Goal: Task Accomplishment & Management: Manage account settings

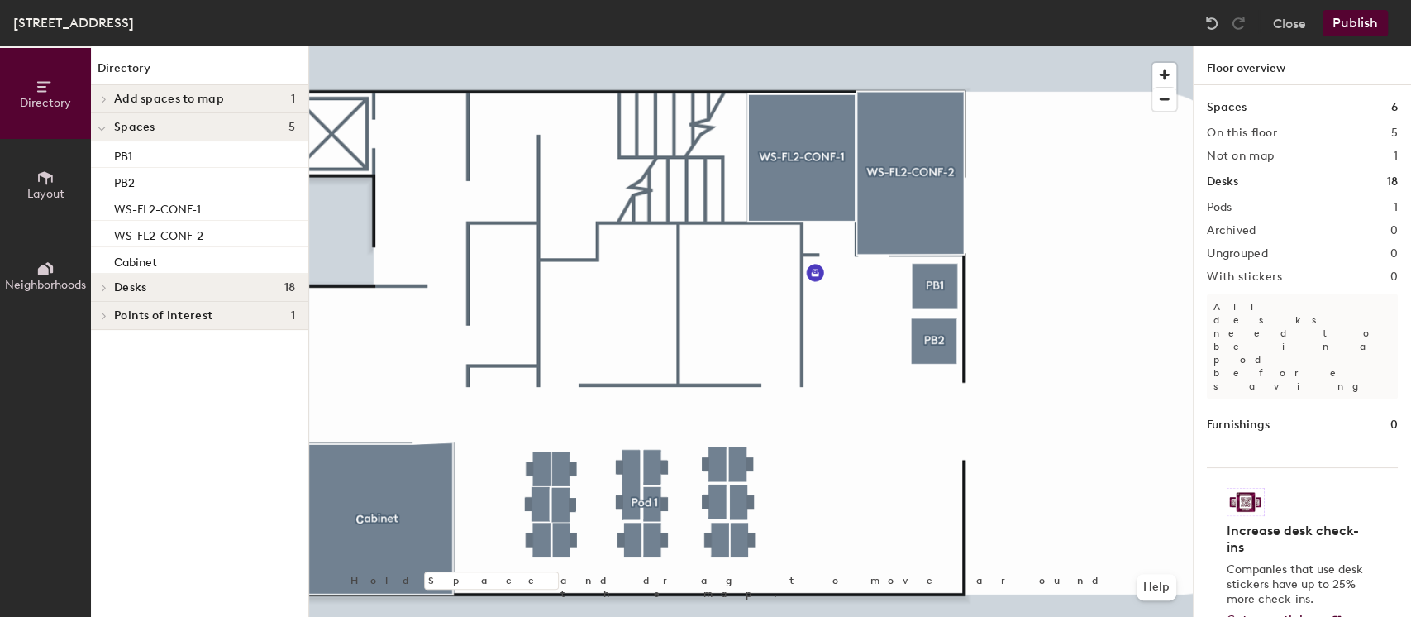
click at [38, 179] on icon at bounding box center [45, 177] width 15 height 13
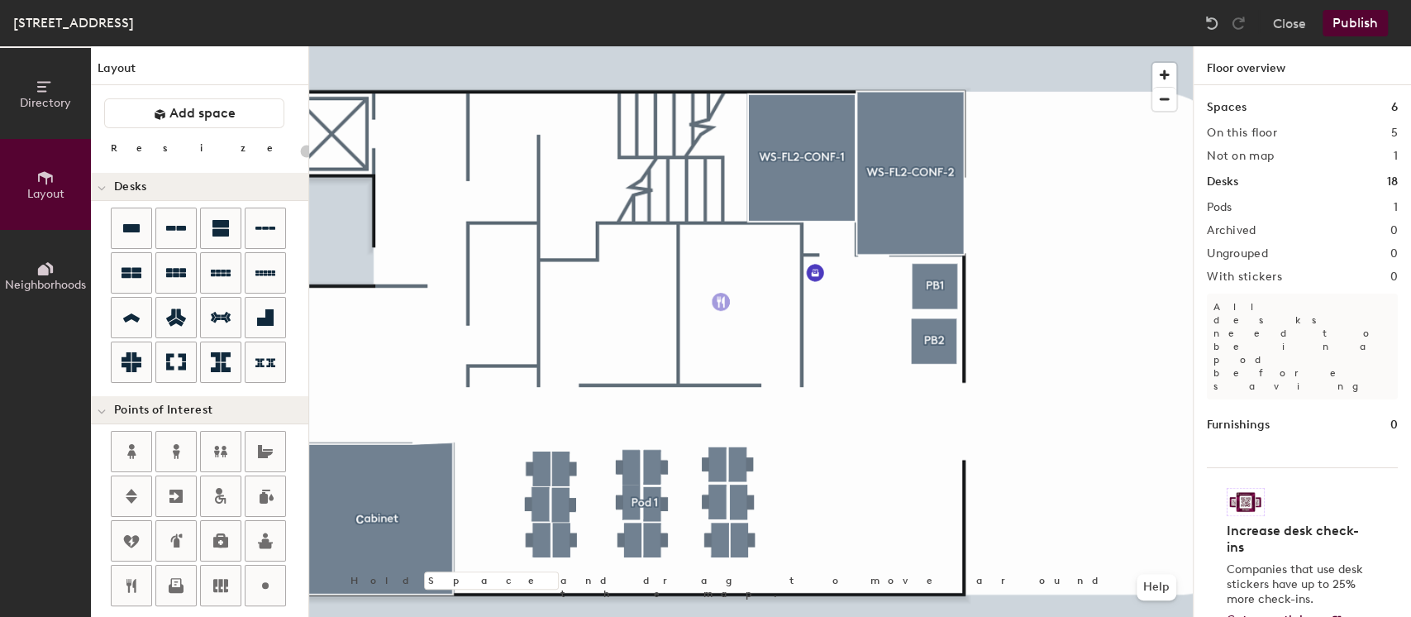
click at [734, 313] on div "Directory Layout Neighborhoods Layout Add space Resize Desks Points of Interest…" at bounding box center [705, 331] width 1411 height 570
click at [764, 352] on span "Done" at bounding box center [762, 351] width 49 height 28
click at [618, 326] on div "Directory Layout Neighborhoods Layout Add space Resize Desks Points of Interest…" at bounding box center [705, 331] width 1411 height 570
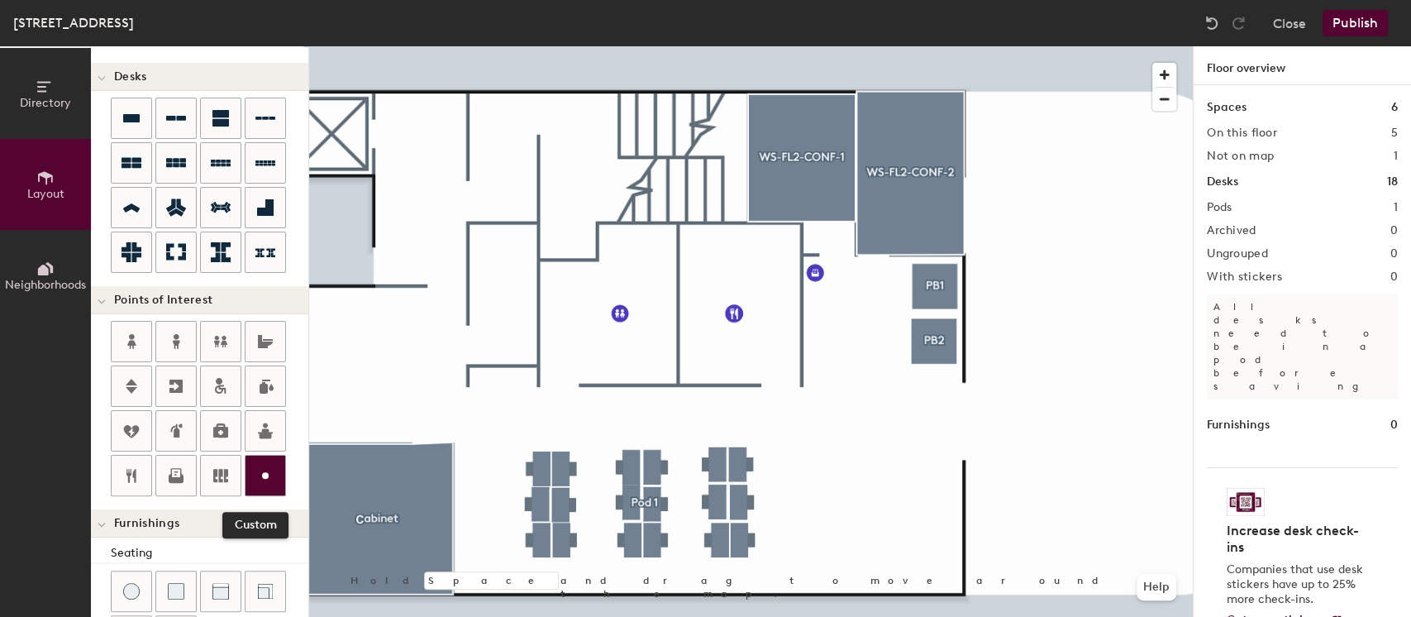
click at [259, 468] on icon at bounding box center [265, 475] width 20 height 20
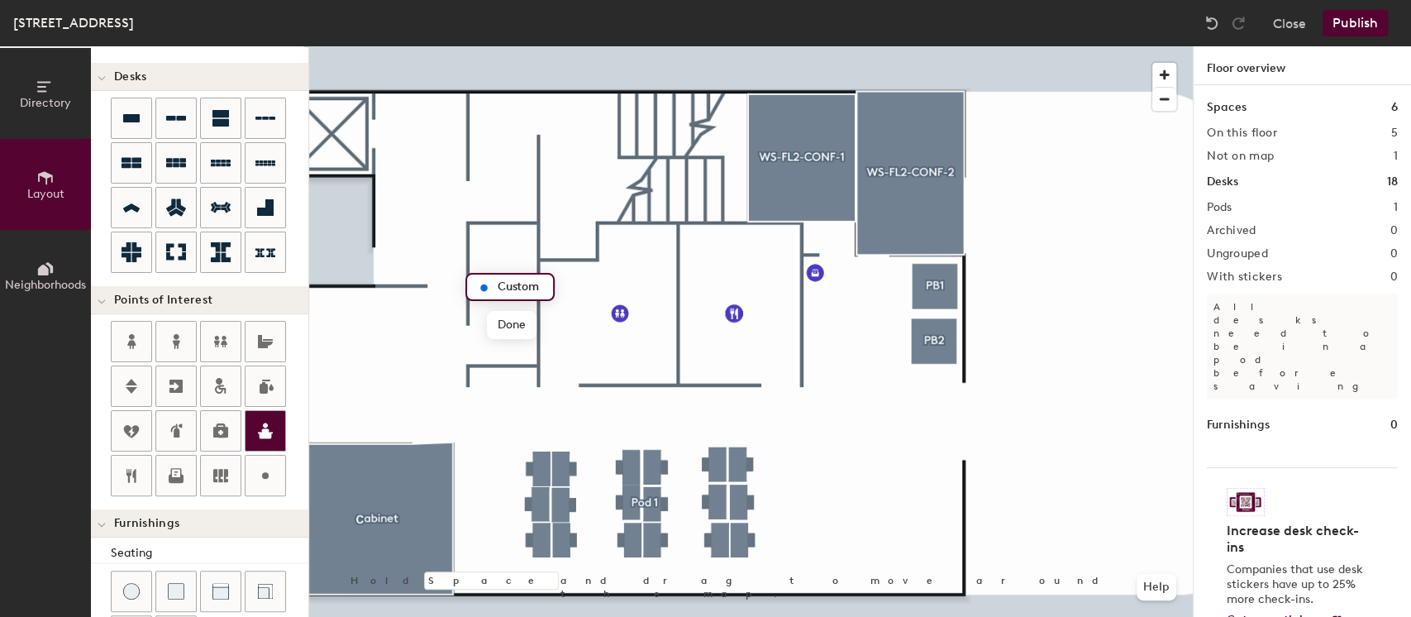
type input "20"
type input "Ы"
type input "Server room"
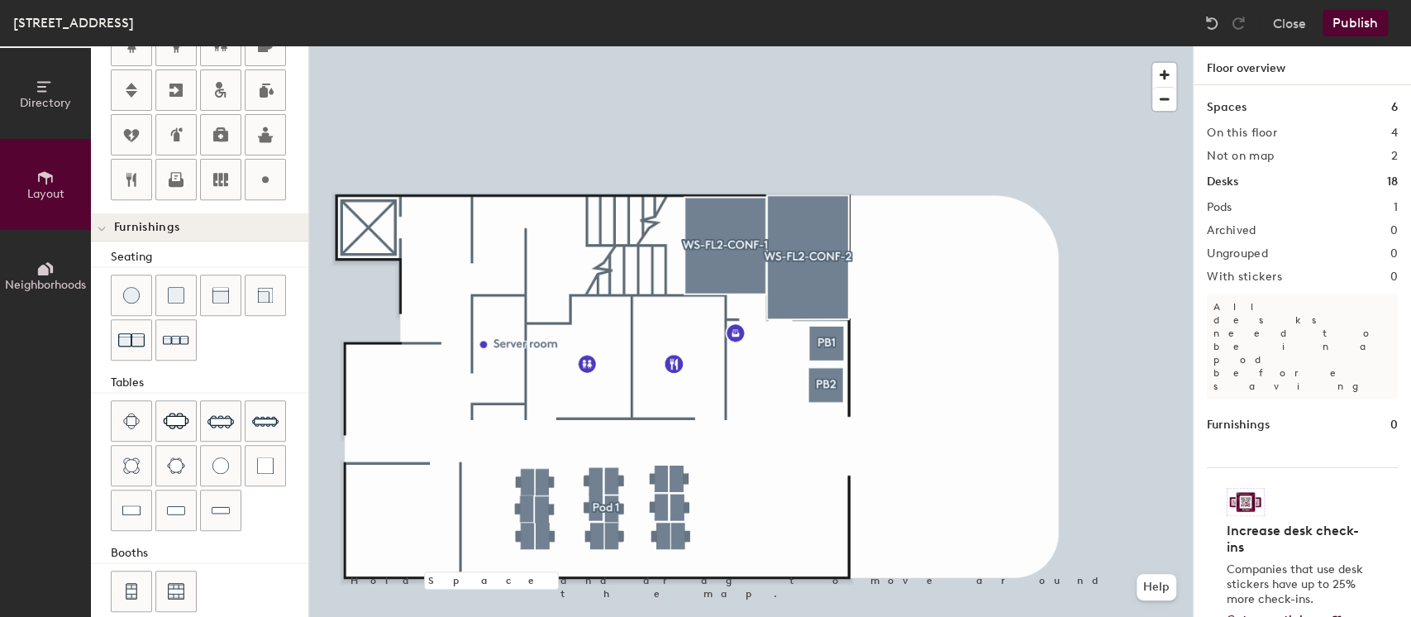
scroll to position [424, 0]
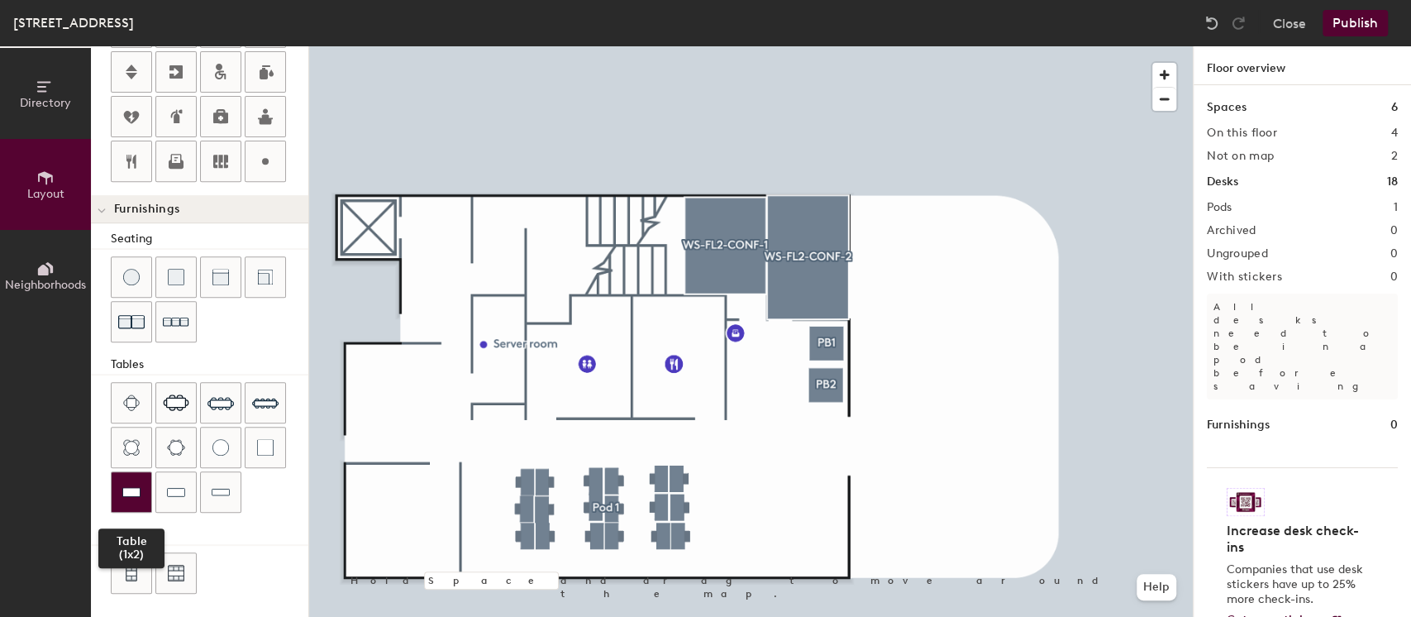
click at [146, 493] on div at bounding box center [132, 492] width 40 height 40
click at [380, 482] on div "Directory Layout Neighborhoods Layout Add space Resize Desks Points of Interest…" at bounding box center [705, 331] width 1411 height 570
click at [437, 489] on div "Directory Layout Neighborhoods Layout Add space Resize Desks Points of Interest…" at bounding box center [705, 331] width 1411 height 570
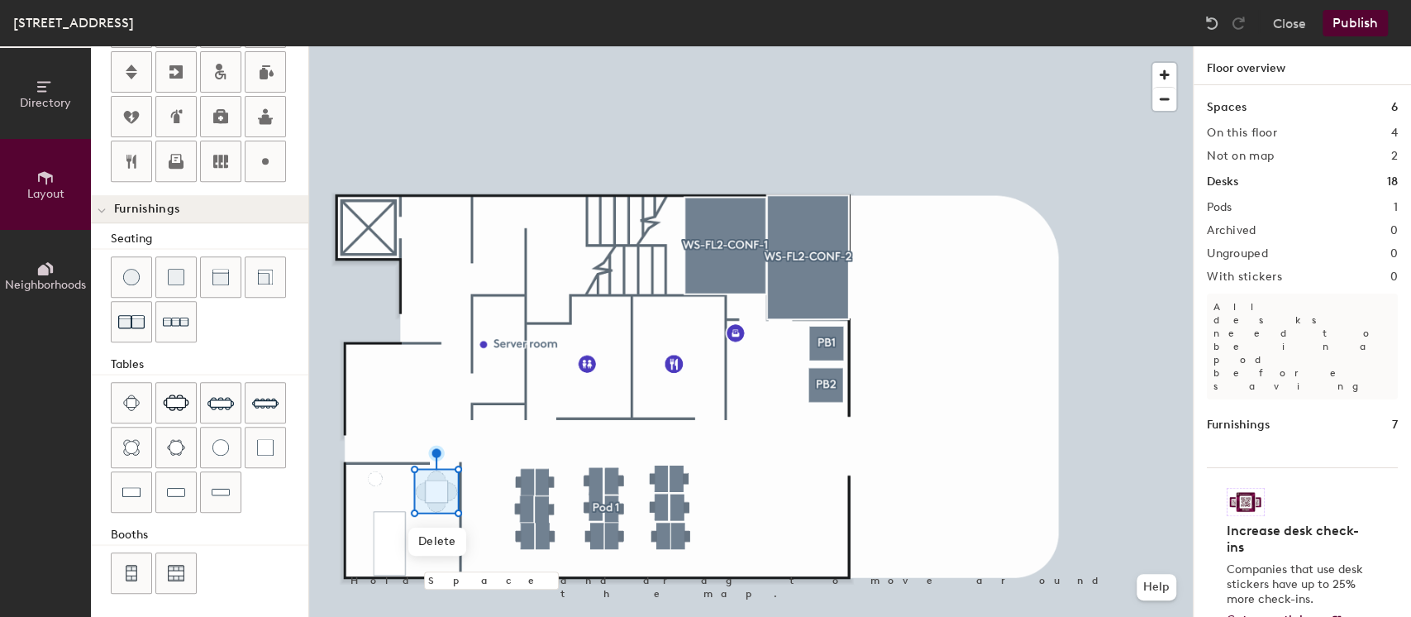
click at [435, 46] on div at bounding box center [751, 46] width 884 height 0
click at [390, 46] on div at bounding box center [751, 46] width 884 height 0
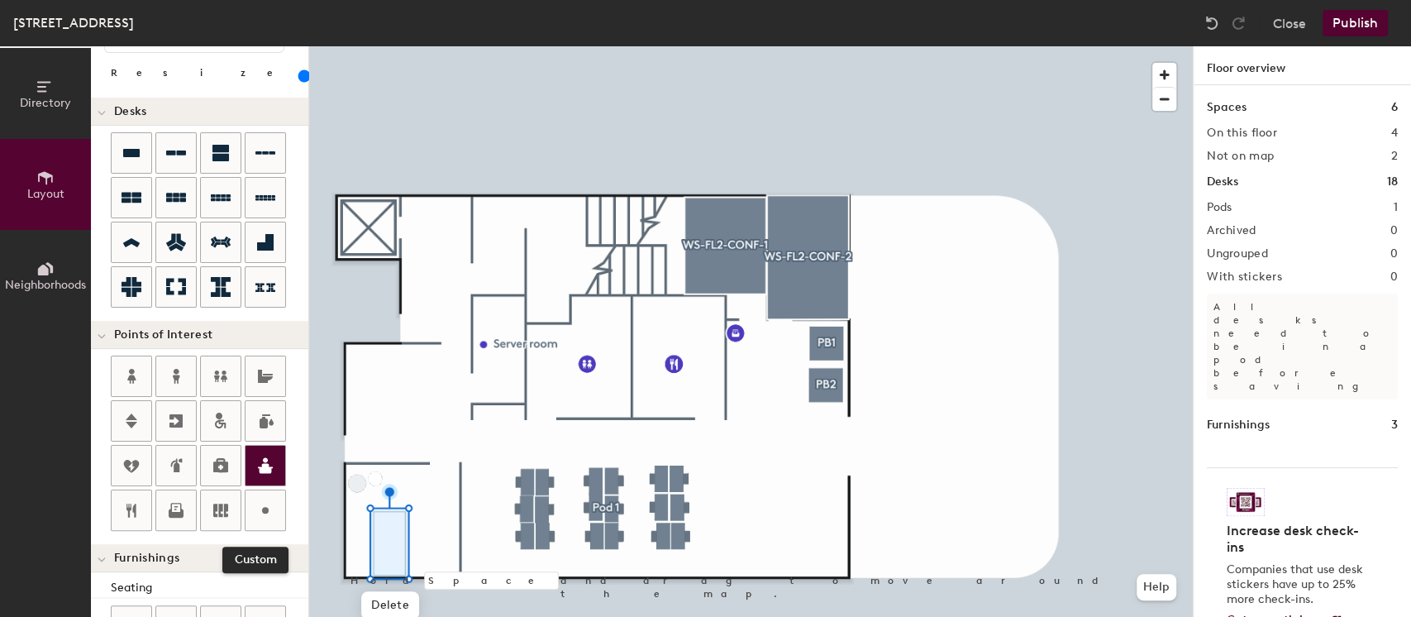
scroll to position [110, 0]
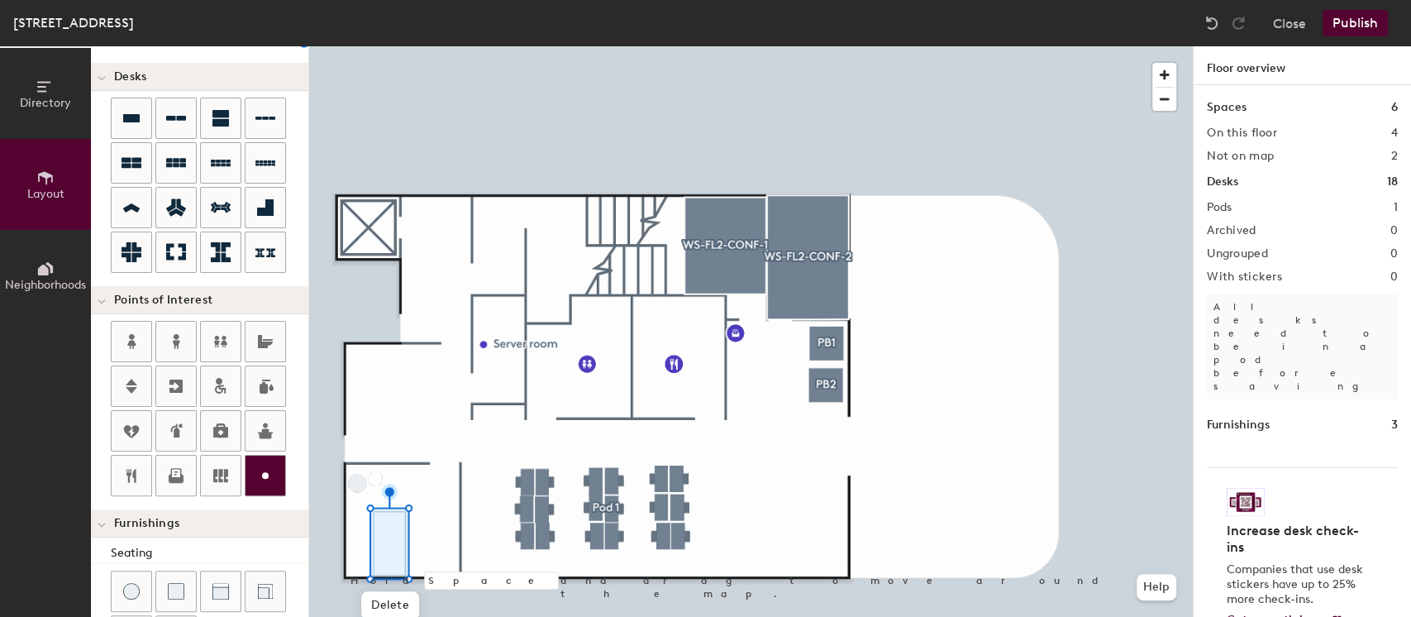
click at [265, 470] on icon at bounding box center [265, 475] width 20 height 20
type input "20"
type input "В"
type input "d"
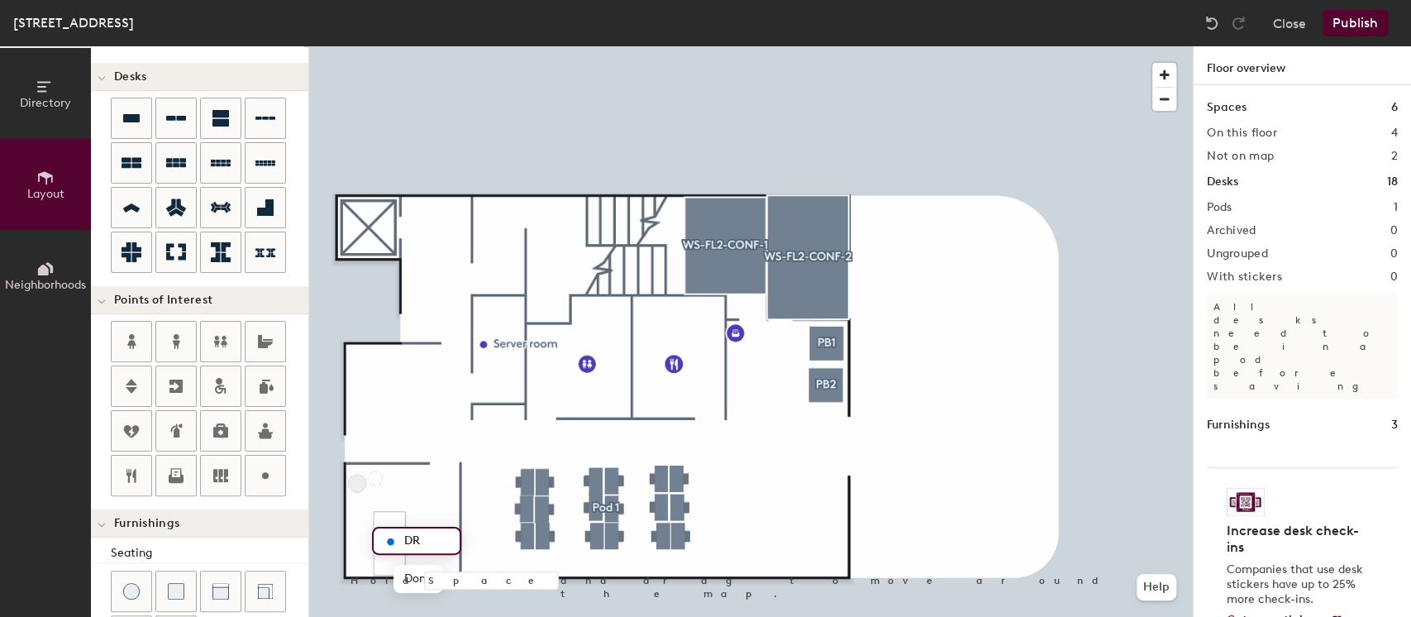
type input "DR"
click at [725, 46] on div at bounding box center [751, 46] width 884 height 0
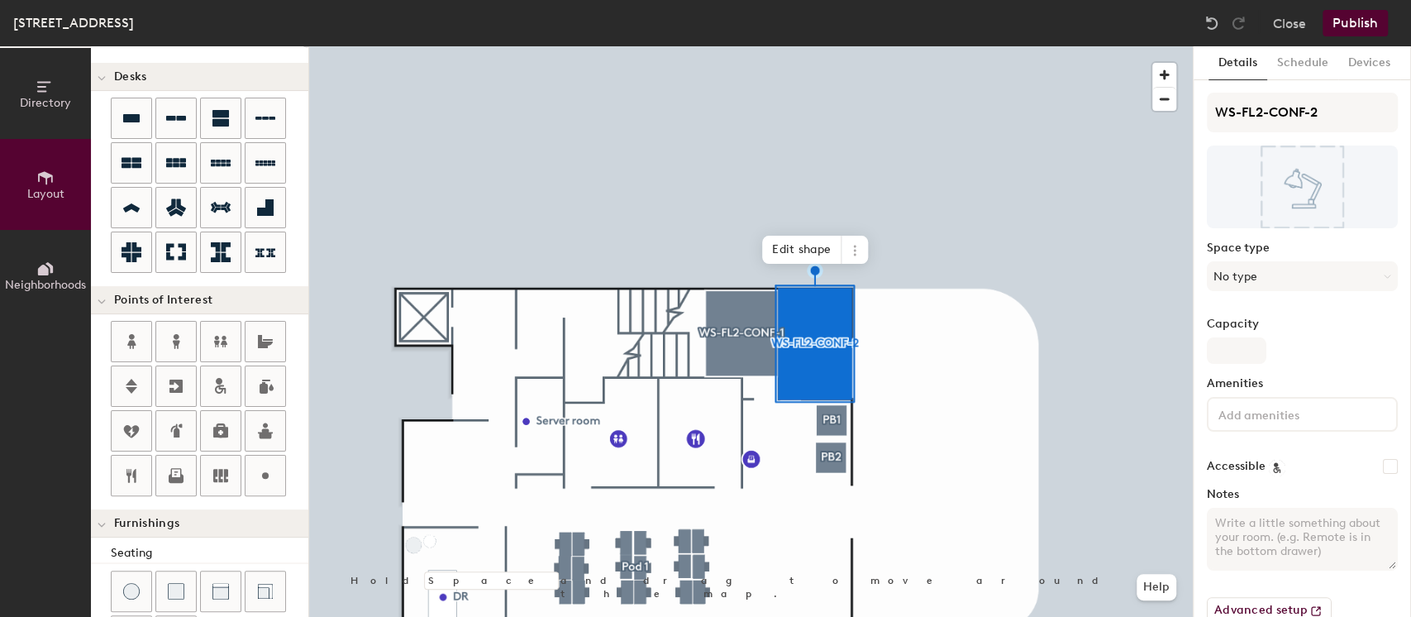
click at [840, 46] on div at bounding box center [751, 46] width 884 height 0
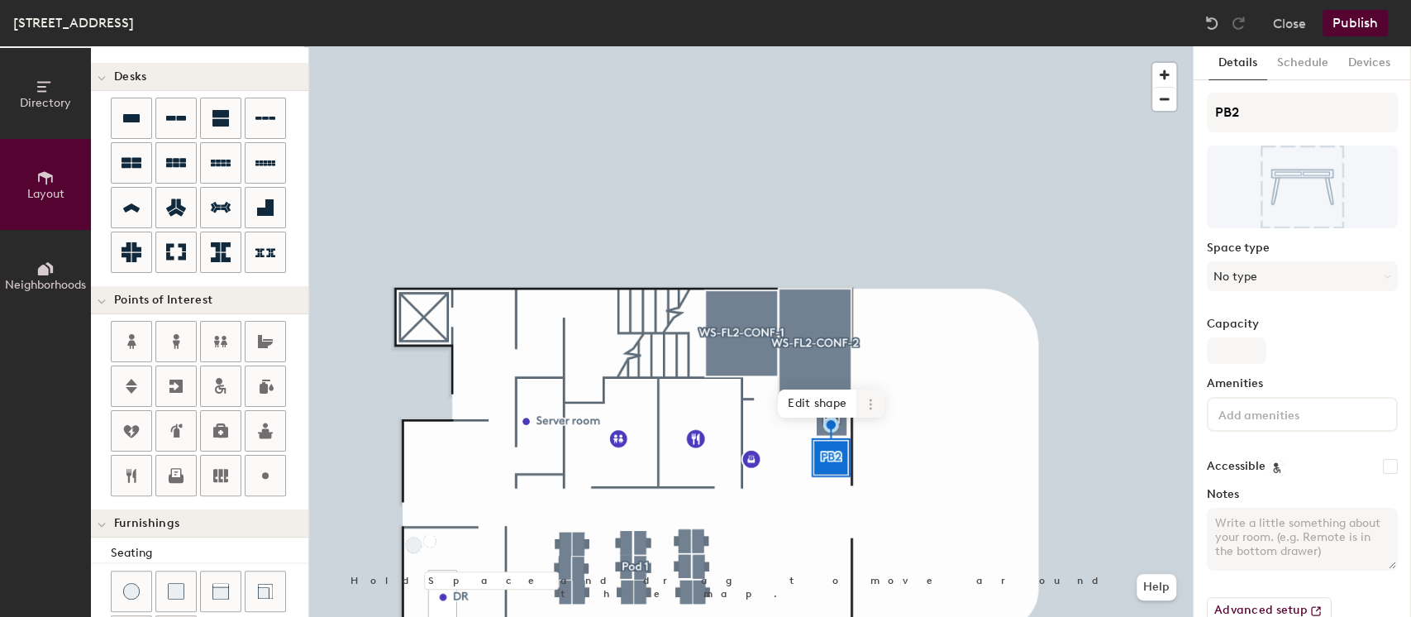
click at [871, 404] on icon at bounding box center [870, 404] width 2 height 2
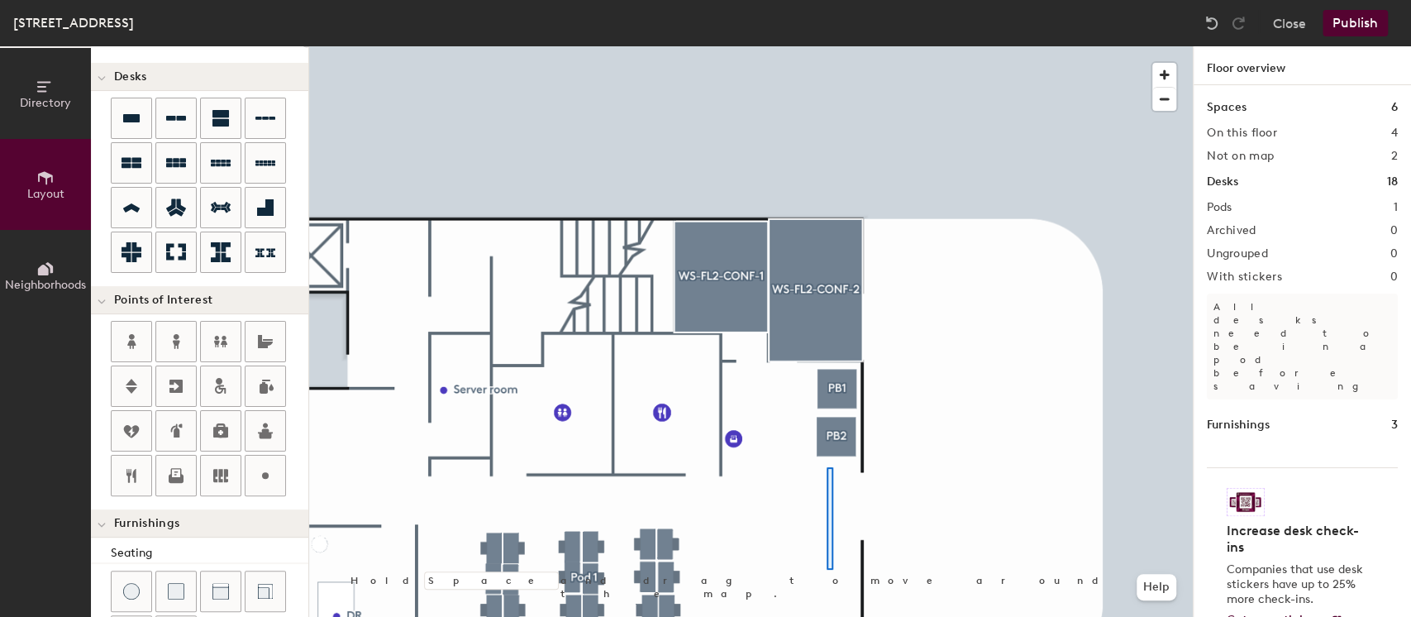
click at [827, 46] on div at bounding box center [751, 46] width 884 height 0
click at [953, 46] on div at bounding box center [751, 46] width 884 height 0
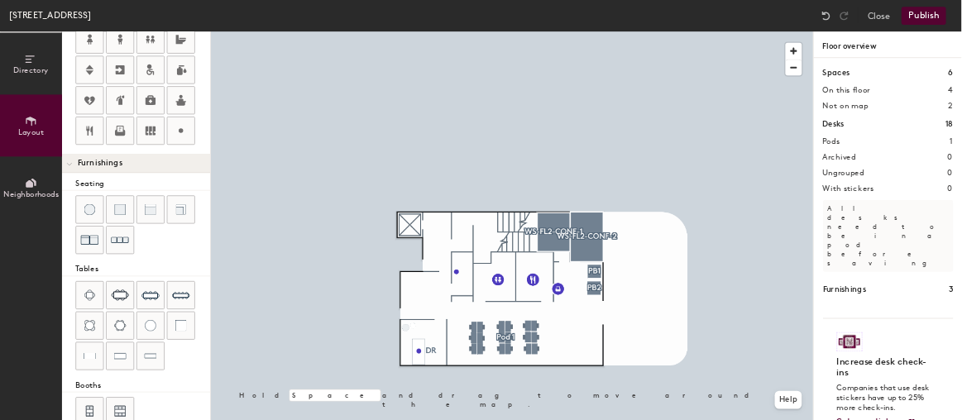
scroll to position [424, 0]
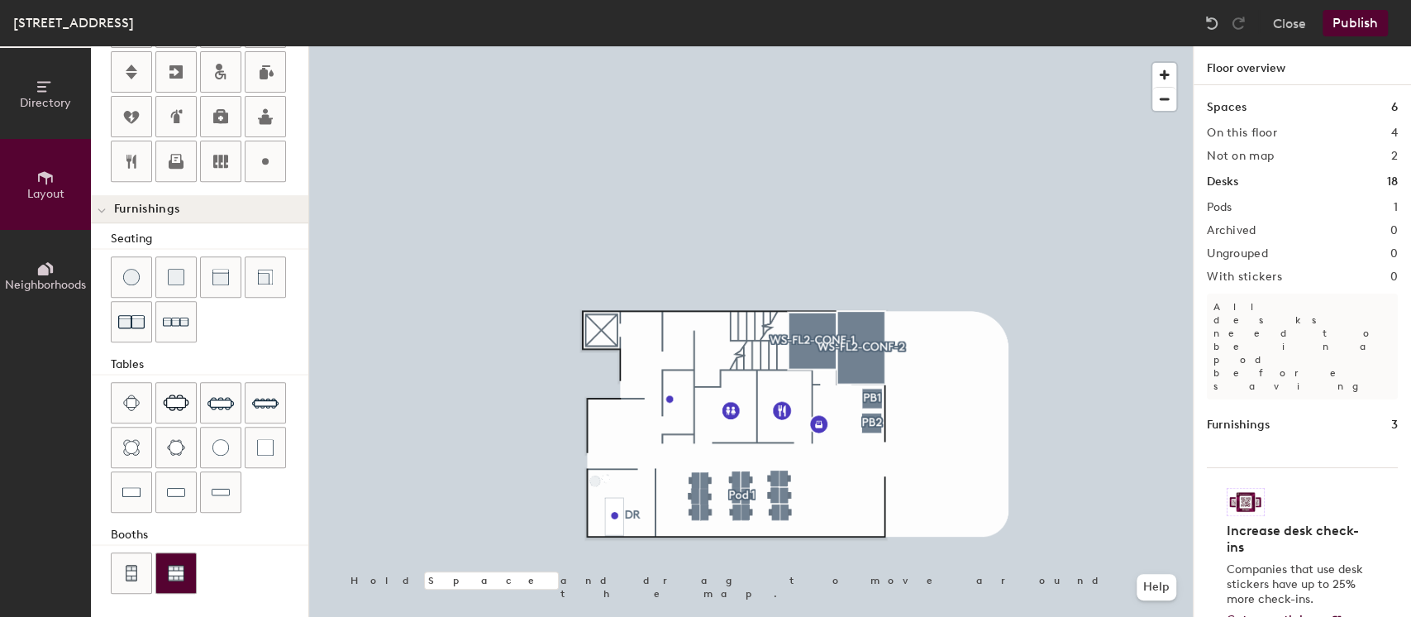
click at [840, 475] on div "Directory Layout Neighborhoods Layout Add space Resize Desks Points of Interest…" at bounding box center [705, 331] width 1411 height 570
click at [113, 559] on div at bounding box center [132, 573] width 40 height 40
click at [864, 46] on div at bounding box center [751, 46] width 884 height 0
click at [866, 46] on div at bounding box center [751, 46] width 884 height 0
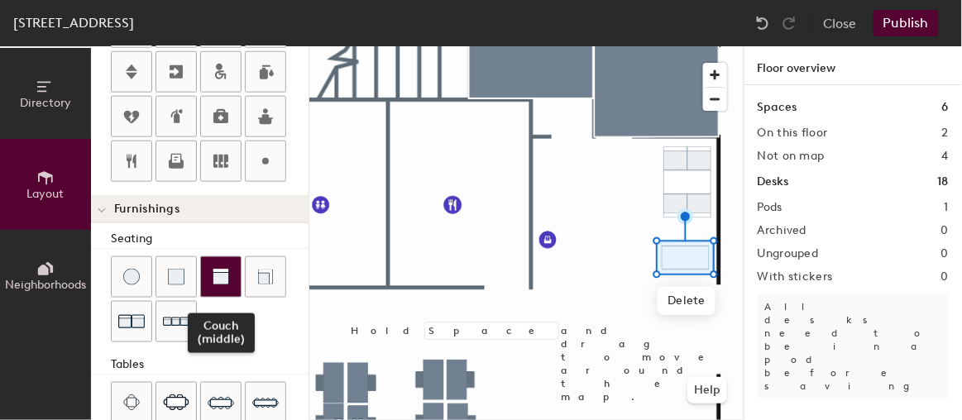
click at [222, 269] on img at bounding box center [220, 277] width 17 height 17
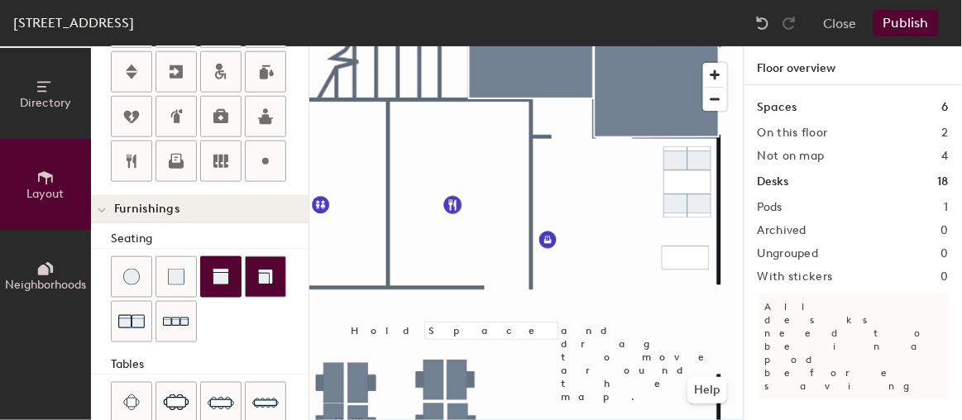
click at [642, 253] on div "Directory Layout Neighborhoods Layout Add space Resize Desks Points of Interest…" at bounding box center [481, 233] width 962 height 374
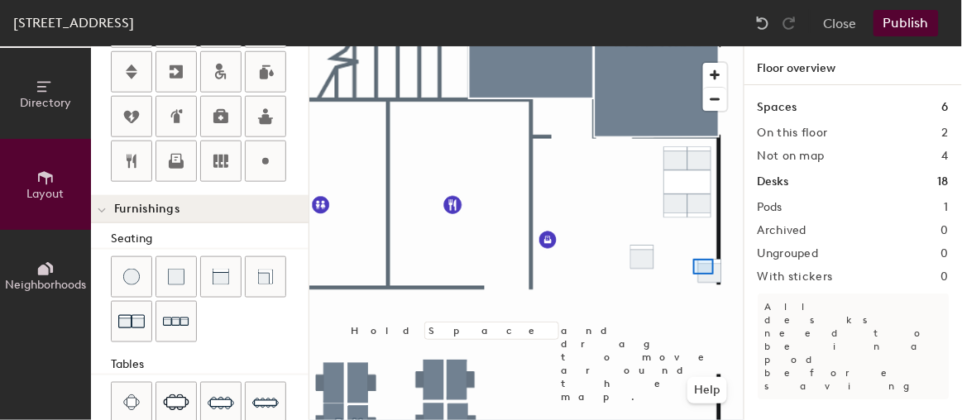
drag, startPoint x: 218, startPoint y: 269, endPoint x: 696, endPoint y: 273, distance: 477.9
click at [696, 46] on div at bounding box center [526, 46] width 434 height 0
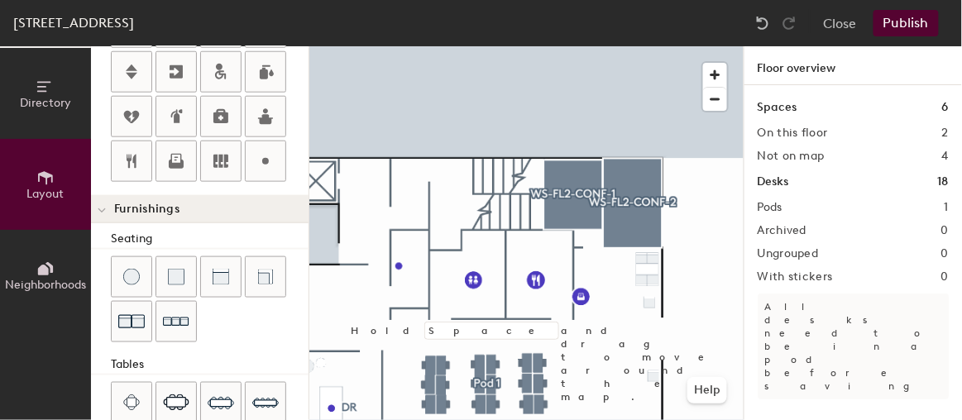
click at [652, 46] on div at bounding box center [526, 46] width 434 height 0
click at [274, 155] on div at bounding box center [266, 161] width 40 height 40
type input "20"
type input "PB2"
click at [620, 46] on div at bounding box center [526, 46] width 434 height 0
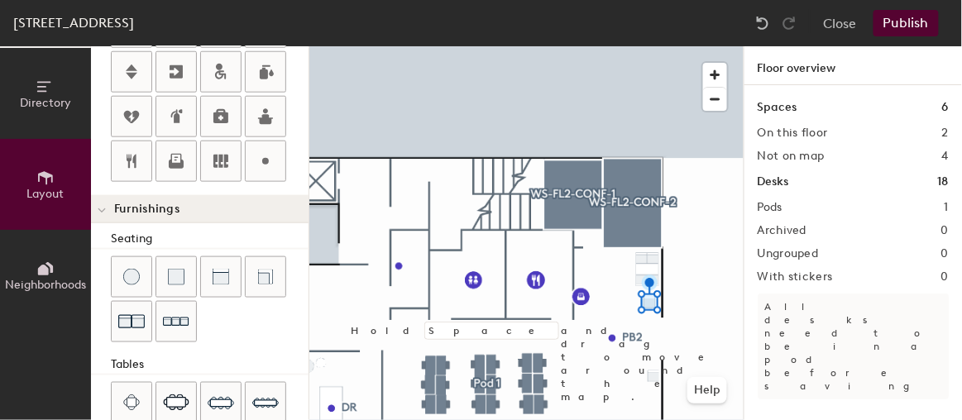
click at [649, 46] on div at bounding box center [526, 46] width 434 height 0
click at [654, 46] on div at bounding box center [526, 46] width 434 height 0
click at [641, 46] on div at bounding box center [526, 46] width 434 height 0
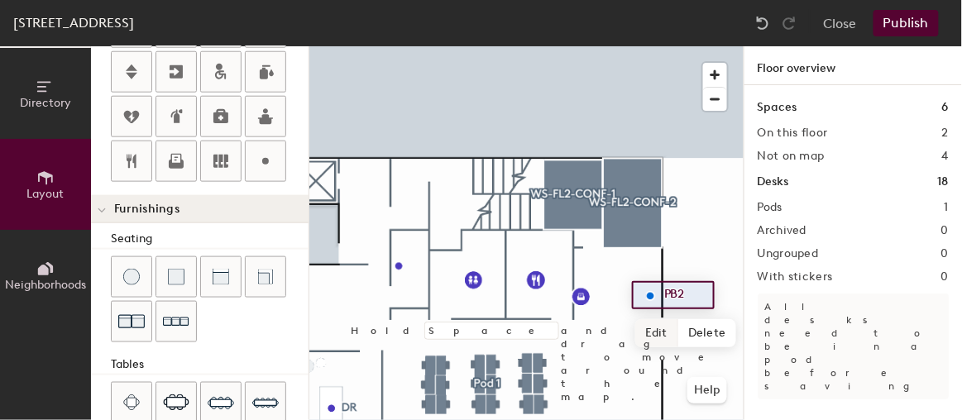
click at [615, 46] on div at bounding box center [526, 46] width 434 height 0
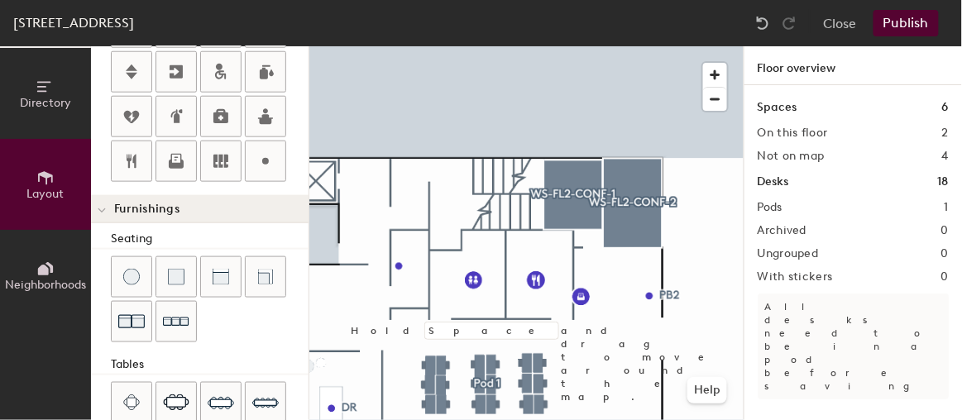
drag, startPoint x: 271, startPoint y: 165, endPoint x: 302, endPoint y: 172, distance: 31.5
click at [271, 165] on div at bounding box center [266, 161] width 40 height 40
type input "20"
type input "PB1"
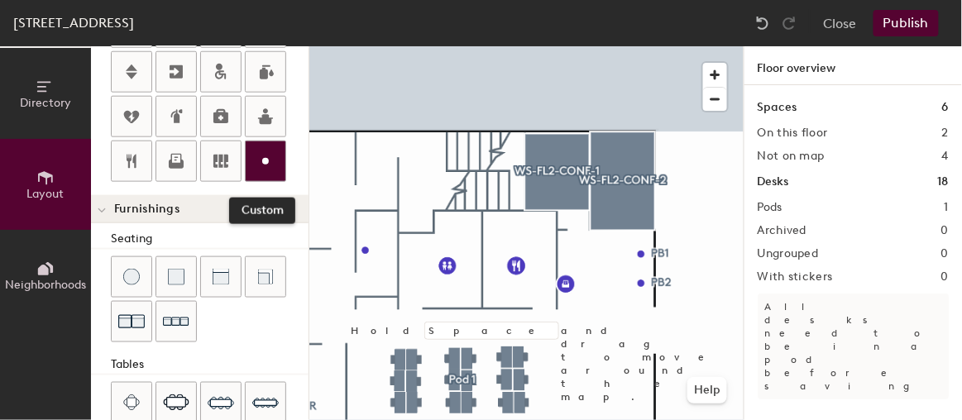
click at [275, 160] on div at bounding box center [266, 161] width 40 height 40
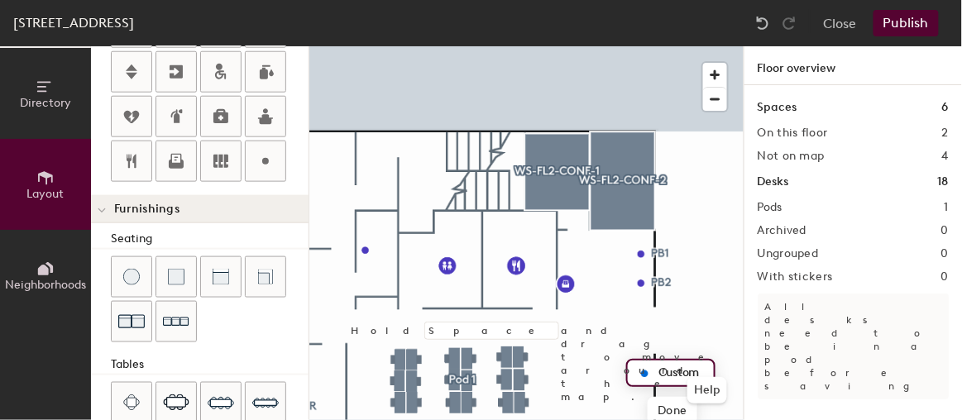
type input "20"
type input "PB3"
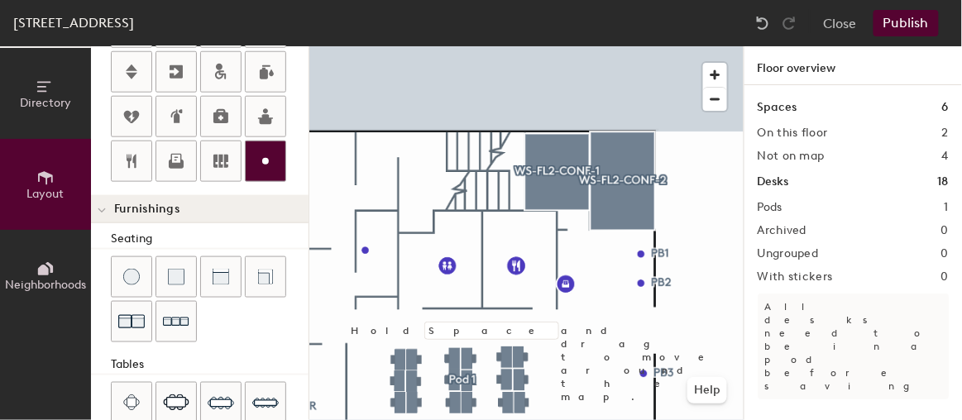
click at [263, 151] on icon at bounding box center [265, 161] width 20 height 20
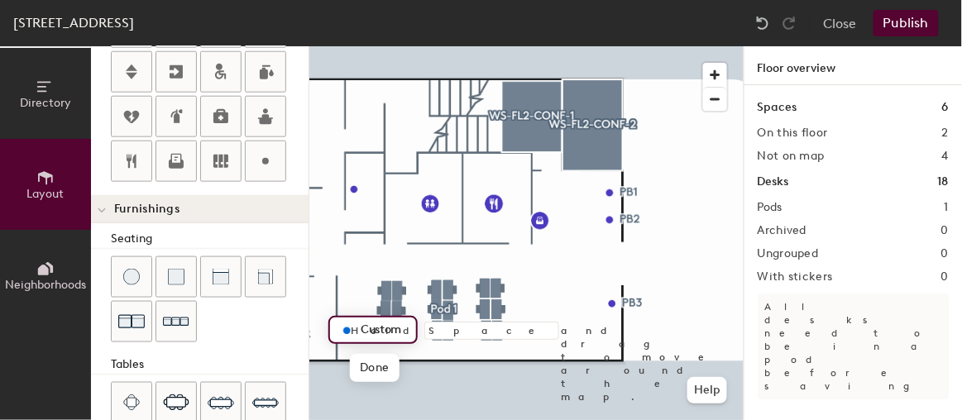
type input "20"
type input "PB1"
click at [356, 46] on div at bounding box center [526, 46] width 434 height 0
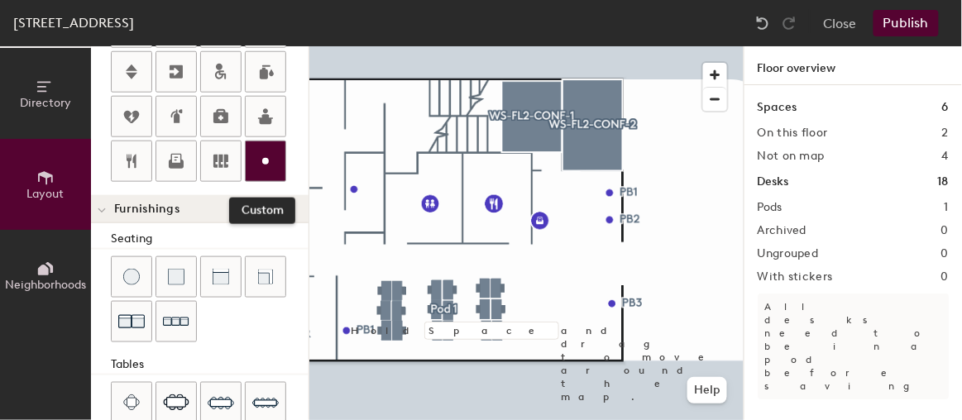
click at [262, 158] on circle at bounding box center [265, 161] width 7 height 7
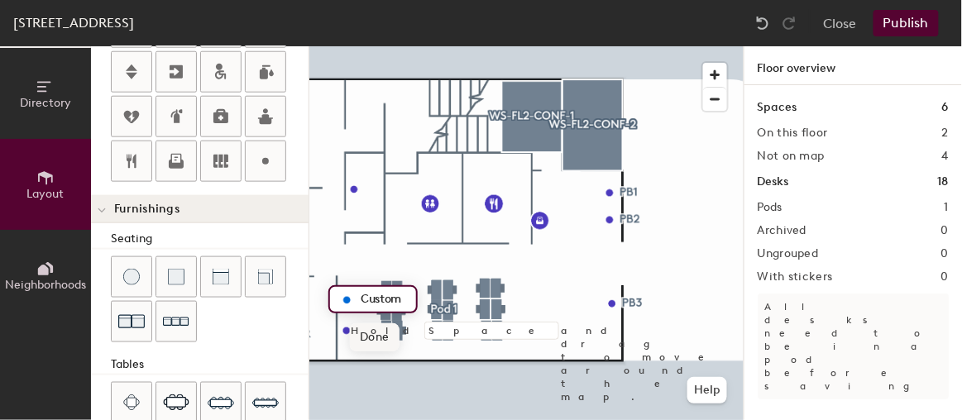
type input "20"
type input "PB2"
click at [640, 46] on div at bounding box center [526, 46] width 434 height 0
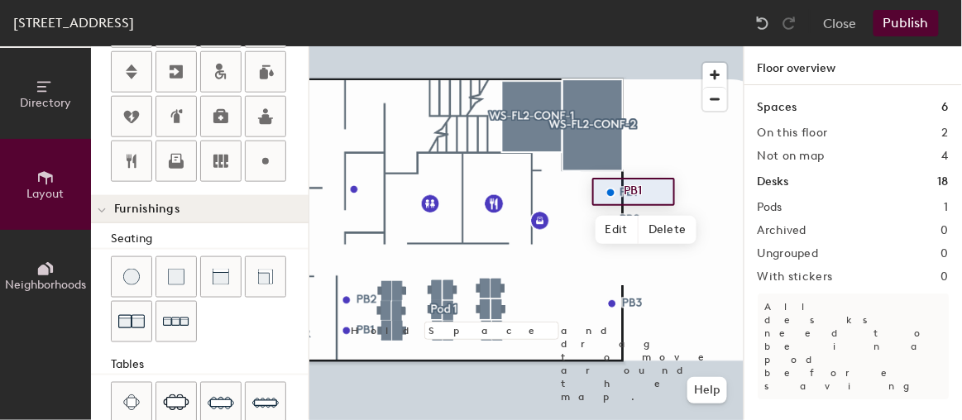
type input "20"
click at [598, 229] on span "Edit" at bounding box center [616, 230] width 43 height 28
type input "PB3"
click at [625, 46] on div at bounding box center [526, 46] width 434 height 0
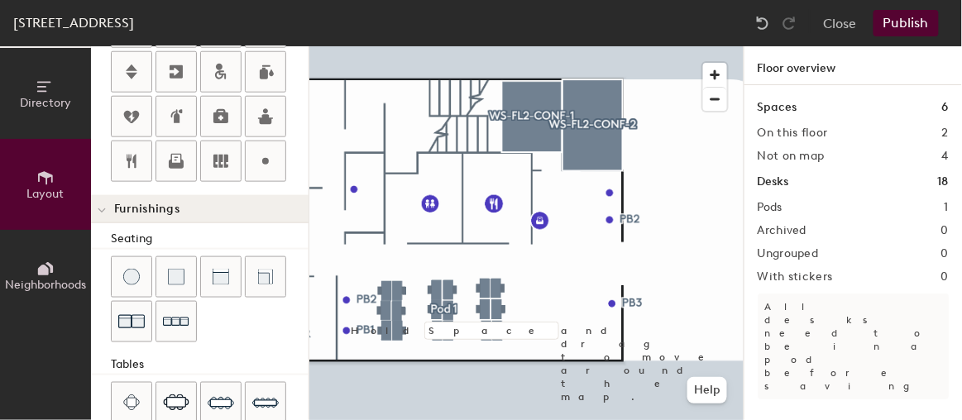
click at [628, 46] on div at bounding box center [526, 46] width 434 height 0
type input "20"
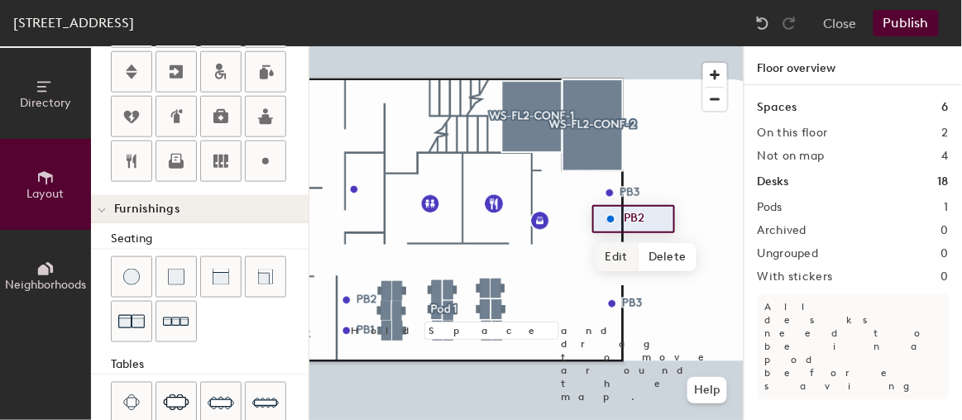
click at [620, 253] on span "Edit" at bounding box center [616, 257] width 43 height 28
type input "PB4"
click at [565, 46] on div at bounding box center [526, 46] width 434 height 0
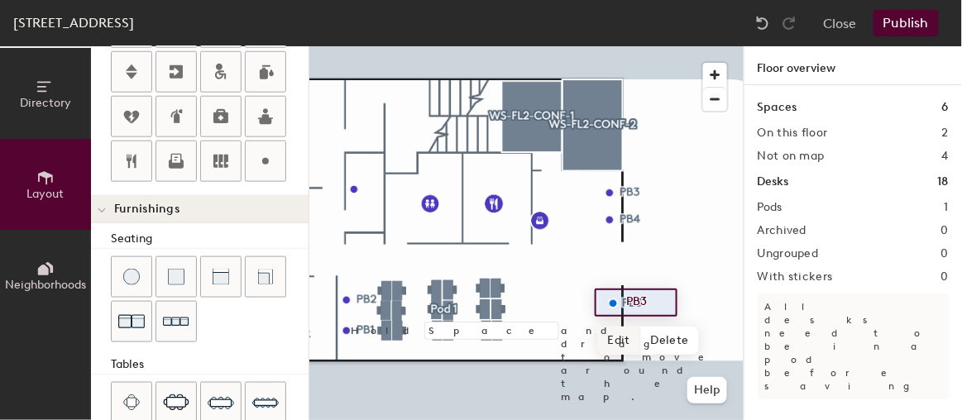
click at [616, 342] on span "Edit" at bounding box center [619, 341] width 43 height 28
type input "20"
type input "PB5"
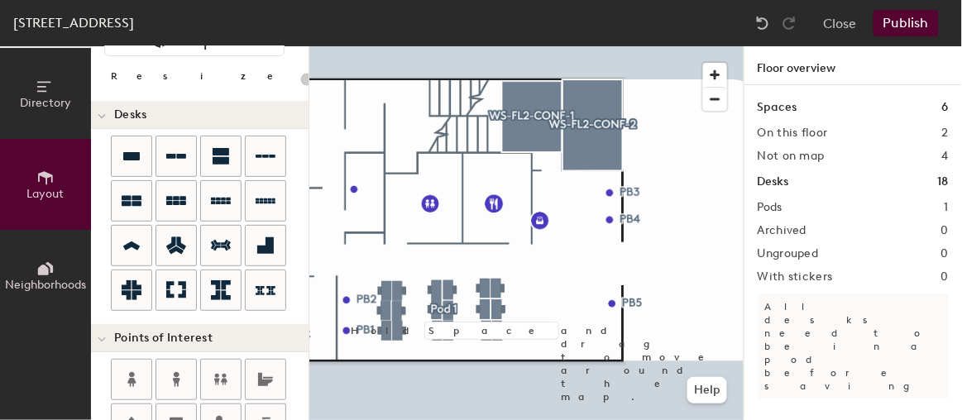
scroll to position [49, 0]
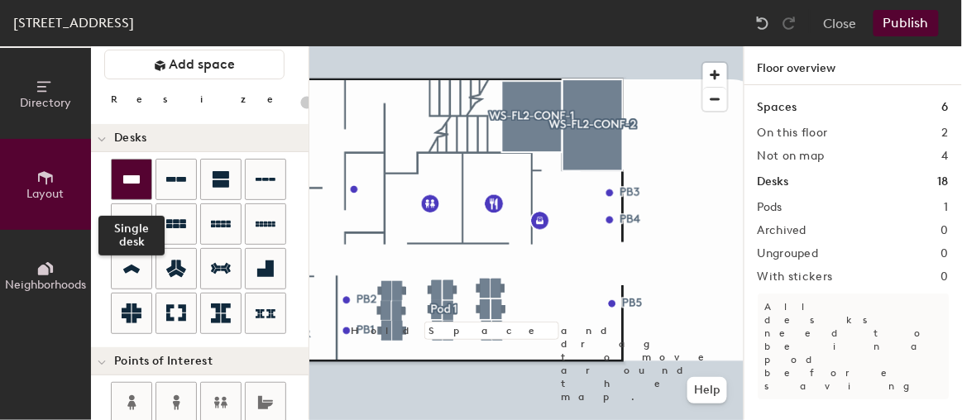
click at [130, 181] on icon at bounding box center [131, 179] width 17 height 8
click at [567, 307] on div "Directory Layout Neighborhoods Layout Add space Resize Desks Points of Interest…" at bounding box center [481, 233] width 962 height 374
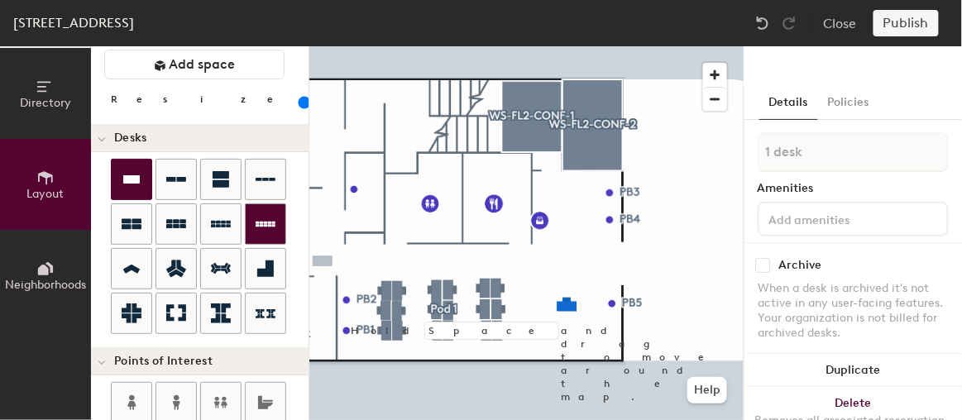
click at [560, 318] on div "Directory Layout Neighborhoods Layout Add space Resize Desks Points of Interest…" at bounding box center [481, 233] width 962 height 374
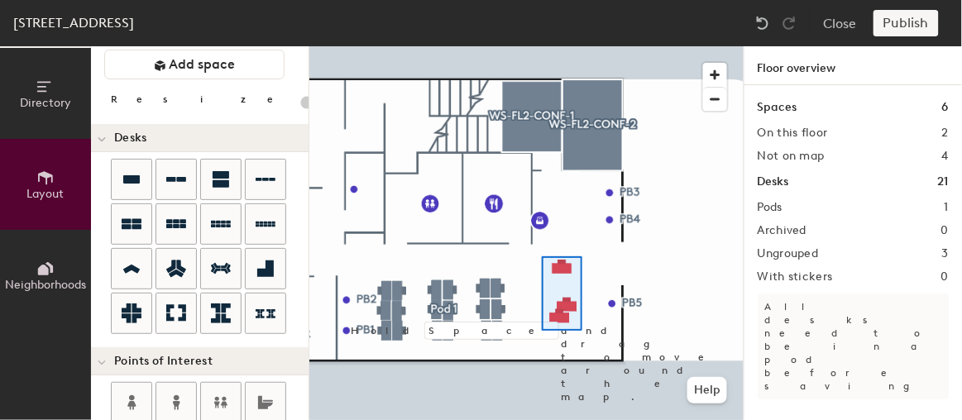
drag, startPoint x: 122, startPoint y: 177, endPoint x: 556, endPoint y: 259, distance: 441.7
click at [542, 46] on div at bounding box center [526, 46] width 434 height 0
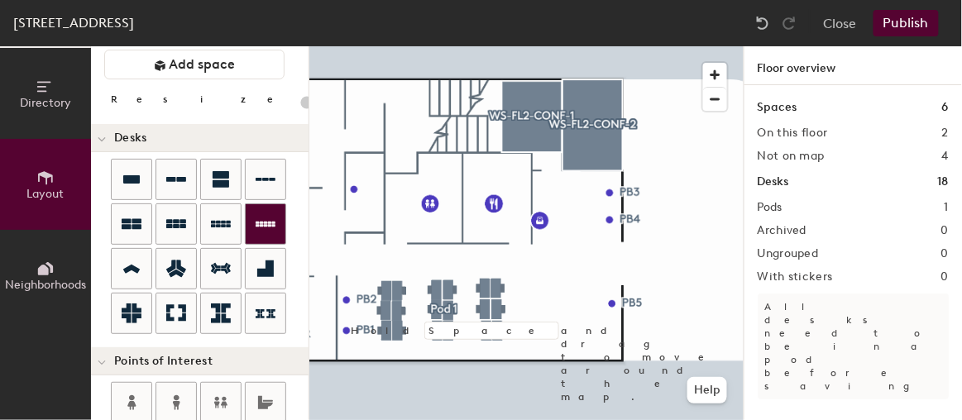
click at [599, 332] on div "Directory Layout Neighborhoods Layout Add space Resize Desks Points of Interest…" at bounding box center [481, 233] width 962 height 374
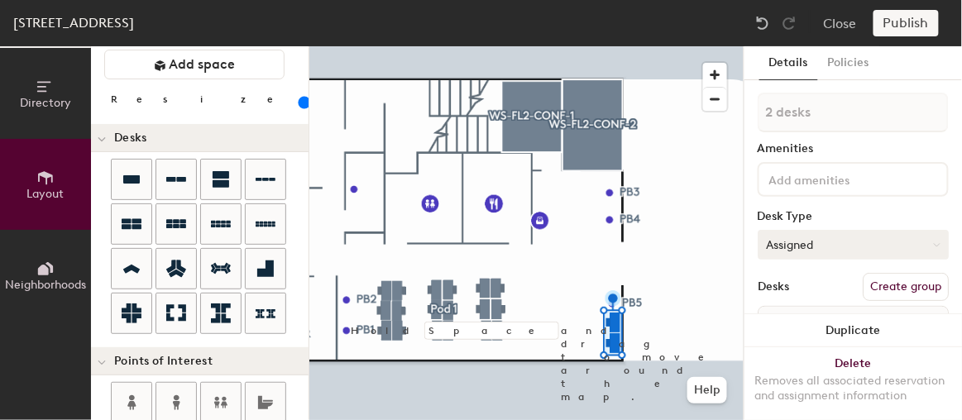
click at [831, 243] on button "Assigned" at bounding box center [852, 245] width 191 height 30
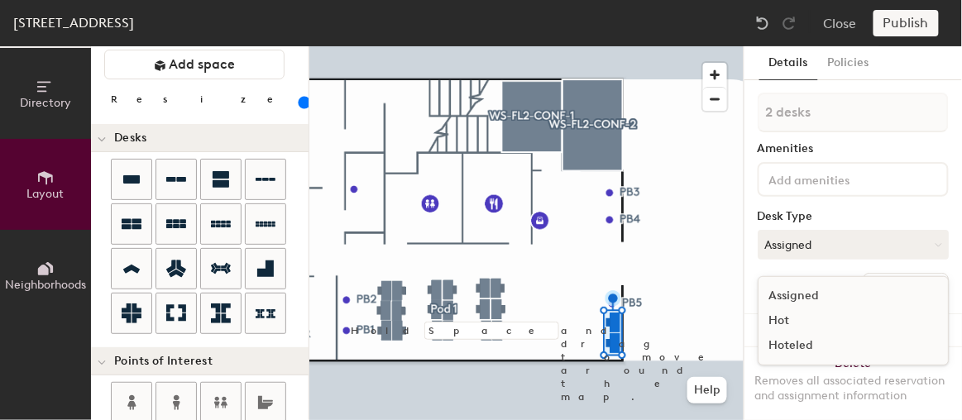
click at [799, 345] on div "Hoteled" at bounding box center [840, 345] width 165 height 25
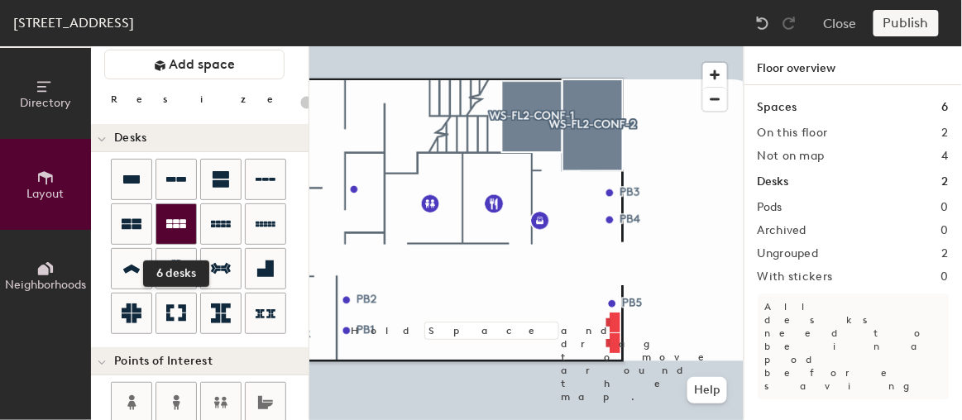
click at [181, 220] on icon at bounding box center [176, 223] width 20 height 9
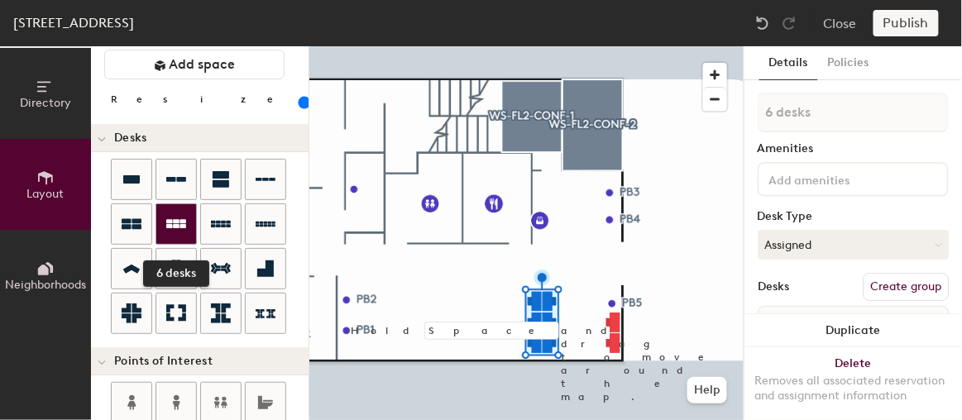
click at [189, 229] on div at bounding box center [176, 224] width 40 height 40
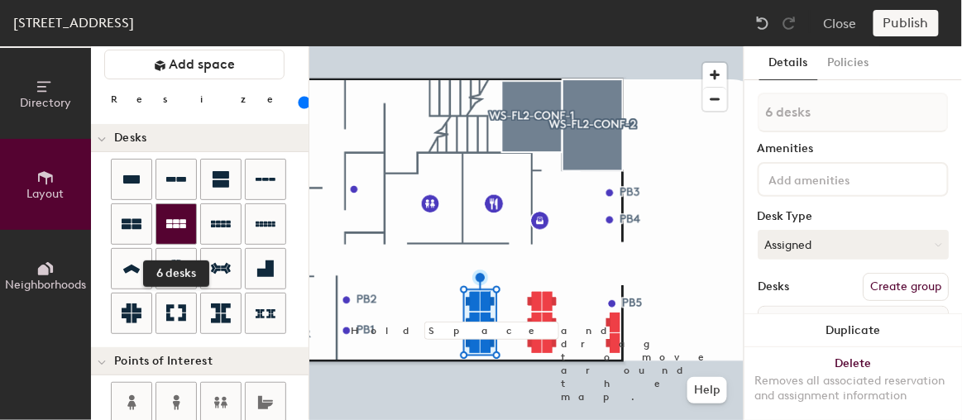
click at [180, 219] on icon at bounding box center [176, 223] width 20 height 9
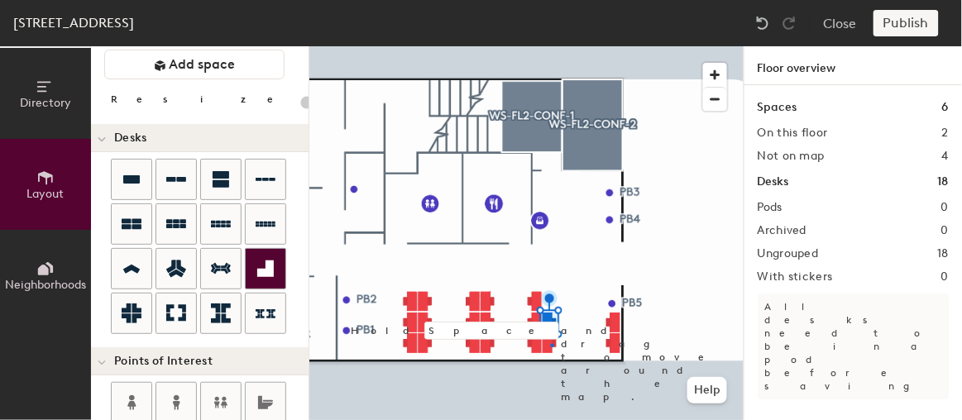
click at [551, 46] on div at bounding box center [526, 46] width 434 height 0
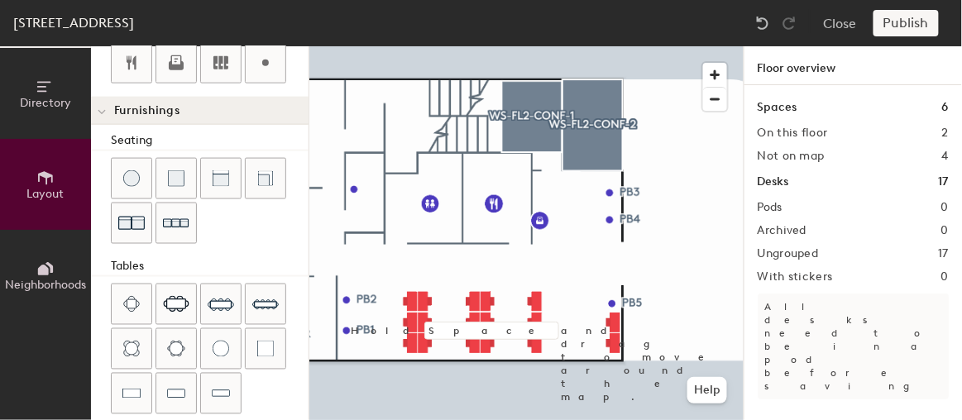
scroll to position [613, 0]
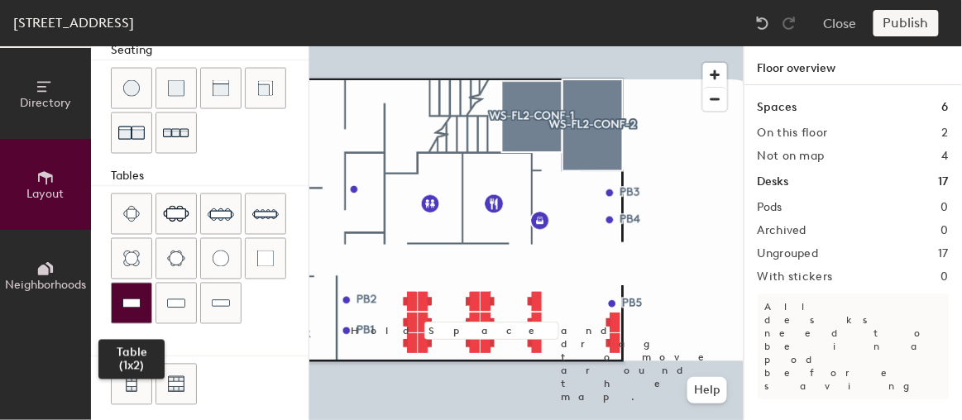
click at [138, 302] on div at bounding box center [132, 304] width 40 height 40
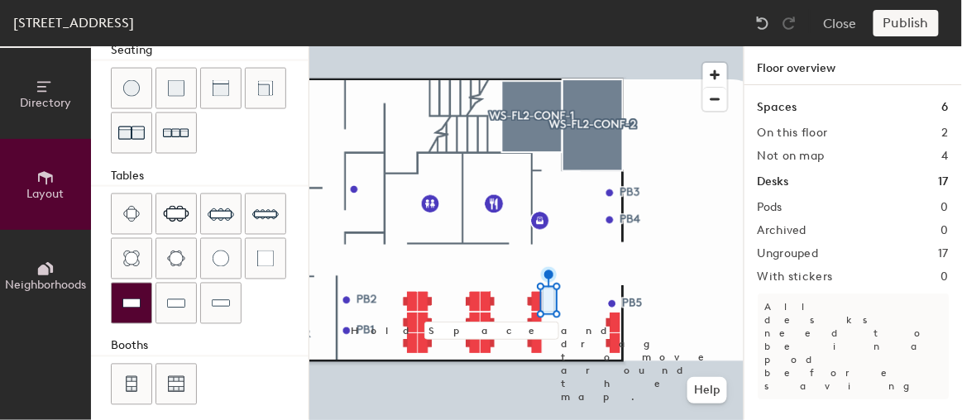
click at [131, 295] on img at bounding box center [131, 303] width 18 height 17
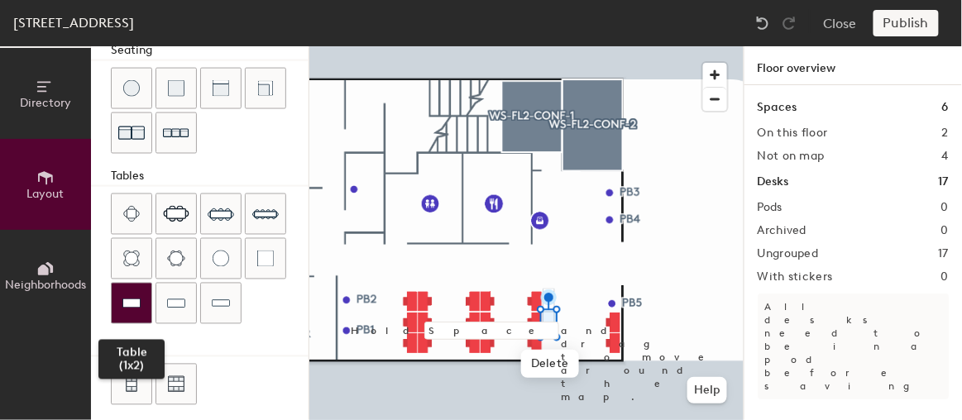
click at [137, 295] on img at bounding box center [131, 303] width 18 height 17
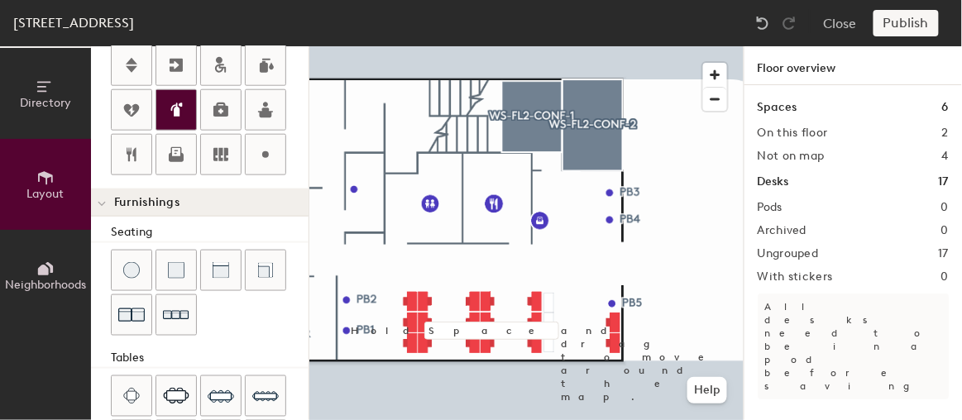
scroll to position [313, 0]
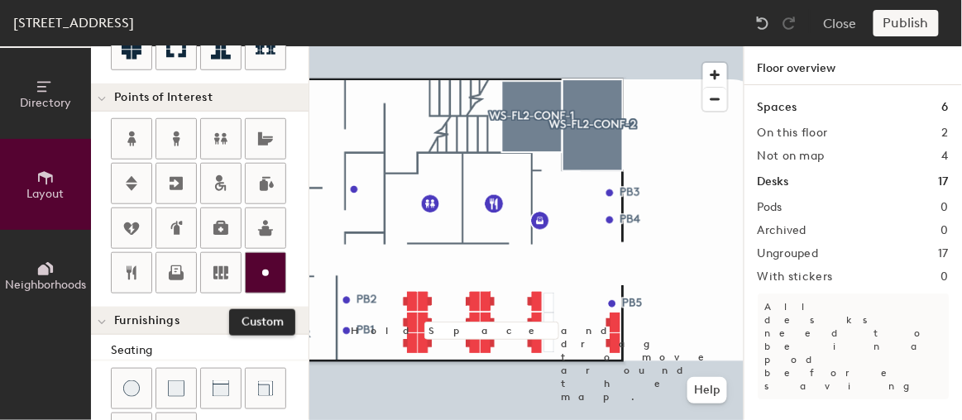
click at [265, 274] on icon at bounding box center [265, 273] width 20 height 20
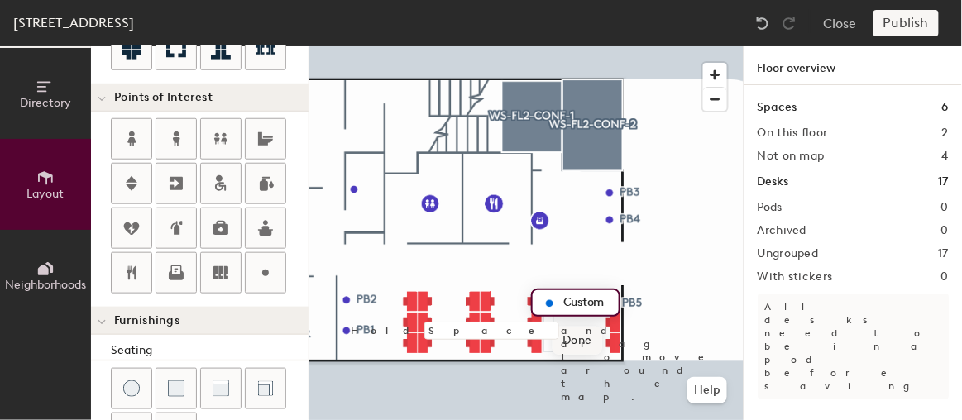
type input "20"
type input "f"
type input "G"
type input "Fukagava"
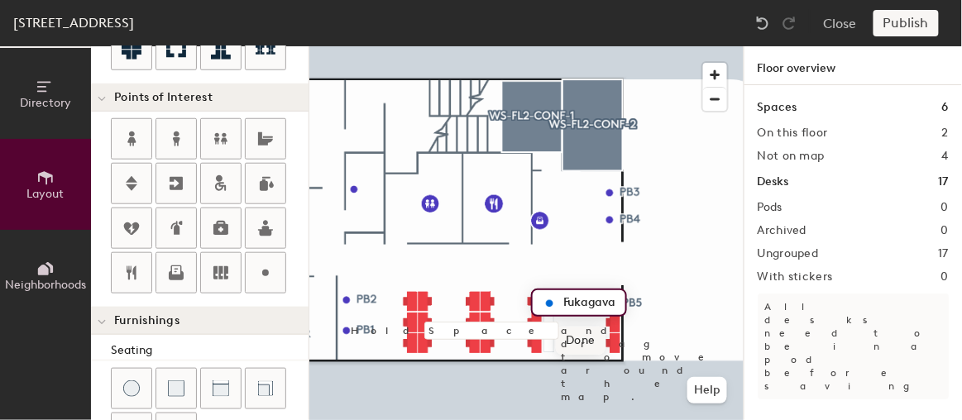
click at [586, 333] on span "Done" at bounding box center [580, 341] width 49 height 28
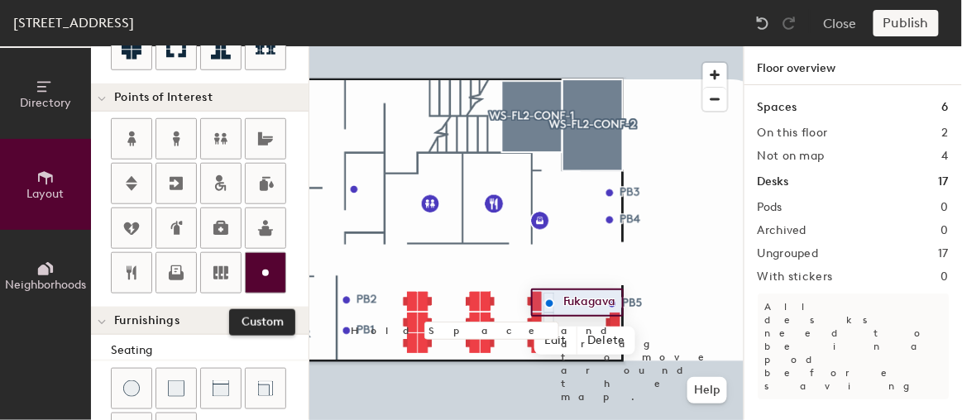
click at [255, 269] on icon at bounding box center [265, 273] width 20 height 20
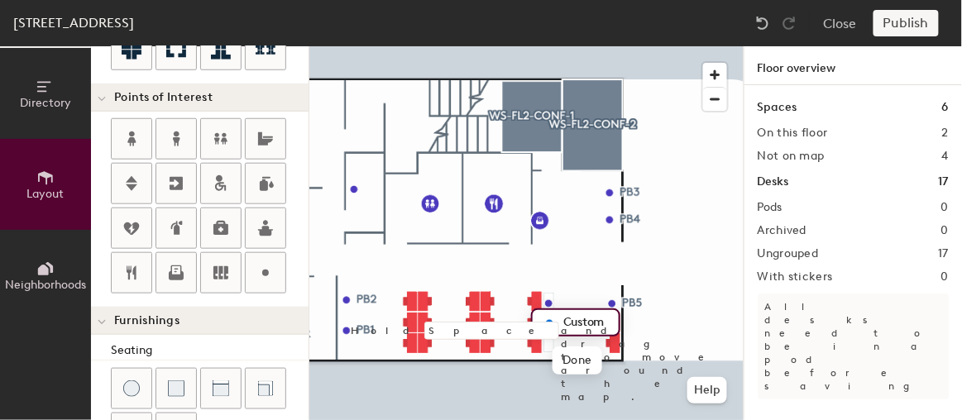
type input "20"
type input "Shinosuke"
click at [575, 365] on span "Done" at bounding box center [584, 360] width 49 height 28
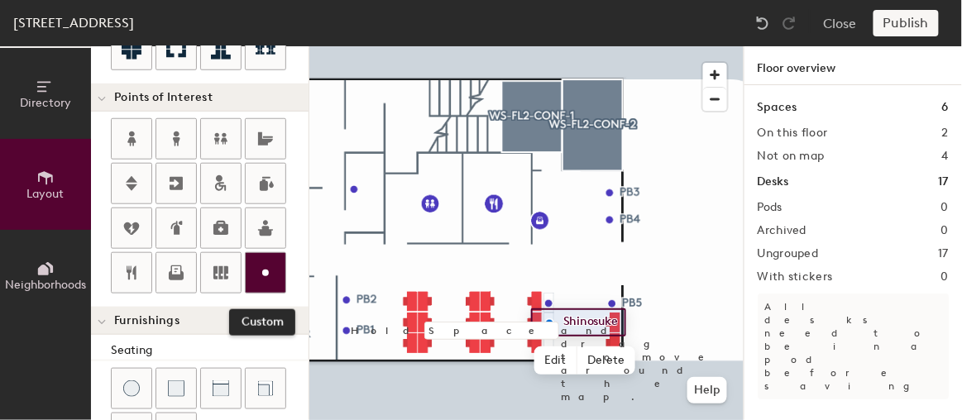
click at [260, 255] on div at bounding box center [266, 273] width 40 height 40
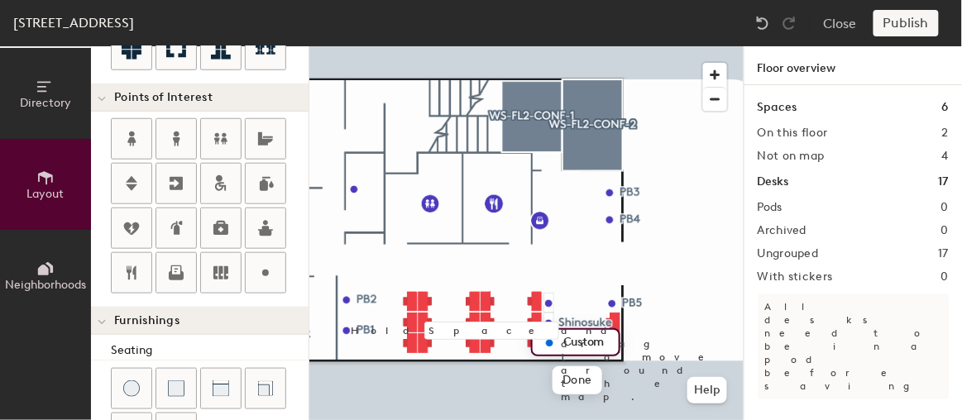
type input "20"
type input "Mitsu"
click at [550, 46] on div at bounding box center [526, 46] width 434 height 0
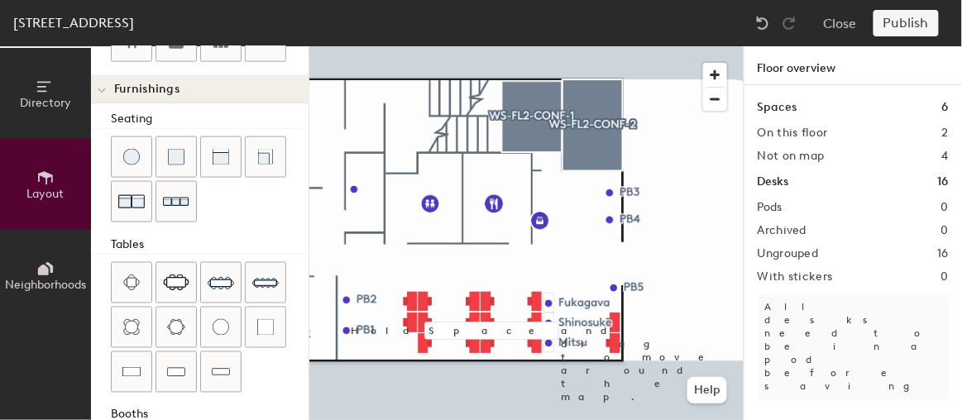
scroll to position [613, 0]
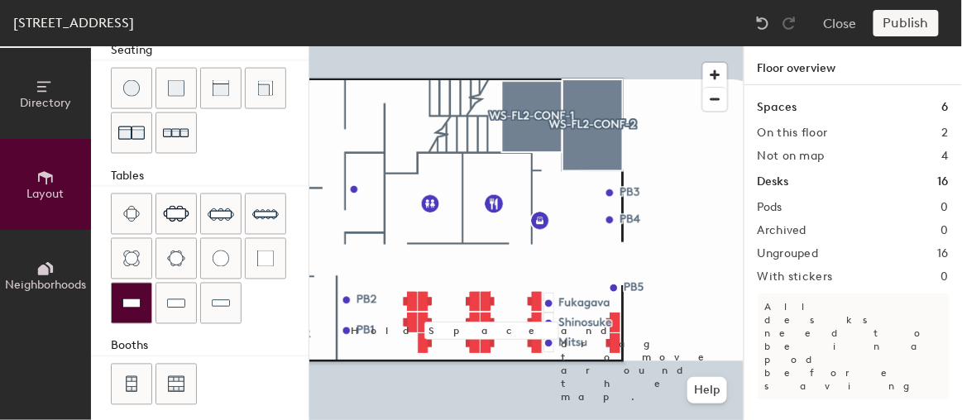
click at [131, 295] on img at bounding box center [131, 303] width 18 height 17
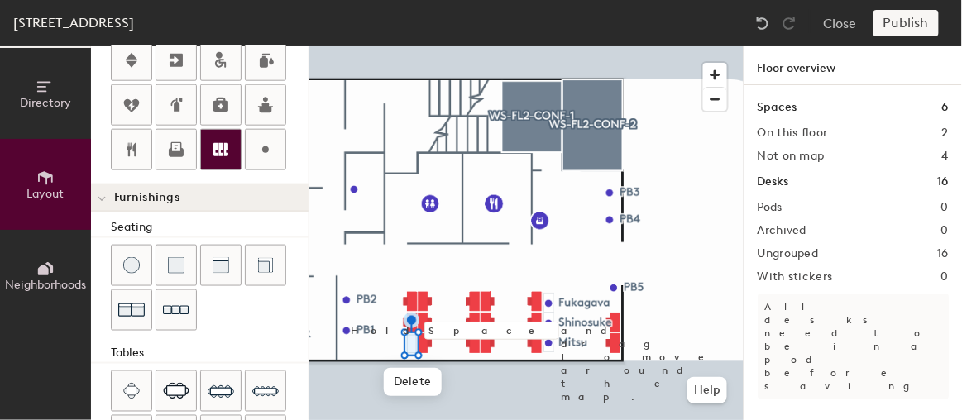
scroll to position [388, 0]
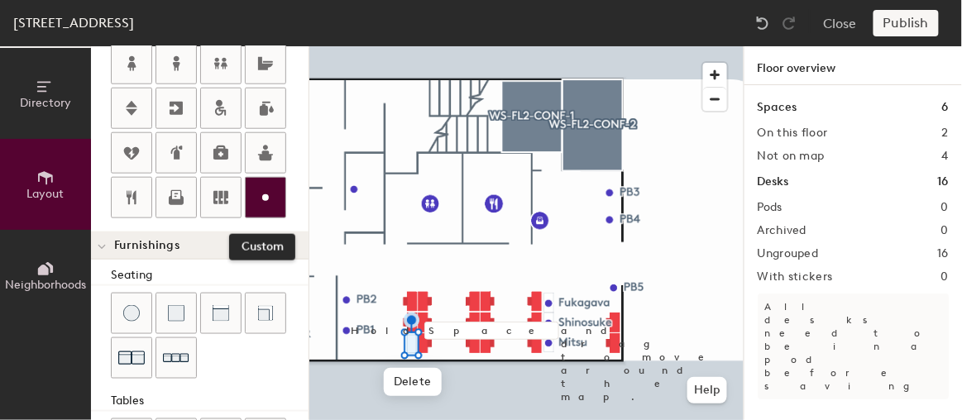
click at [258, 201] on icon at bounding box center [265, 198] width 20 height 20
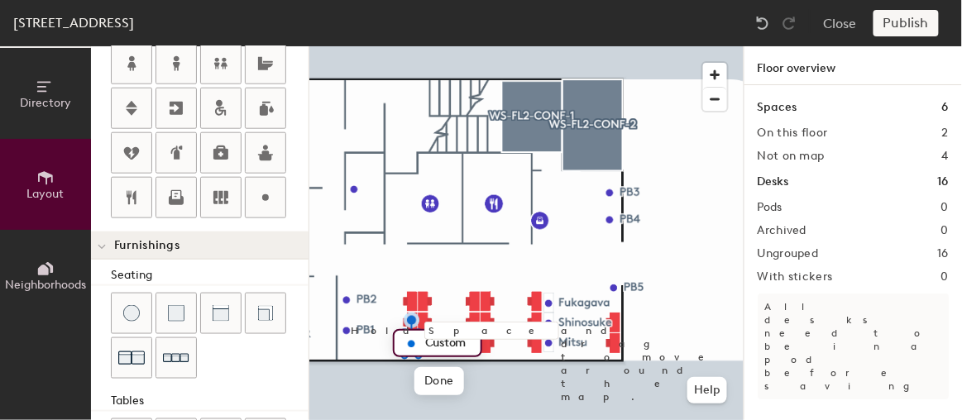
type input "20"
type input "Nataliia K"
type input "20"
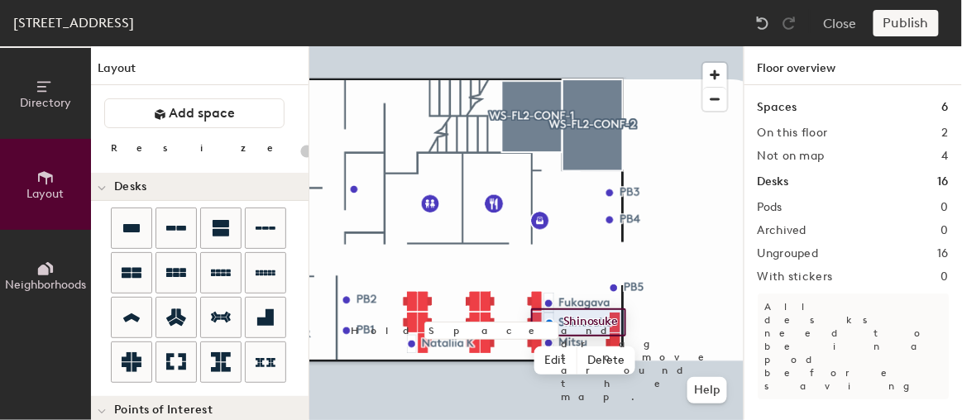
scroll to position [388, 0]
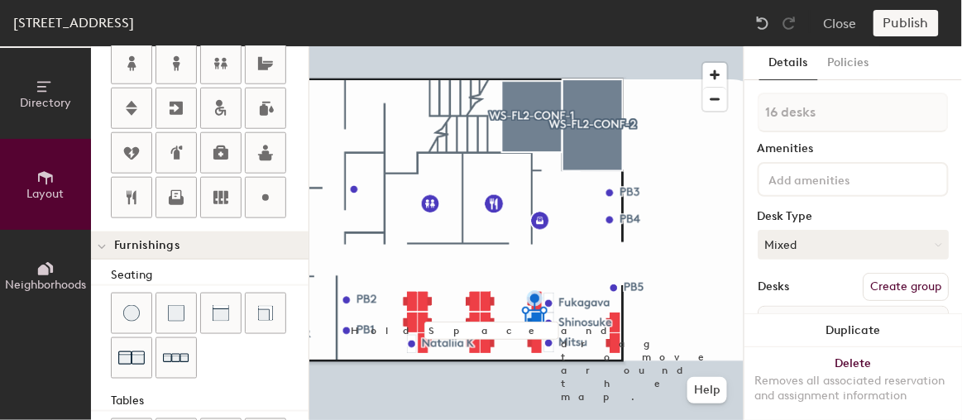
type input "20"
type input "16 desks"
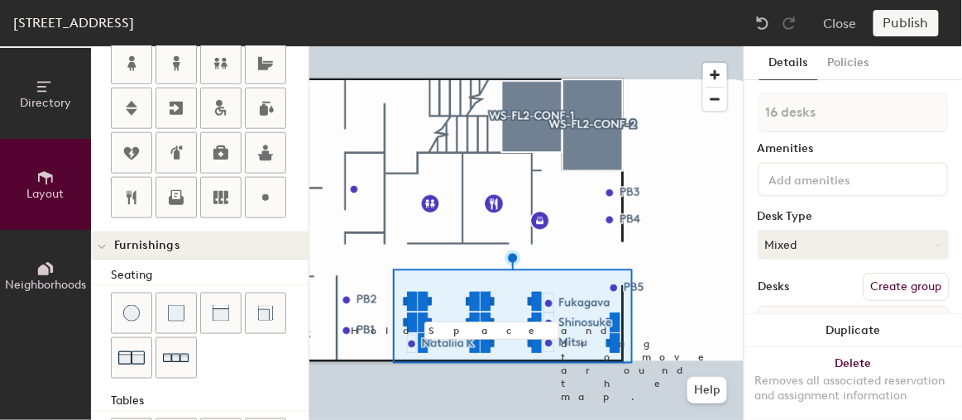
click at [819, 189] on div at bounding box center [852, 179] width 191 height 35
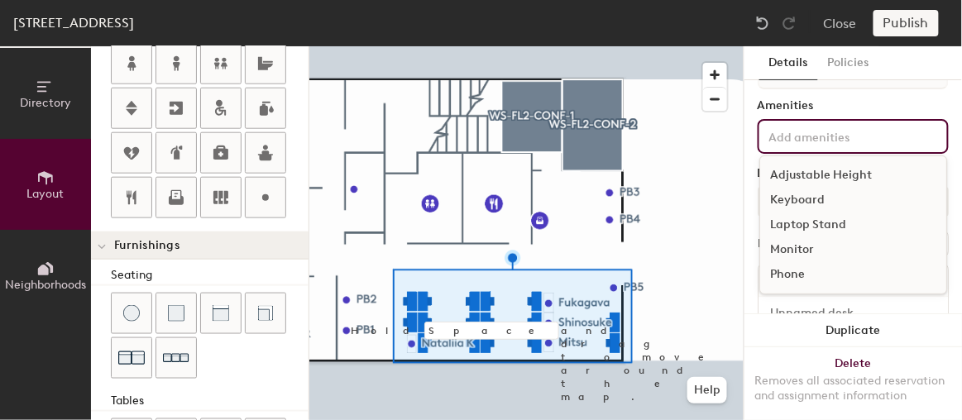
scroll to position [74, 0]
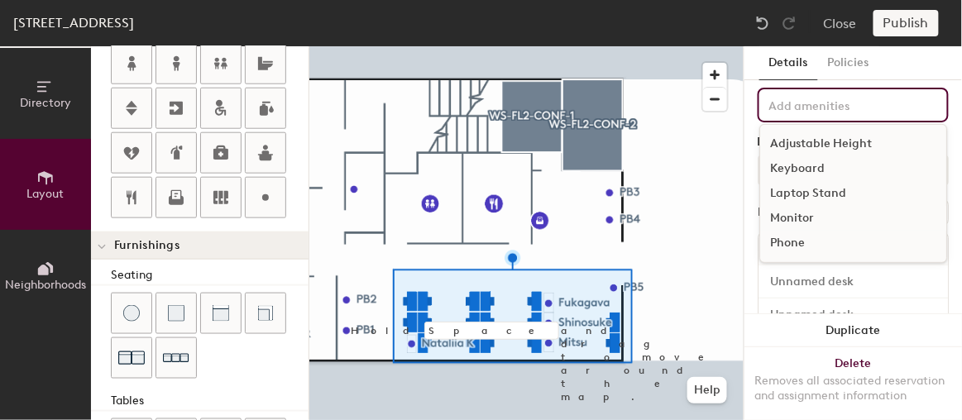
click at [792, 215] on div "Monitor" at bounding box center [853, 218] width 186 height 25
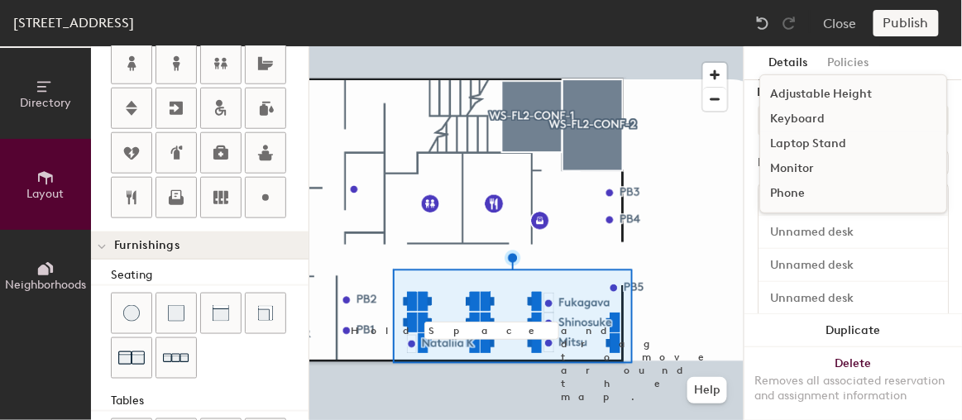
scroll to position [150, 0]
click at [749, 124] on div "Details Policies 16 desks Amenities 1 Monitor Adjustable Height Keyboard Laptop…" at bounding box center [852, 233] width 217 height 374
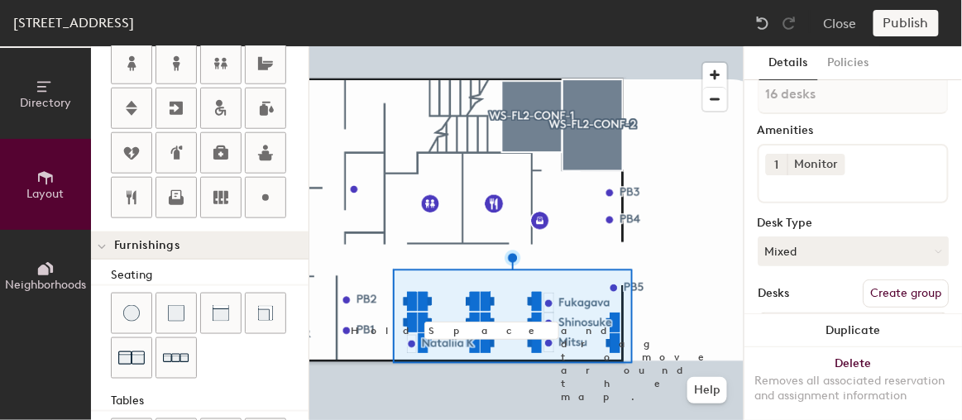
scroll to position [0, 0]
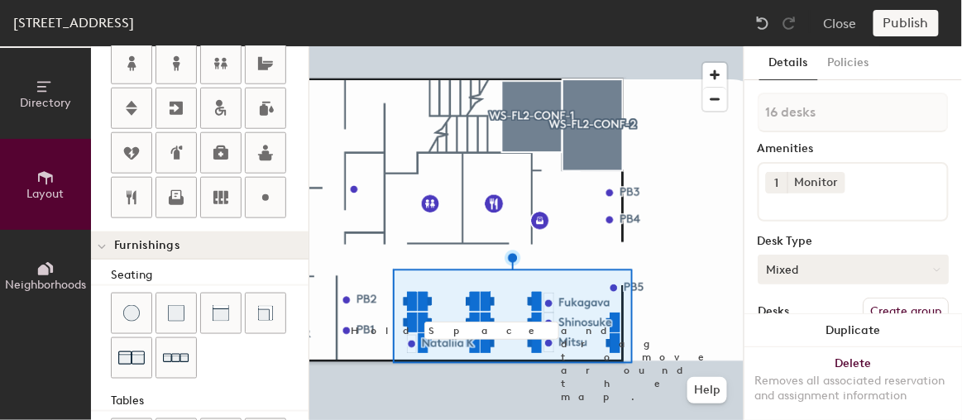
click at [804, 261] on button "Mixed" at bounding box center [852, 270] width 191 height 30
click at [796, 365] on div "Hoteled" at bounding box center [840, 370] width 165 height 25
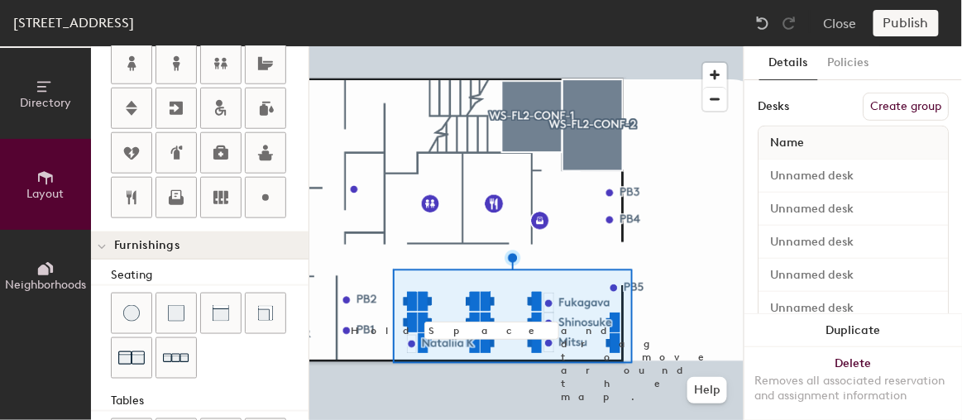
scroll to position [225, 0]
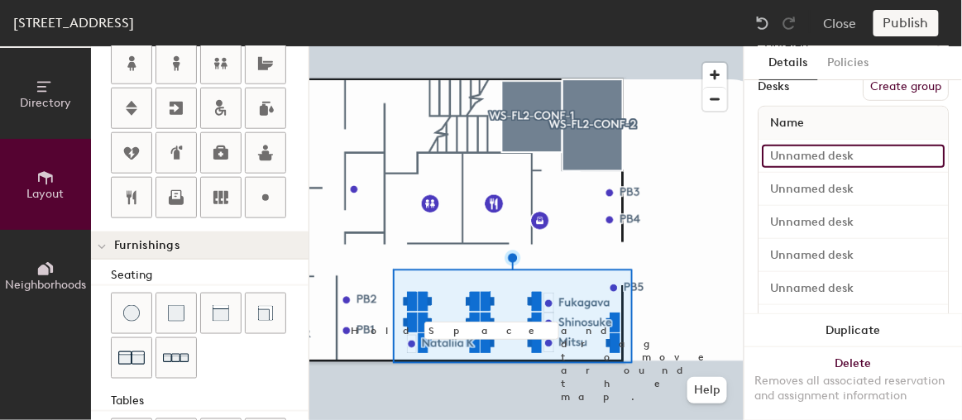
type input "20"
click at [778, 154] on input at bounding box center [852, 156] width 183 height 23
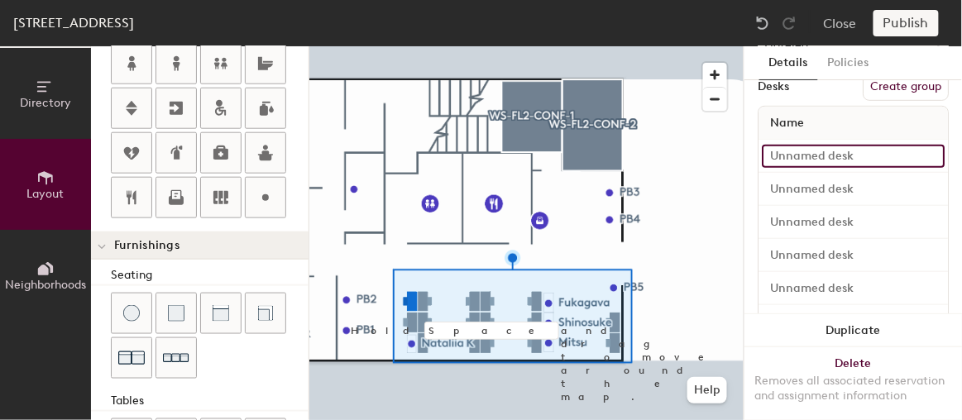
type input "1"
type input "20"
type input "1"
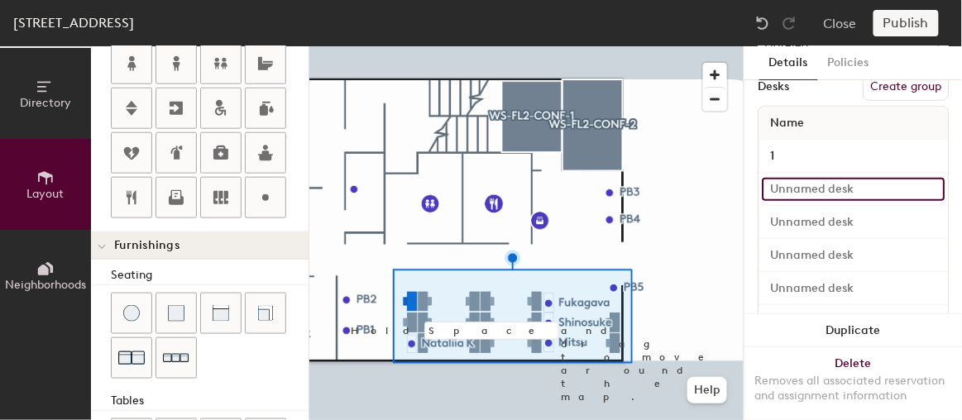
click at [781, 182] on input at bounding box center [852, 189] width 183 height 23
type input "20"
type input "4"
type input "20"
type input "4"
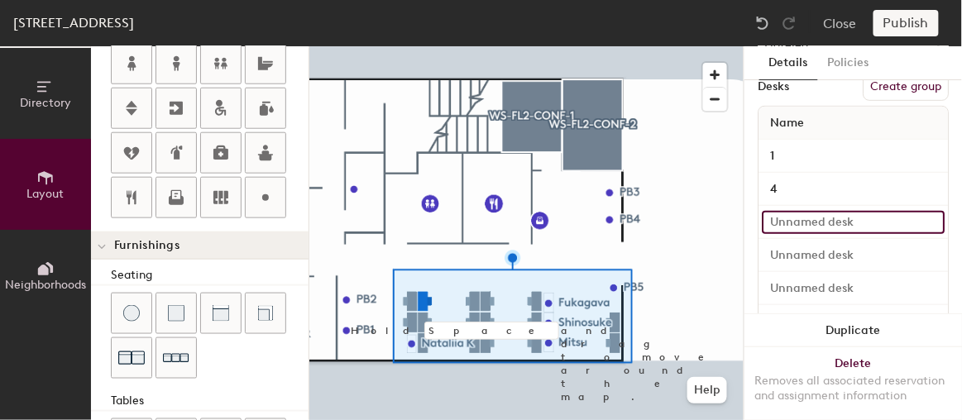
click at [780, 211] on input at bounding box center [852, 222] width 183 height 23
type input "20"
type input "5"
type input "20"
type input "5"
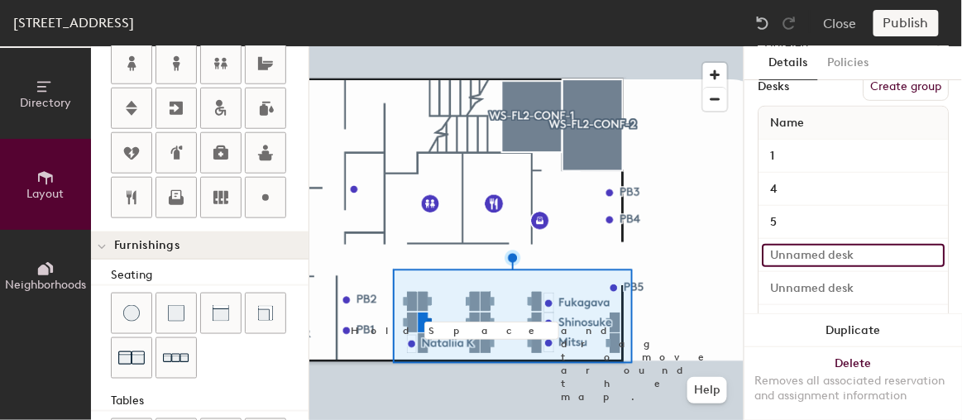
type input "20"
click at [779, 245] on input at bounding box center [852, 255] width 183 height 23
type input "6"
type input "20"
type input "6"
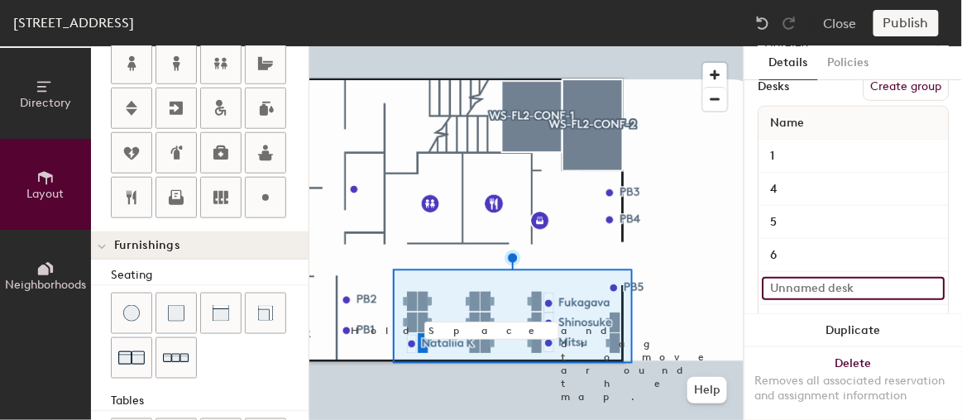
type input "20"
click at [771, 280] on input at bounding box center [852, 288] width 183 height 23
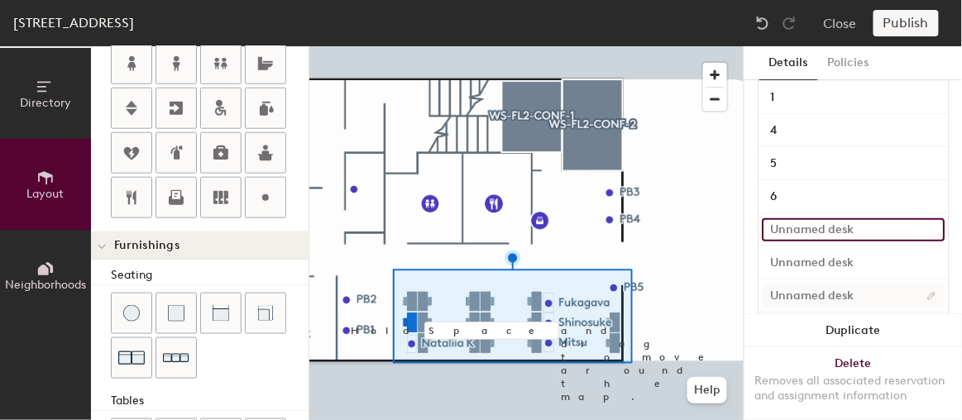
scroll to position [300, 0]
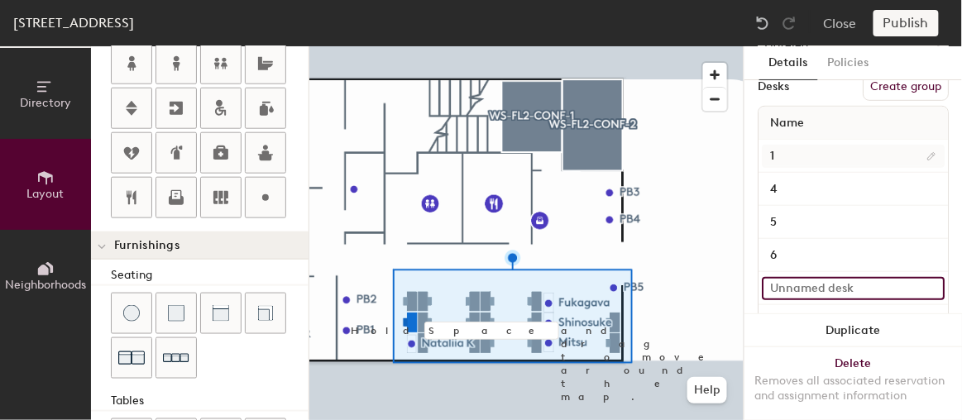
type input "2"
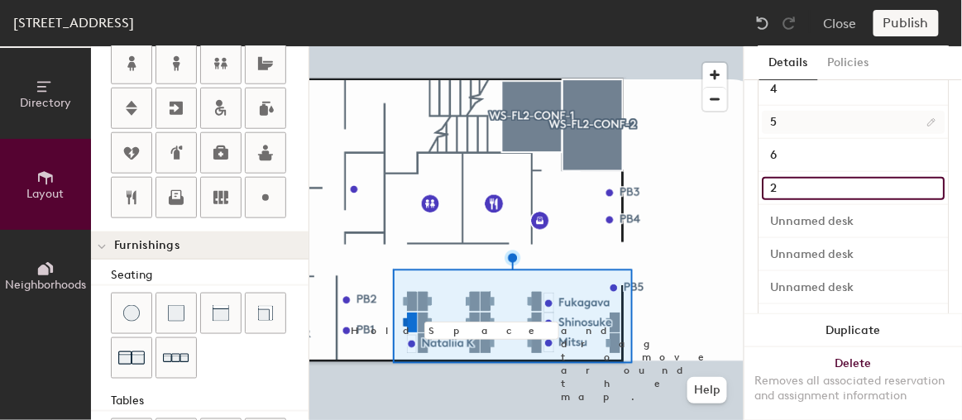
scroll to position [375, 0]
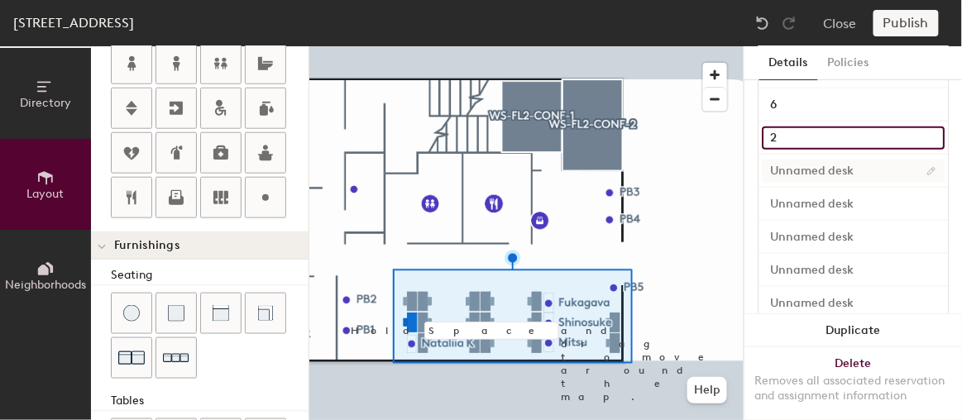
type input "20"
type input "2"
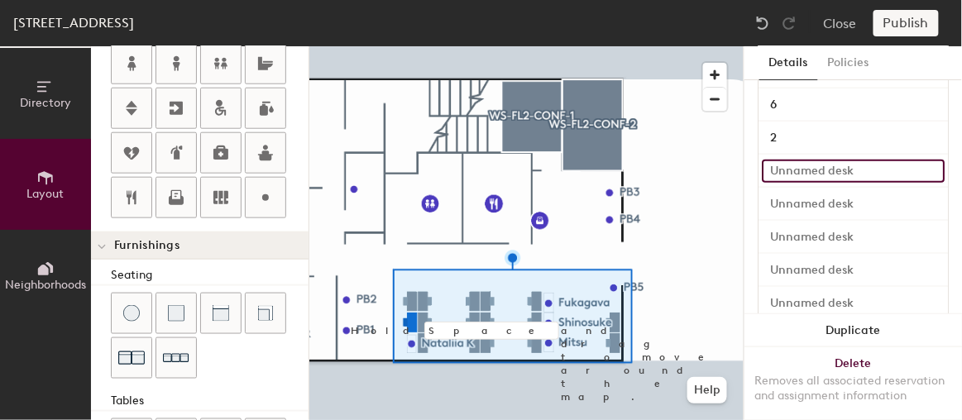
type input "20"
click at [778, 167] on input at bounding box center [852, 171] width 183 height 23
type input "8"
type input "20"
type input "8"
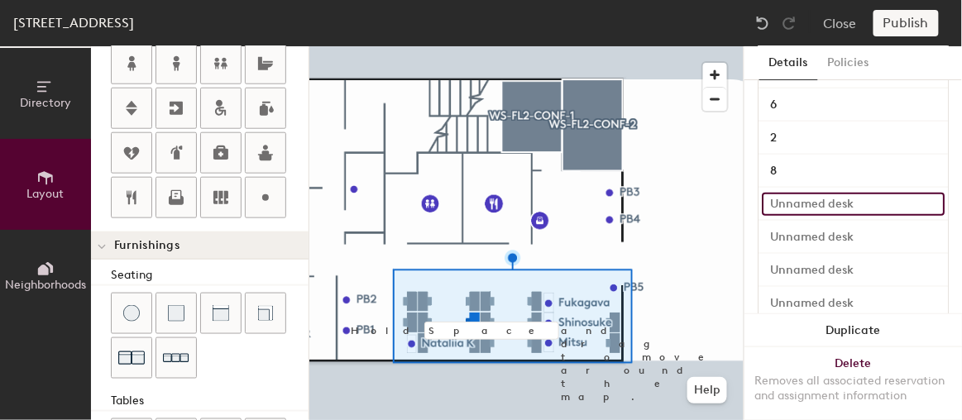
click at [785, 201] on input at bounding box center [852, 204] width 183 height 23
type input "20"
type input "7"
type input "20"
type input "7"
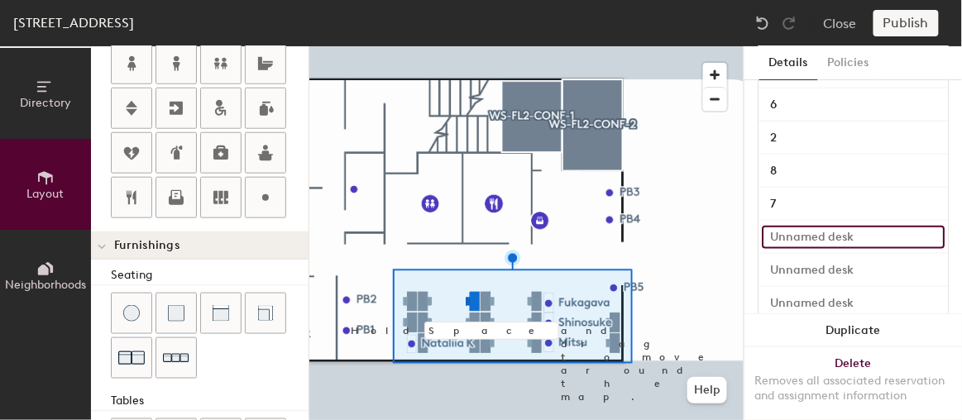
click at [776, 237] on input at bounding box center [852, 237] width 183 height 23
type input "20"
type input "1"
type input "20"
type input "10"
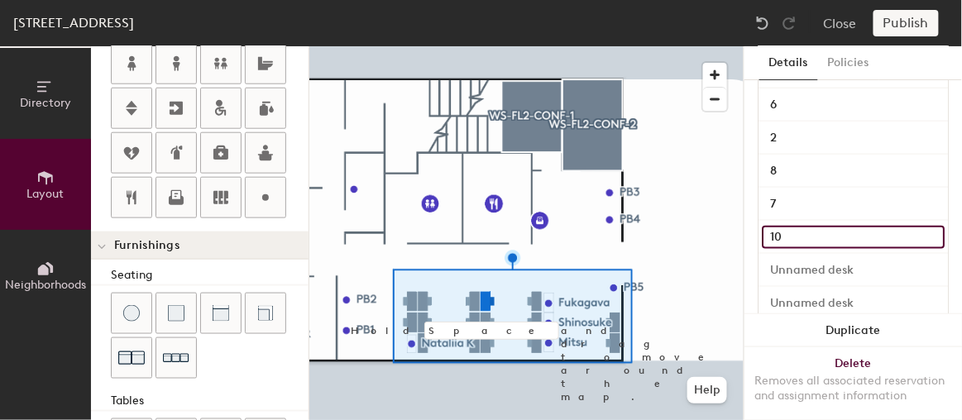
type input "20"
type input "10"
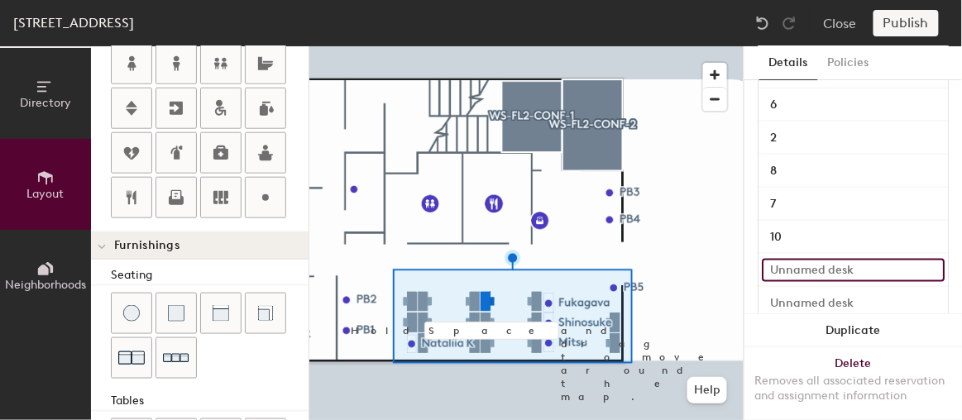
type input "20"
click at [776, 269] on input at bounding box center [852, 270] width 183 height 23
type input "1"
type input "20"
type input "11"
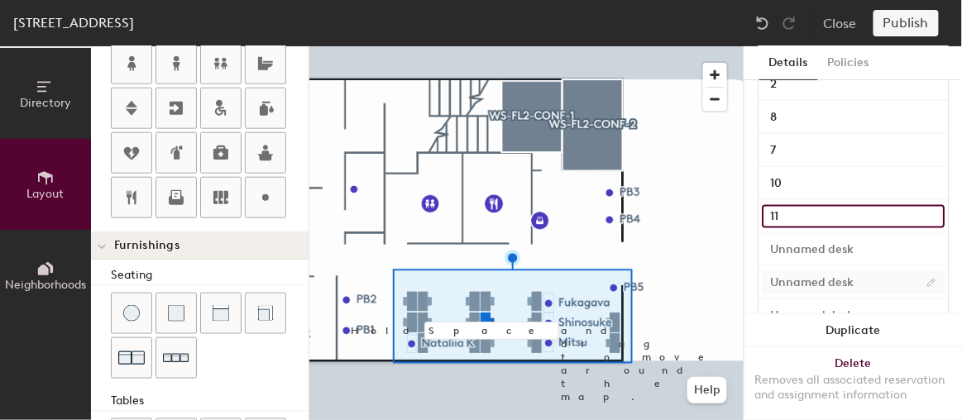
scroll to position [451, 0]
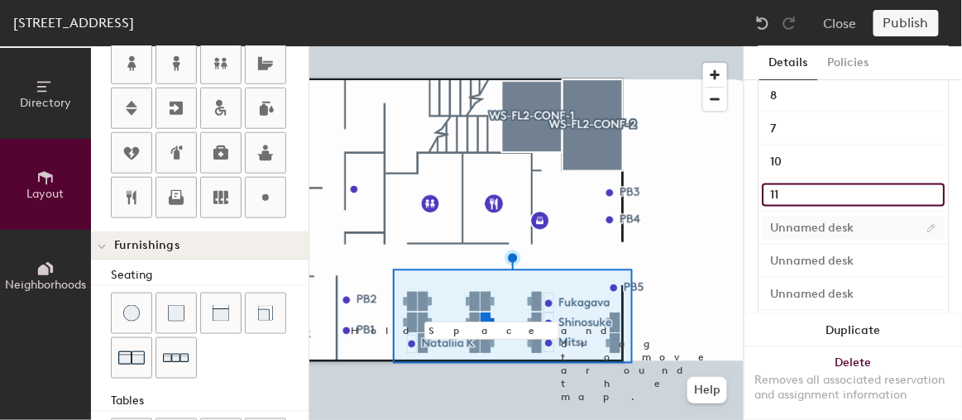
type input "20"
type input "11"
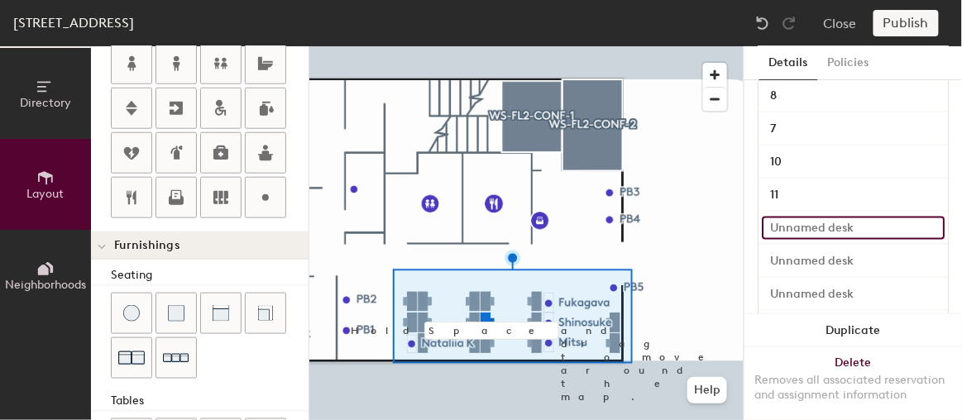
type input "20"
click at [784, 224] on input at bounding box center [852, 228] width 183 height 23
type input "1"
type input "20"
type input "12"
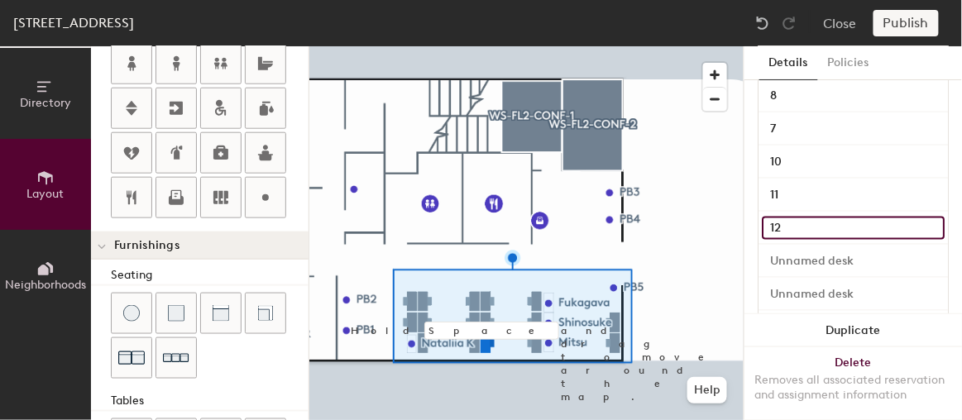
scroll to position [526, 0]
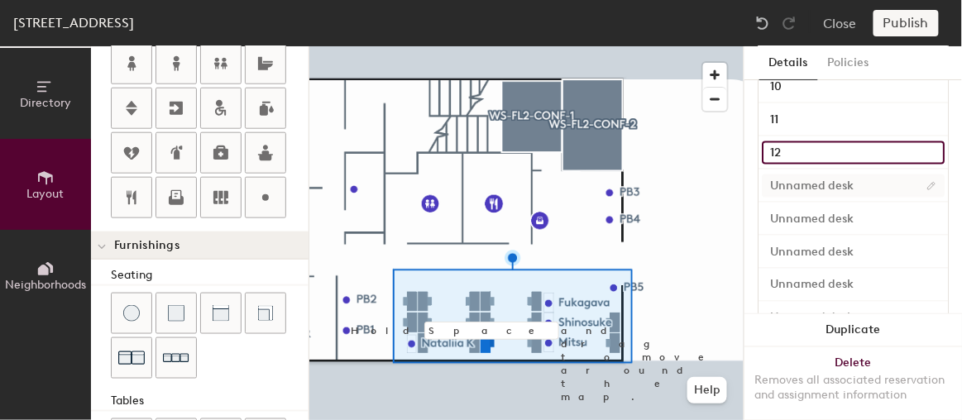
type input "20"
type input "12"
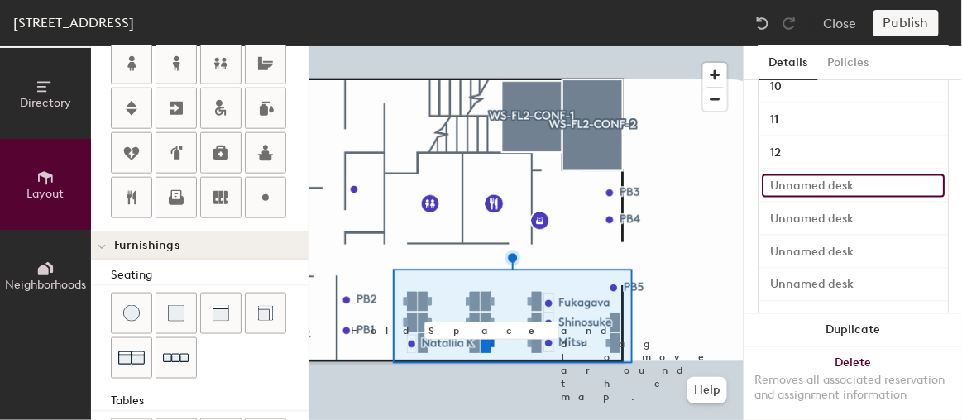
type input "20"
click at [778, 183] on input at bounding box center [852, 185] width 183 height 23
type input "9"
type input "20"
type input "9"
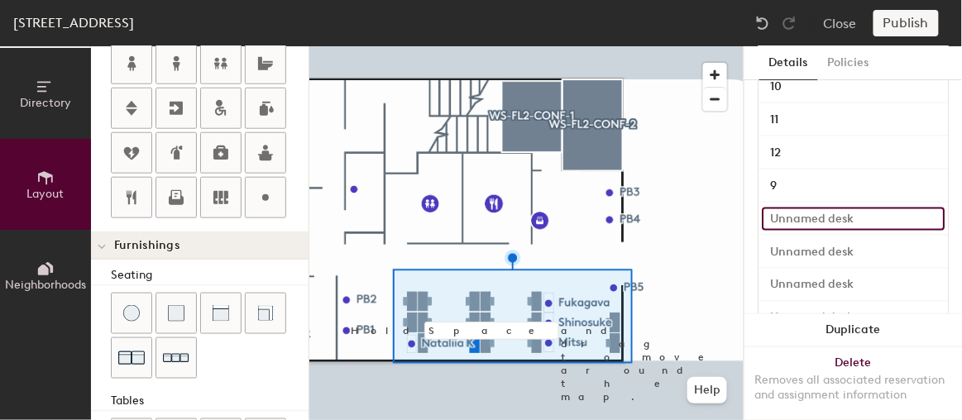
type input "20"
click at [780, 212] on input at bounding box center [852, 219] width 183 height 23
type input "1"
type input "20"
type input "15"
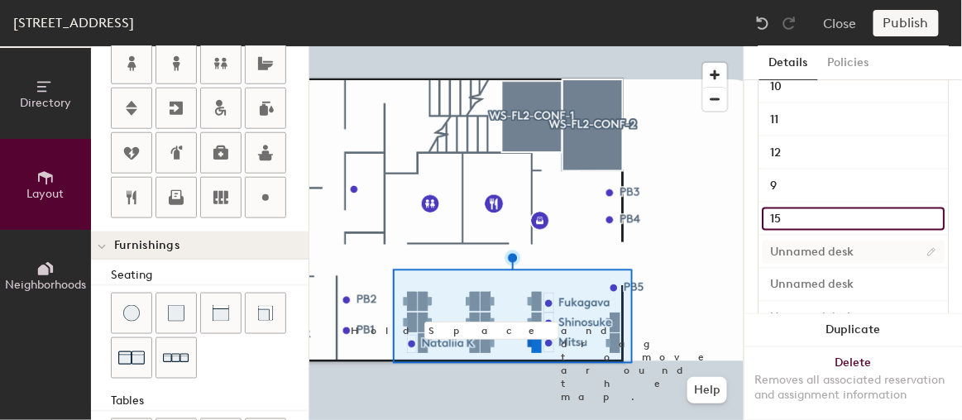
type input "20"
type input "15"
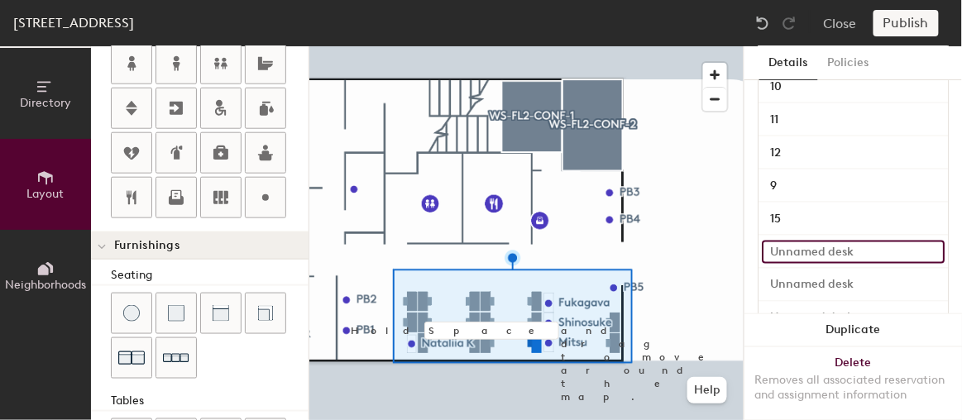
click at [792, 242] on input at bounding box center [852, 252] width 183 height 23
type input "20"
type input "1"
type input "20"
type input "14"
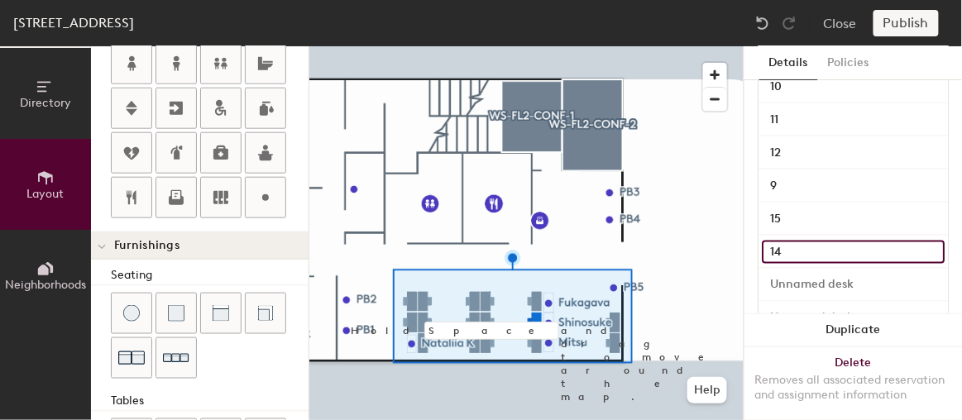
type input "20"
type input "14"
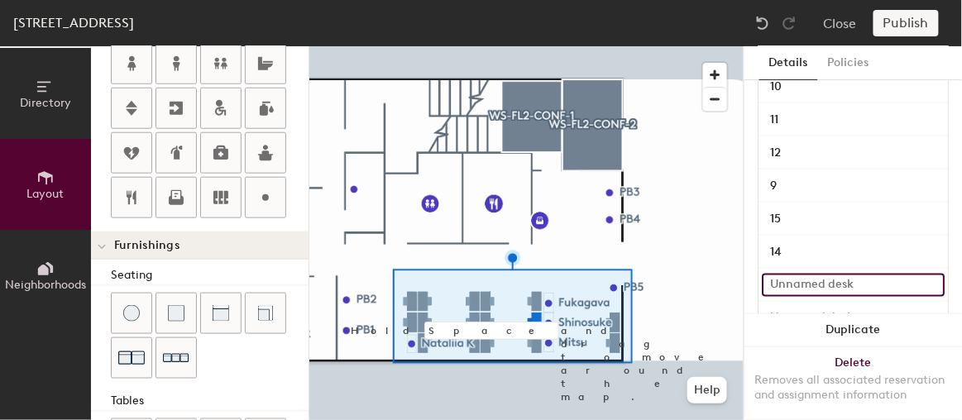
click at [776, 277] on input at bounding box center [852, 285] width 183 height 23
type input "20"
type input "1"
type input "20"
type input "13"
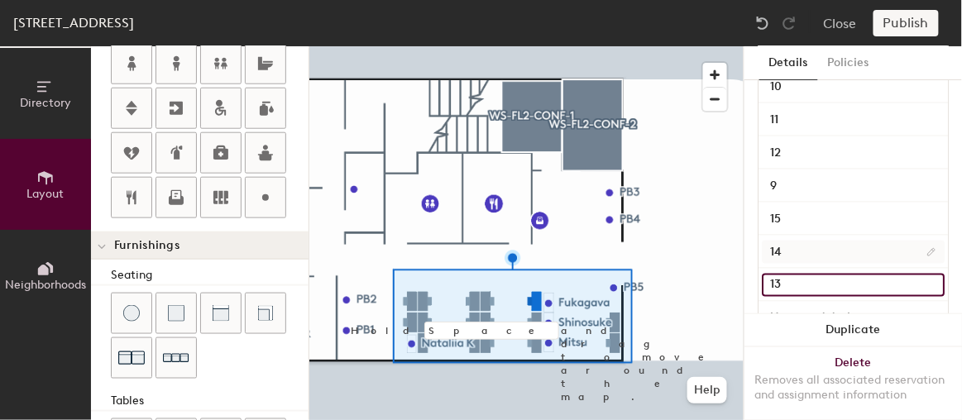
scroll to position [615, 0]
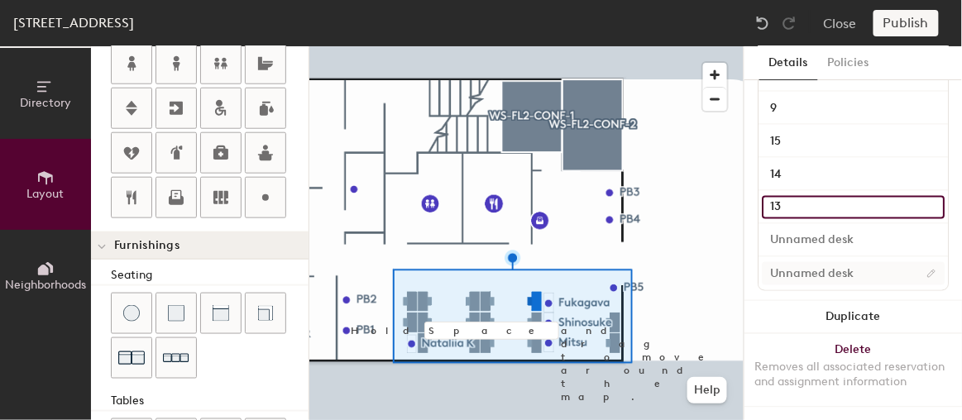
type input "20"
type input "13"
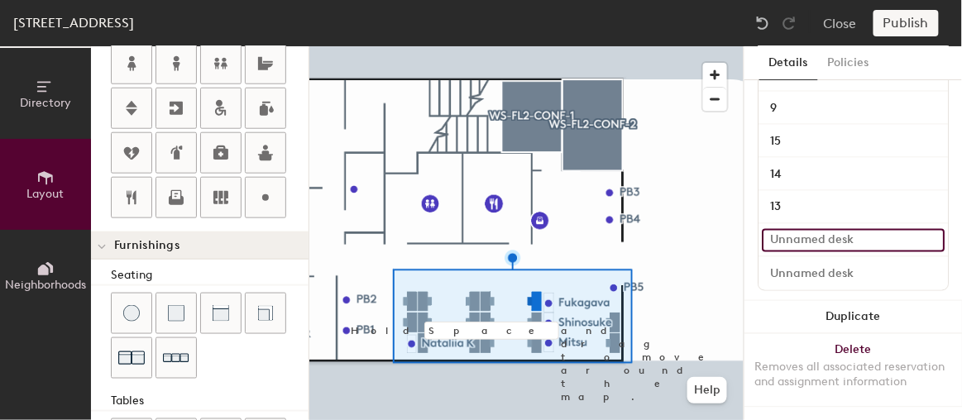
type input "20"
click at [784, 229] on input at bounding box center [852, 240] width 183 height 23
type input "1"
type input "20"
type input "19"
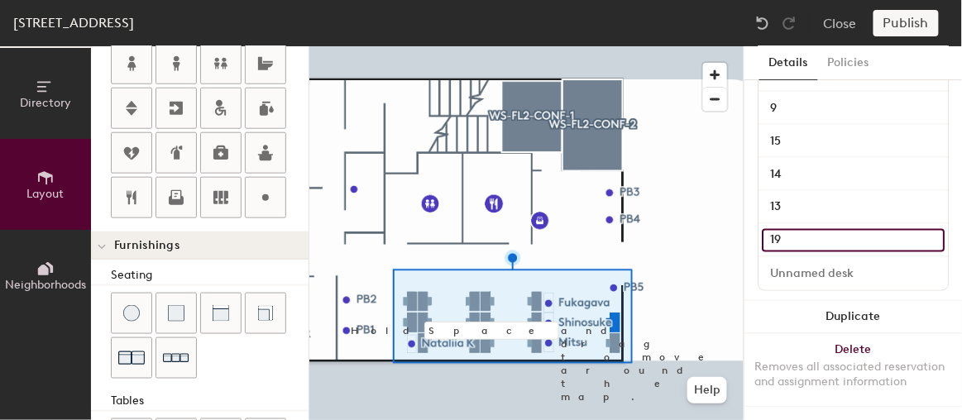
type input "20"
type input "19"
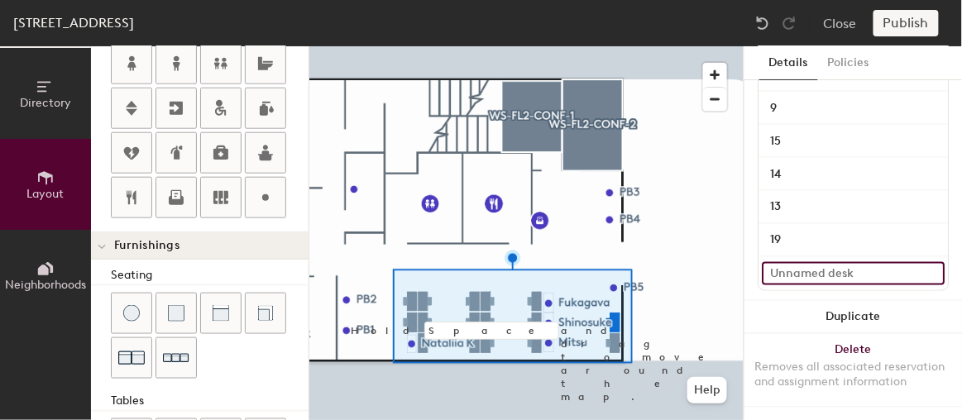
click at [782, 262] on input at bounding box center [852, 273] width 183 height 23
type input "20"
type input "2"
type input "20"
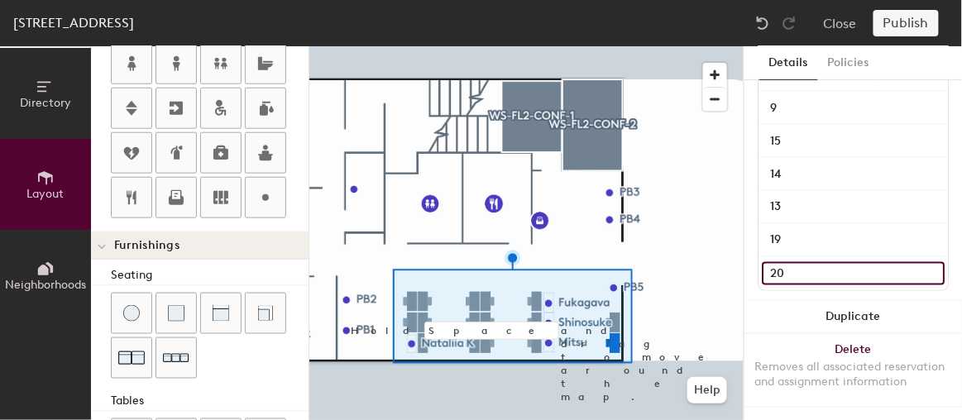
type input "20"
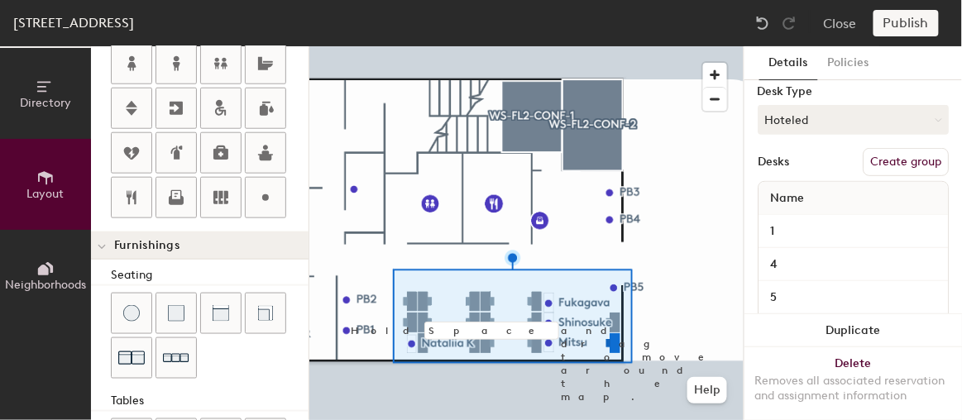
scroll to position [0, 0]
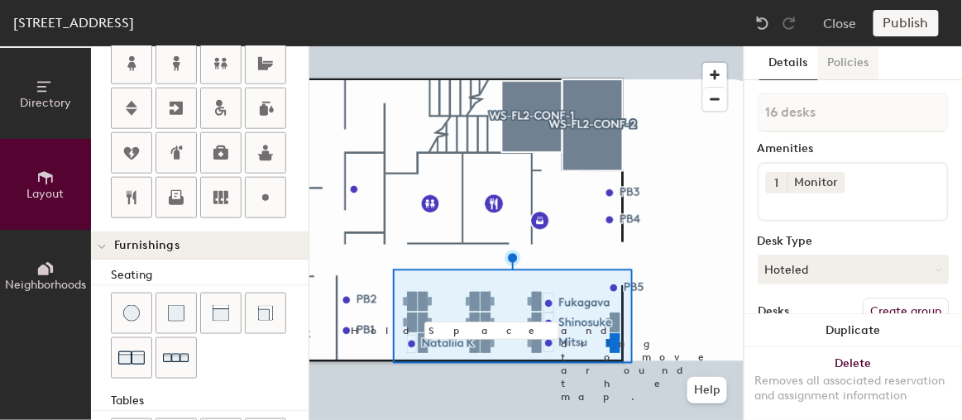
type input "20"
click at [846, 55] on button "Policies" at bounding box center [848, 63] width 61 height 34
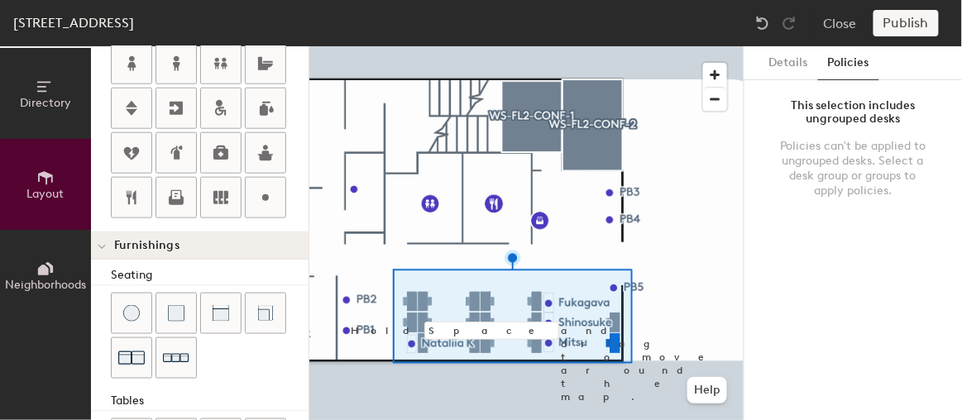
click at [842, 106] on div "This selection includes ungrouped desks" at bounding box center [852, 112] width 151 height 26
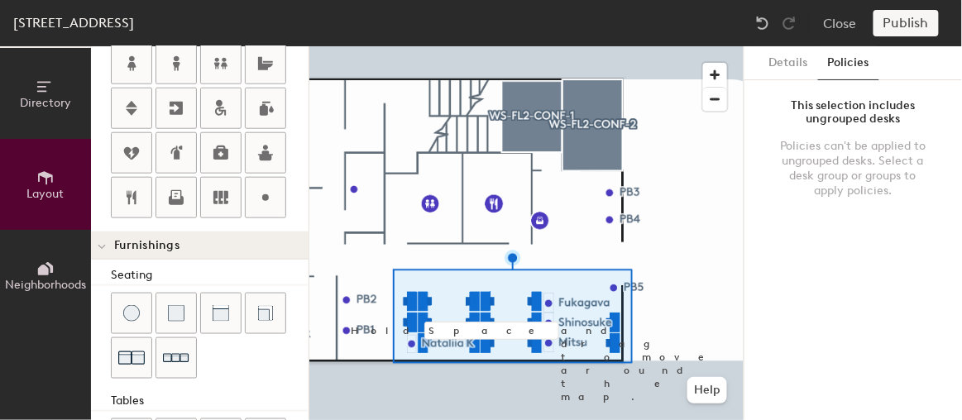
click at [881, 25] on div "Publish" at bounding box center [910, 23] width 75 height 26
click at [778, 66] on button "Details" at bounding box center [788, 63] width 59 height 34
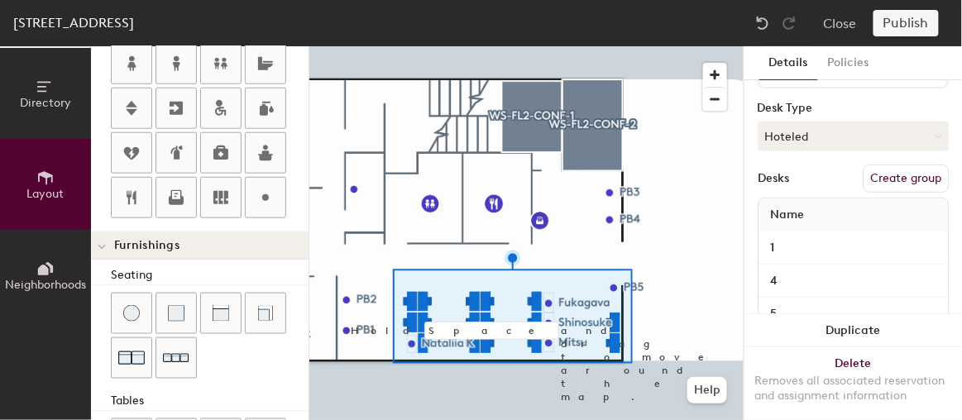
scroll to position [225, 0]
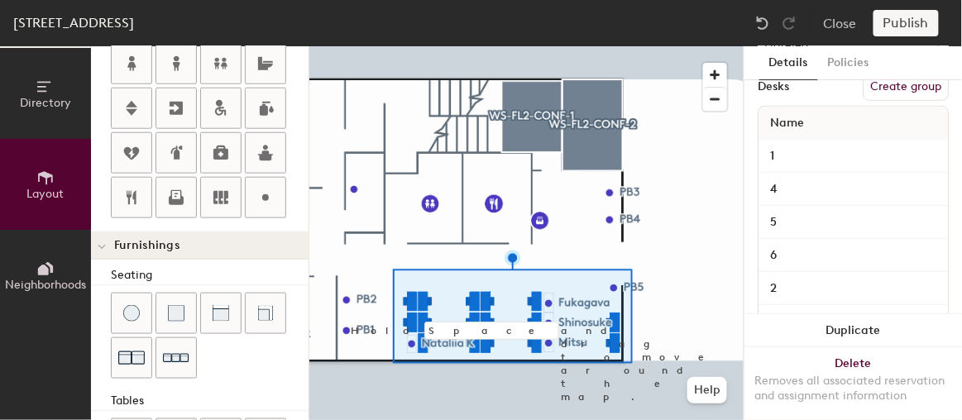
click at [887, 91] on button "Create group" at bounding box center [905, 87] width 86 height 28
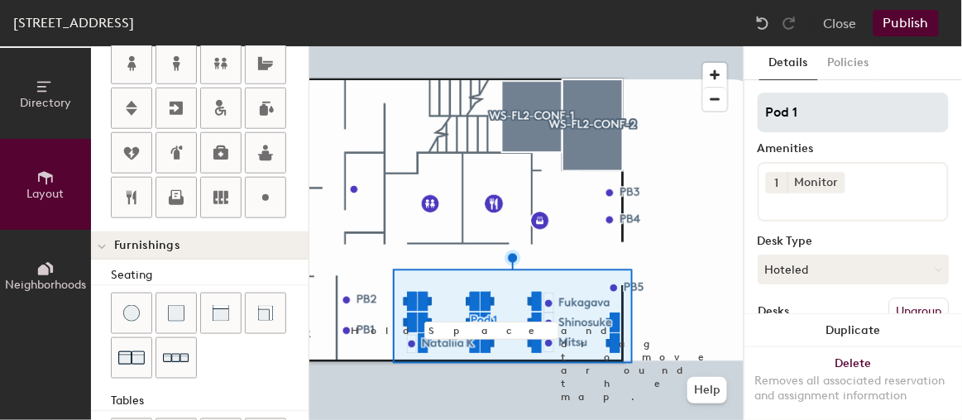
type input "20"
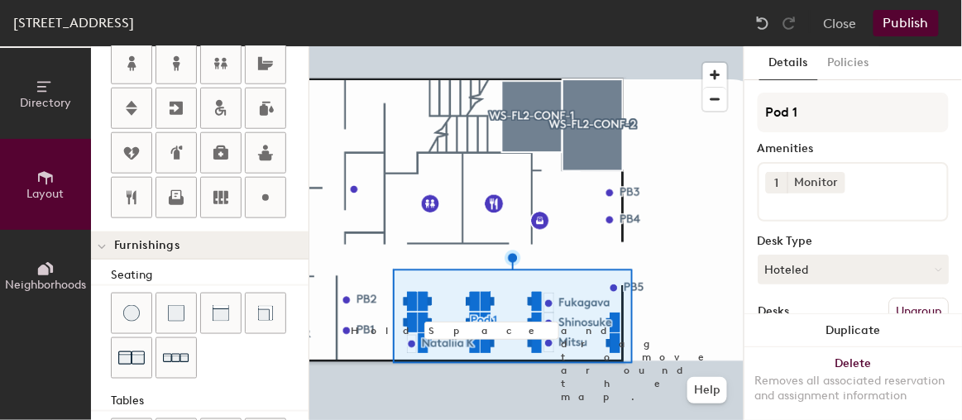
click at [740, 112] on div "Directory Layout Neighborhoods Layout Add space Resize Desks Points of Interest…" at bounding box center [481, 233] width 962 height 374
type input "G"
type input "20"
type input "G"
click at [914, 24] on button "Publish" at bounding box center [905, 23] width 65 height 26
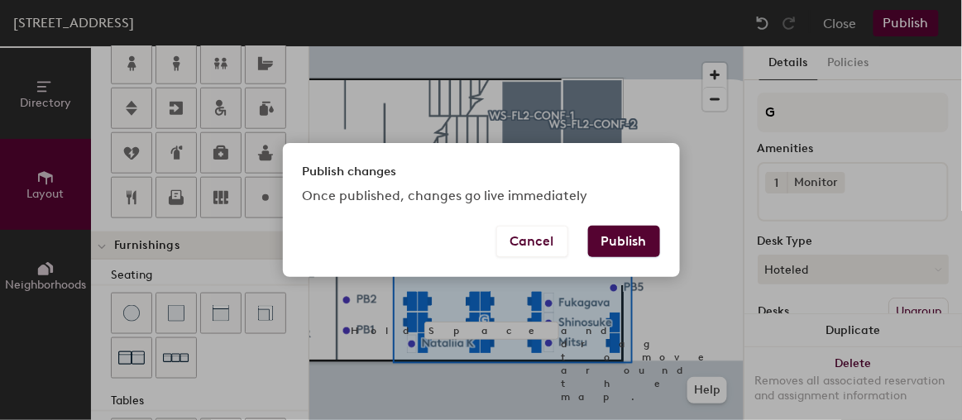
click at [621, 244] on button "Publish" at bounding box center [624, 241] width 72 height 31
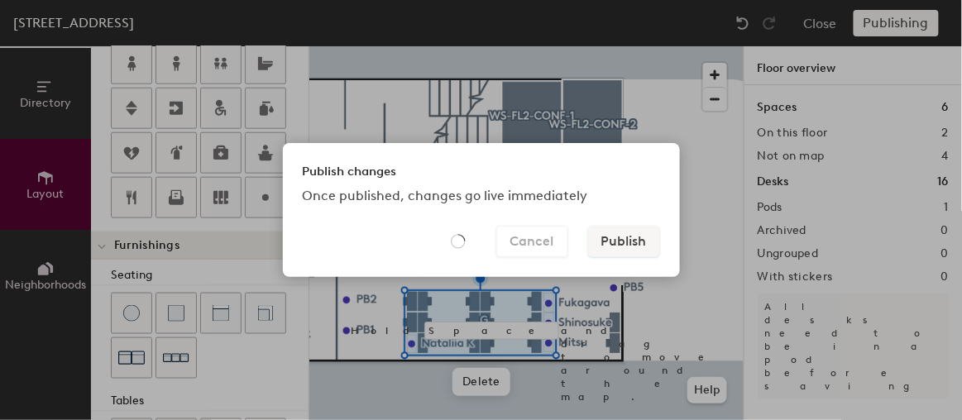
type input "20"
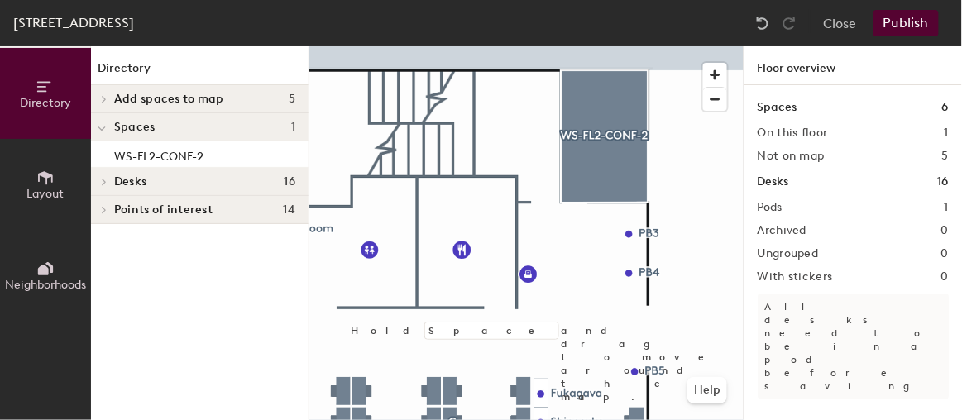
drag, startPoint x: 49, startPoint y: 174, endPoint x: 56, endPoint y: 169, distance: 8.5
click at [50, 173] on icon at bounding box center [45, 177] width 15 height 13
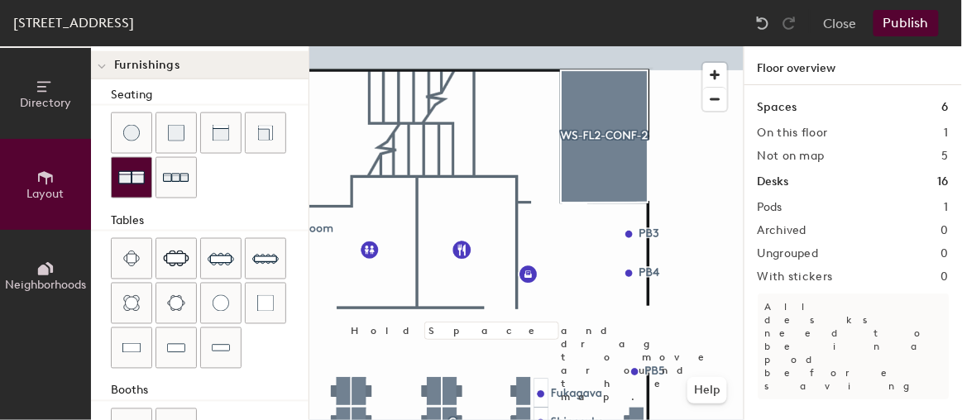
scroll to position [537, 0]
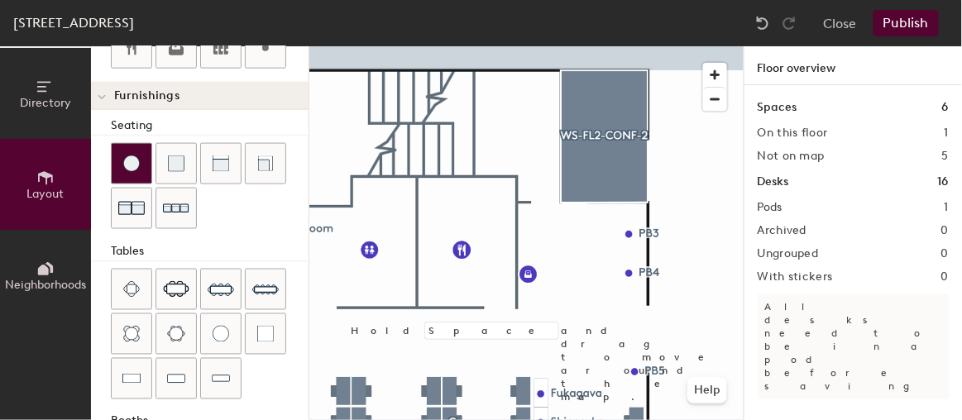
click at [133, 162] on img at bounding box center [131, 163] width 17 height 17
click at [133, 155] on img at bounding box center [131, 163] width 17 height 17
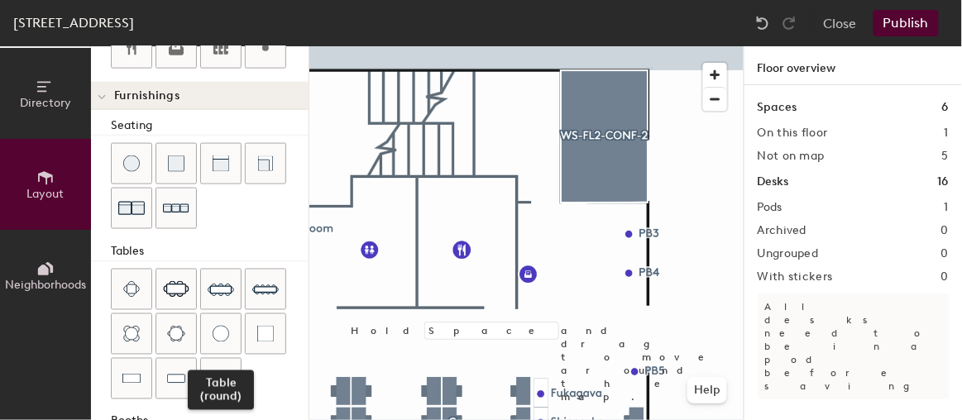
drag, startPoint x: 241, startPoint y: 315, endPoint x: 190, endPoint y: 303, distance: 51.7
click at [209, 318] on div at bounding box center [221, 334] width 40 height 40
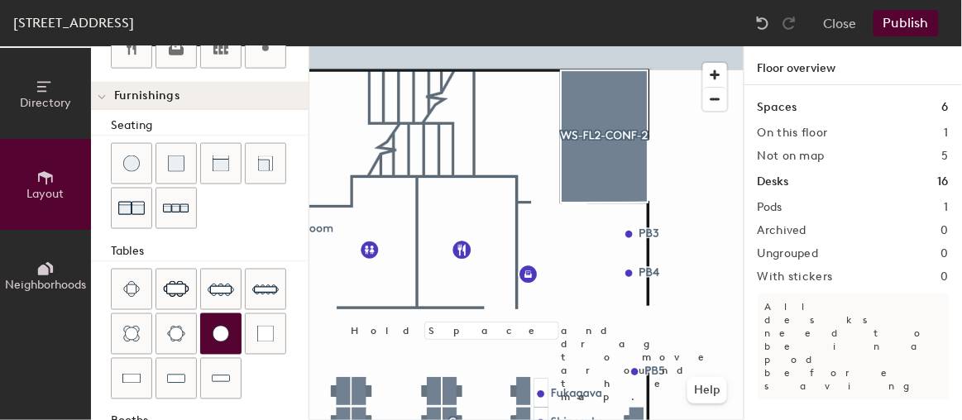
click at [518, 118] on div "Directory Layout Neighborhoods Layout Add space Resize Desks Points of Interest…" at bounding box center [481, 233] width 962 height 374
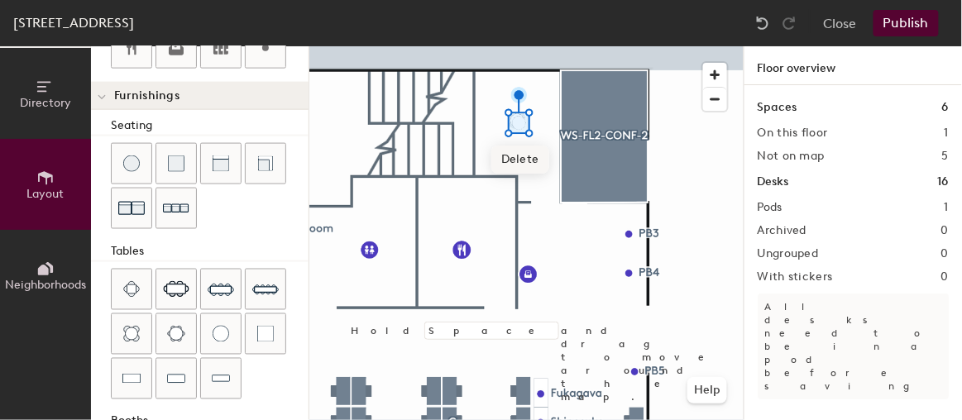
click at [542, 158] on span "Delete" at bounding box center [520, 160] width 58 height 28
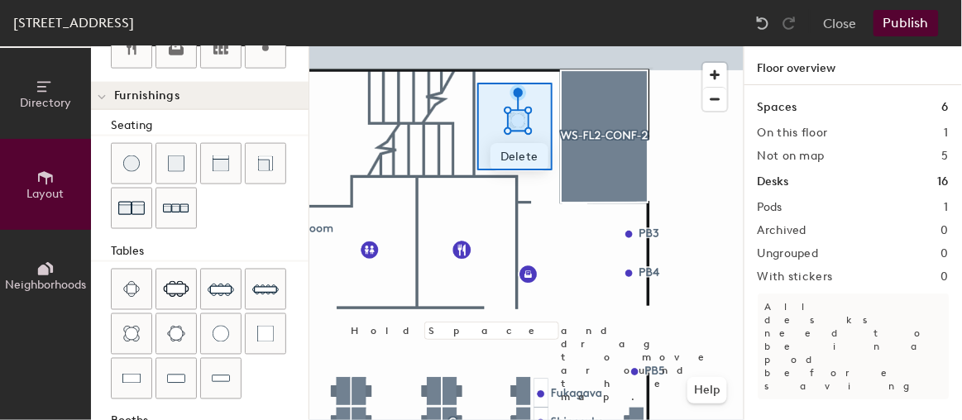
click at [551, 46] on div at bounding box center [526, 46] width 434 height 0
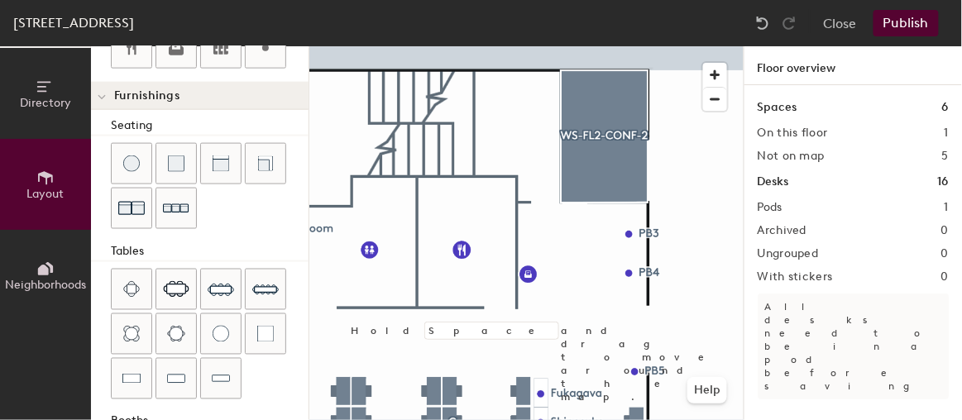
click at [509, 122] on div "Directory Layout Neighborhoods Layout Add space Resize Desks Points of Interest…" at bounding box center [481, 233] width 962 height 374
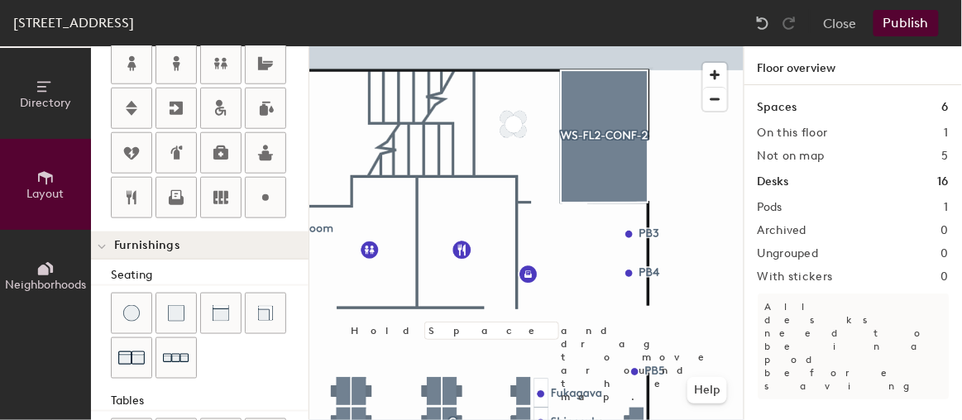
drag, startPoint x: 267, startPoint y: 189, endPoint x: 289, endPoint y: 187, distance: 21.6
click at [268, 190] on icon at bounding box center [265, 198] width 20 height 20
type input "20"
type input "Alex T"
click at [566, 46] on div at bounding box center [526, 46] width 434 height 0
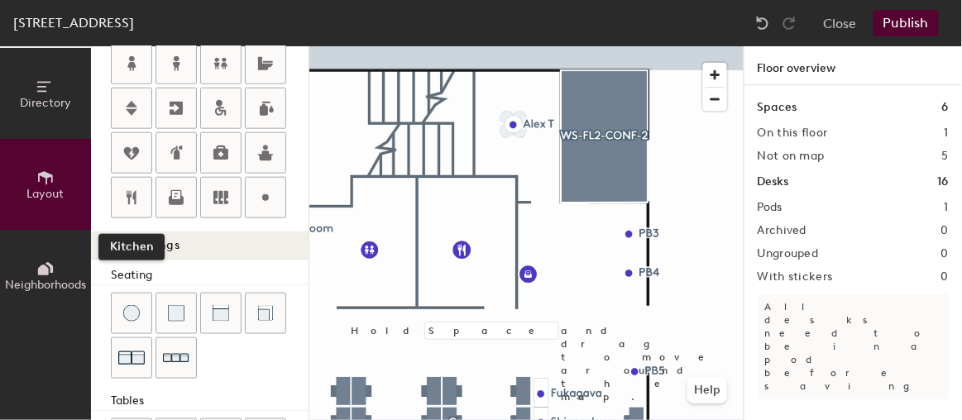
type input "20"
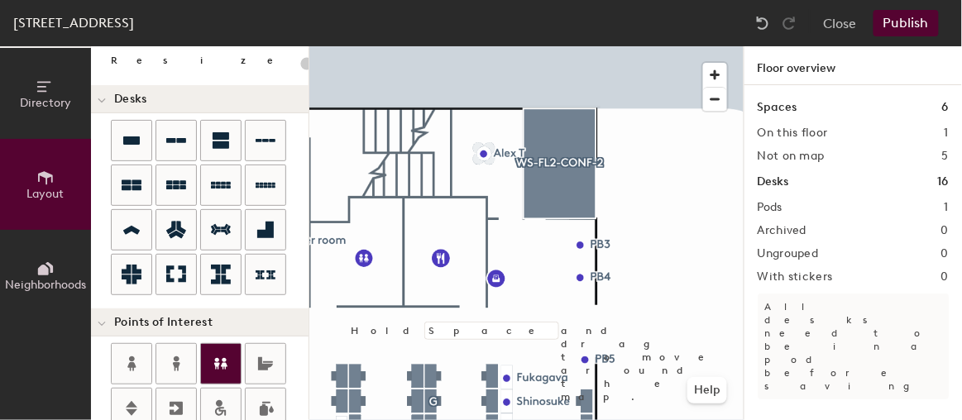
scroll to position [0, 0]
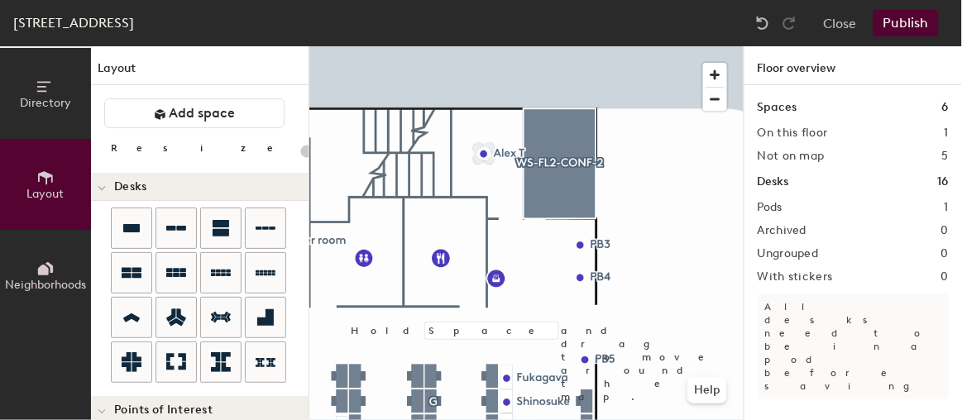
click at [60, 120] on button "Directory" at bounding box center [45, 93] width 91 height 91
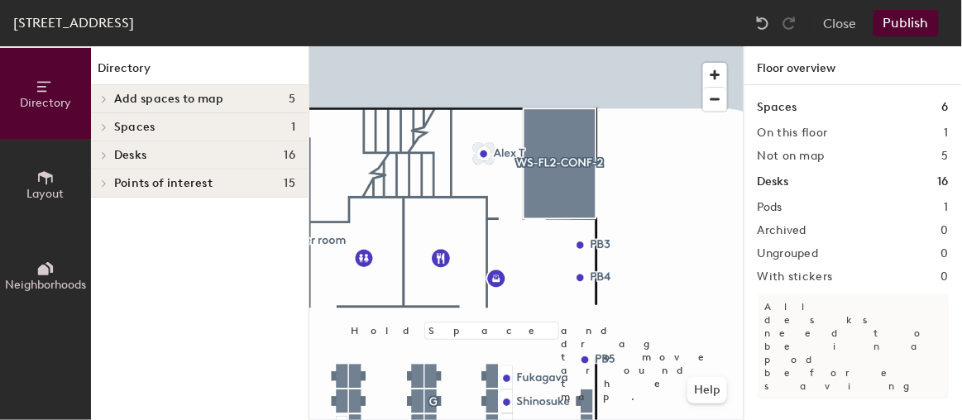
click at [142, 182] on span "Points of interest" at bounding box center [163, 183] width 98 height 13
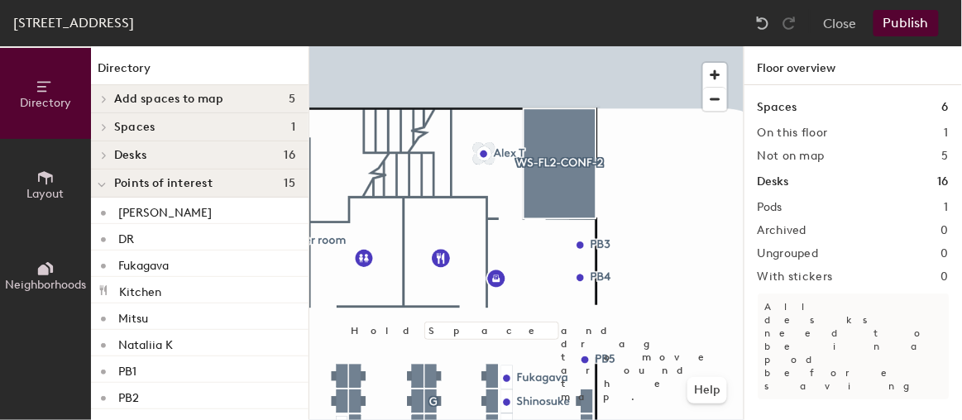
click at [160, 152] on h4 "Desks 16" at bounding box center [204, 155] width 181 height 13
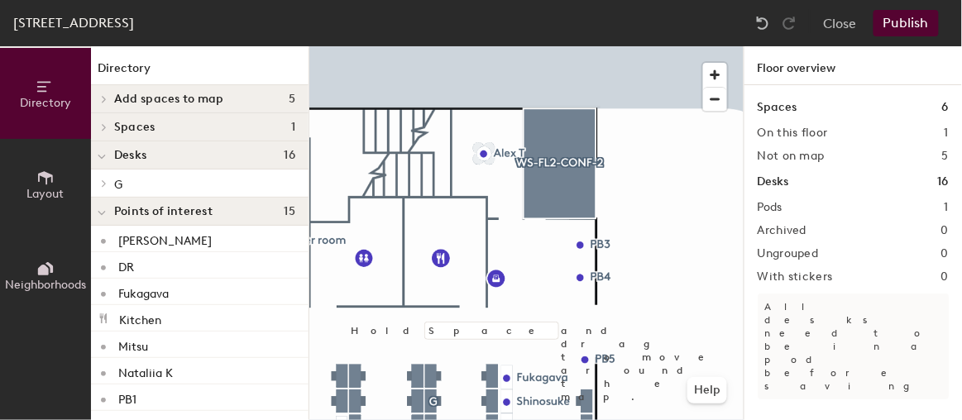
click at [145, 126] on span "Spaces" at bounding box center [134, 127] width 41 height 13
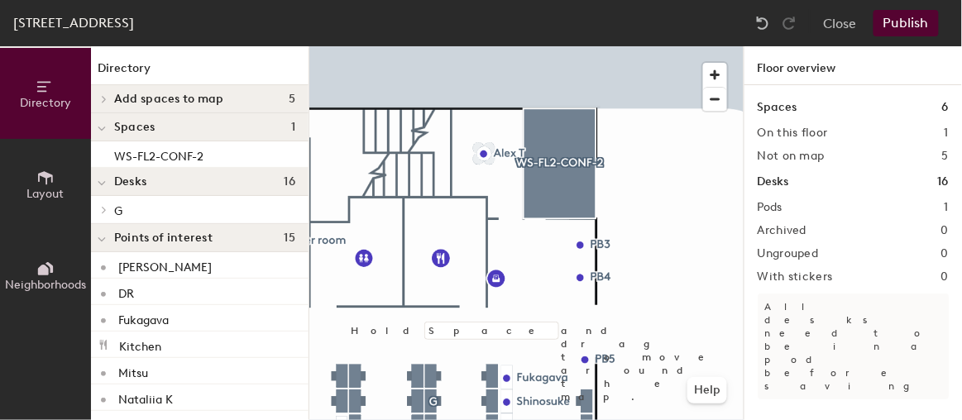
click at [177, 93] on span "Add spaces to map" at bounding box center [169, 99] width 110 height 13
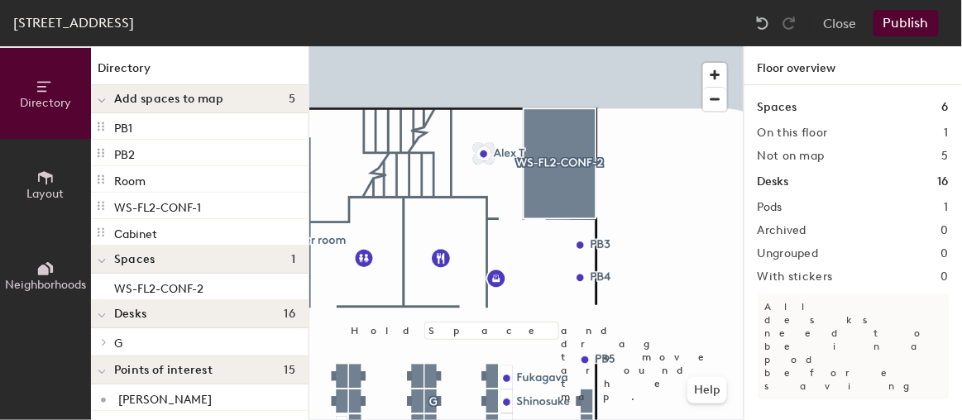
click at [107, 99] on div at bounding box center [101, 98] width 21 height 27
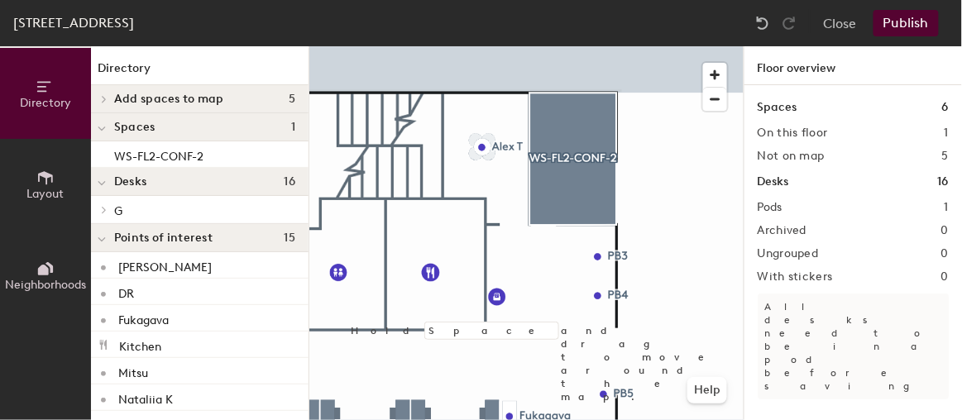
click at [57, 184] on button "Layout" at bounding box center [45, 184] width 91 height 91
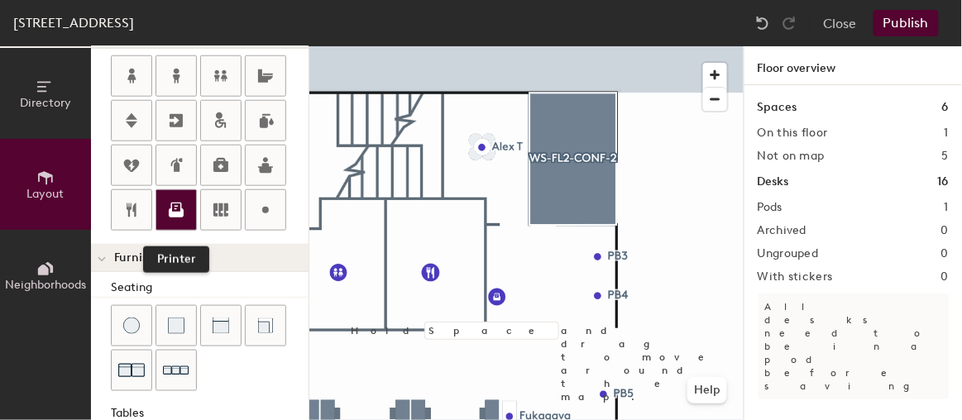
scroll to position [300, 0]
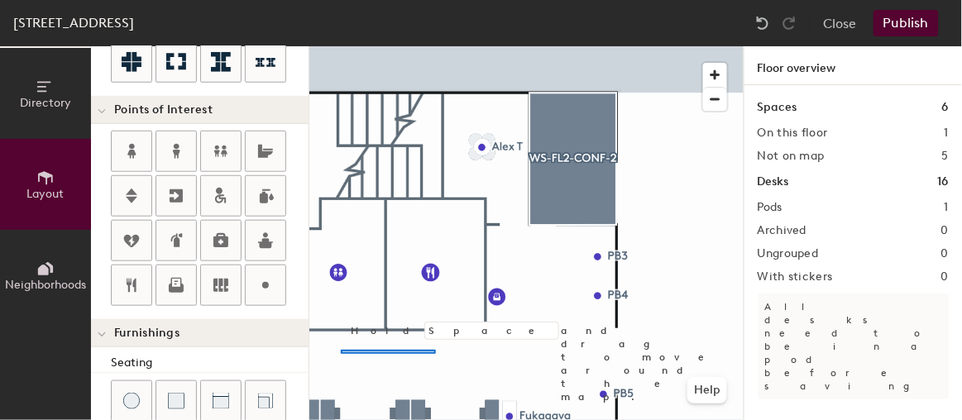
click at [435, 46] on div at bounding box center [526, 46] width 434 height 0
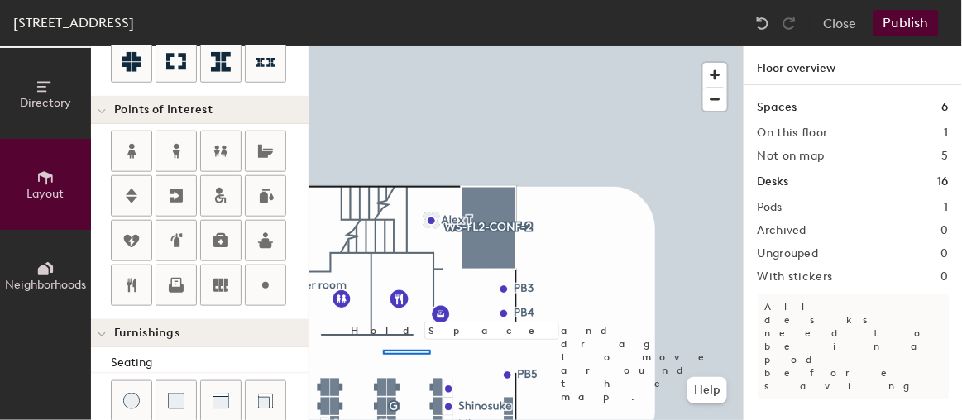
click at [383, 46] on div at bounding box center [526, 46] width 434 height 0
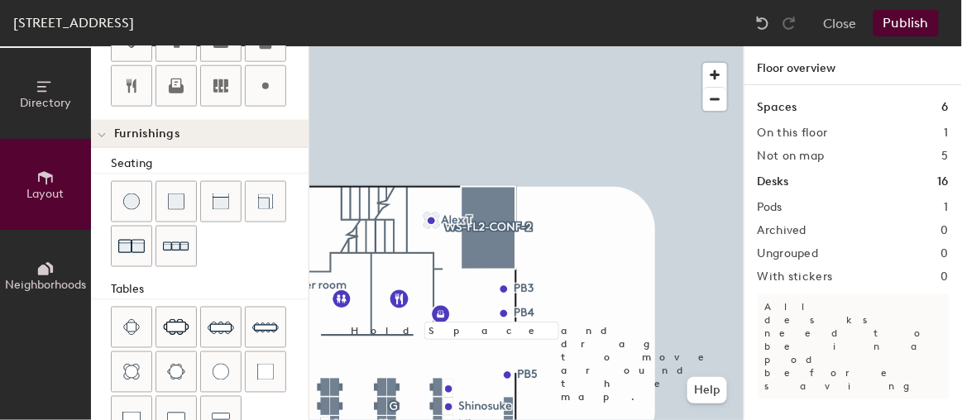
scroll to position [526, 0]
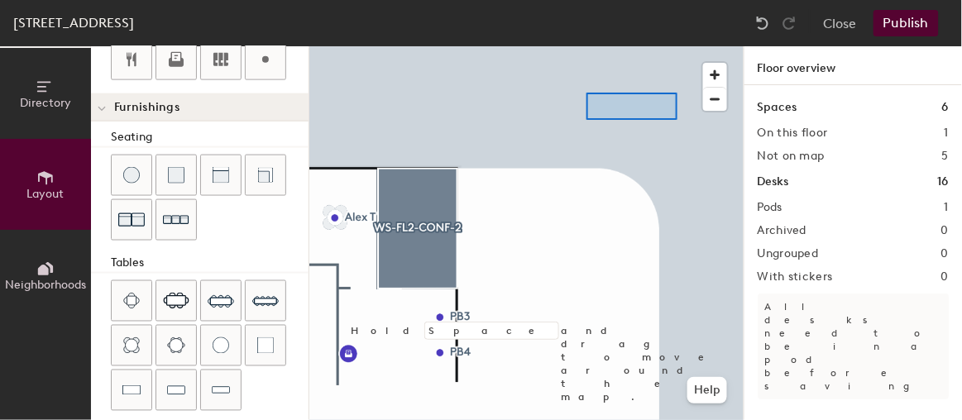
drag, startPoint x: 427, startPoint y: 351, endPoint x: 637, endPoint y: 117, distance: 315.6
click at [672, 46] on div at bounding box center [526, 46] width 434 height 0
click at [603, 46] on div at bounding box center [526, 46] width 434 height 0
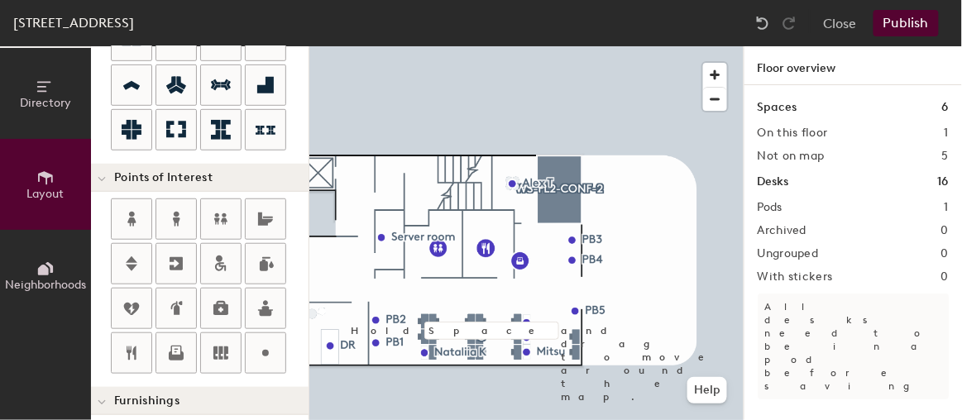
scroll to position [300, 0]
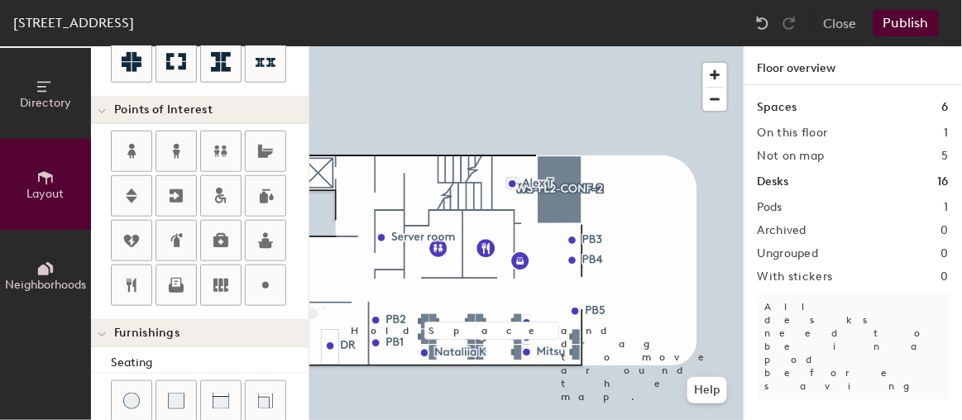
click at [317, 173] on div "Directory Layout Neighborhoods Layout Add space Resize Desks Points of Interest…" at bounding box center [481, 233] width 962 height 374
click at [347, 208] on span "Done" at bounding box center [348, 210] width 49 height 28
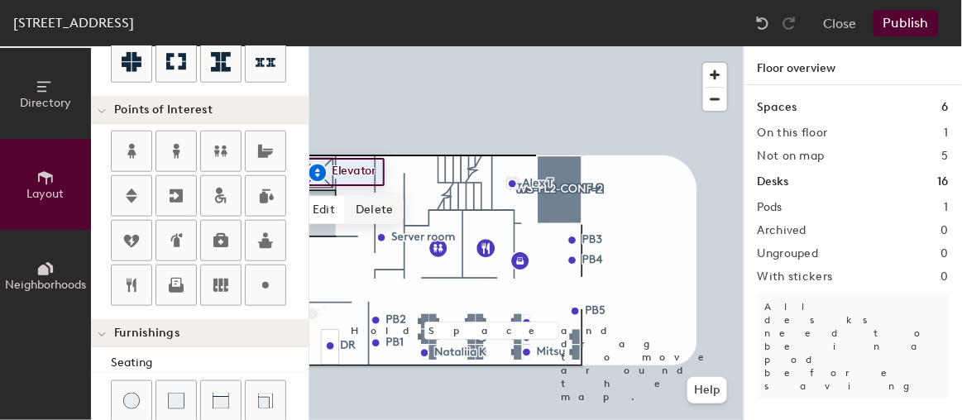
click at [354, 46] on div at bounding box center [526, 46] width 434 height 0
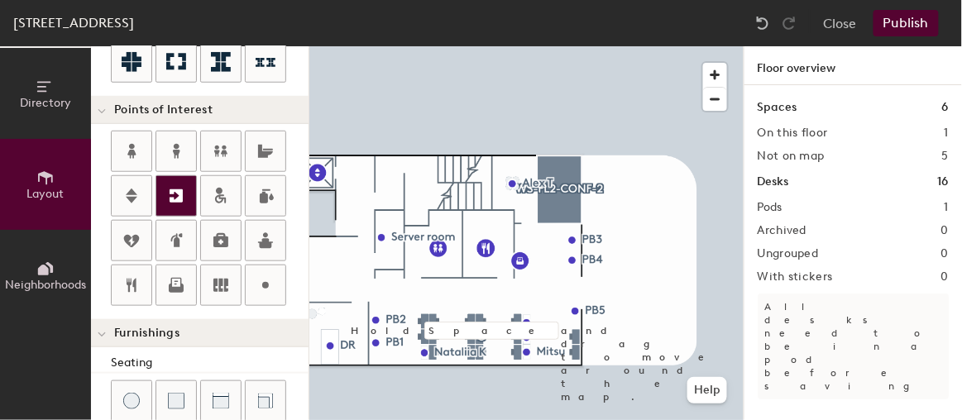
click at [167, 188] on icon at bounding box center [176, 196] width 20 height 20
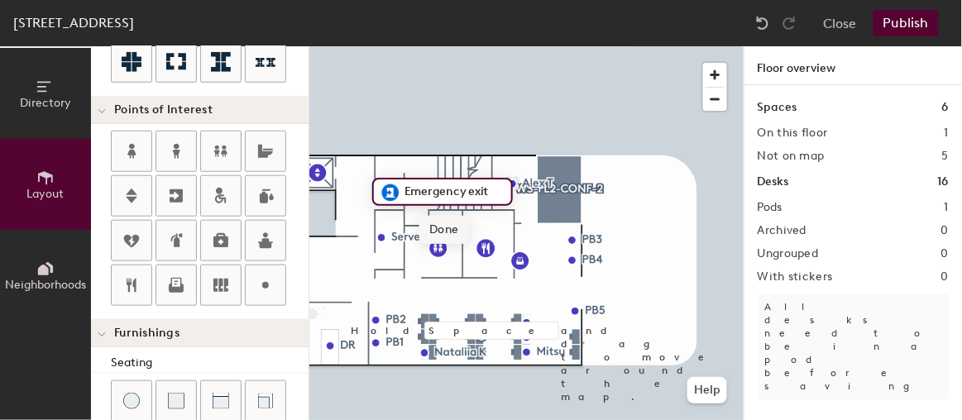
click at [434, 225] on span "Done" at bounding box center [443, 230] width 49 height 28
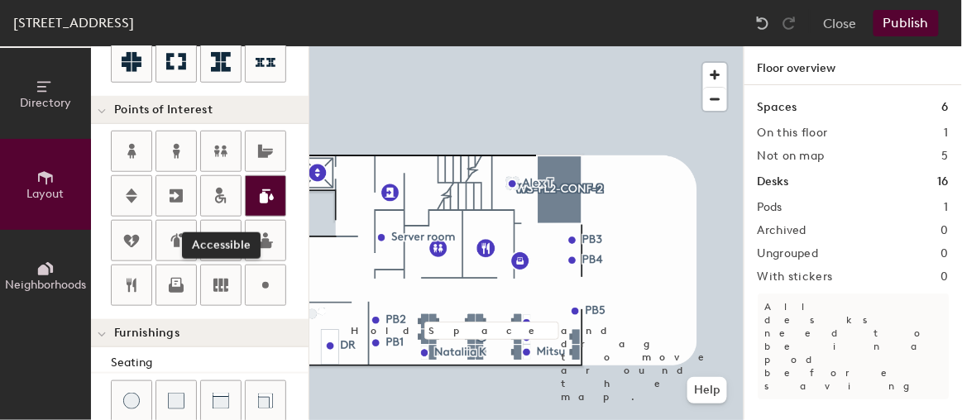
drag, startPoint x: 209, startPoint y: 184, endPoint x: 279, endPoint y: 202, distance: 71.6
click at [211, 186] on icon at bounding box center [221, 196] width 20 height 20
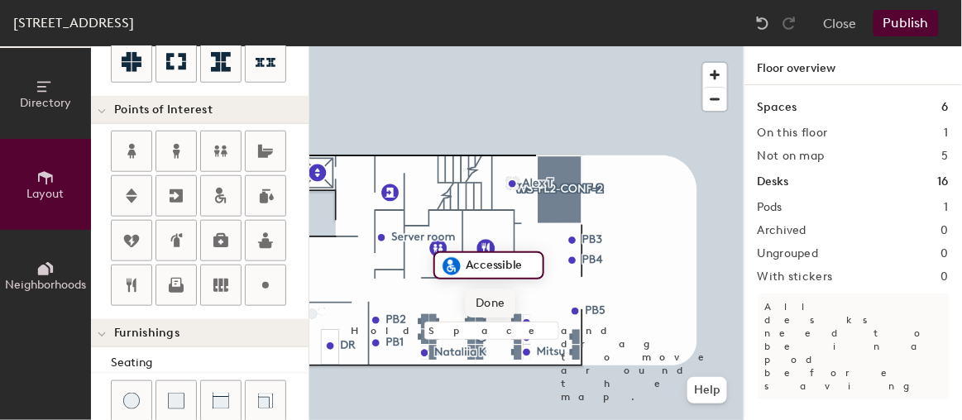
click at [481, 302] on span "Done" at bounding box center [489, 303] width 49 height 28
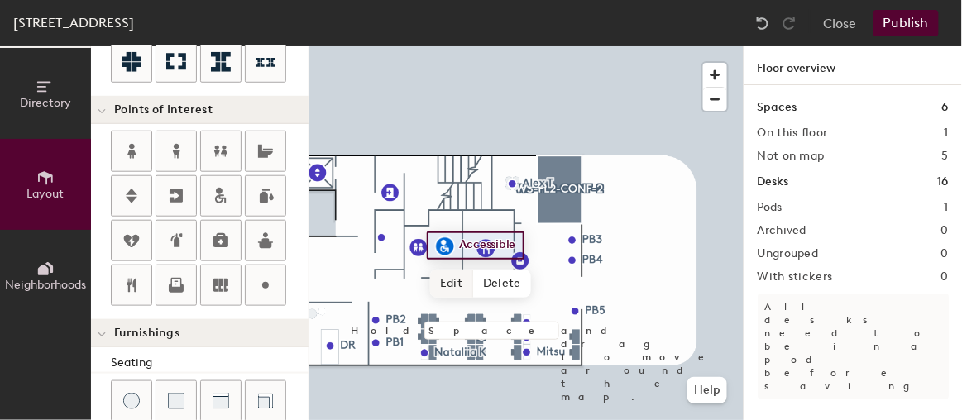
click at [418, 46] on div at bounding box center [526, 46] width 434 height 0
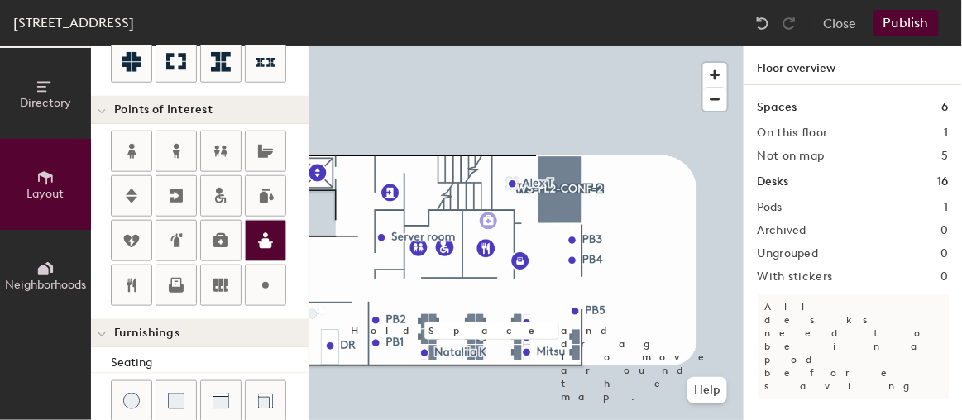
click at [489, 221] on div "Directory Layout Neighborhoods Layout Add space Resize Desks Points of Interest…" at bounding box center [481, 233] width 962 height 374
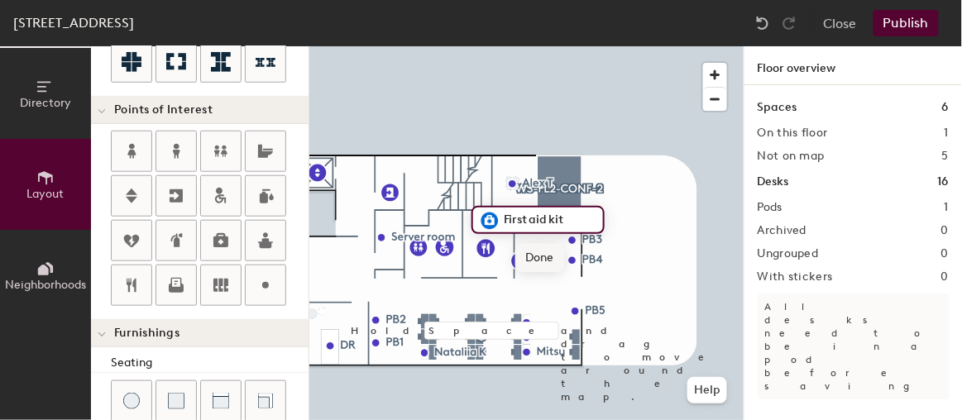
click at [539, 259] on span "Done" at bounding box center [539, 258] width 49 height 28
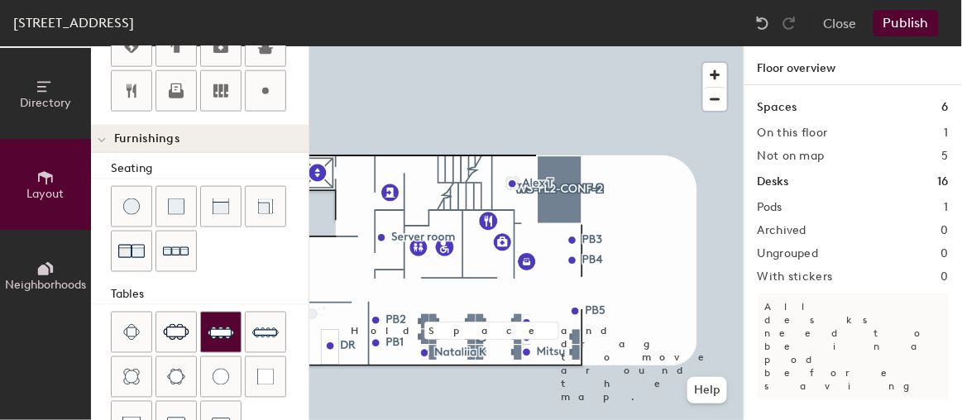
scroll to position [601, 0]
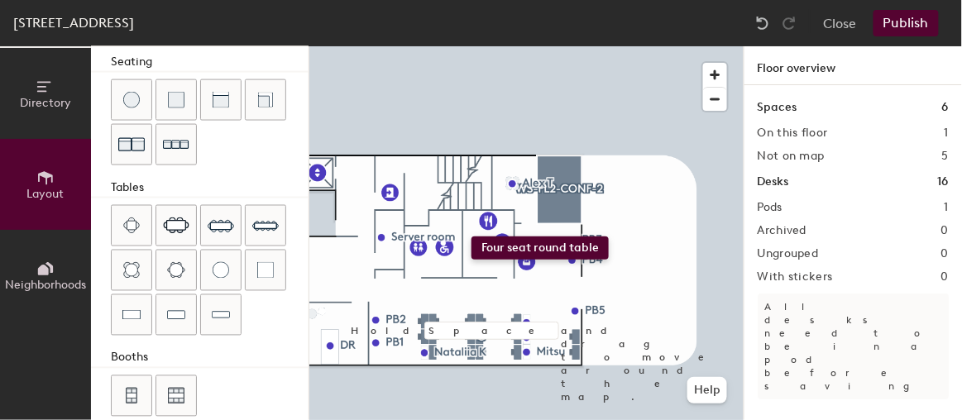
click at [471, 236] on div "Directory Layout Neighborhoods Layout Add space Resize Desks Points of Interest…" at bounding box center [481, 233] width 962 height 374
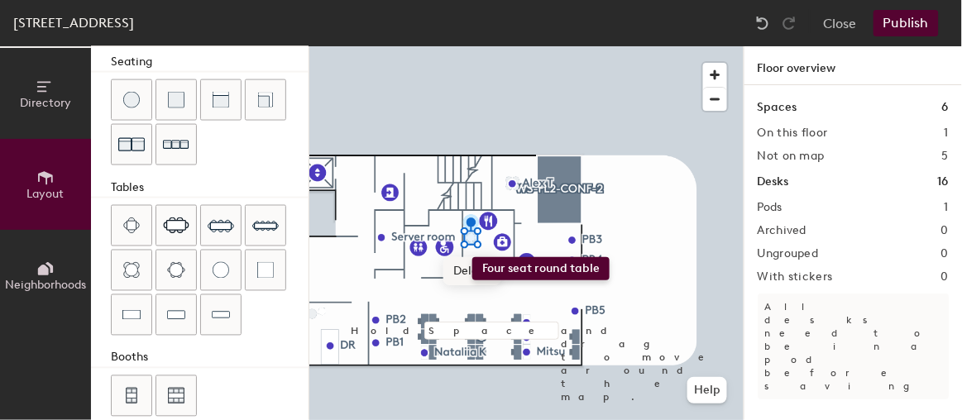
drag, startPoint x: 141, startPoint y: 272, endPoint x: 472, endPoint y: 257, distance: 331.1
click at [472, 257] on div "Directory Layout Neighborhoods Layout Add space Resize Desks Points of Interest…" at bounding box center [481, 233] width 962 height 374
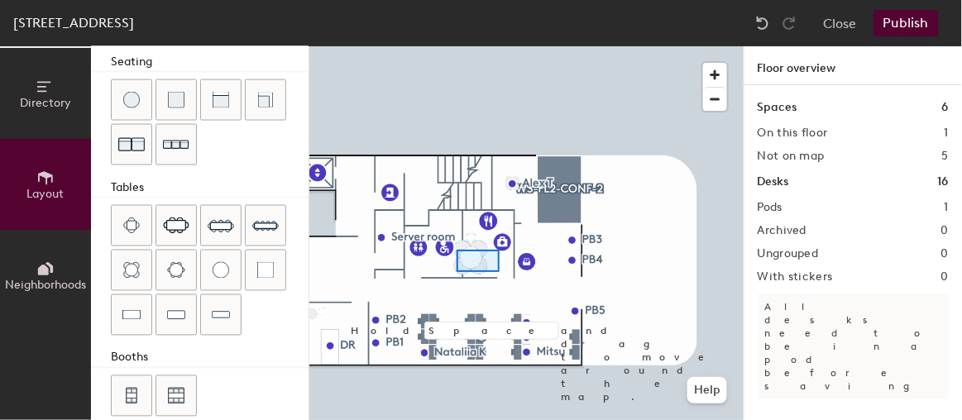
drag, startPoint x: 212, startPoint y: 261, endPoint x: 457, endPoint y: 250, distance: 245.8
click at [456, 46] on div at bounding box center [526, 46] width 434 height 0
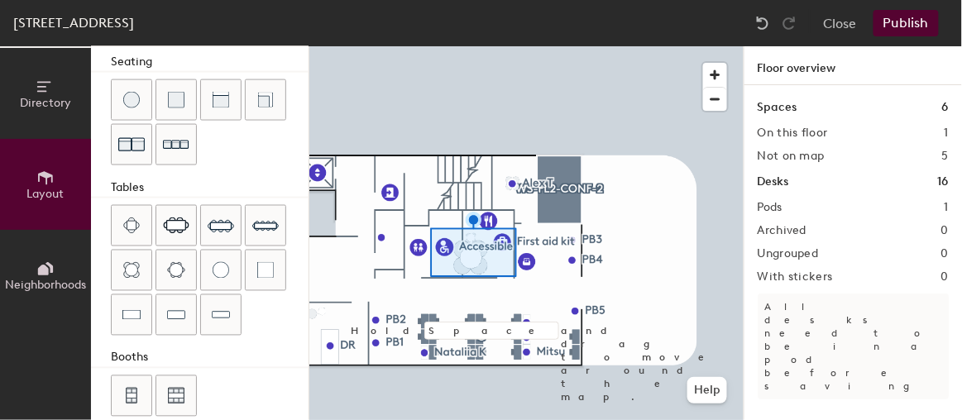
click at [494, 46] on div at bounding box center [526, 46] width 434 height 0
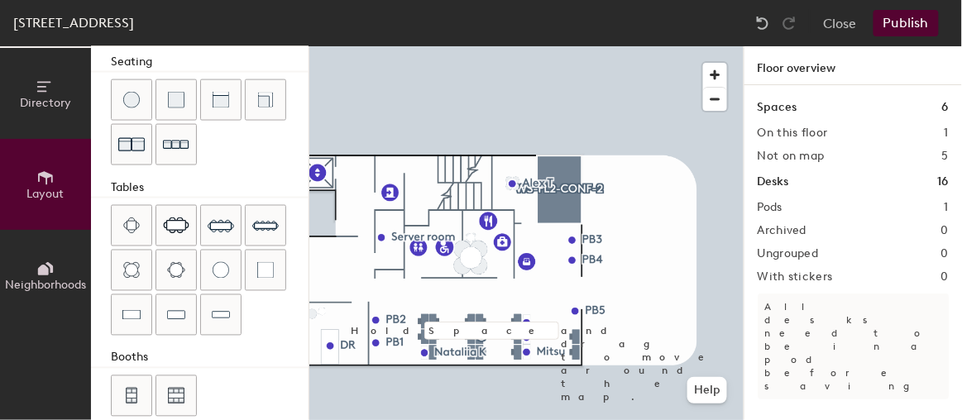
click at [470, 46] on div at bounding box center [526, 46] width 434 height 0
click at [462, 46] on div at bounding box center [526, 46] width 434 height 0
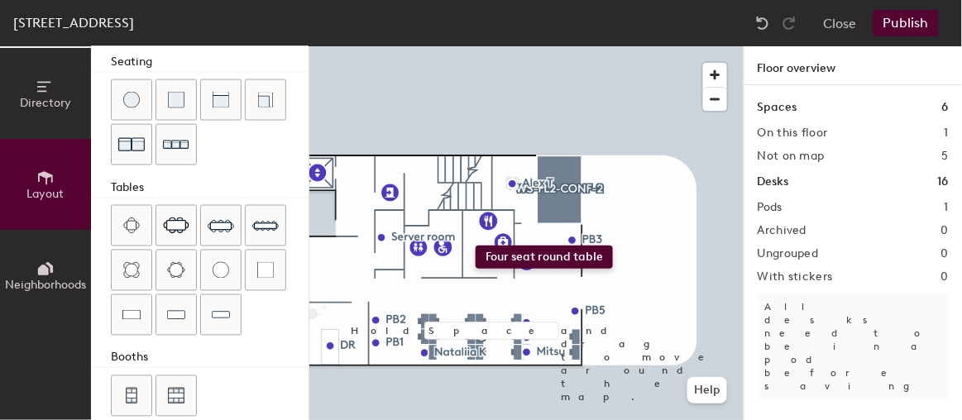
click at [473, 243] on div "Directory Layout Neighborhoods Layout Add space Resize Desks Points of Interest…" at bounding box center [481, 233] width 962 height 374
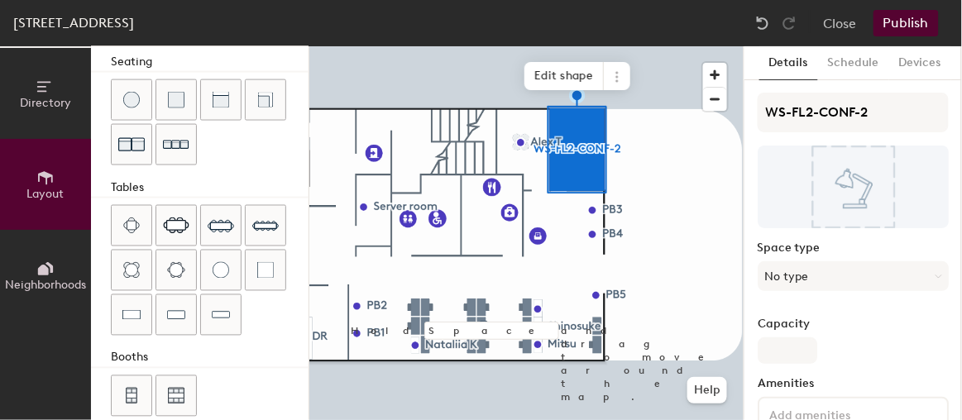
type input "20"
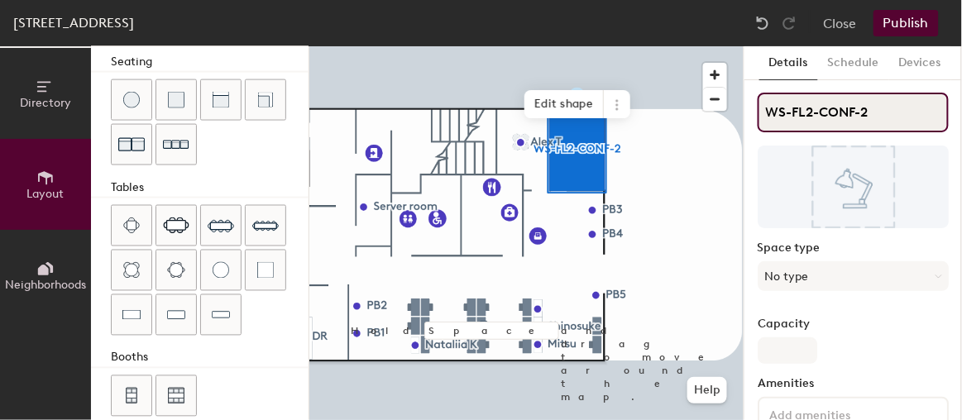
click at [828, 114] on input "WS-FL2-CONF-2" at bounding box center [852, 113] width 191 height 40
click at [741, 117] on div "Directory Layout Neighborhoods Layout Add space Resize Desks Points of Interest…" at bounding box center [481, 233] width 962 height 374
type input "c"
type input "20"
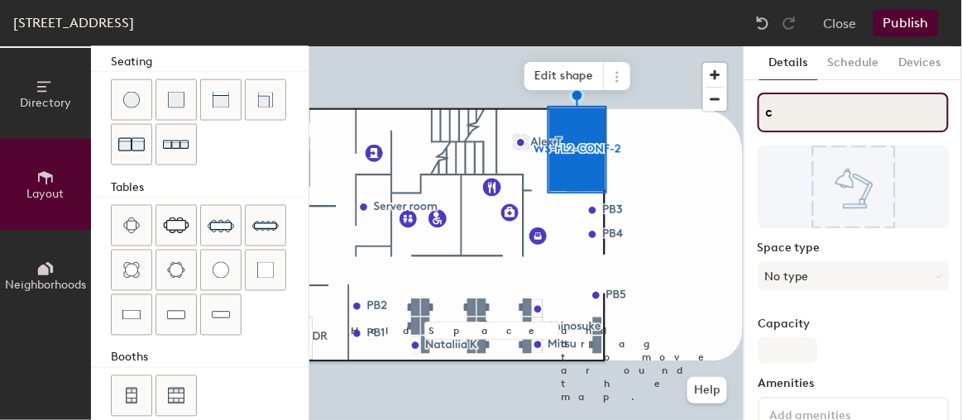
type input "cY"
type input "20"
type input "c"
type input "20"
type input "cC"
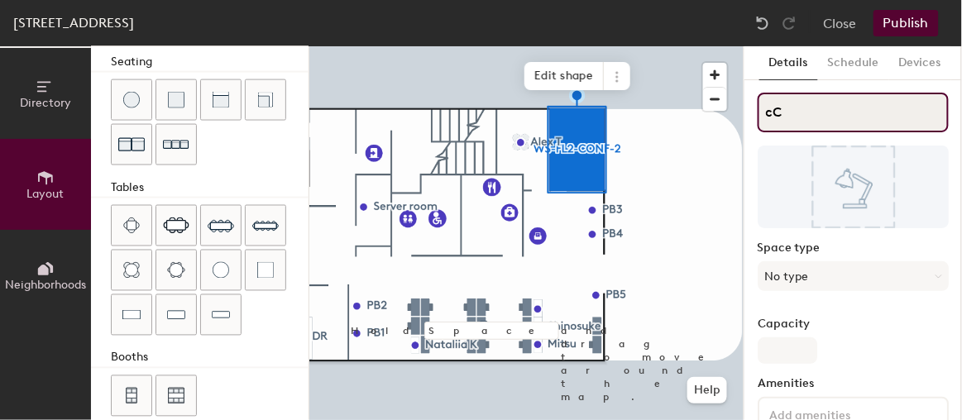
type input "20"
type input "cCy"
type input "20"
type input "cC"
type input "20"
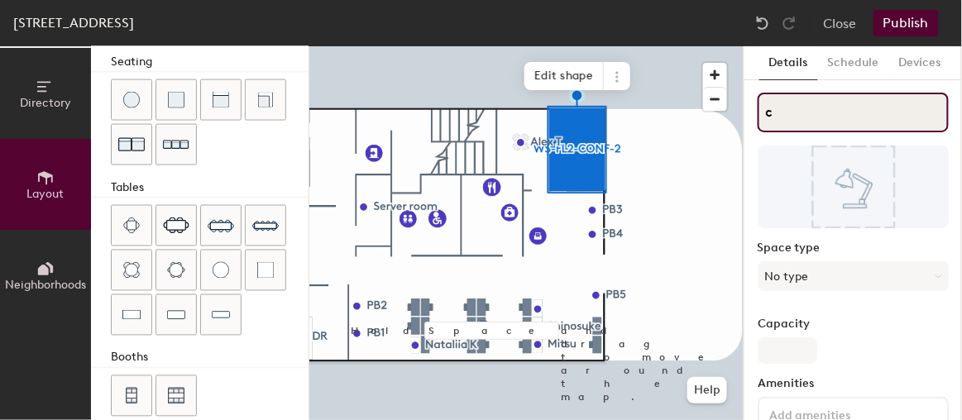
type input "c"
type input "20"
type input "cc"
type input "20"
type input "c"
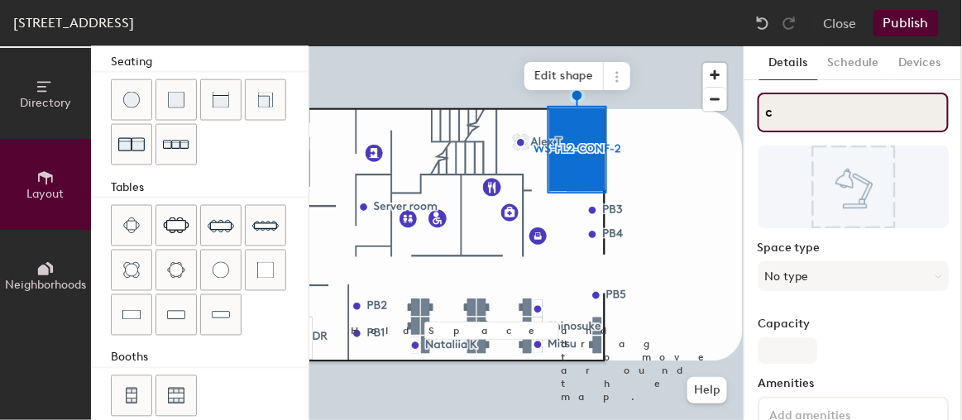
type input "20"
type input "cc"
type input "20"
type input "c"
type input "20"
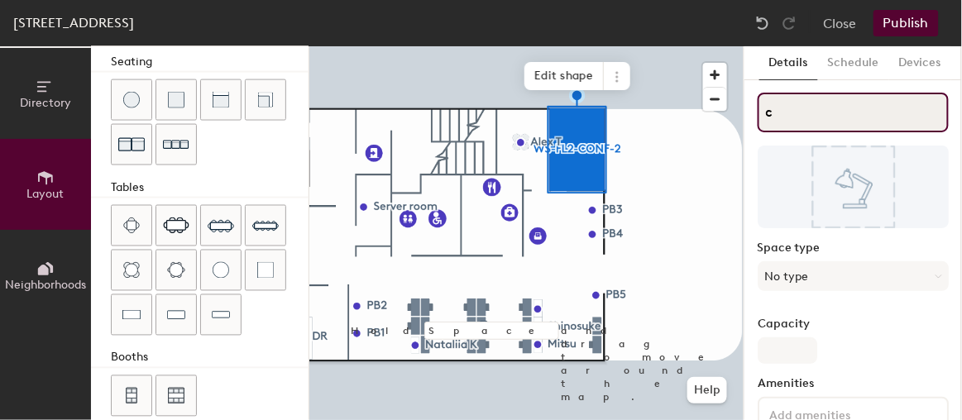
type input "c"
type input "20"
type input "c"
type input "20"
click at [742, 121] on div "Directory Layout Neighborhoods Layout Add space Resize Desks Points of Interest…" at bounding box center [481, 233] width 962 height 374
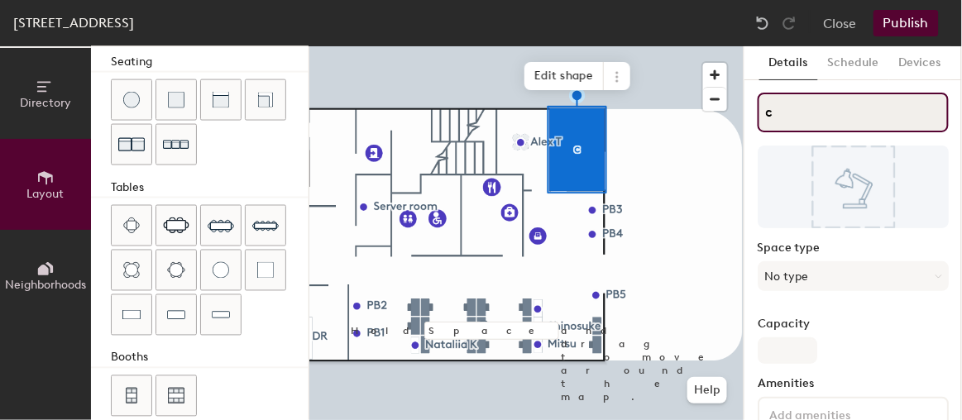
type input "C"
type input "20"
type input "Cy"
type input "20"
type input "Cyp"
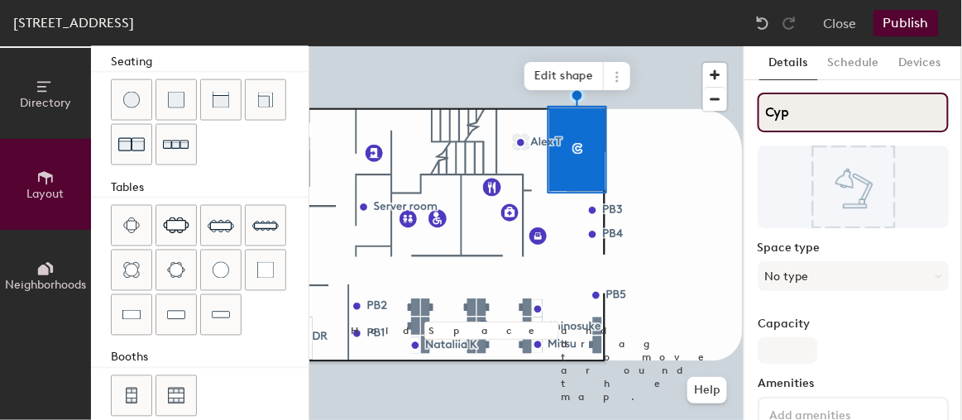
type input "20"
type input "Cypru"
type input "20"
type input "[GEOGRAPHIC_DATA]"
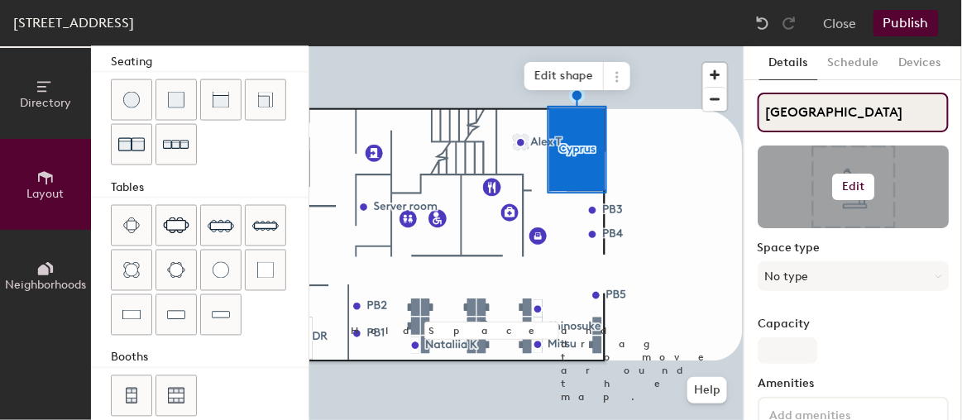
type input "20"
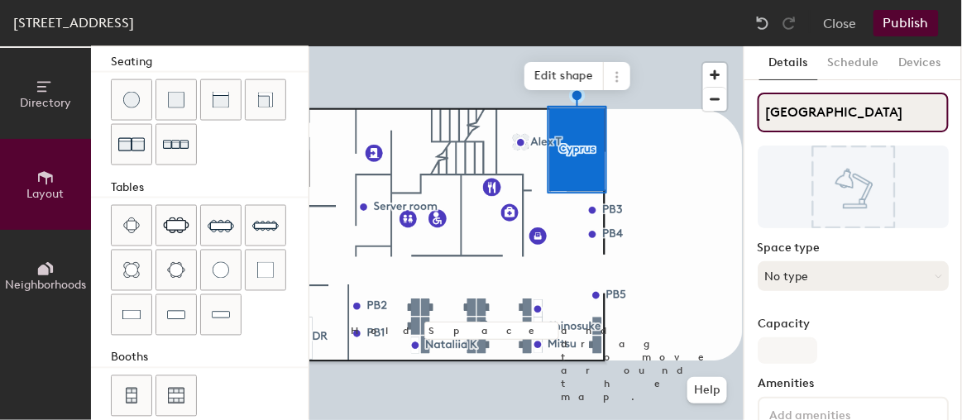
type input "[GEOGRAPHIC_DATA]"
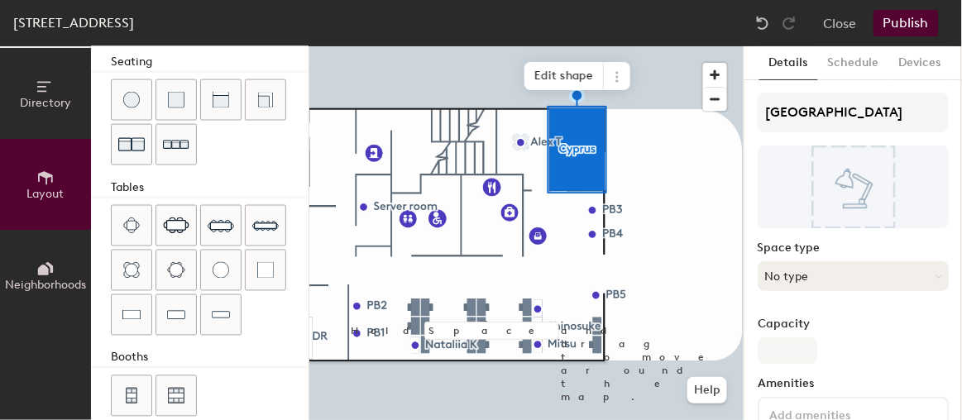
click at [807, 287] on button "No type" at bounding box center [852, 276] width 191 height 30
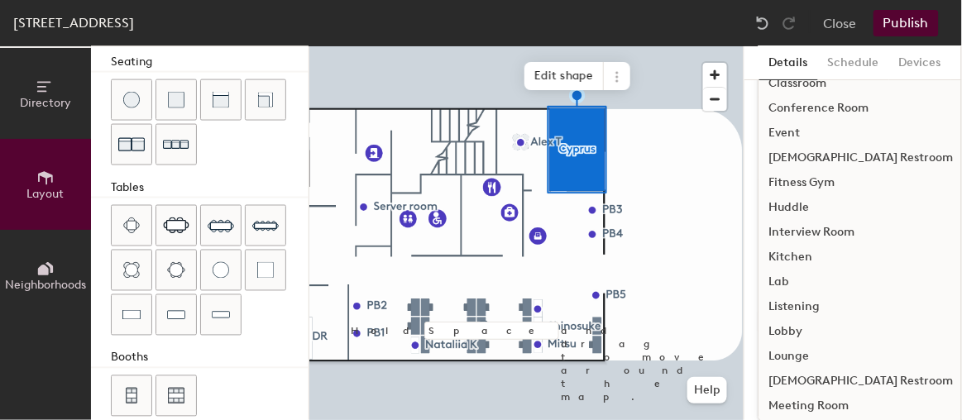
scroll to position [0, 0]
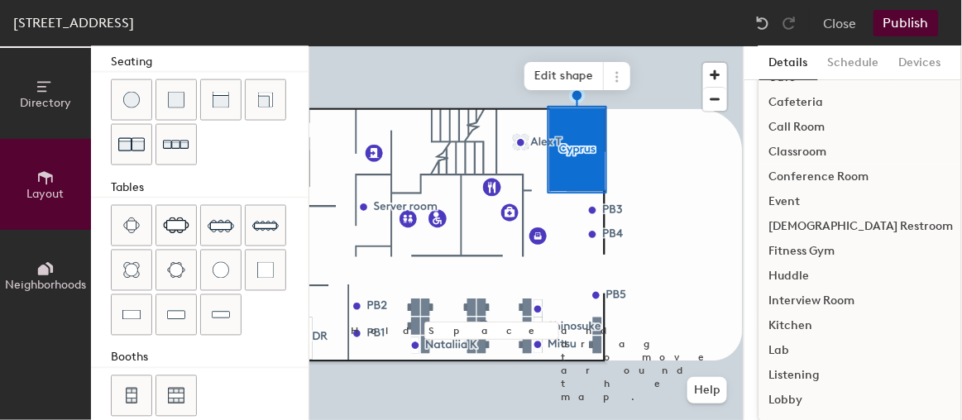
click at [839, 178] on div "Conference Room" at bounding box center [860, 177] width 204 height 25
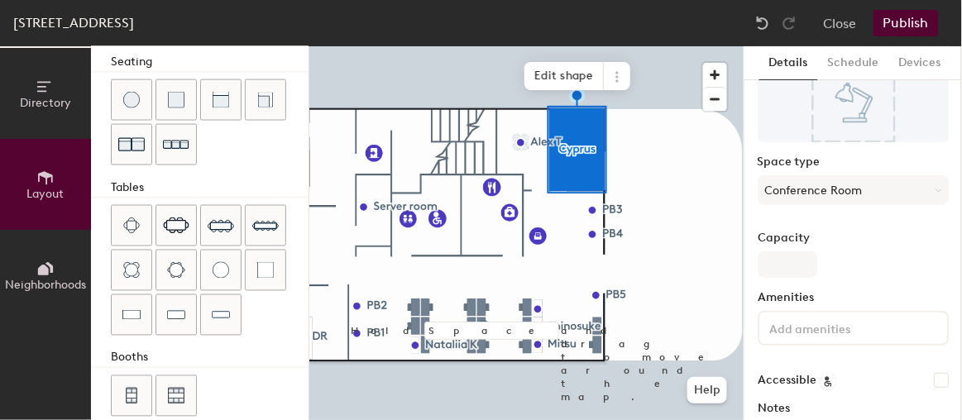
scroll to position [79, 0]
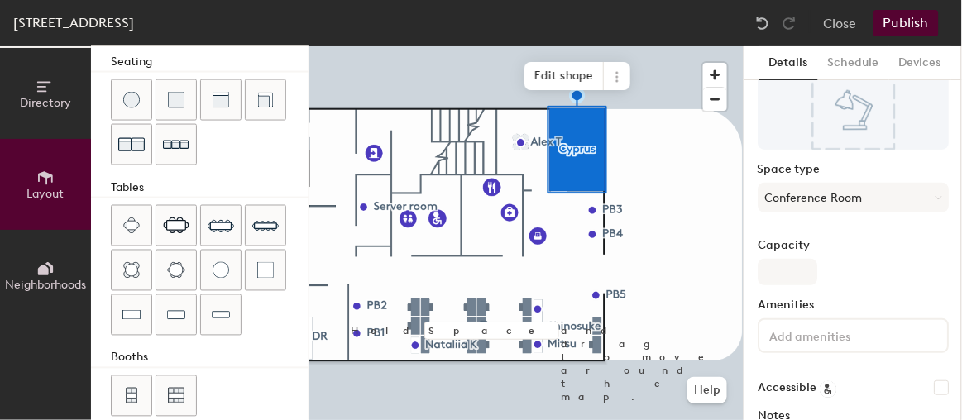
type input "20"
click at [789, 276] on input "Capacity" at bounding box center [787, 272] width 60 height 26
type input "8"
type input "20"
type input "8"
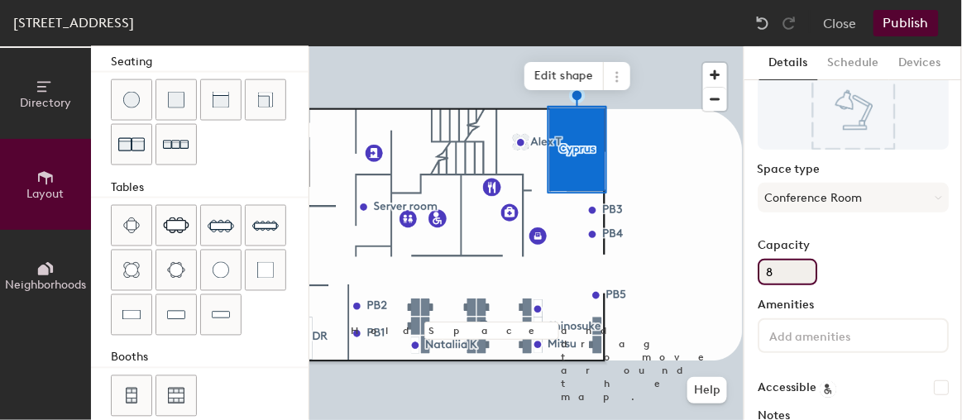
click at [855, 261] on div "Capacity 8" at bounding box center [852, 262] width 191 height 46
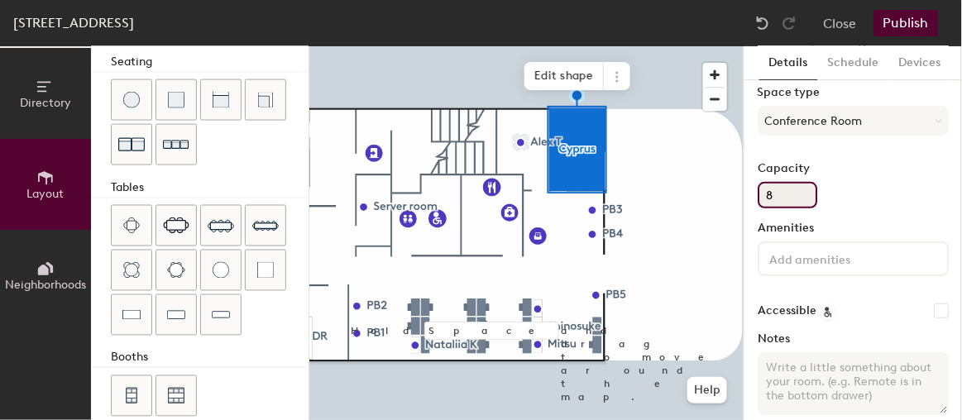
scroll to position [229, 0]
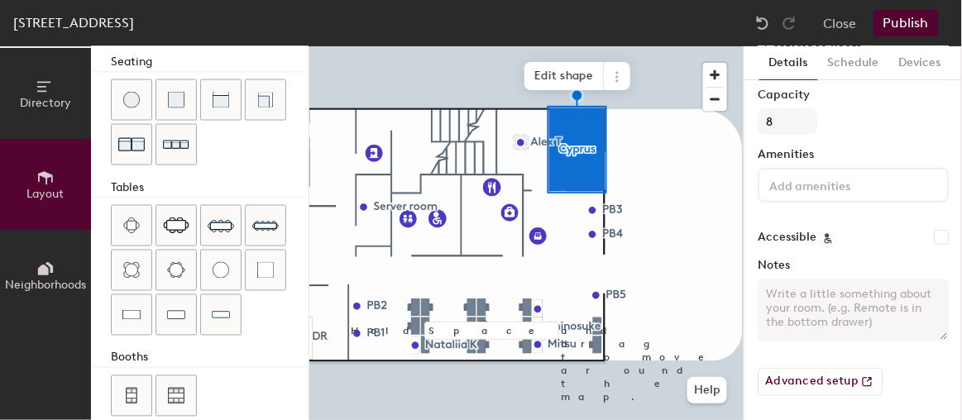
click at [785, 172] on div at bounding box center [852, 185] width 191 height 35
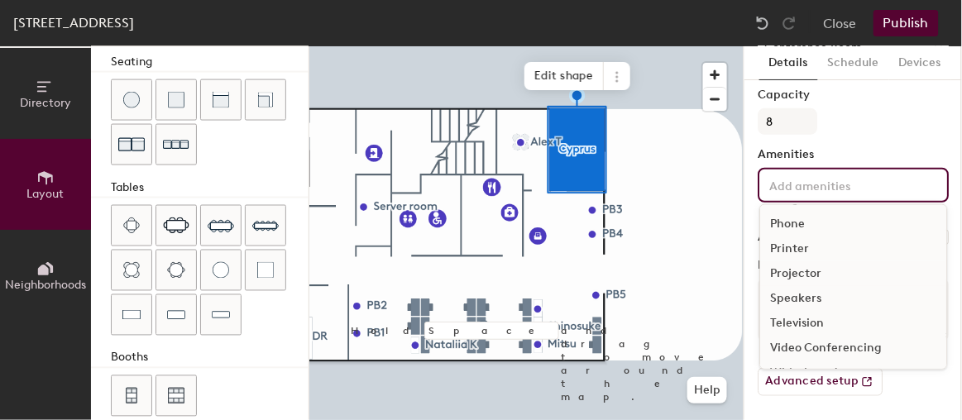
scroll to position [96, 0]
click at [828, 319] on div "Video Conferencing" at bounding box center [853, 326] width 186 height 25
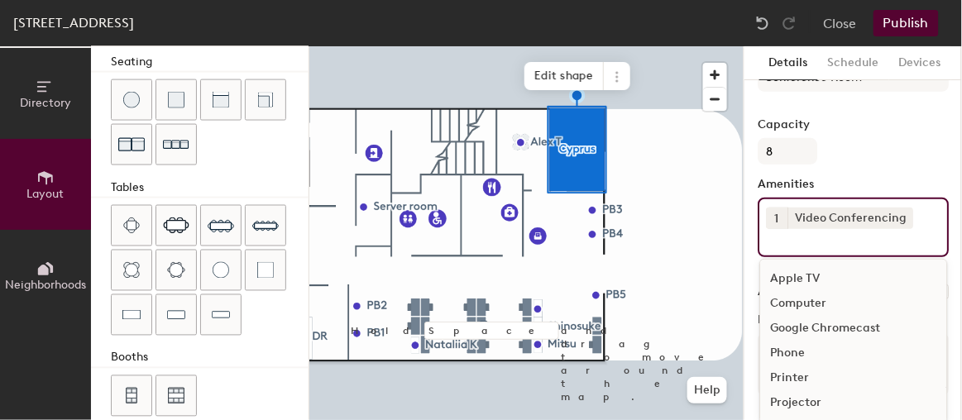
scroll to position [179, 0]
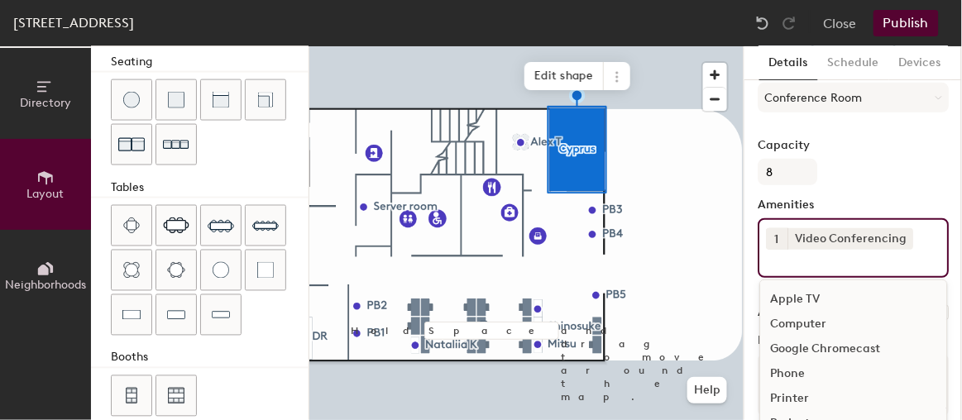
click at [896, 162] on div "Capacity 8" at bounding box center [852, 162] width 191 height 46
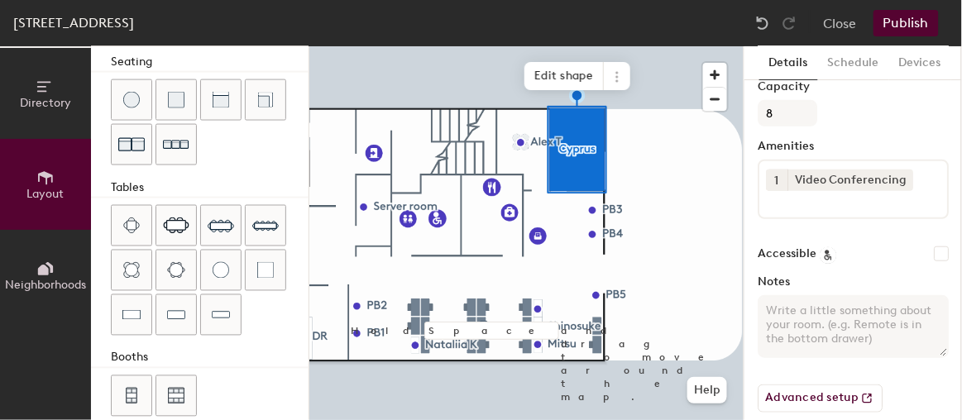
scroll to position [254, 0]
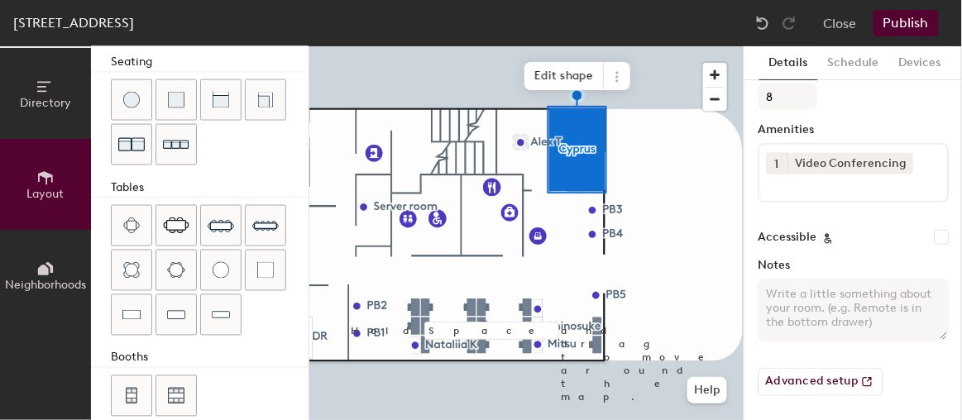
click at [676, 46] on div at bounding box center [526, 46] width 434 height 0
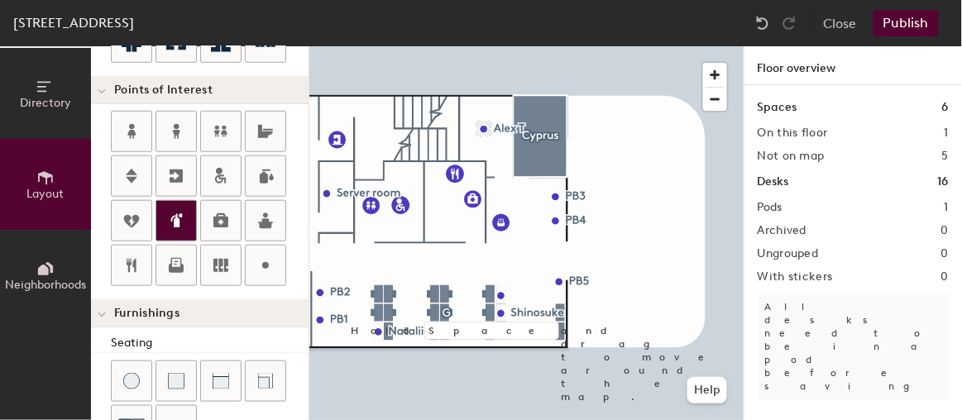
scroll to position [300, 0]
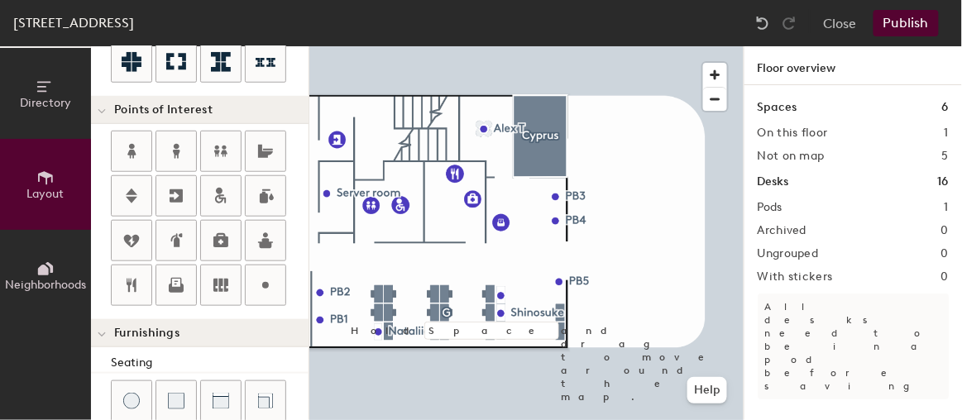
click at [912, 20] on button "Publish" at bounding box center [905, 23] width 65 height 26
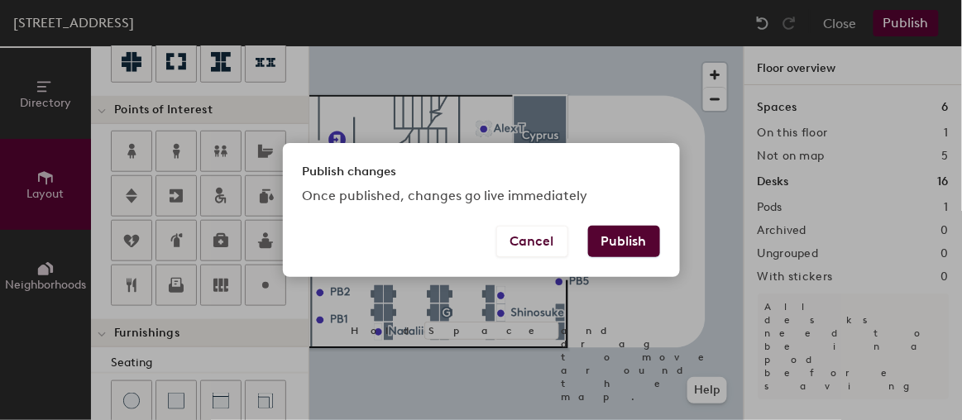
click at [631, 241] on button "Publish" at bounding box center [624, 241] width 72 height 31
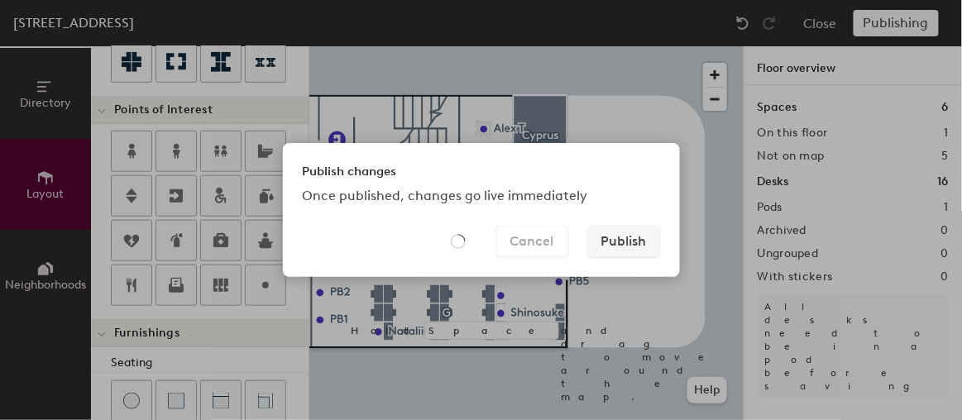
type input "20"
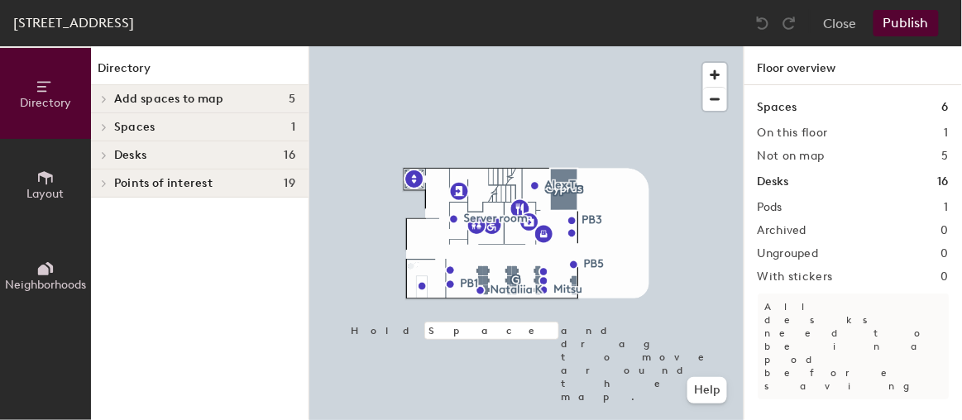
click at [128, 160] on span "Desks" at bounding box center [130, 155] width 32 height 13
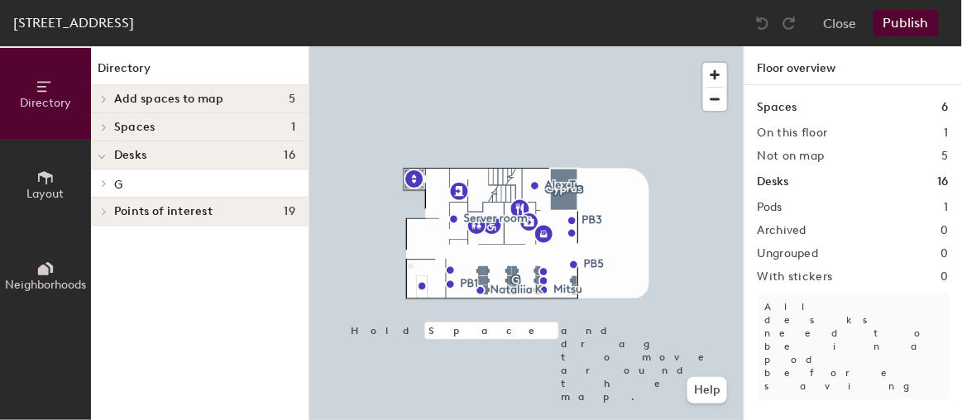
click at [136, 206] on span "Points of interest" at bounding box center [163, 211] width 98 height 13
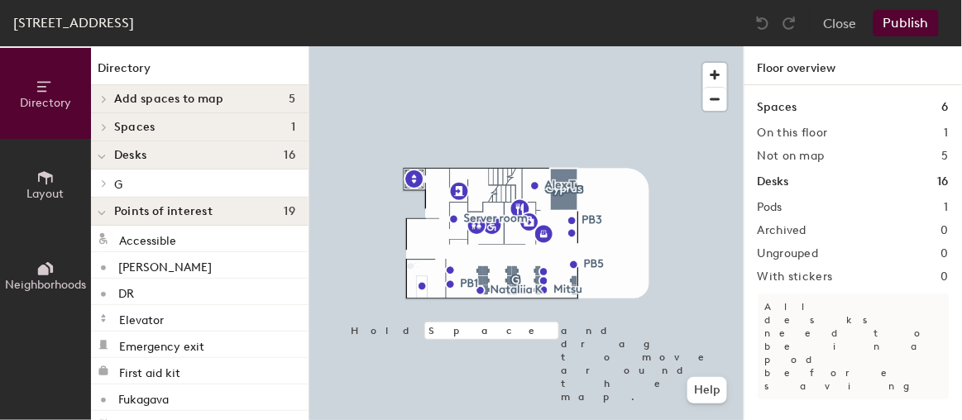
click at [136, 205] on span "Points of interest" at bounding box center [163, 211] width 98 height 13
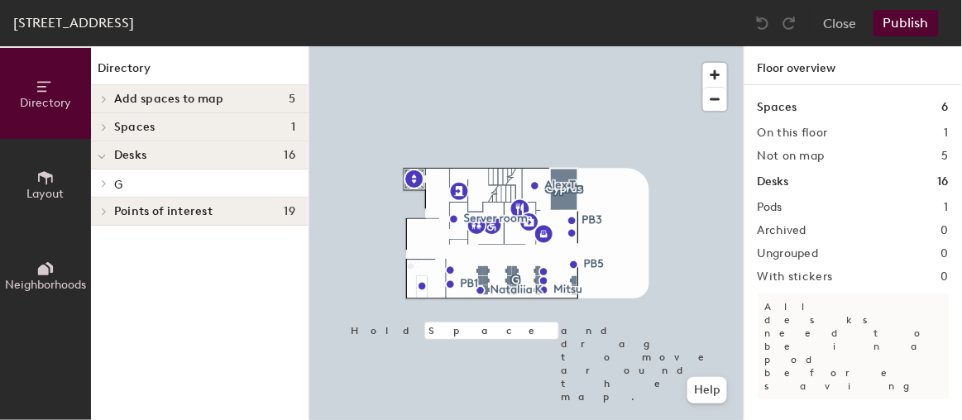
click at [140, 132] on span "Spaces" at bounding box center [134, 127] width 41 height 13
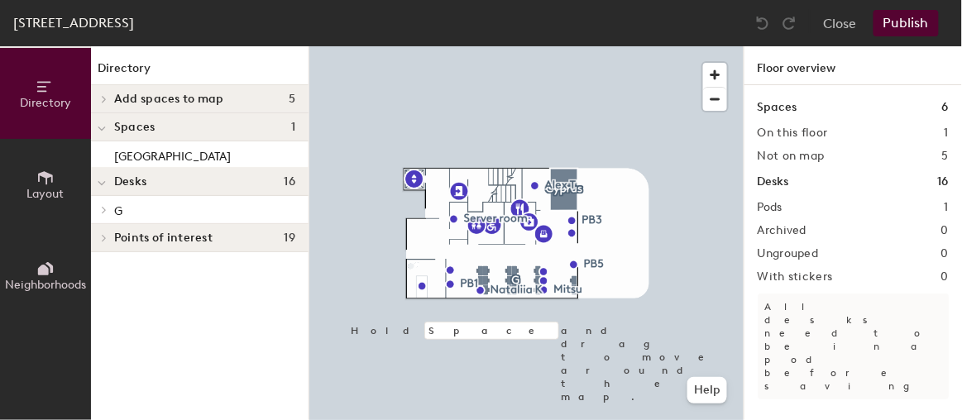
click at [45, 177] on icon at bounding box center [45, 178] width 18 height 18
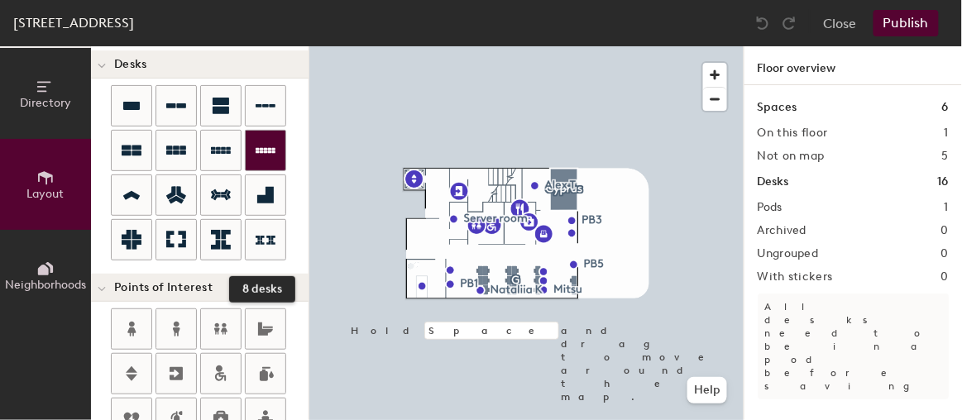
scroll to position [300, 0]
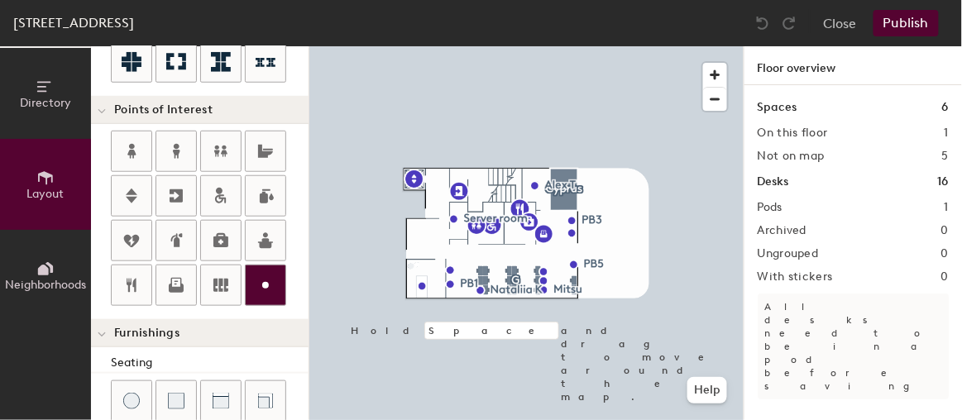
drag, startPoint x: 251, startPoint y: 283, endPoint x: 265, endPoint y: 279, distance: 13.9
click at [252, 283] on div at bounding box center [266, 285] width 40 height 40
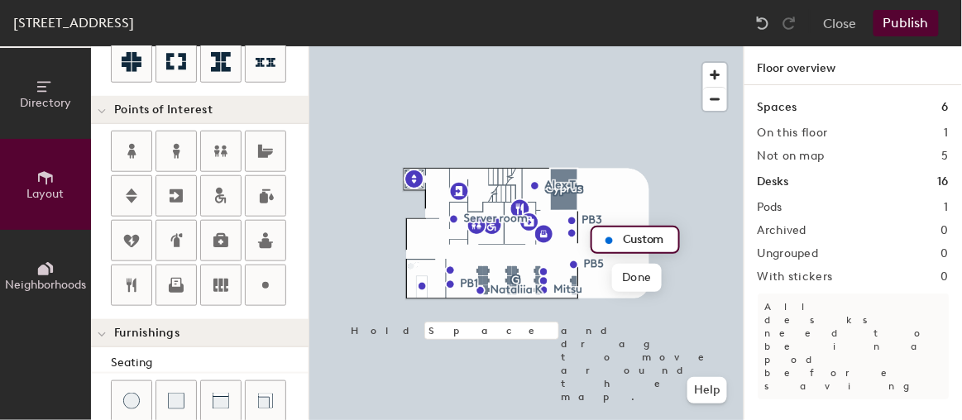
type input "20"
type input "Terrace"
click at [642, 279] on span "Done" at bounding box center [636, 278] width 49 height 28
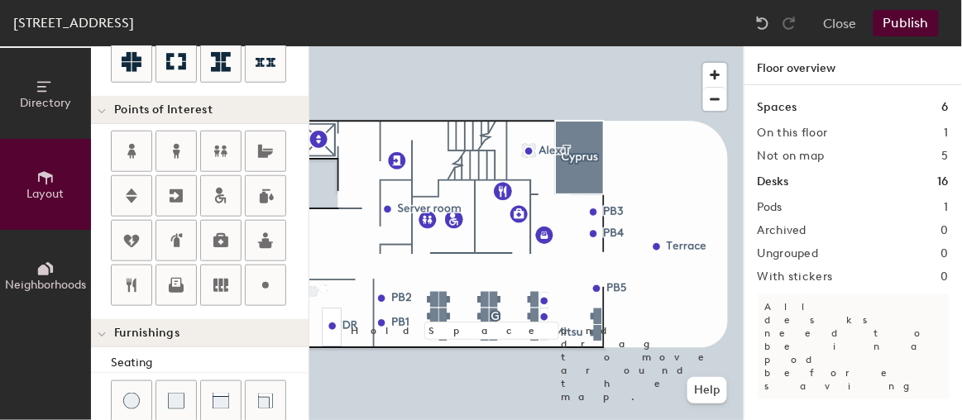
click at [911, 21] on button "Publish" at bounding box center [905, 23] width 65 height 26
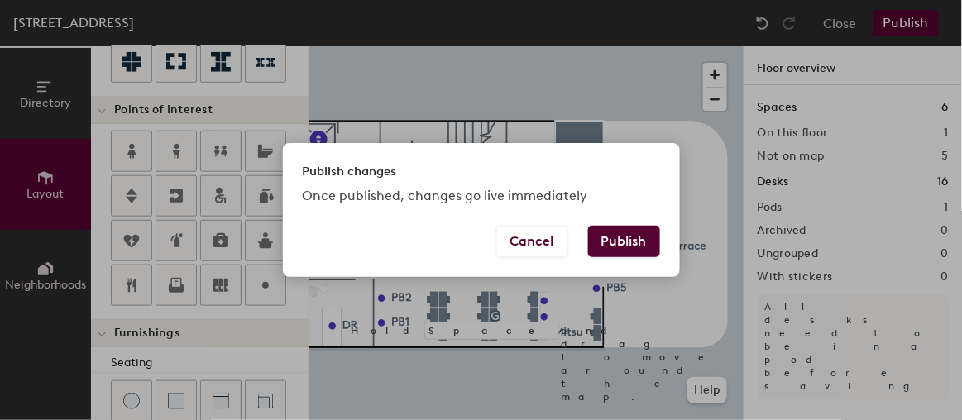
click at [648, 227] on button "Publish" at bounding box center [624, 241] width 72 height 31
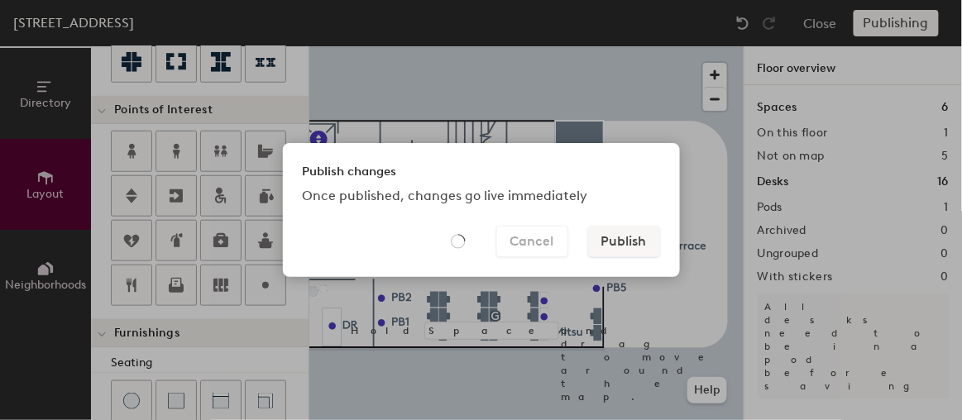
type input "20"
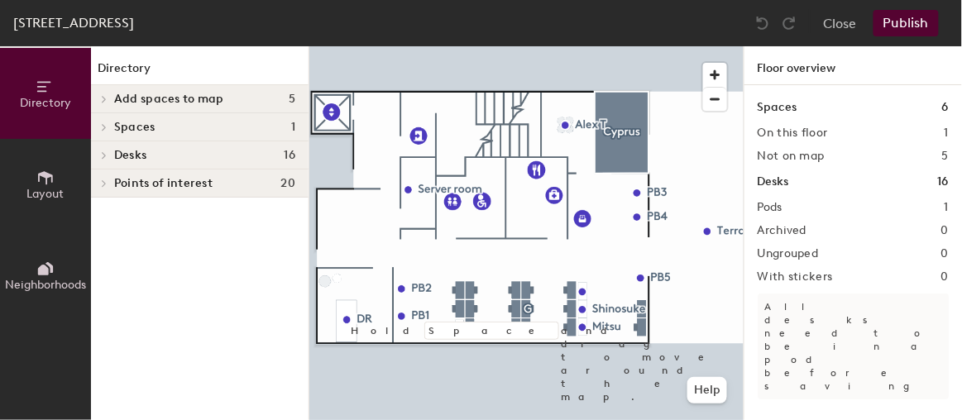
drag, startPoint x: 52, startPoint y: 181, endPoint x: 90, endPoint y: 205, distance: 45.0
click at [52, 181] on icon at bounding box center [45, 177] width 15 height 13
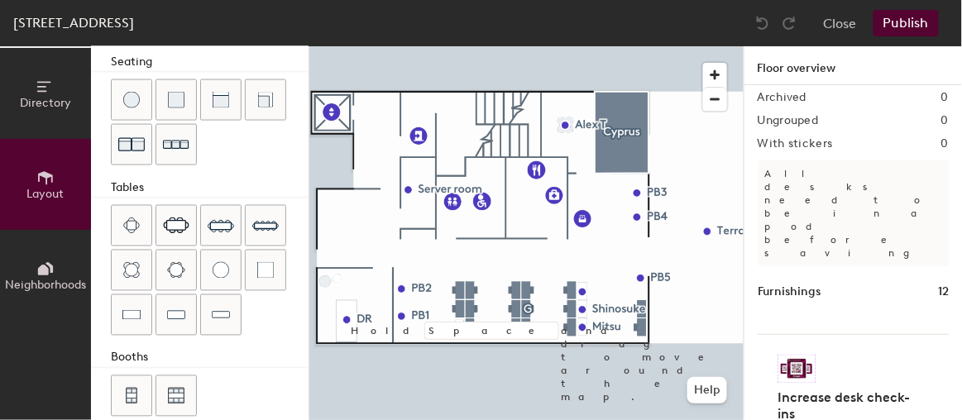
scroll to position [135, 0]
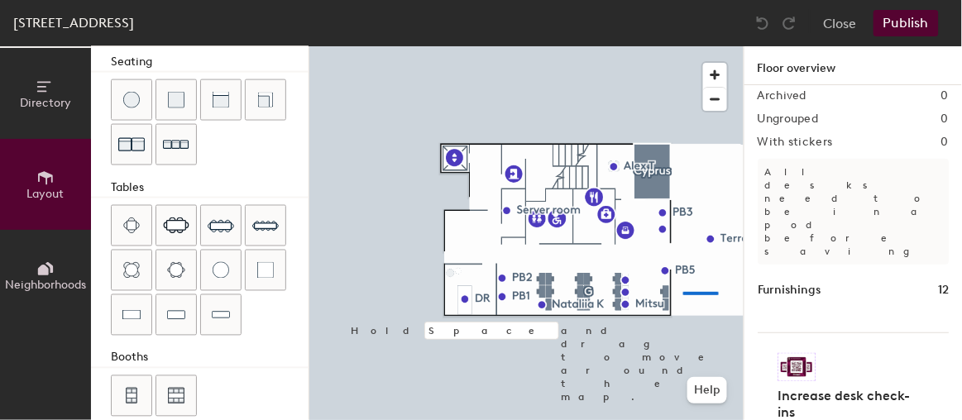
click at [683, 46] on div at bounding box center [526, 46] width 434 height 0
click at [516, 46] on div at bounding box center [526, 46] width 434 height 0
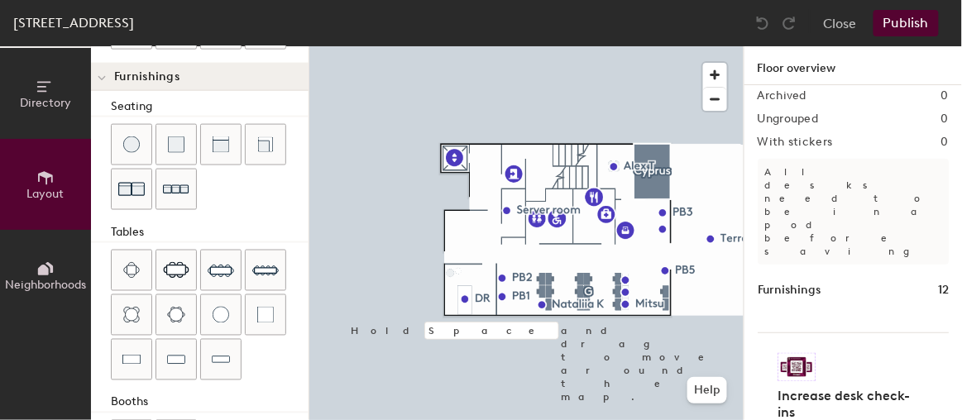
scroll to position [463, 0]
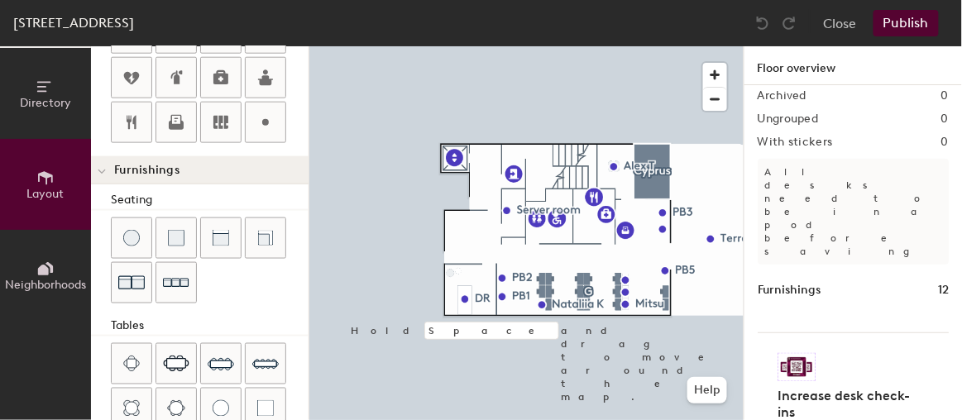
click at [463, 223] on div "Directory Layout Neighborhoods Layout Add space Resize Desks Points of Interest…" at bounding box center [481, 233] width 962 height 374
click at [462, 218] on div "Directory Layout Neighborhoods Layout Add space Resize Desks Points of Interest…" at bounding box center [481, 233] width 962 height 374
click at [177, 230] on img at bounding box center [176, 238] width 17 height 17
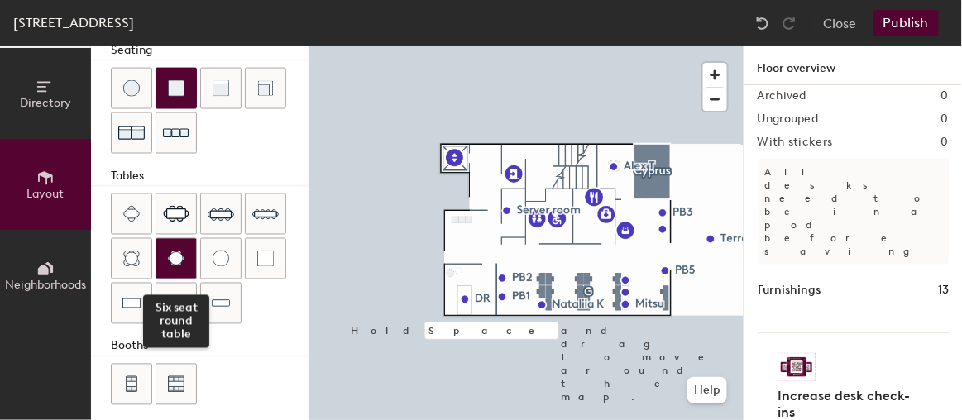
scroll to position [388, 0]
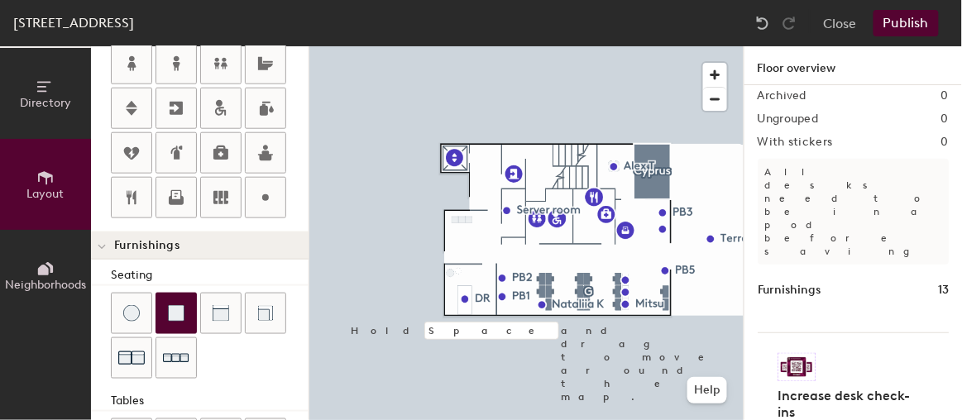
click at [462, 233] on div "Directory Layout Neighborhoods Layout Add space Resize Desks Points of Interest…" at bounding box center [481, 233] width 962 height 374
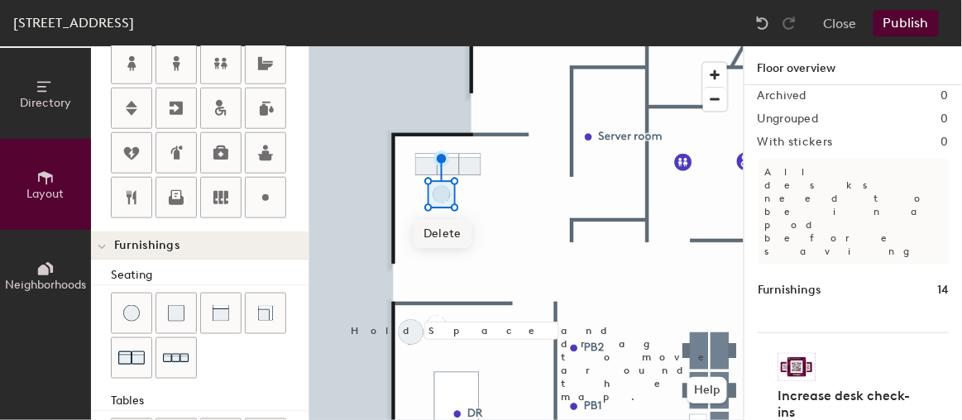
click at [463, 198] on div "Directory Layout Neighborhoods Layout Add space Resize Desks Points of Interest…" at bounding box center [481, 233] width 962 height 374
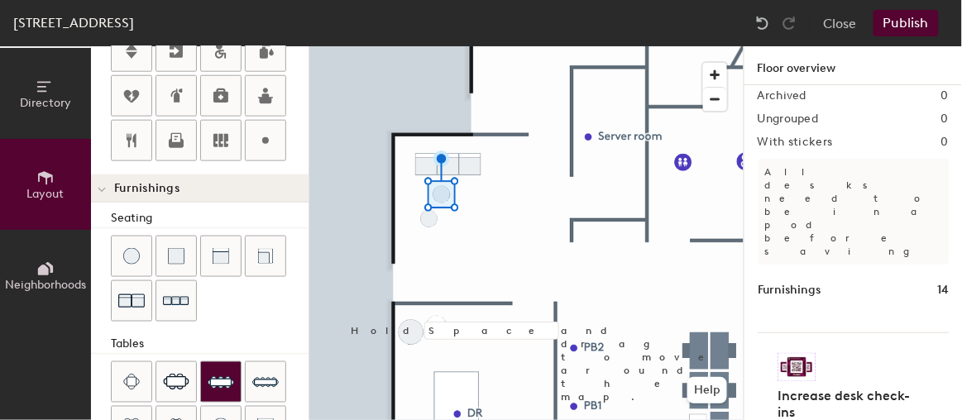
scroll to position [462, 0]
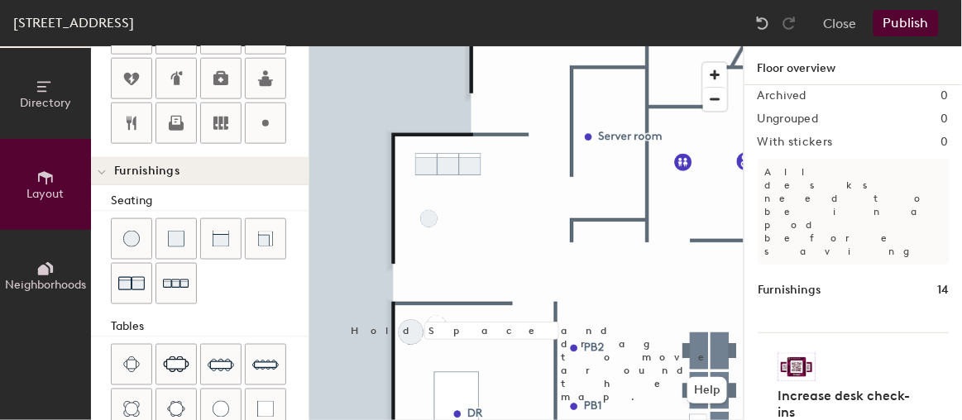
click at [436, 191] on div "Directory Layout Neighborhoods Layout Add space Resize Desks Points of Interest…" at bounding box center [481, 233] width 962 height 374
click at [437, 193] on div "Directory Layout Neighborhoods Layout Add space Resize Desks Points of Interest…" at bounding box center [481, 233] width 962 height 374
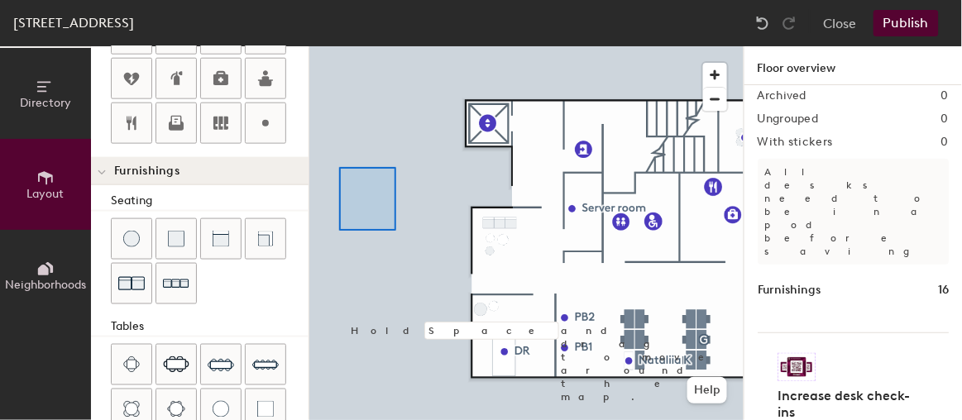
drag, startPoint x: 218, startPoint y: 406, endPoint x: 384, endPoint y: 170, distance: 288.3
click at [336, 46] on div at bounding box center [526, 46] width 434 height 0
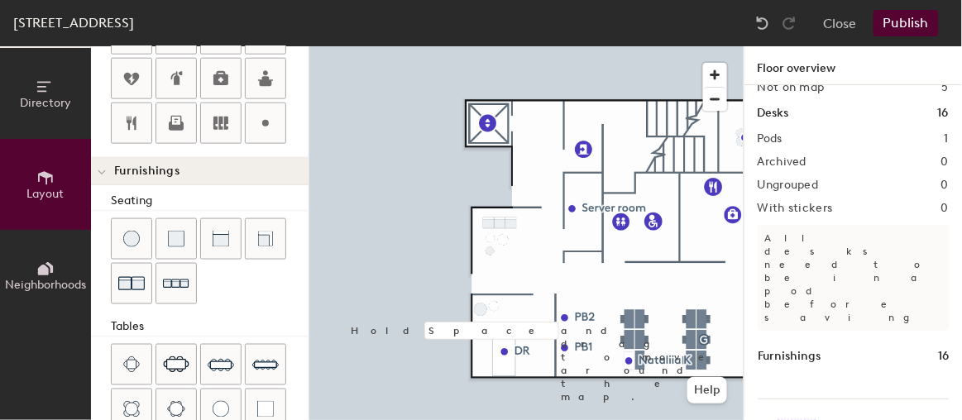
scroll to position [60, 0]
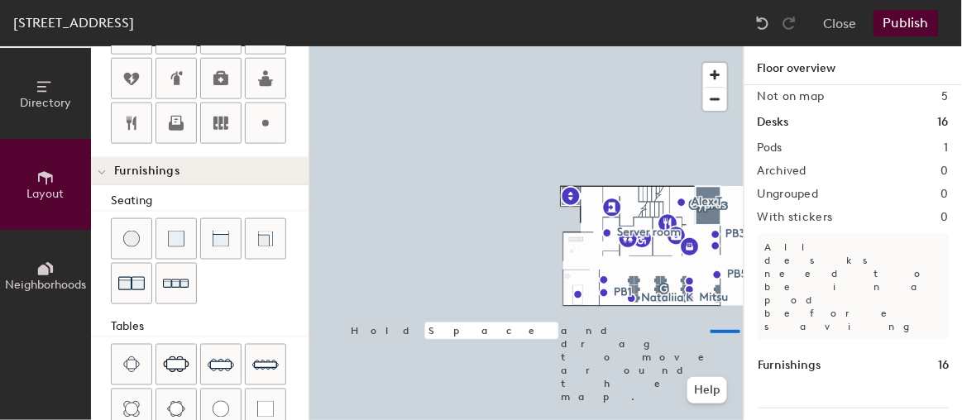
click at [609, 46] on div at bounding box center [526, 46] width 434 height 0
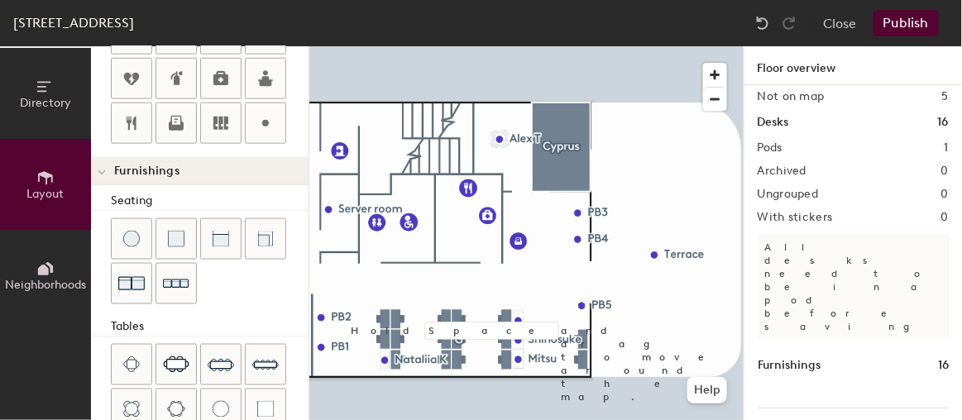
click at [623, 144] on div "Directory Layout Neighborhoods Layout Add space Resize Desks Points of Interest…" at bounding box center [481, 233] width 962 height 374
click at [683, 143] on div "Directory Layout Neighborhoods Layout Add space Resize Desks Points of Interest…" at bounding box center [481, 233] width 962 height 374
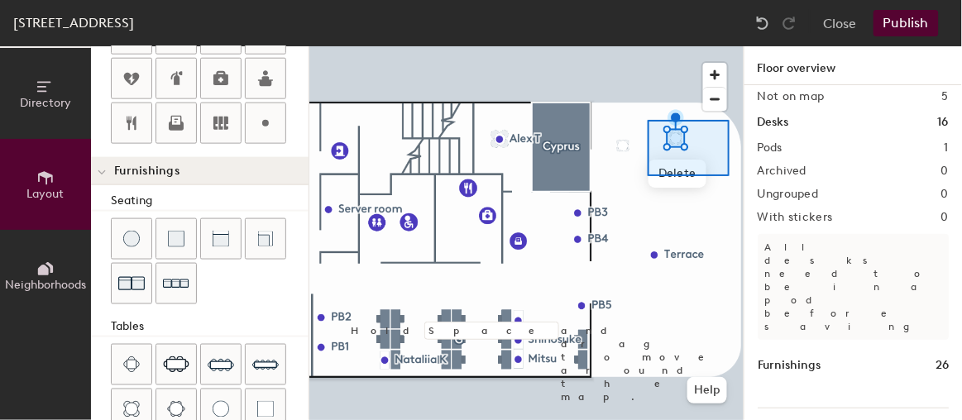
drag, startPoint x: 136, startPoint y: 396, endPoint x: 647, endPoint y: 120, distance: 581.5
click at [647, 46] on div at bounding box center [526, 46] width 434 height 0
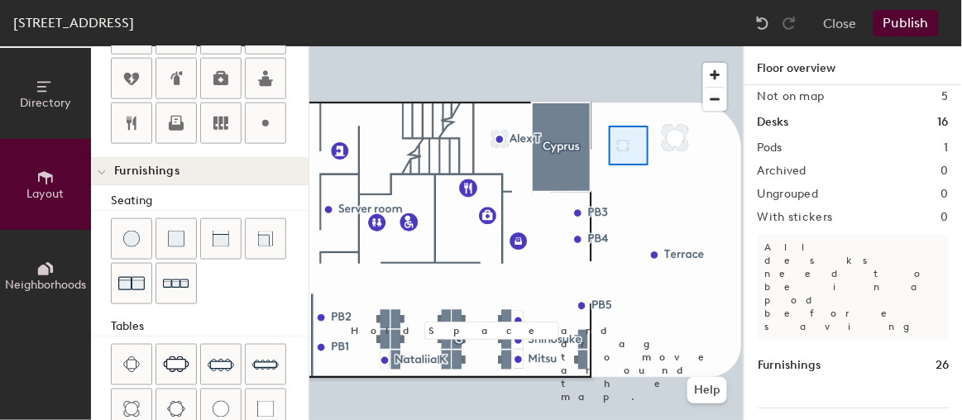
click at [609, 46] on div at bounding box center [526, 46] width 434 height 0
click at [714, 46] on div at bounding box center [526, 46] width 434 height 0
click at [609, 46] on div at bounding box center [526, 46] width 434 height 0
click at [702, 46] on div at bounding box center [526, 46] width 434 height 0
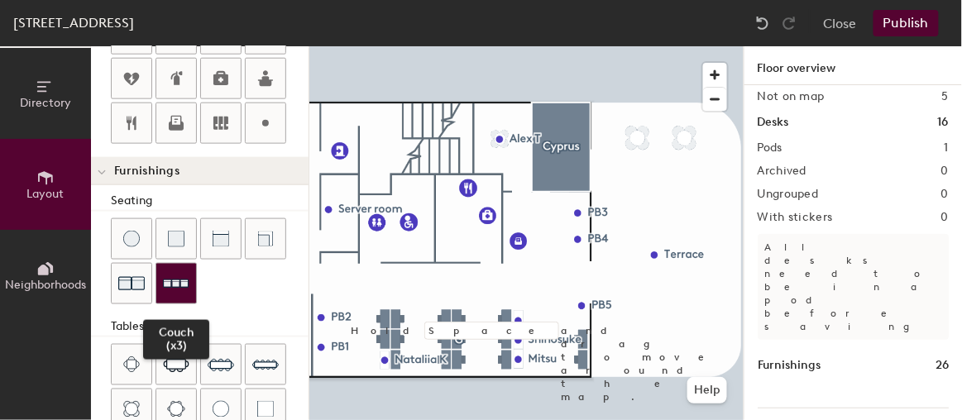
click at [192, 275] on div at bounding box center [176, 284] width 40 height 40
click at [177, 284] on img at bounding box center [176, 284] width 26 height 26
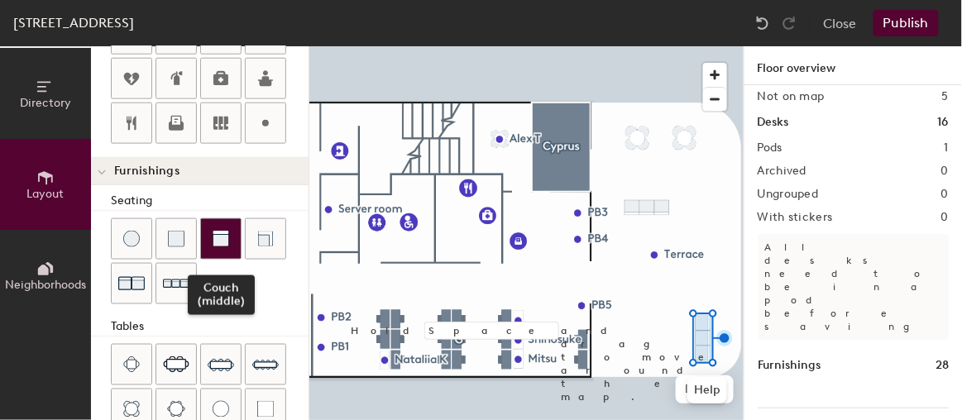
click at [217, 236] on img at bounding box center [220, 239] width 17 height 17
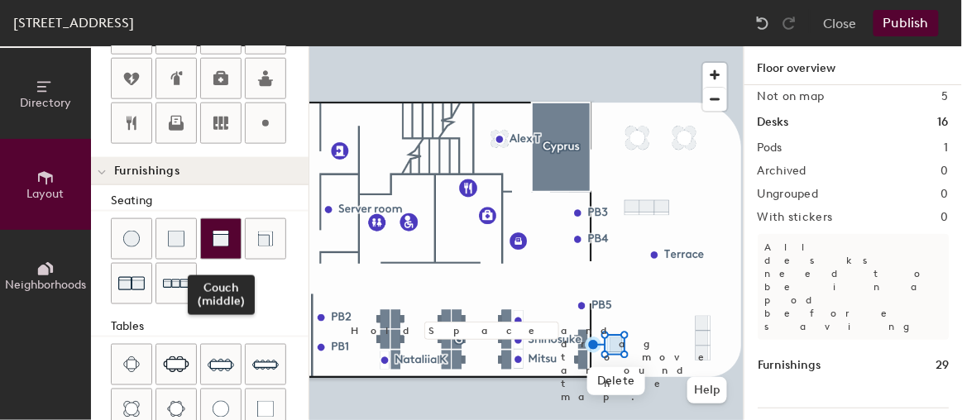
click at [228, 230] on div at bounding box center [221, 239] width 40 height 40
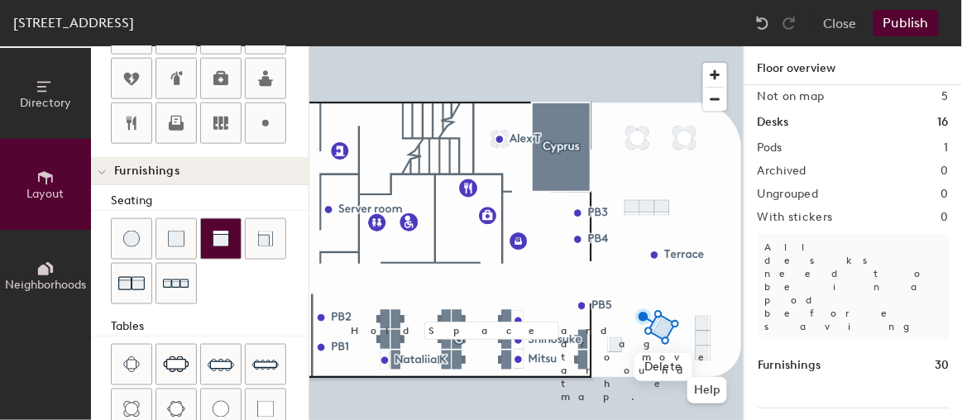
click at [222, 235] on img at bounding box center [220, 239] width 17 height 17
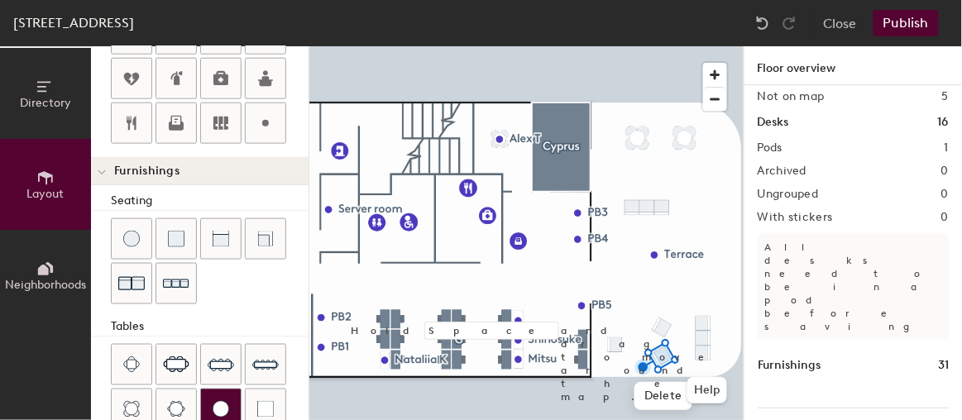
click at [224, 401] on img at bounding box center [220, 409] width 17 height 17
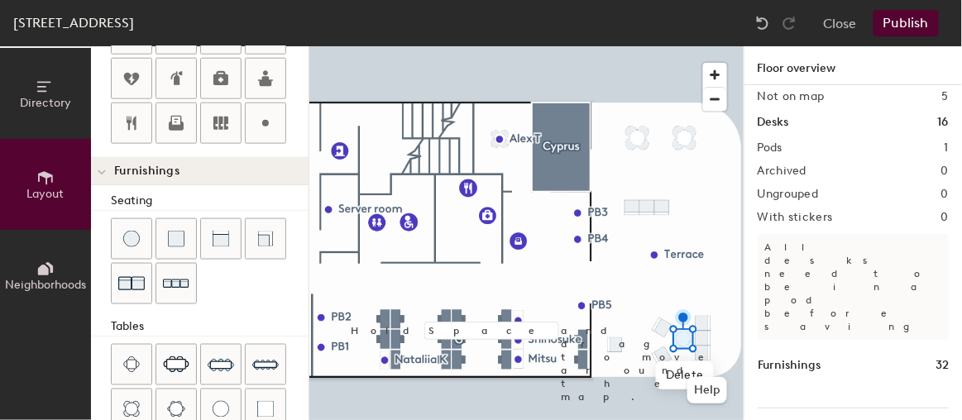
click at [648, 184] on div "Directory Layout Neighborhoods Layout Add space Resize Desks Points of Interest…" at bounding box center [481, 233] width 962 height 374
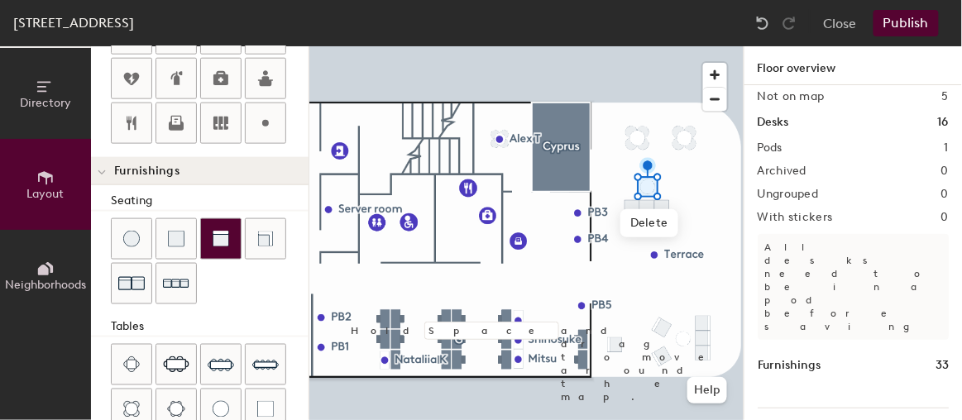
click at [217, 231] on img at bounding box center [220, 239] width 17 height 17
click at [631, 169] on div "Directory Layout Neighborhoods Layout Add space Resize Desks Points of Interest…" at bounding box center [481, 233] width 962 height 374
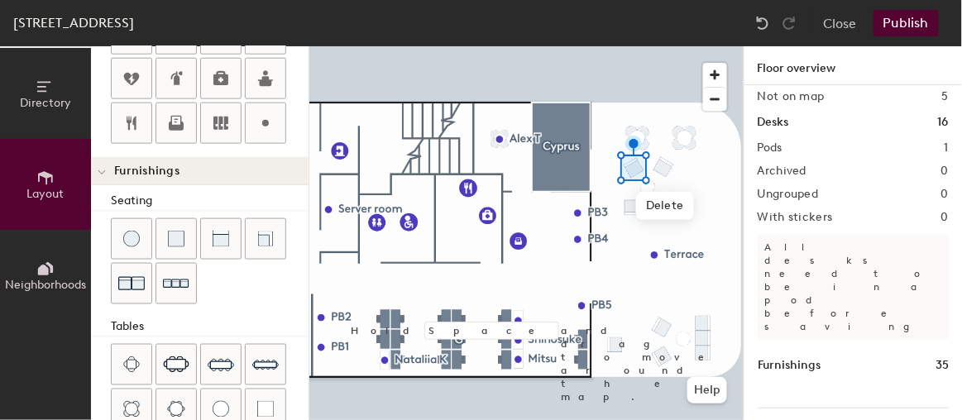
click at [744, 195] on div "Spaces 6 On this floor 1 Not on map 5 Desks 16 Pods 1 Archived 0 Ungrouped 0 Wi…" at bounding box center [852, 272] width 217 height 374
click at [613, 46] on div at bounding box center [526, 46] width 434 height 0
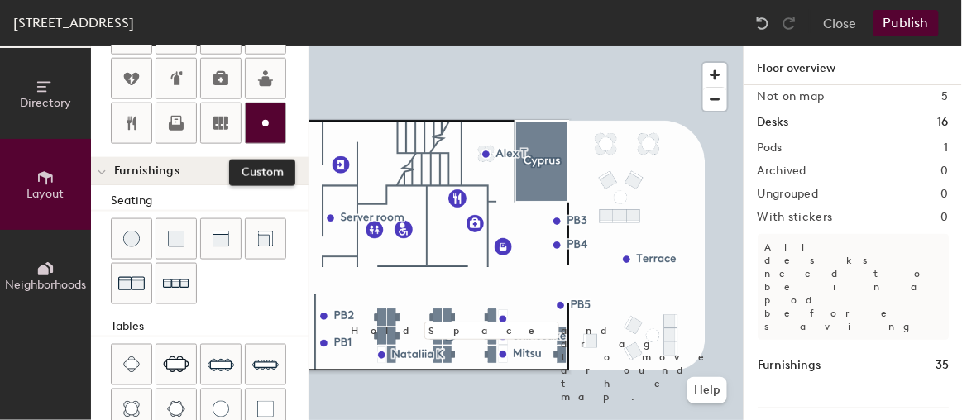
click at [262, 120] on circle at bounding box center [265, 123] width 7 height 7
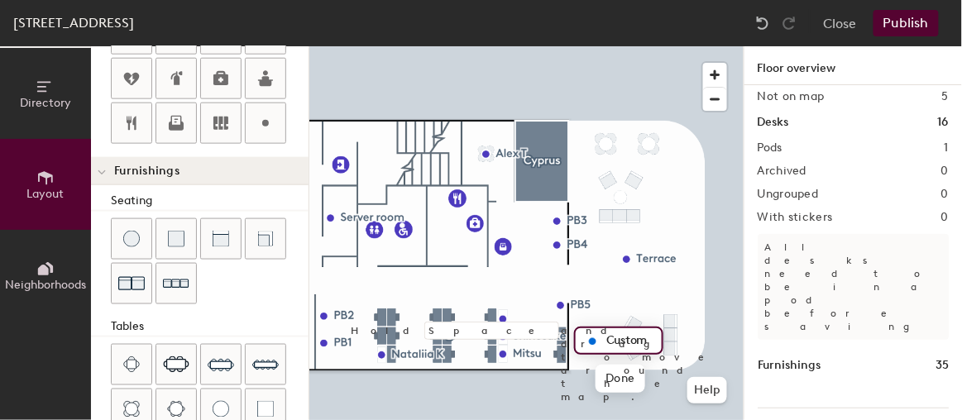
type input "20"
type input "Brody pod"
click at [578, 46] on div at bounding box center [526, 46] width 434 height 0
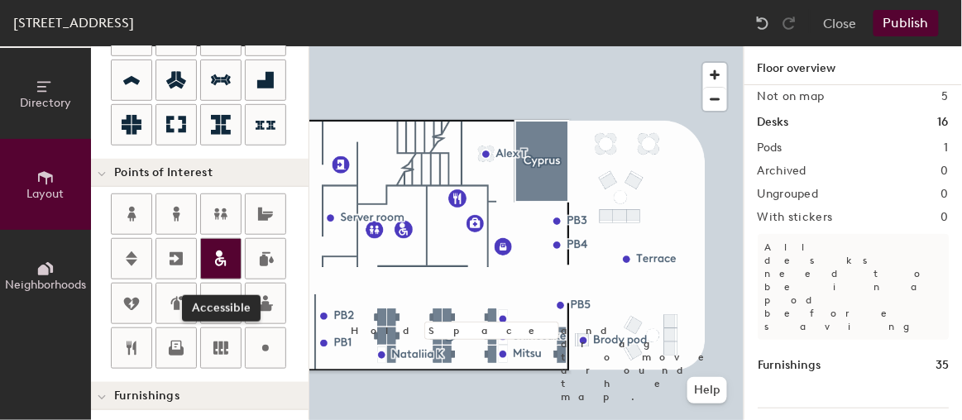
scroll to position [0, 0]
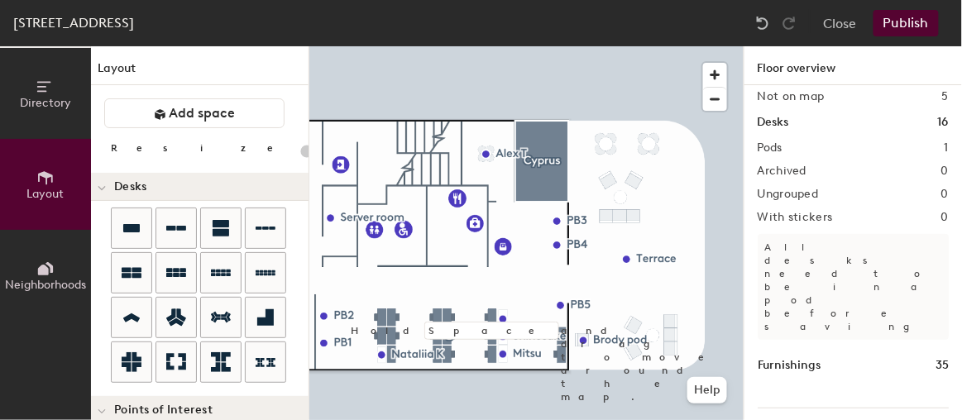
click at [914, 17] on button "Publish" at bounding box center [905, 23] width 65 height 26
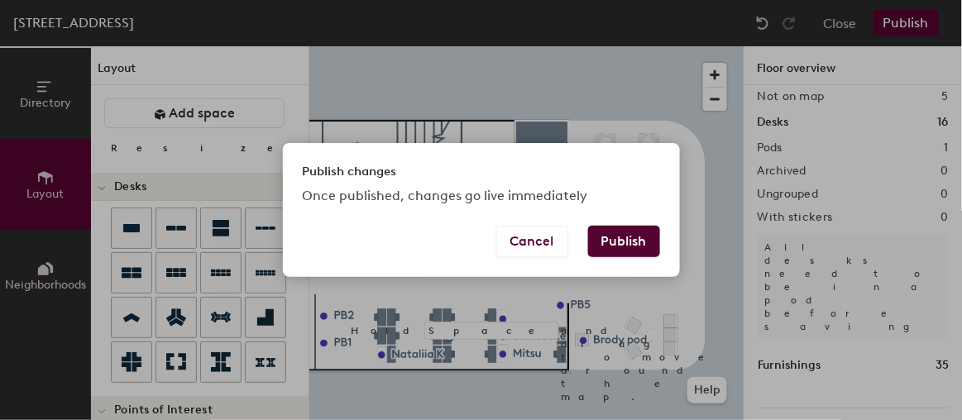
click at [641, 241] on button "Publish" at bounding box center [624, 241] width 72 height 31
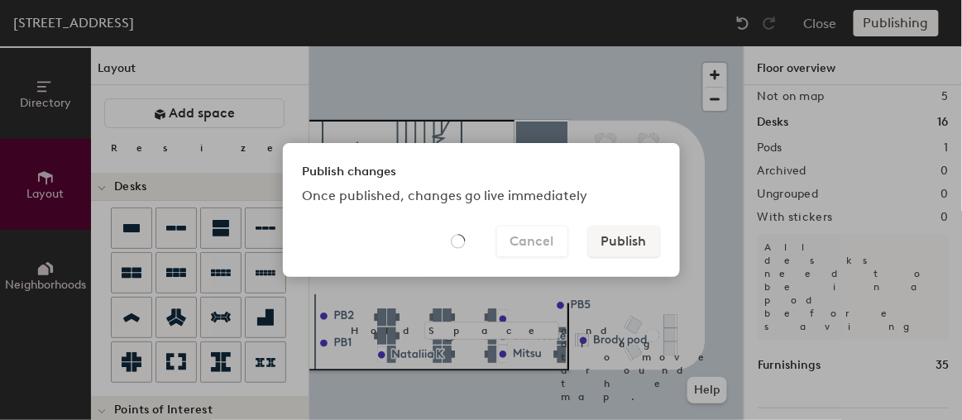
type input "20"
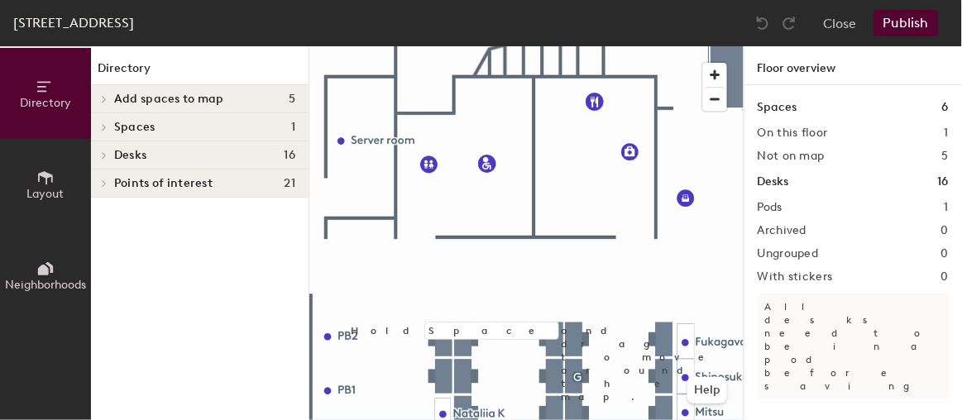
click at [52, 187] on span "Layout" at bounding box center [45, 194] width 37 height 14
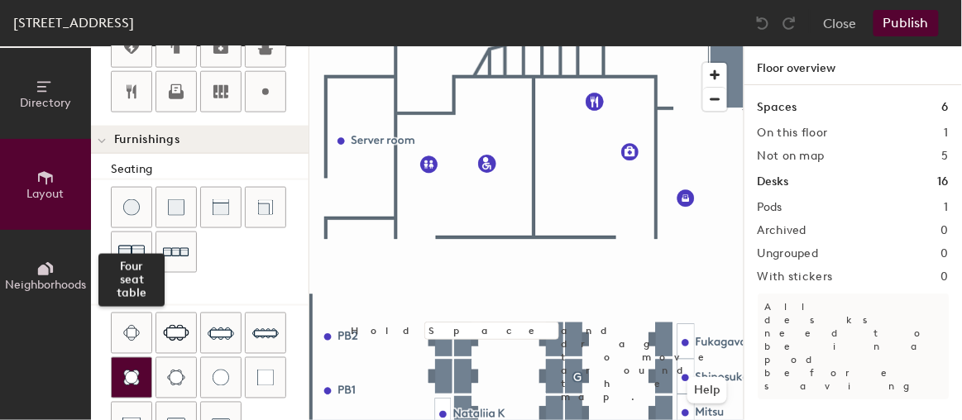
scroll to position [526, 0]
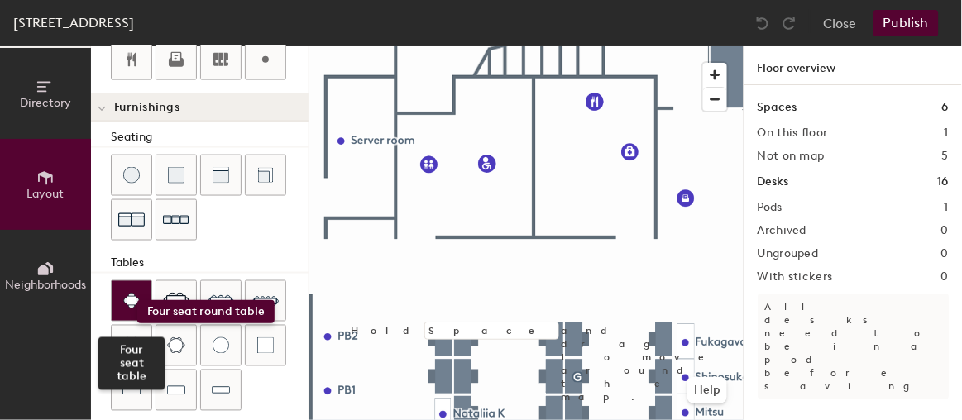
drag, startPoint x: 125, startPoint y: 340, endPoint x: 137, endPoint y: 300, distance: 41.6
click at [137, 300] on div "Four seat table" at bounding box center [210, 347] width 198 height 134
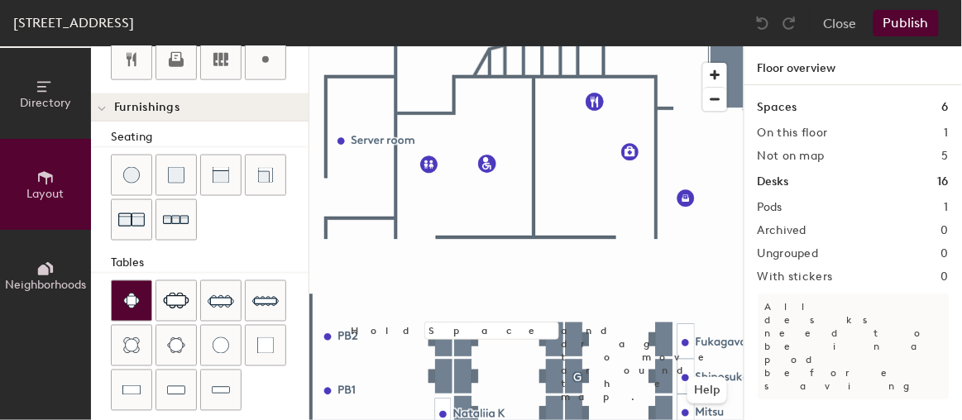
click at [136, 299] on img at bounding box center [131, 301] width 17 height 17
click at [561, 146] on div "Directory Layout Neighborhoods Layout Add space Resize Desks Points of Interest…" at bounding box center [481, 233] width 962 height 374
click at [561, 198] on div "Directory Layout Neighborhoods Layout Add space Resize Desks Points of Interest…" at bounding box center [481, 233] width 962 height 374
click at [53, 345] on div "Directory Layout Neighborhoods" at bounding box center [45, 233] width 91 height 374
click at [31, 179] on button "Layout" at bounding box center [45, 184] width 91 height 91
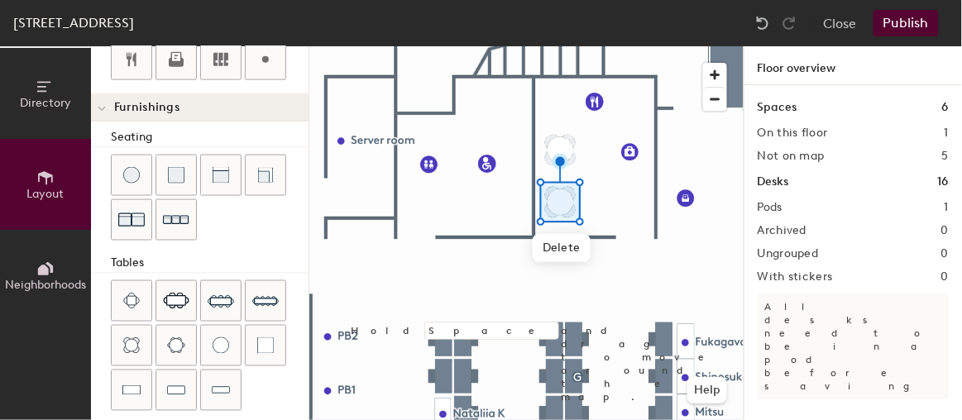
click at [904, 20] on button "Publish" at bounding box center [905, 23] width 65 height 26
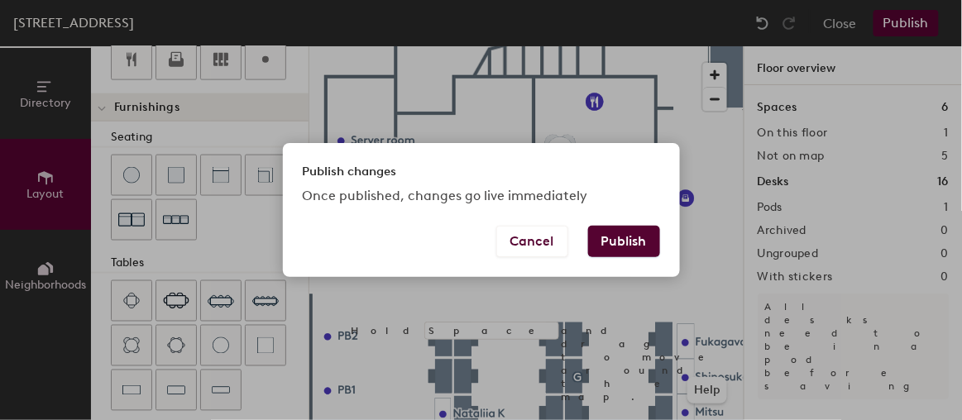
click at [623, 248] on button "Publish" at bounding box center [624, 241] width 72 height 31
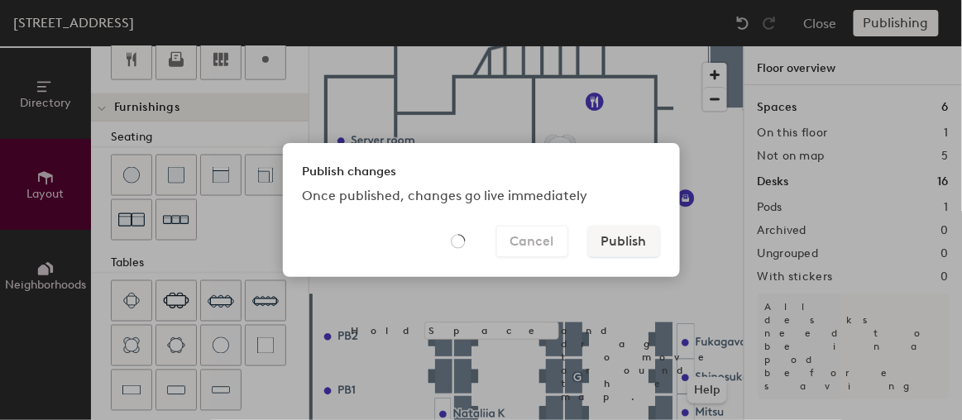
type input "20"
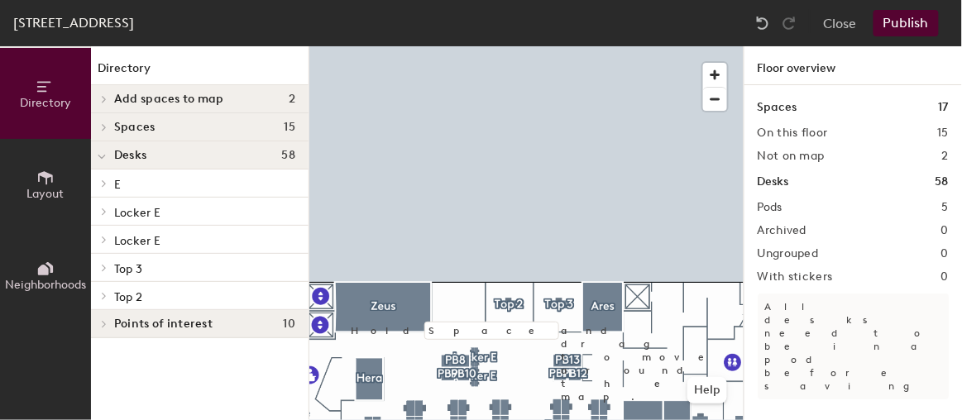
click at [47, 174] on icon at bounding box center [45, 177] width 15 height 13
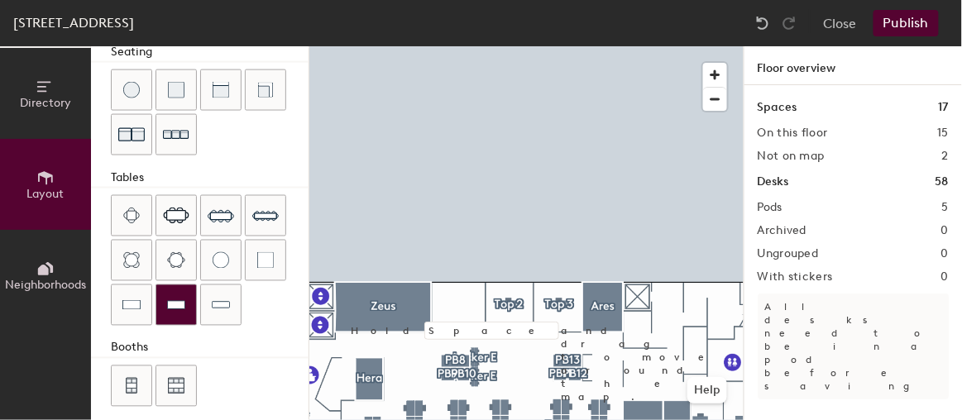
scroll to position [613, 0]
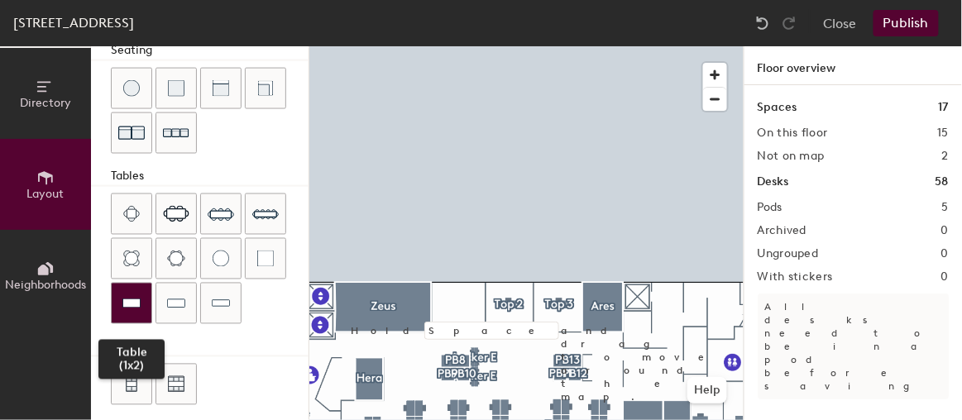
click at [138, 303] on div at bounding box center [132, 304] width 40 height 40
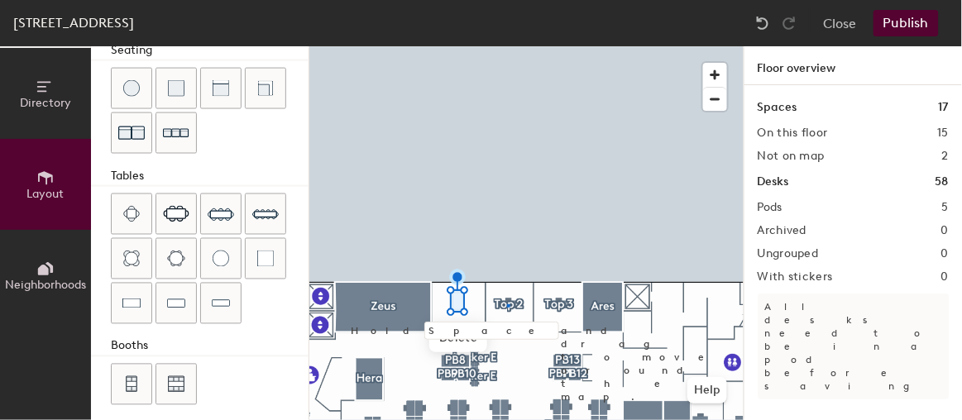
click at [508, 46] on div at bounding box center [526, 46] width 434 height 0
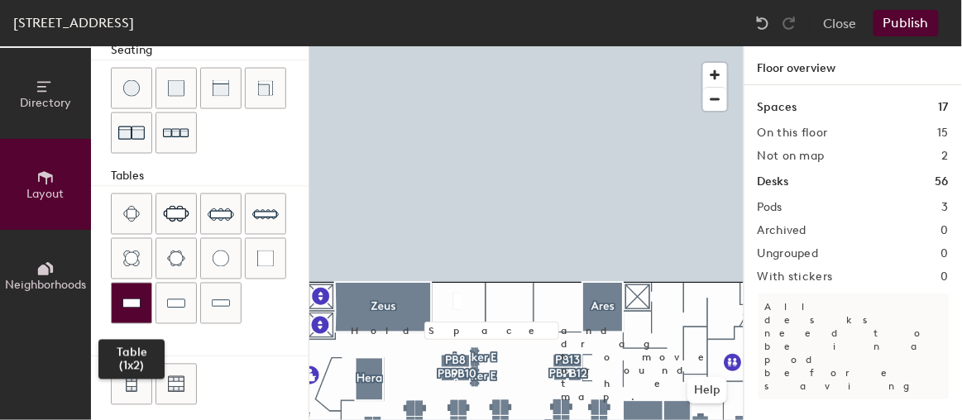
click at [142, 294] on div at bounding box center [132, 304] width 40 height 40
click at [132, 295] on img at bounding box center [131, 303] width 18 height 17
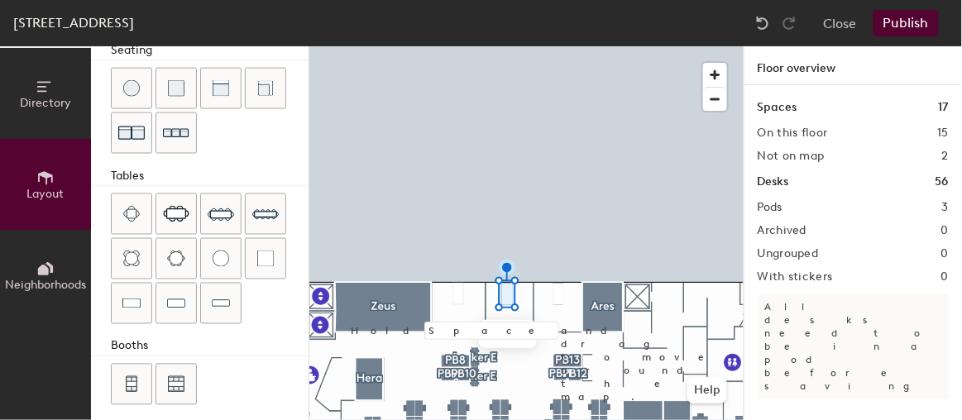
click at [566, 46] on div at bounding box center [526, 46] width 434 height 0
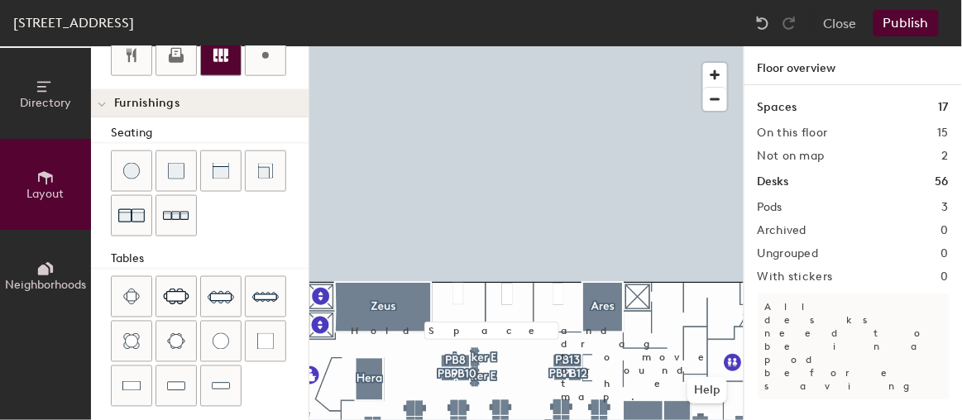
scroll to position [313, 0]
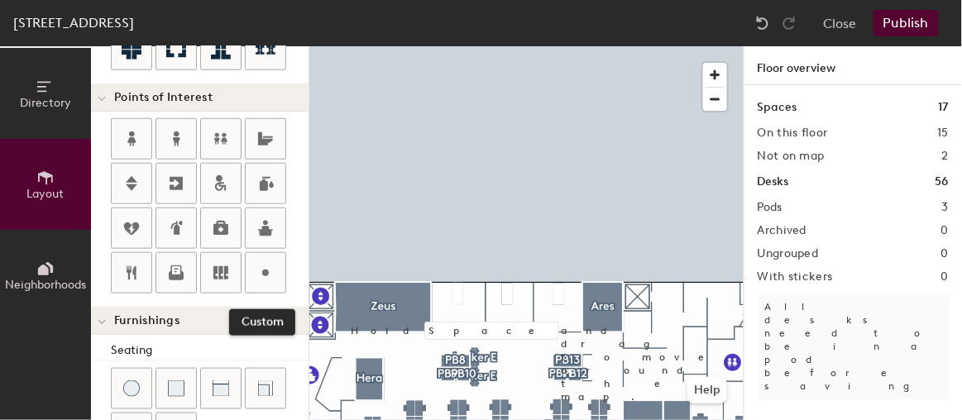
drag, startPoint x: 264, startPoint y: 261, endPoint x: 298, endPoint y: 285, distance: 42.2
click at [264, 263] on icon at bounding box center [265, 273] width 20 height 20
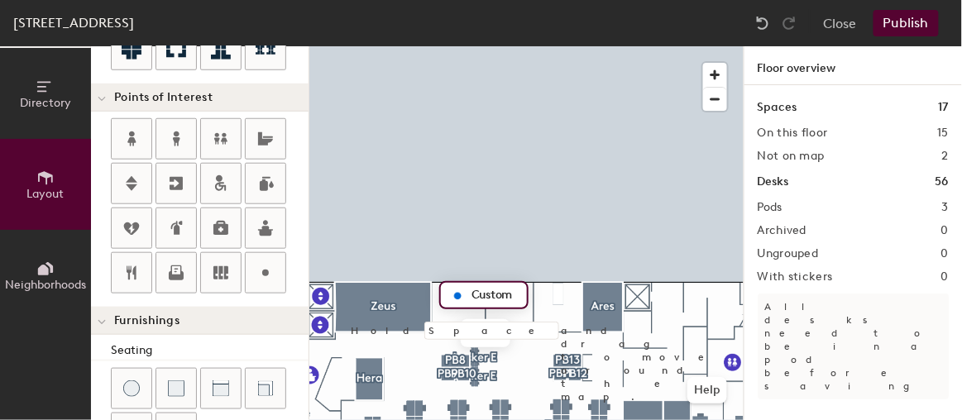
type input "20"
type input "Nicholas T"
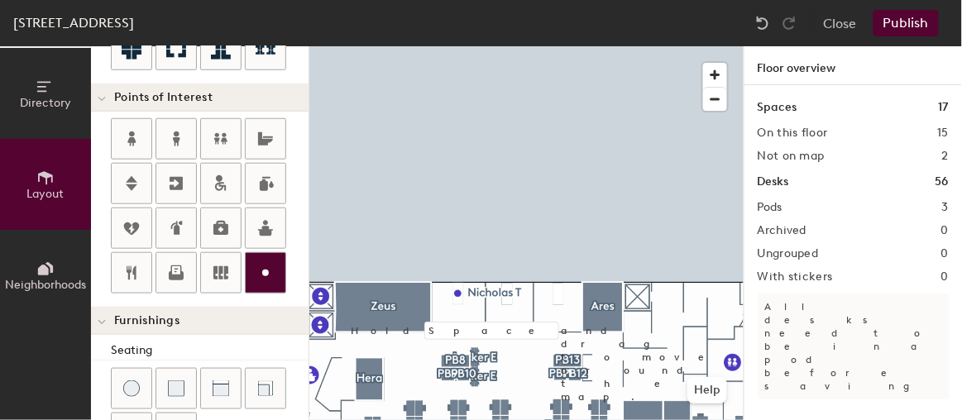
drag, startPoint x: 265, startPoint y: 264, endPoint x: 275, endPoint y: 264, distance: 10.7
click at [265, 264] on icon at bounding box center [265, 273] width 20 height 20
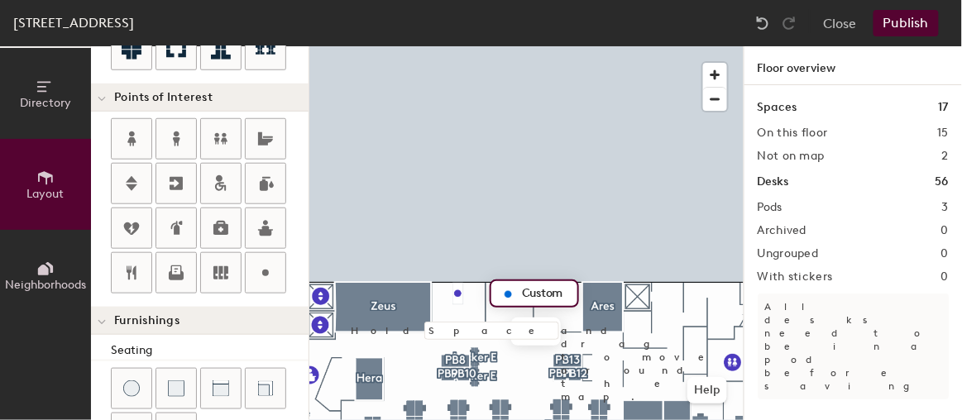
type input "20"
type input "Marianna H"
click at [544, 46] on div at bounding box center [526, 46] width 434 height 0
click at [508, 46] on div at bounding box center [526, 46] width 434 height 0
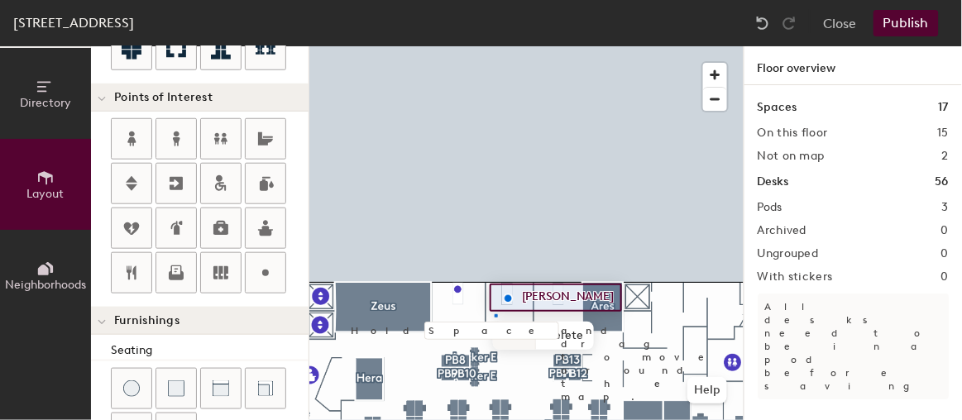
click at [494, 46] on div at bounding box center [526, 46] width 434 height 0
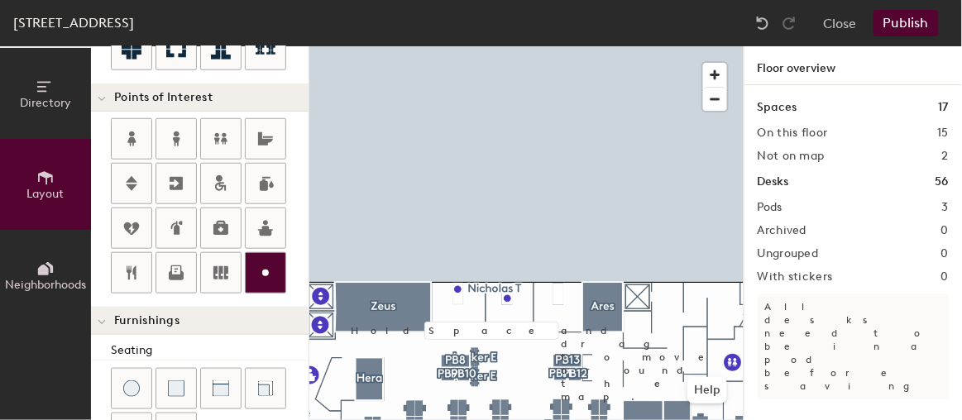
click at [268, 263] on icon at bounding box center [265, 273] width 20 height 20
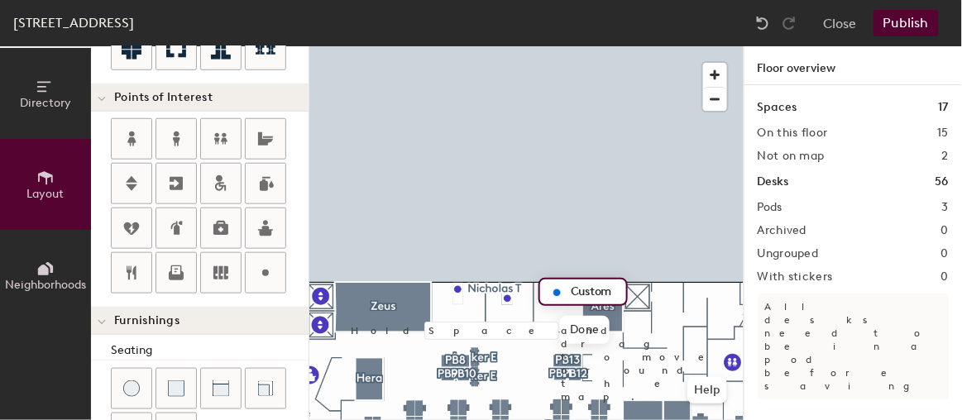
type input "20"
type input "i"
type input "Ievgeniia D"
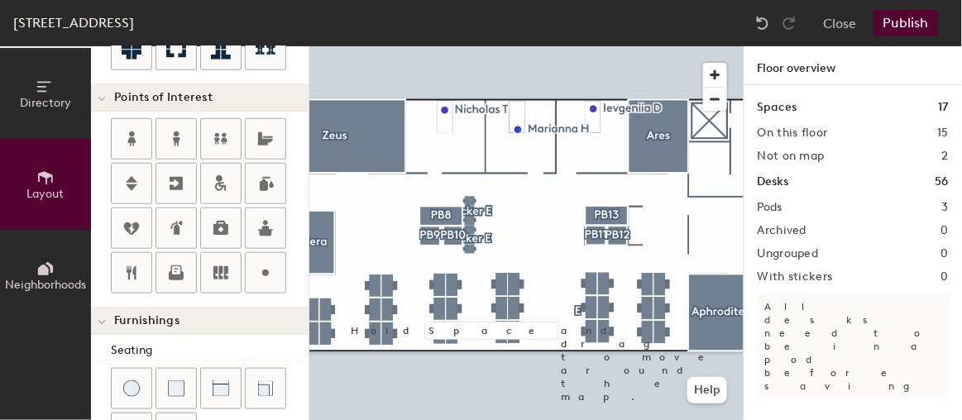
click at [518, 46] on div at bounding box center [526, 46] width 434 height 0
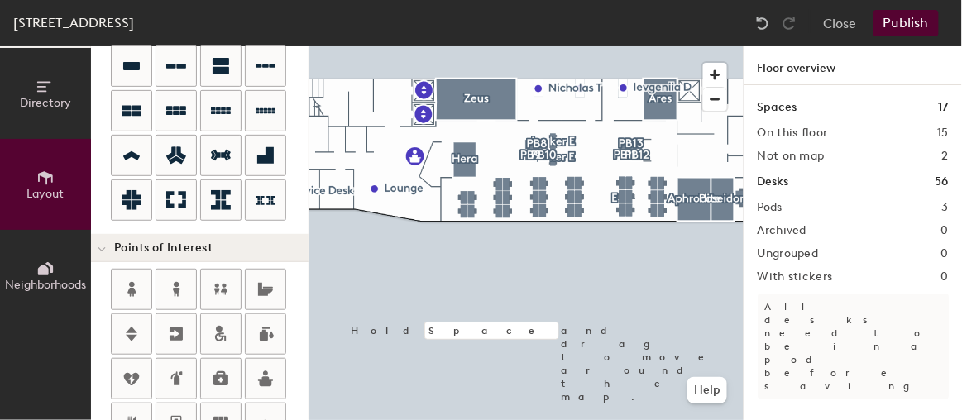
click at [907, 23] on button "Publish" at bounding box center [905, 23] width 65 height 26
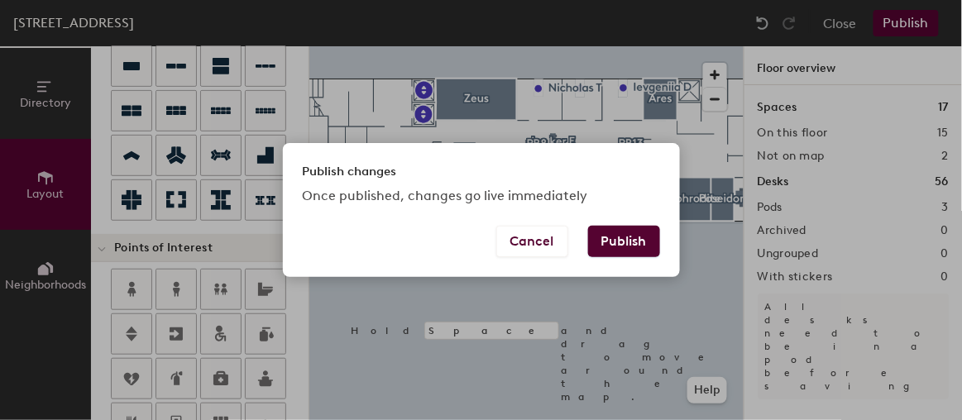
click at [642, 243] on button "Publish" at bounding box center [624, 241] width 72 height 31
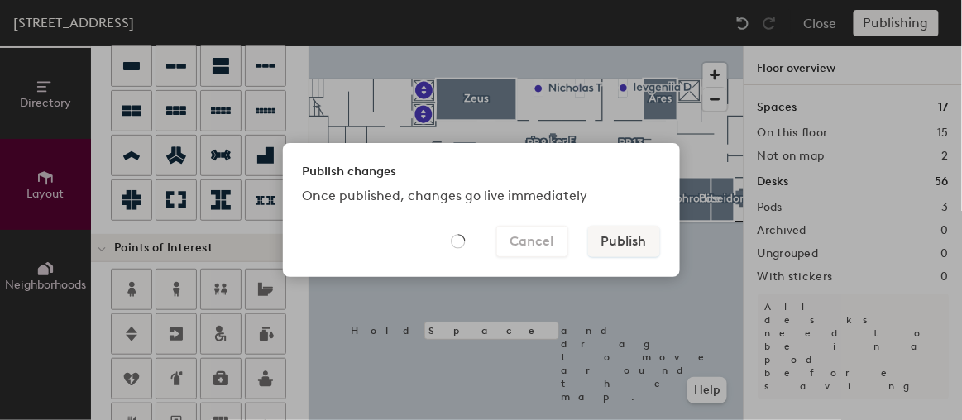
type input "20"
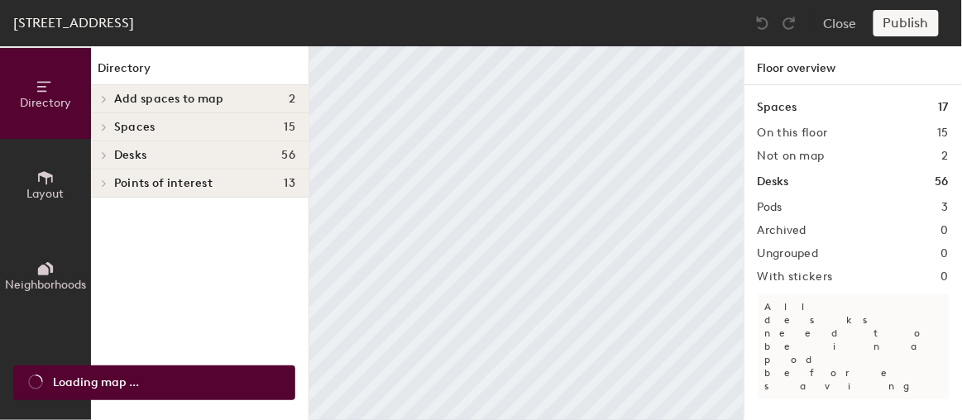
click at [58, 180] on button "Layout" at bounding box center [45, 184] width 91 height 91
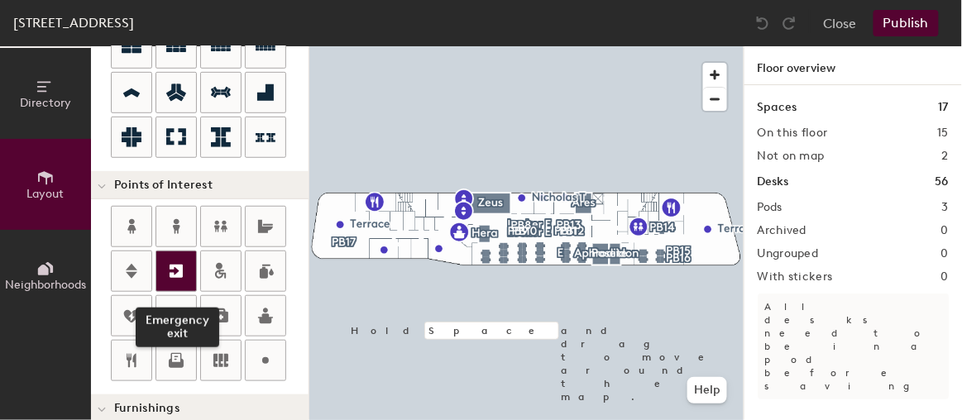
scroll to position [300, 0]
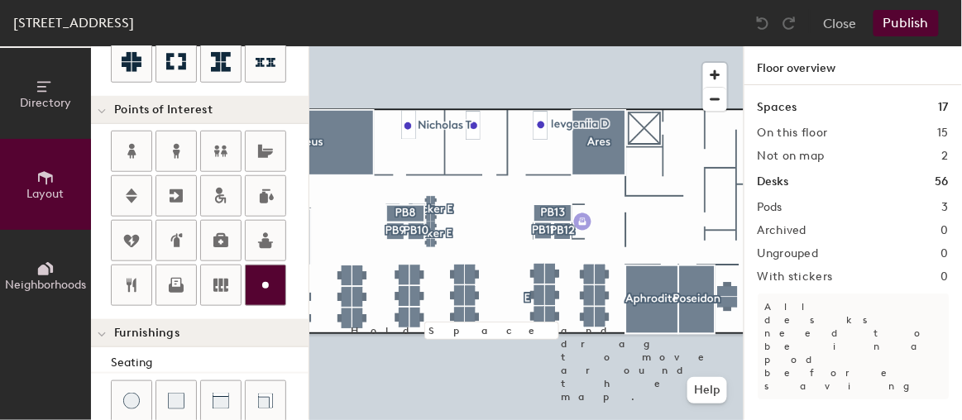
click at [583, 222] on div "Directory Layout Neighborhoods Layout Add space Resize Desks Points of Interest…" at bounding box center [481, 233] width 962 height 374
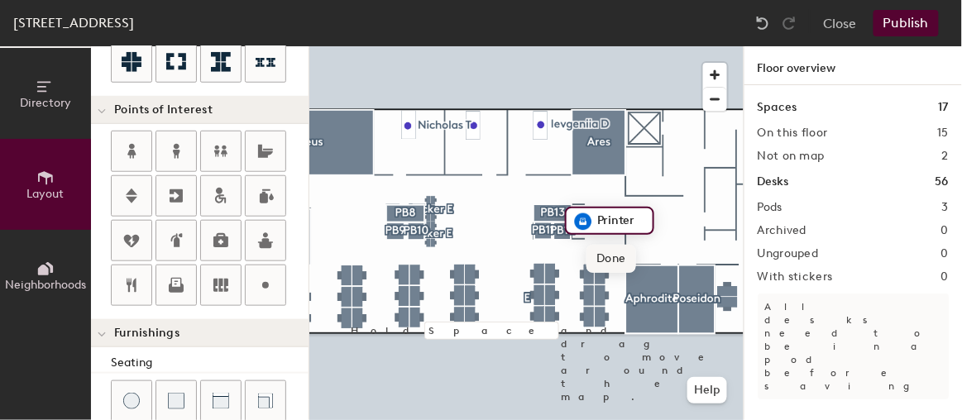
click at [618, 251] on span "Done" at bounding box center [610, 259] width 49 height 28
click at [543, 46] on div at bounding box center [526, 46] width 434 height 0
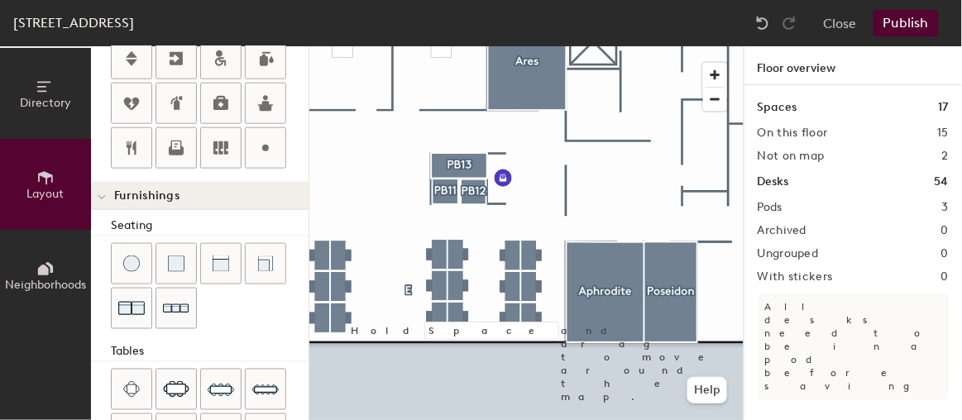
scroll to position [526, 0]
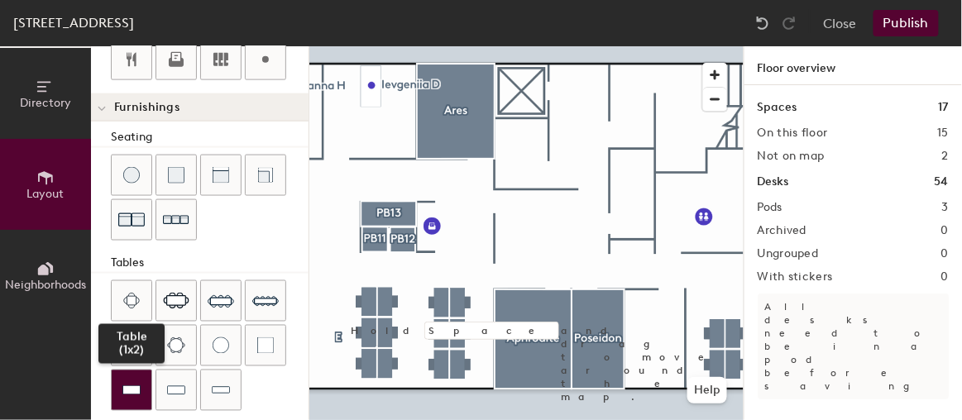
click at [131, 382] on img at bounding box center [131, 390] width 18 height 17
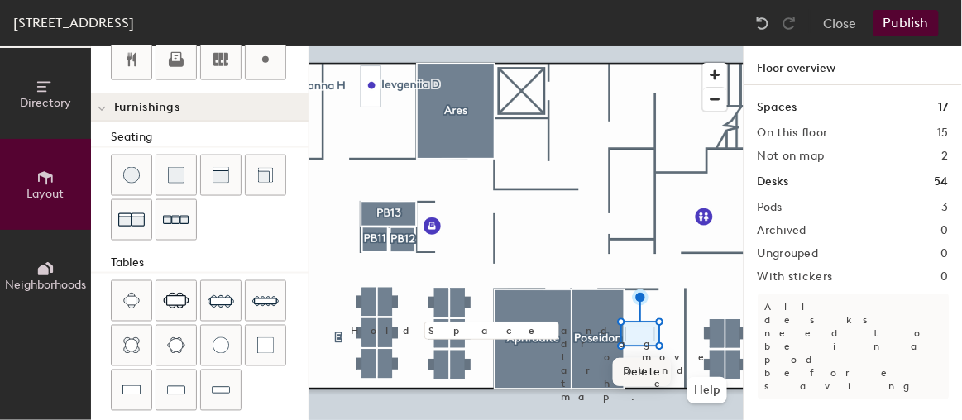
click at [638, 350] on div "Directory Layout Neighborhoods Layout Add space Resize Desks Points of Interest…" at bounding box center [481, 233] width 962 height 374
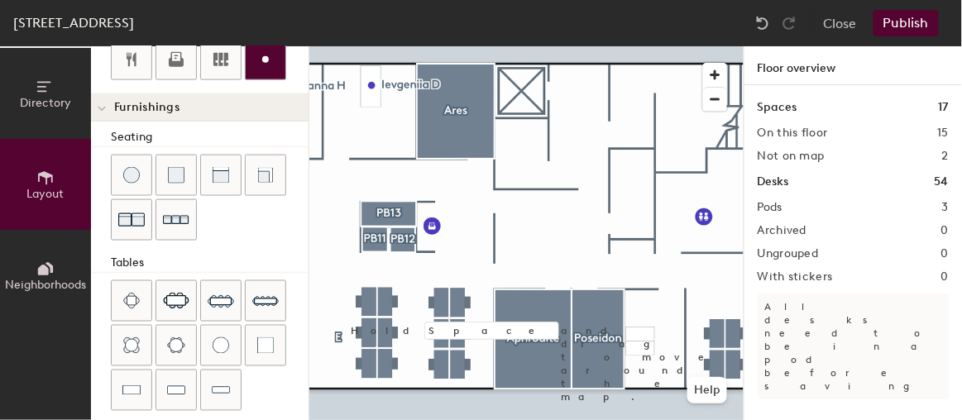
scroll to position [375, 0]
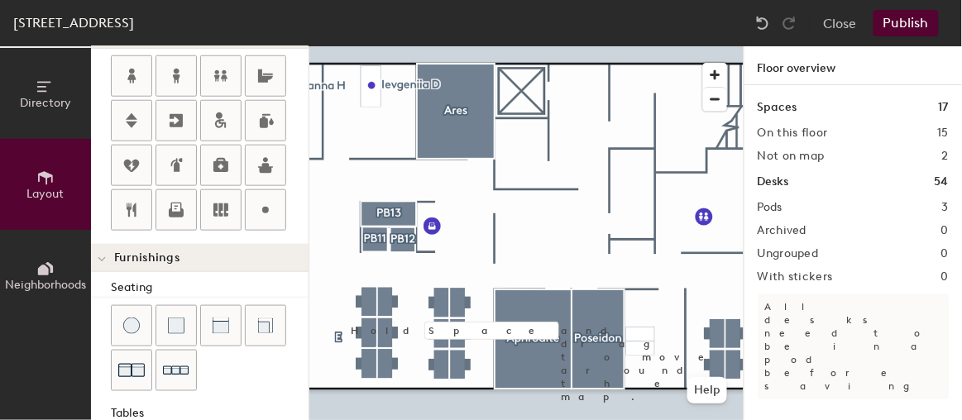
drag, startPoint x: 262, startPoint y: 198, endPoint x: 308, endPoint y: 220, distance: 50.3
click at [263, 200] on icon at bounding box center [265, 210] width 20 height 20
type input "20"
type input "o"
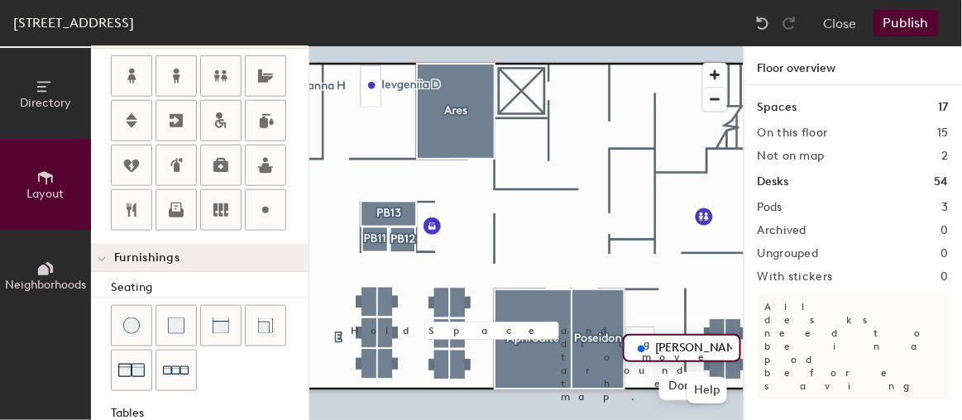
type input "[PERSON_NAME]"
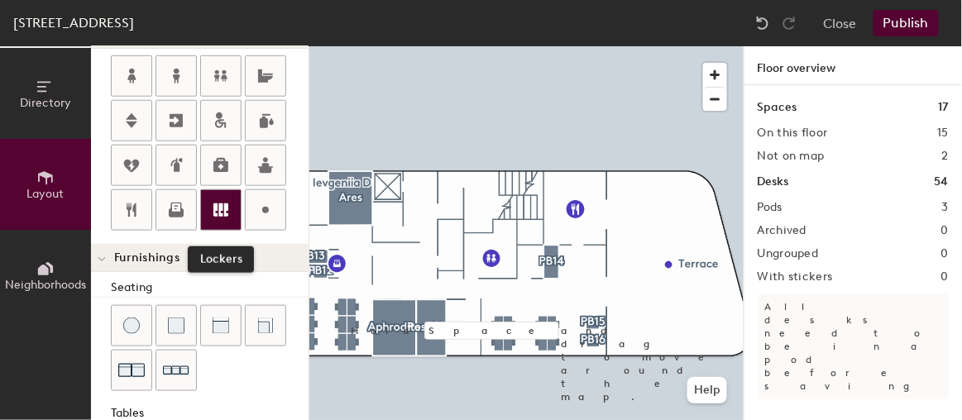
scroll to position [300, 0]
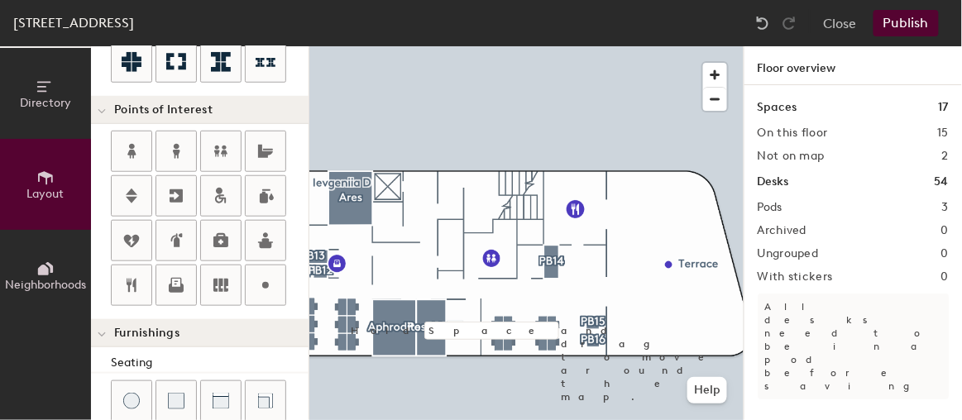
click at [502, 241] on div "Directory Layout Neighborhoods Layout Add space Resize Desks Points of Interest…" at bounding box center [481, 233] width 962 height 374
drag, startPoint x: 291, startPoint y: 208, endPoint x: 399, endPoint y: 232, distance: 110.9
click at [399, 46] on div at bounding box center [526, 46] width 434 height 0
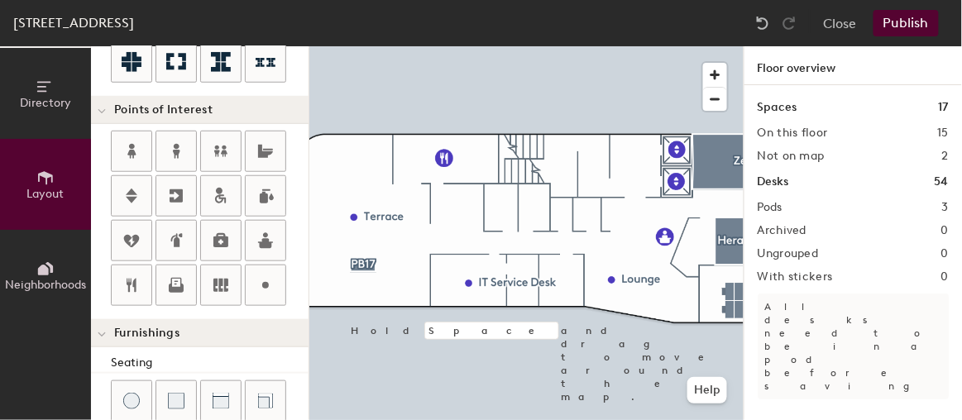
drag, startPoint x: 264, startPoint y: 274, endPoint x: 308, endPoint y: 275, distance: 43.8
click at [265, 275] on icon at bounding box center [265, 285] width 20 height 20
type input "20"
type input "s"
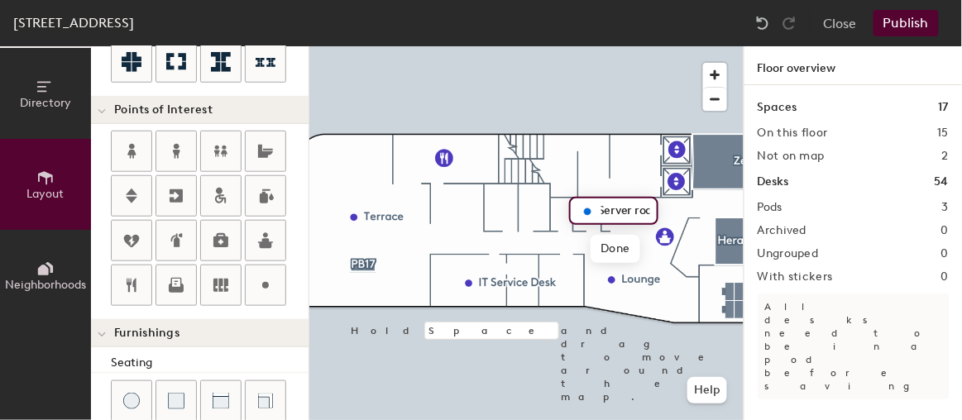
type input "Server room"
click at [255, 275] on icon at bounding box center [265, 285] width 20 height 20
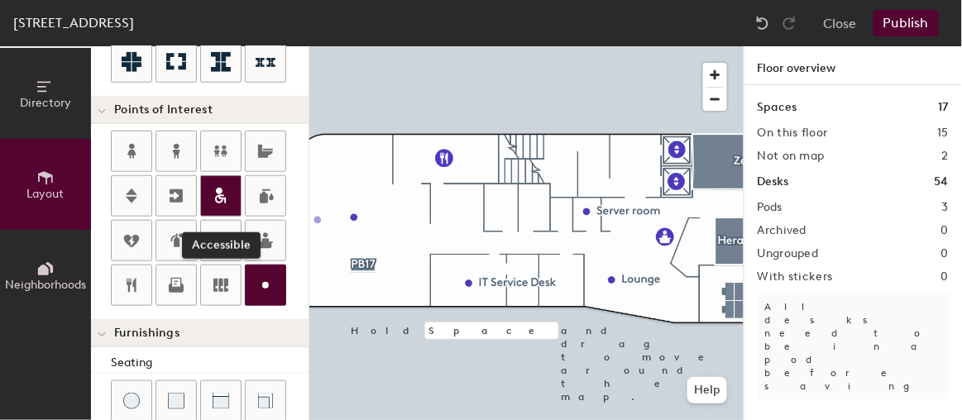
click at [216, 195] on icon at bounding box center [219, 199] width 8 height 8
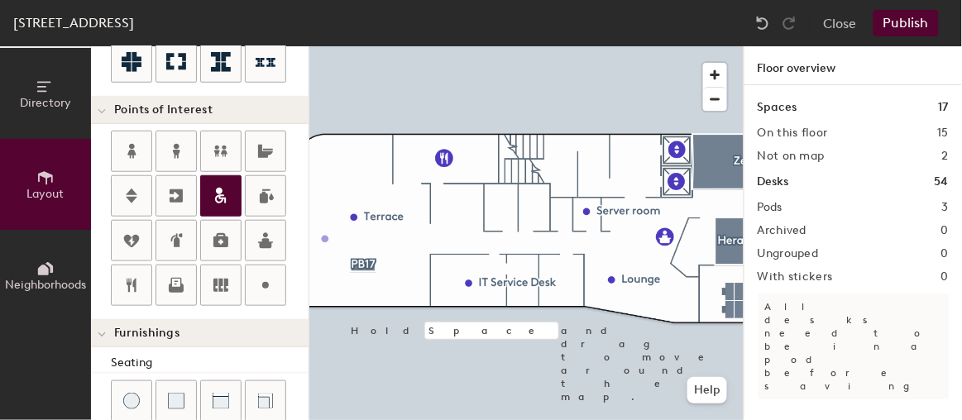
click at [213, 195] on icon at bounding box center [221, 196] width 20 height 20
click at [249, 236] on div at bounding box center [266, 241] width 40 height 40
click at [225, 189] on icon at bounding box center [221, 196] width 20 height 20
click at [216, 189] on icon at bounding box center [221, 196] width 20 height 20
click at [201, 195] on div at bounding box center [221, 196] width 40 height 40
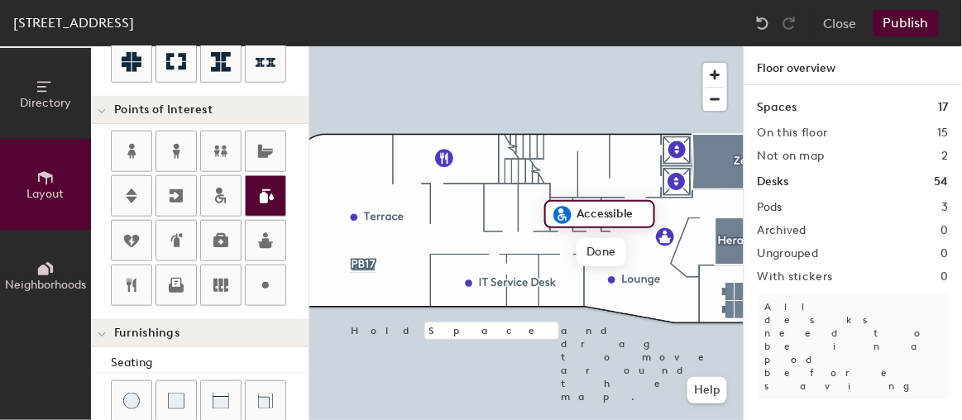
drag, startPoint x: 179, startPoint y: 153, endPoint x: 270, endPoint y: 173, distance: 93.9
click at [179, 153] on icon at bounding box center [176, 151] width 20 height 20
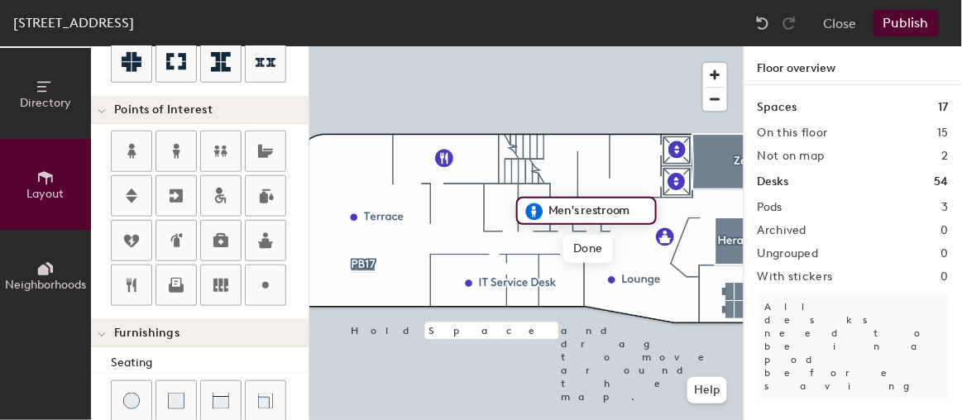
drag, startPoint x: 275, startPoint y: 276, endPoint x: 300, endPoint y: 269, distance: 25.9
click at [277, 276] on div at bounding box center [266, 285] width 40 height 40
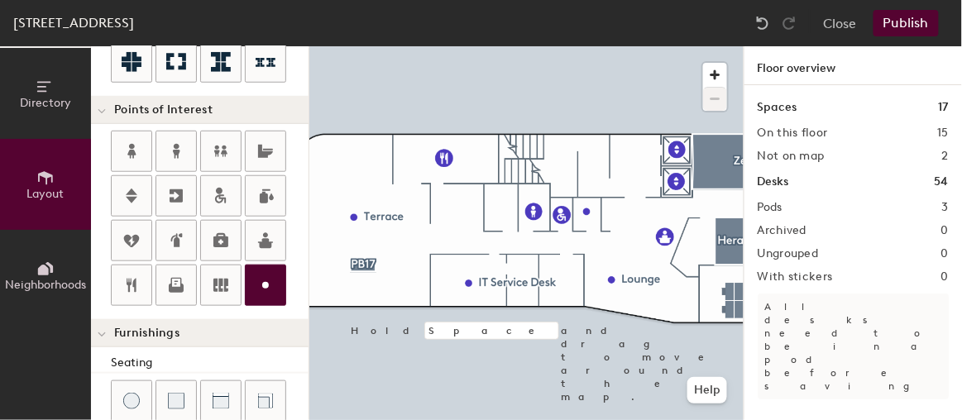
click at [893, 16] on button "Publish" at bounding box center [905, 23] width 65 height 26
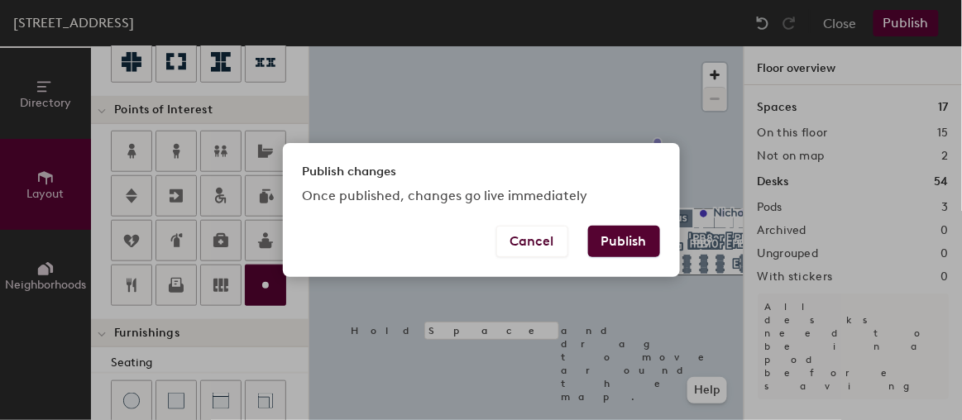
click at [618, 246] on button "Publish" at bounding box center [624, 241] width 72 height 31
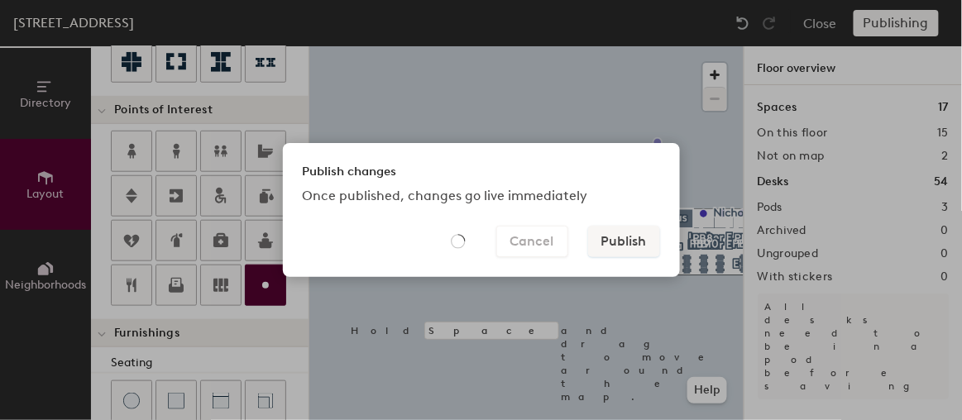
type input "20"
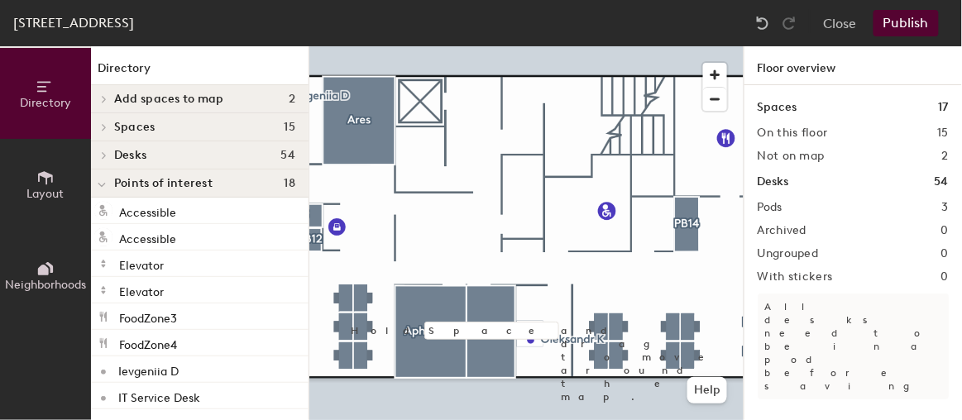
click at [41, 189] on span "Layout" at bounding box center [45, 194] width 37 height 14
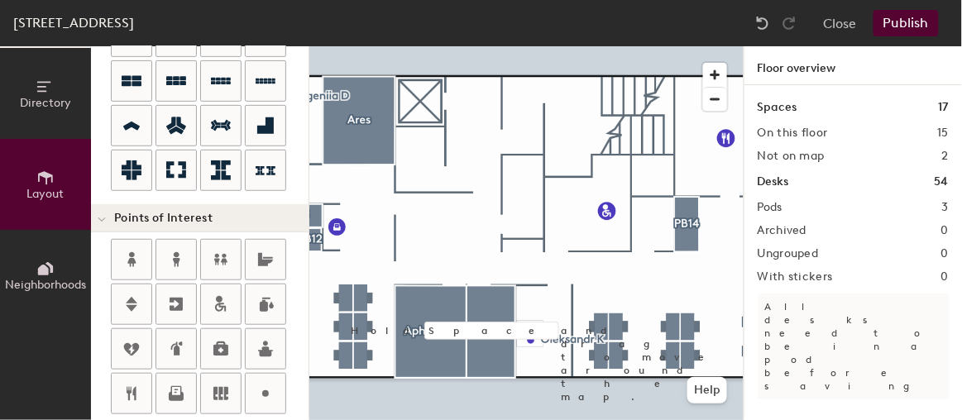
scroll to position [300, 0]
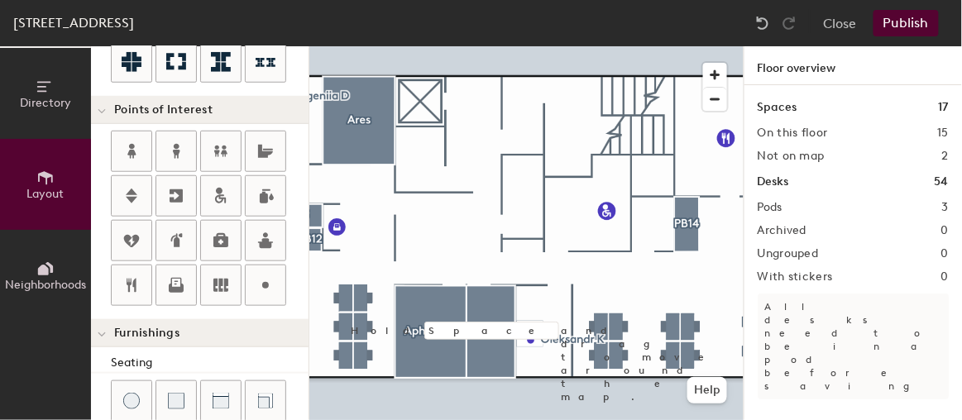
click at [577, 210] on div "Directory Layout Neighborhoods Layout Add space Resize Desks Points of Interest…" at bounding box center [481, 233] width 962 height 374
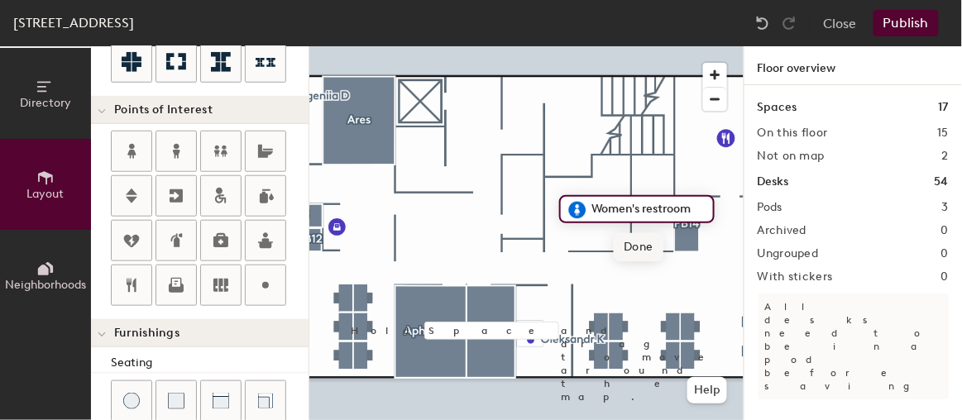
click at [632, 247] on span "Done" at bounding box center [637, 247] width 49 height 28
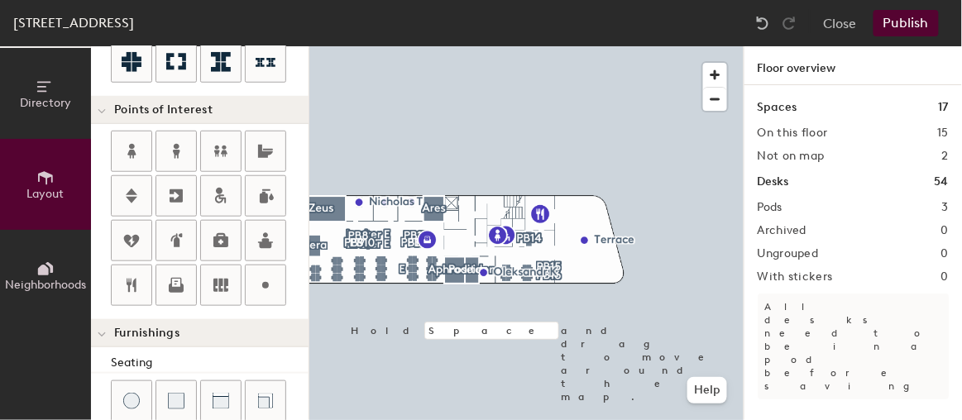
click at [907, 21] on button "Publish" at bounding box center [905, 23] width 65 height 26
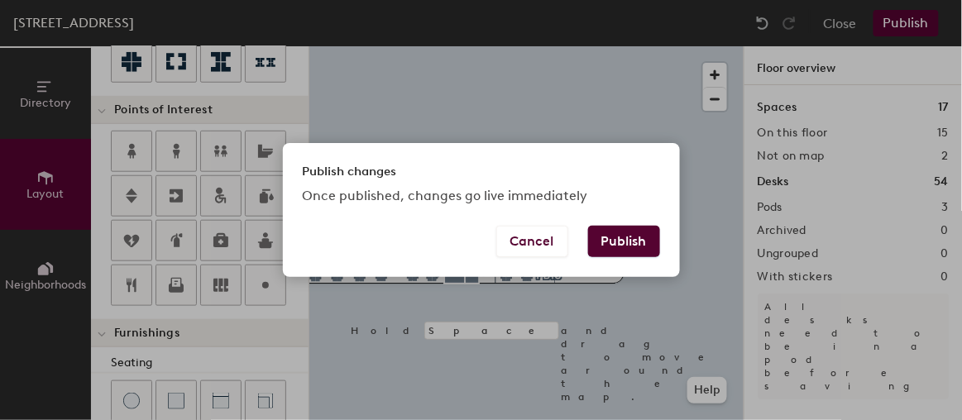
drag, startPoint x: 608, startPoint y: 232, endPoint x: 590, endPoint y: 327, distance: 96.8
click at [608, 232] on button "Publish" at bounding box center [624, 241] width 72 height 31
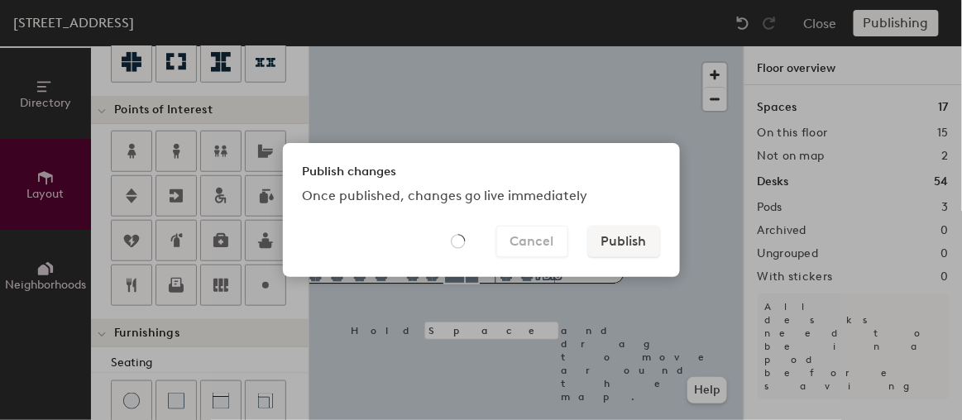
type input "20"
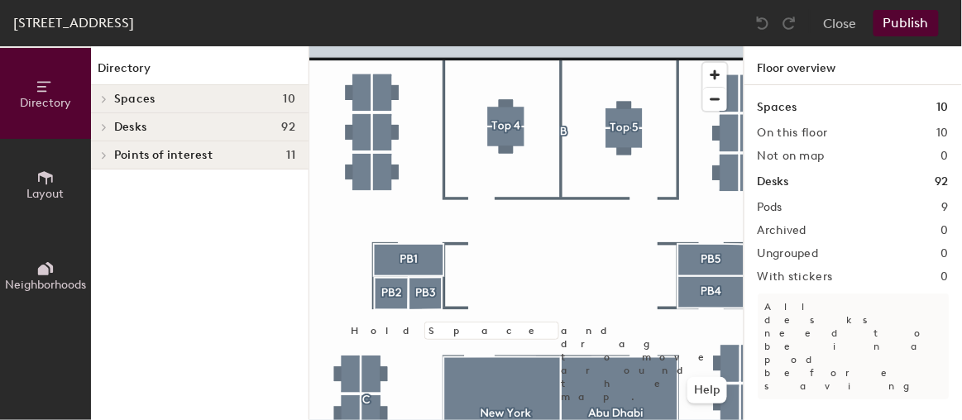
click at [498, 46] on div at bounding box center [526, 46] width 434 height 0
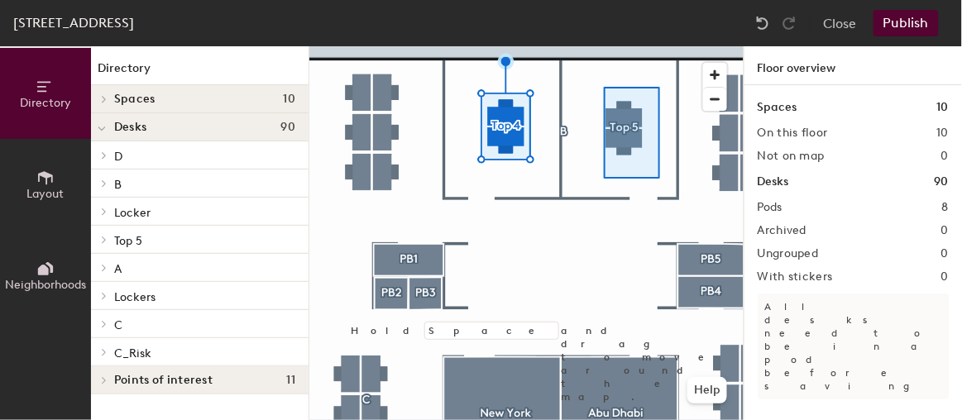
click at [658, 46] on div at bounding box center [526, 46] width 434 height 0
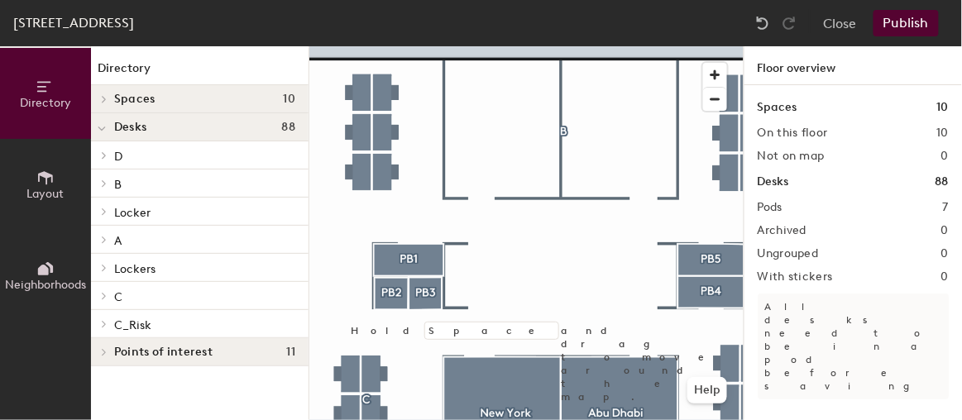
click at [44, 179] on icon at bounding box center [45, 178] width 18 height 18
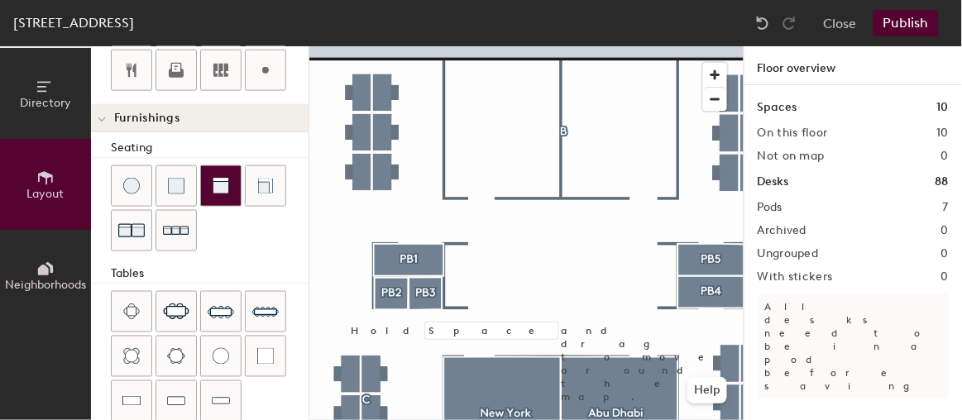
scroll to position [601, 0]
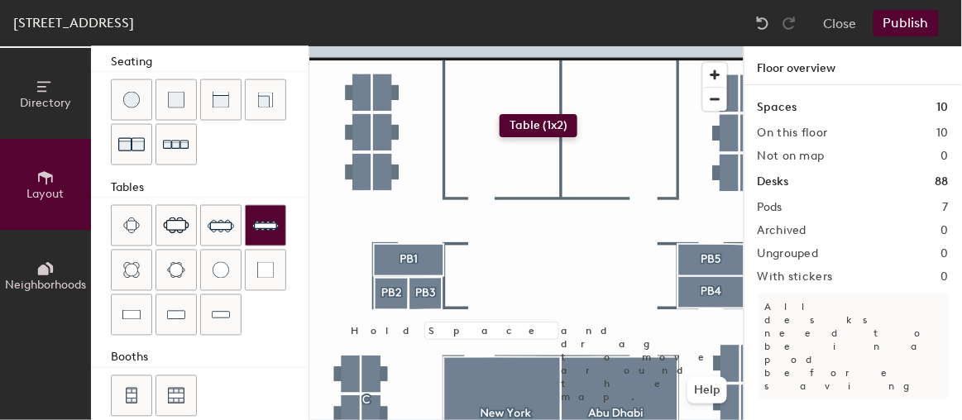
click at [499, 114] on div "Directory Layout Neighborhoods Layout Add space Resize Desks Points of Interest…" at bounding box center [481, 233] width 962 height 374
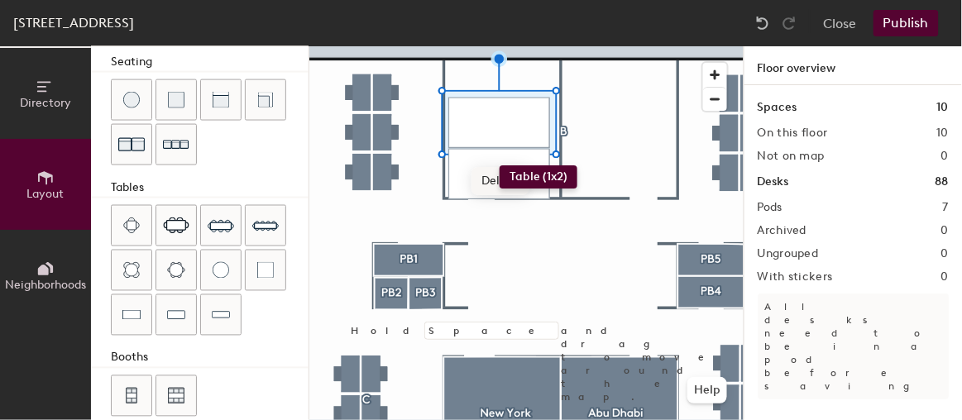
click at [499, 165] on div "Directory Layout Neighborhoods Layout Add space Resize Desks Points of Interest…" at bounding box center [481, 233] width 962 height 374
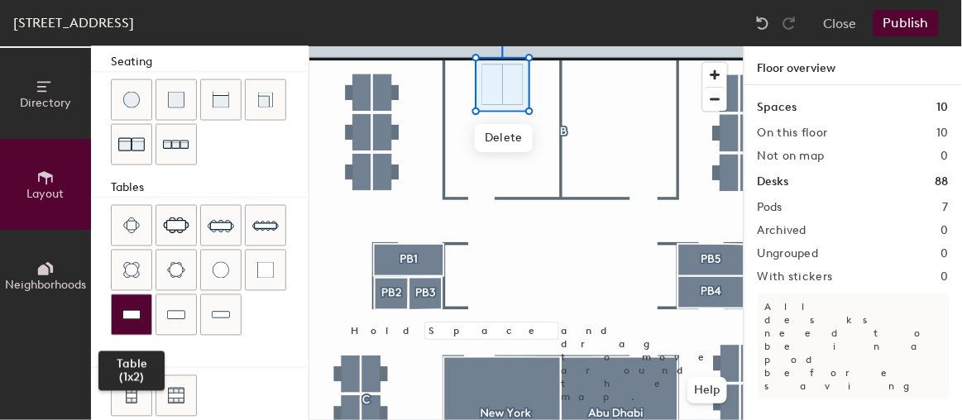
click at [141, 307] on div at bounding box center [132, 315] width 40 height 40
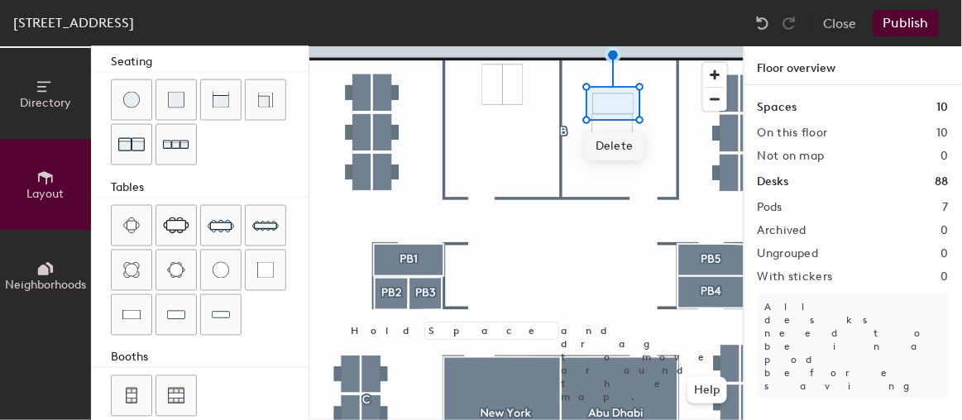
click at [613, 121] on div "Directory Layout Neighborhoods Layout Add space Resize Desks Points of Interest…" at bounding box center [481, 233] width 962 height 374
click at [582, 178] on div "Directory Layout Neighborhoods Layout Add space Resize Desks Points of Interest…" at bounding box center [481, 233] width 962 height 374
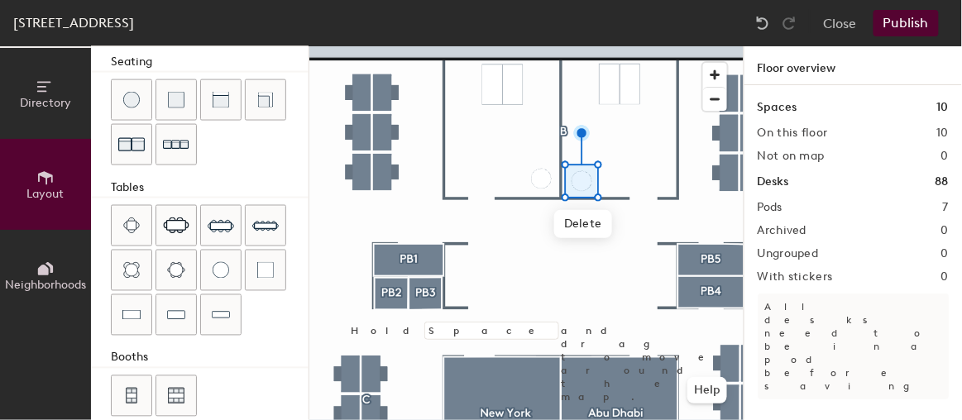
click at [542, 175] on div "Directory Layout Neighborhoods Layout Add space Resize Desks Points of Interest…" at bounding box center [481, 233] width 962 height 374
click at [521, 184] on div "Directory Layout Neighborhoods Layout Add space Resize Desks Points of Interest…" at bounding box center [481, 233] width 962 height 374
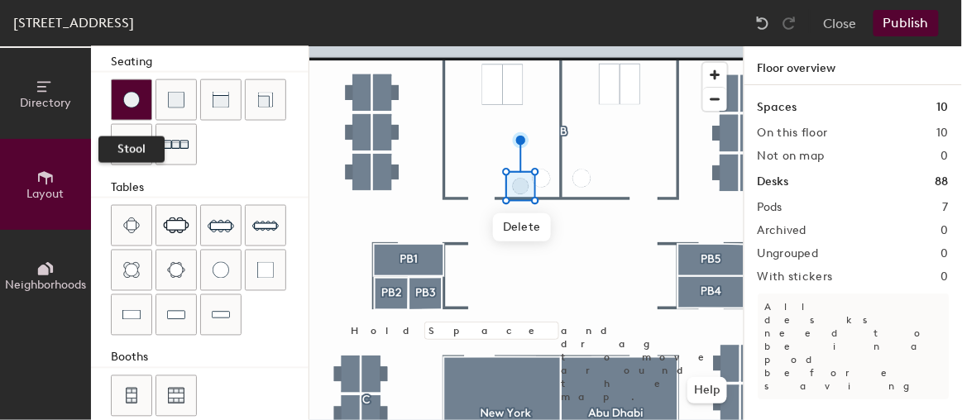
click at [144, 96] on div at bounding box center [132, 100] width 40 height 40
click at [143, 94] on div at bounding box center [132, 100] width 40 height 40
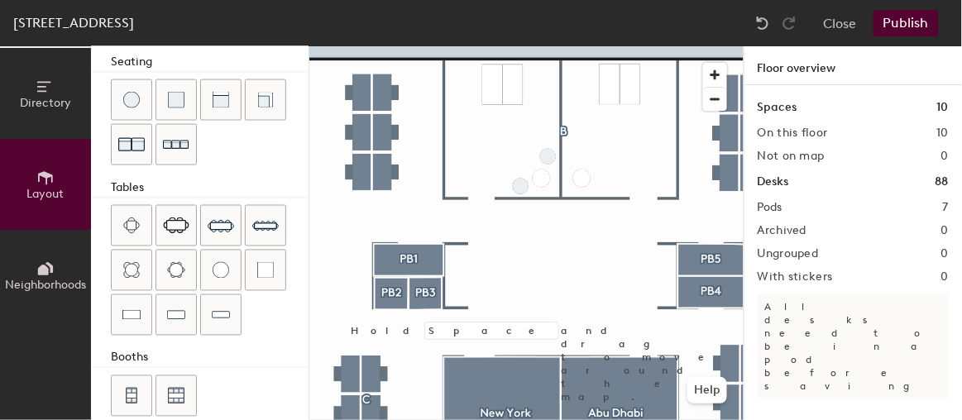
click at [548, 153] on div "Directory Layout Neighborhoods Layout Add space Resize Desks Points of Interest…" at bounding box center [481, 233] width 962 height 374
click at [579, 156] on div "Directory Layout Neighborhoods Layout Add space Resize Desks Points of Interest…" at bounding box center [481, 233] width 962 height 374
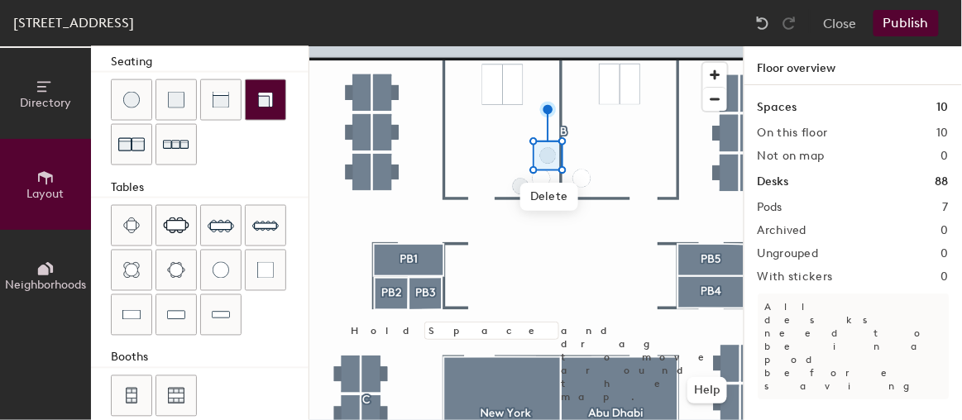
click at [575, 155] on div "Directory Layout Neighborhoods Layout Add space Resize Desks Points of Interest…" at bounding box center [481, 233] width 962 height 374
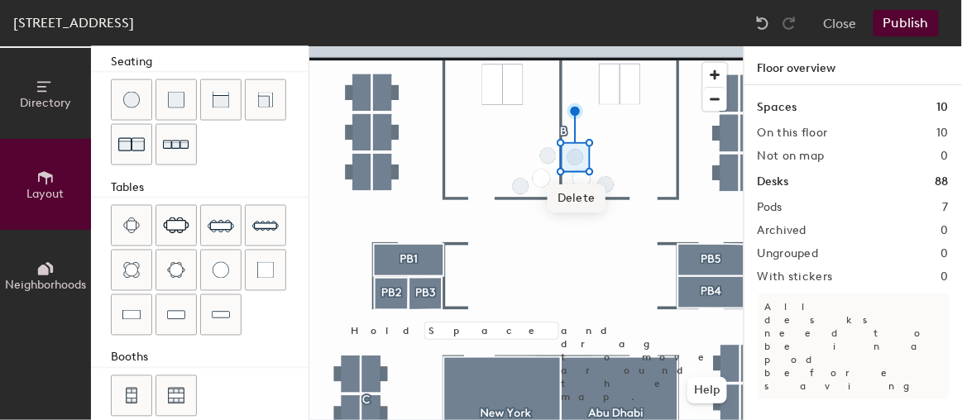
click at [605, 182] on div "Directory Layout Neighborhoods Layout Add space Resize Desks Points of Interest…" at bounding box center [481, 233] width 962 height 374
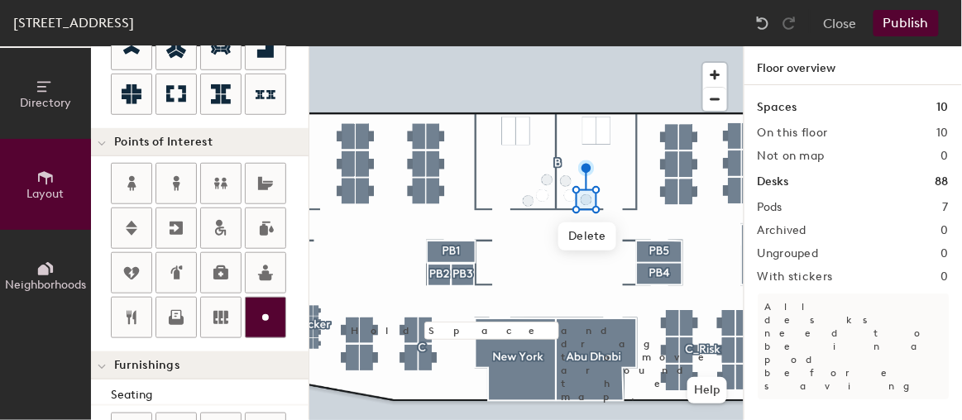
scroll to position [313, 0]
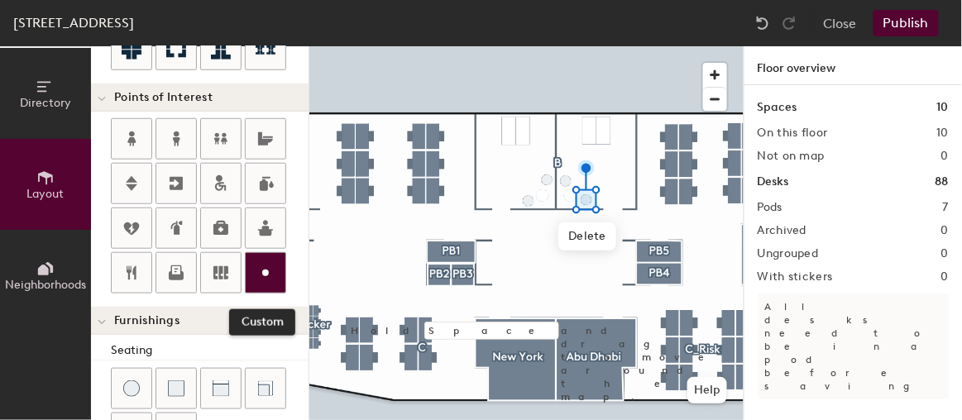
click at [273, 265] on div at bounding box center [266, 273] width 40 height 40
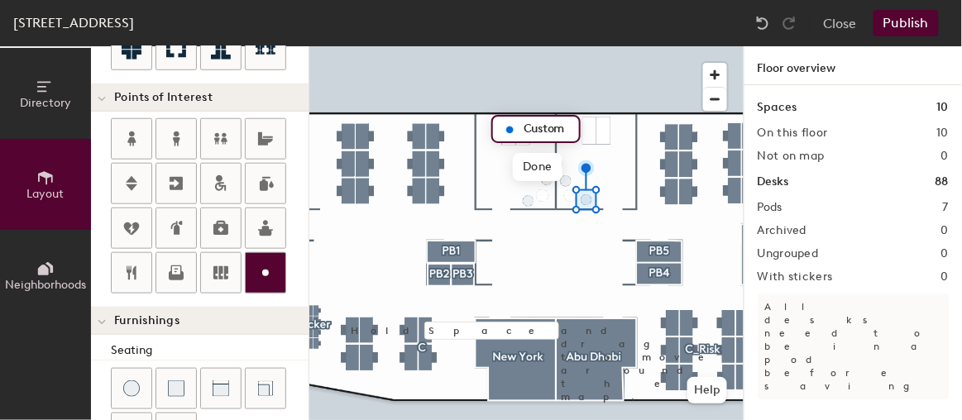
type input "20"
type input "Anastasiia M"
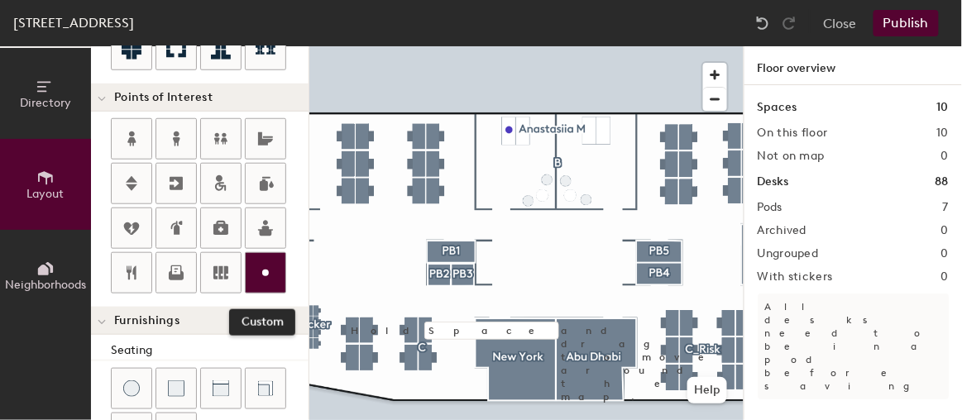
click at [270, 265] on icon at bounding box center [265, 273] width 20 height 20
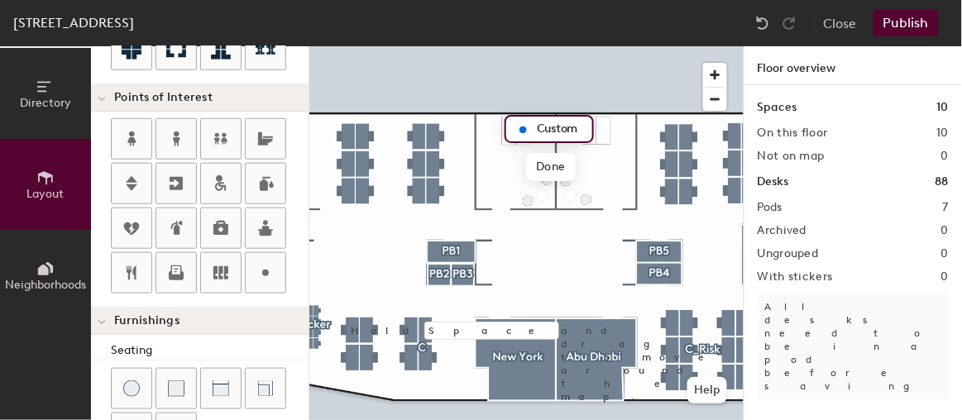
type input "20"
type input "m"
type input "[PERSON_NAME] K"
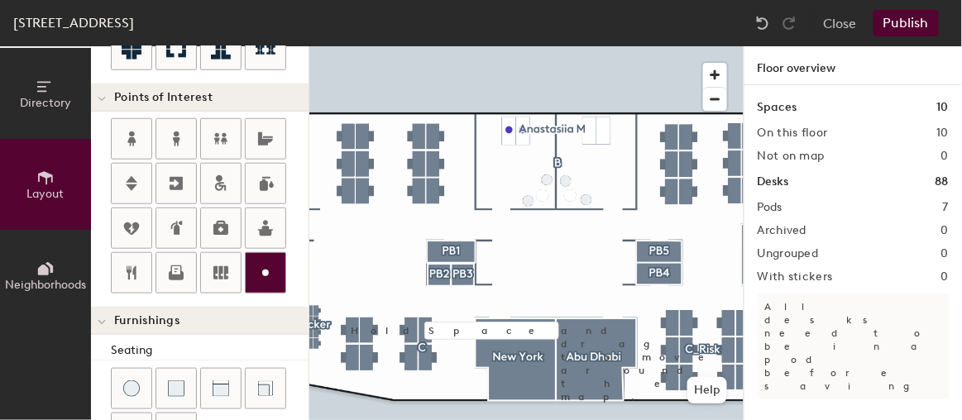
click at [270, 274] on icon at bounding box center [265, 273] width 20 height 20
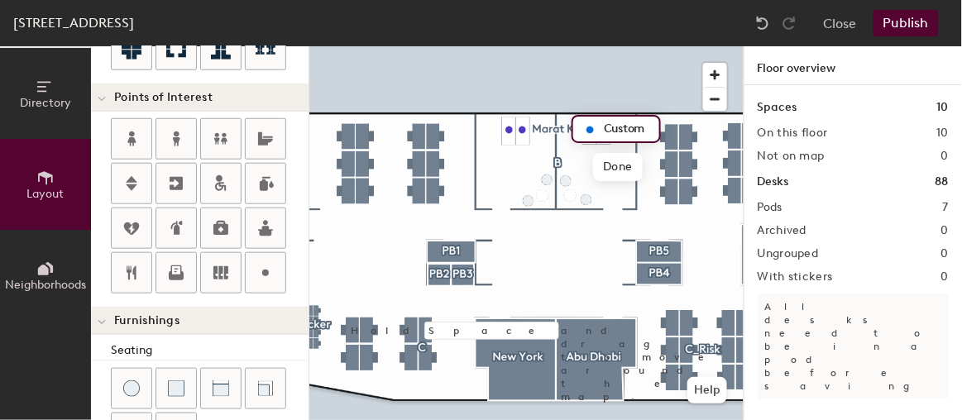
type input "20"
type input "y"
type input "[PERSON_NAME]"
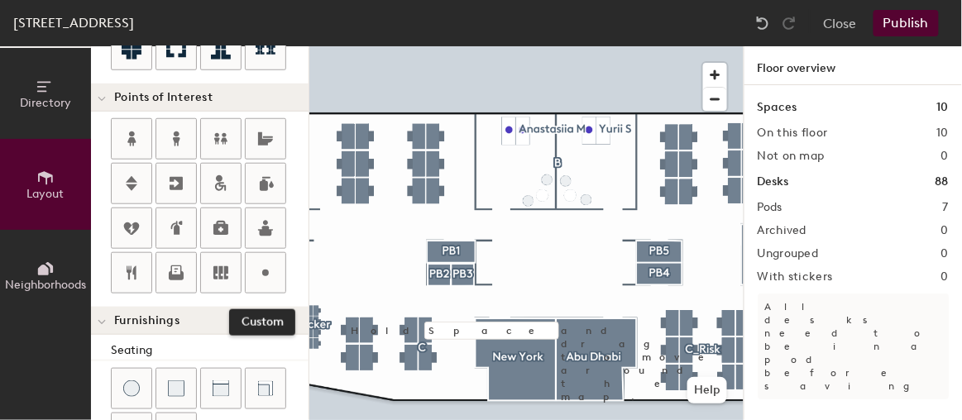
drag, startPoint x: 264, startPoint y: 257, endPoint x: 290, endPoint y: 253, distance: 26.8
click at [264, 263] on icon at bounding box center [265, 273] width 20 height 20
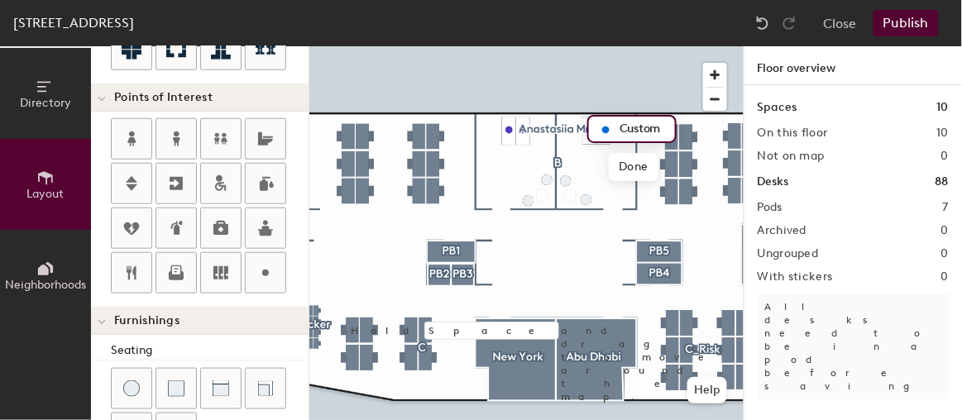
type input "20"
type input "[PERSON_NAME]"
click at [586, 46] on div at bounding box center [526, 46] width 434 height 0
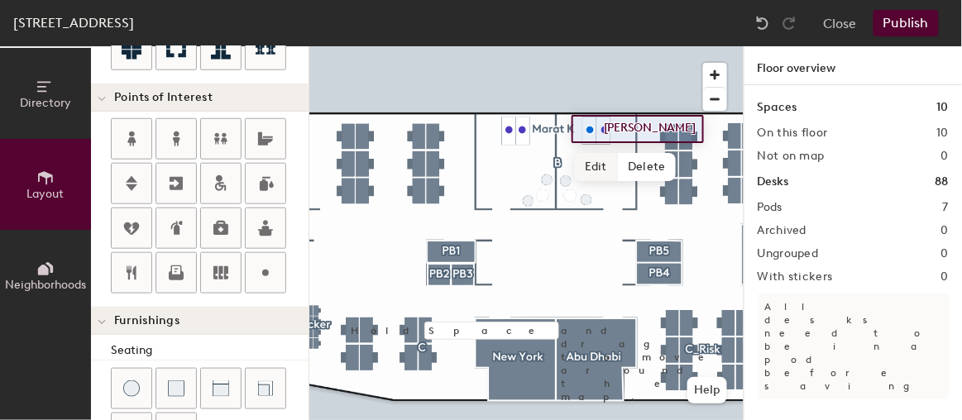
click at [570, 46] on div at bounding box center [526, 46] width 434 height 0
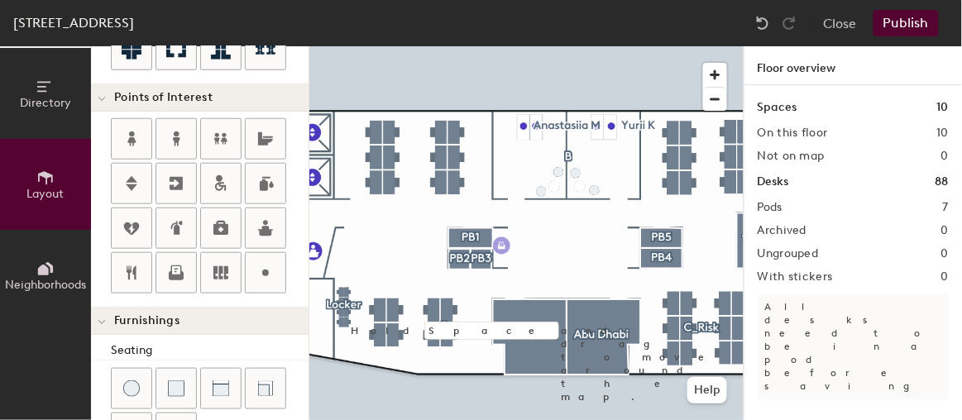
click at [502, 246] on div "Directory Layout Neighborhoods Layout Add space Resize Desks Points of Interest…" at bounding box center [481, 233] width 962 height 374
drag, startPoint x: 268, startPoint y: 256, endPoint x: 303, endPoint y: 257, distance: 35.6
click at [270, 255] on div at bounding box center [266, 273] width 40 height 40
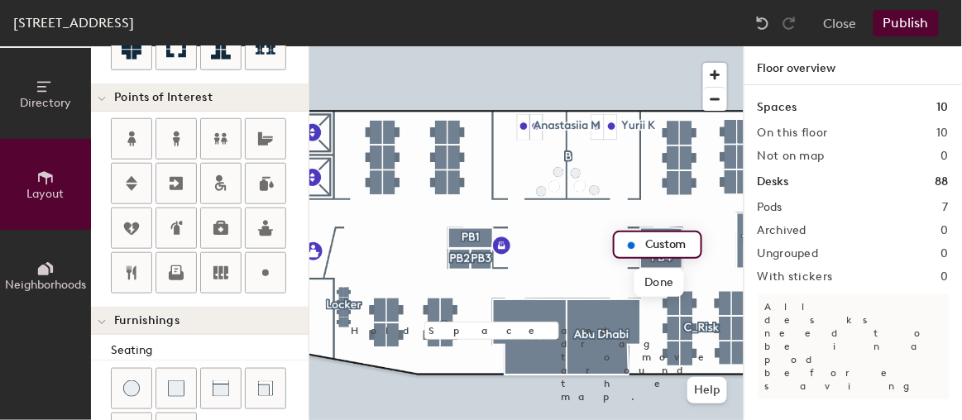
type input "20"
type input "c"
type input "Coffee point"
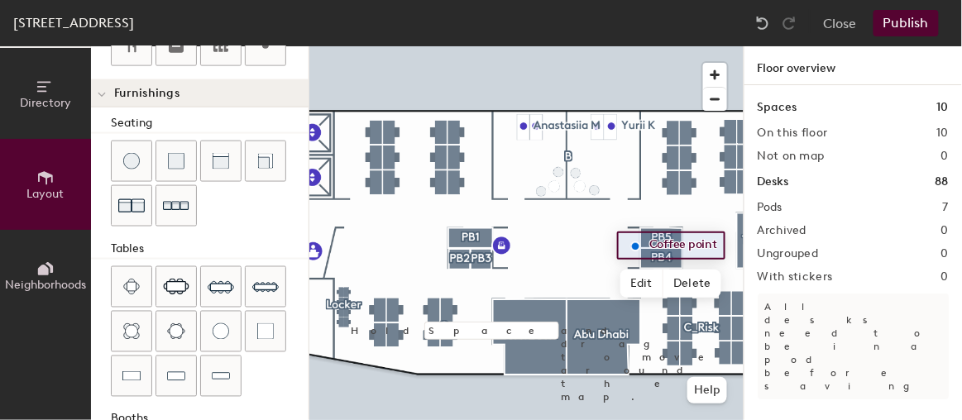
scroll to position [463, 0]
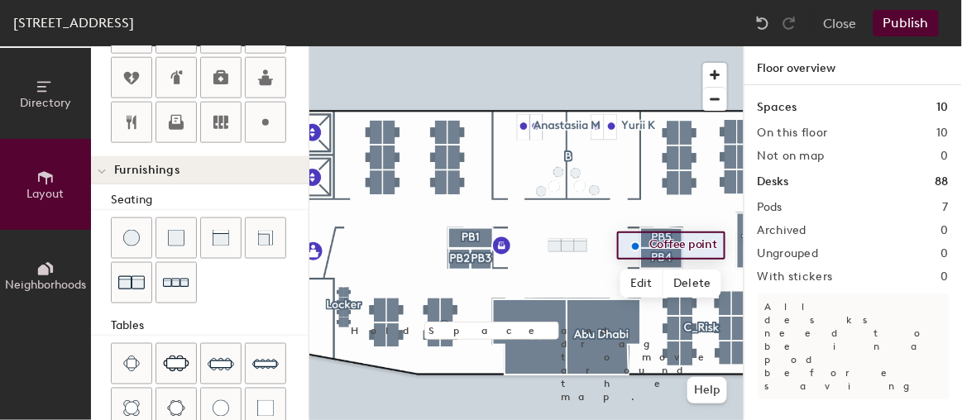
click at [566, 242] on div "Directory Layout Neighborhoods Layout Add space Resize Desks Points of Interest…" at bounding box center [481, 233] width 962 height 374
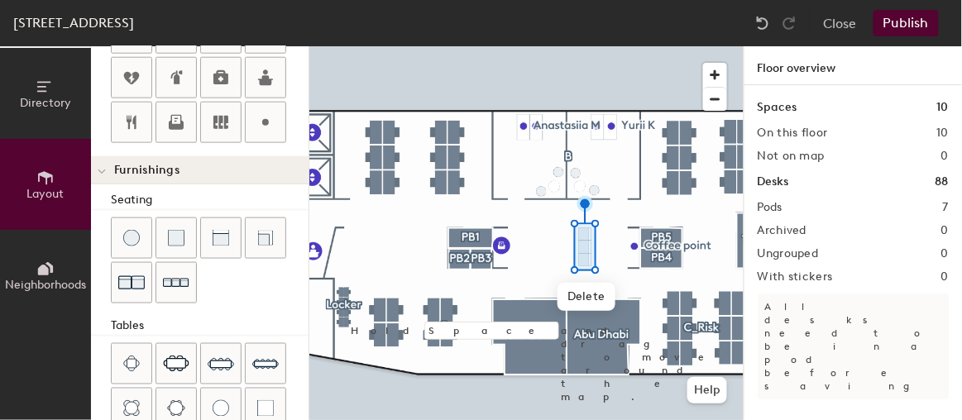
click at [557, 231] on div "Directory Layout Neighborhoods Layout Add space Resize Desks Points of Interest…" at bounding box center [481, 233] width 962 height 374
click at [570, 214] on div "Directory Layout Neighborhoods Layout Add space Resize Desks Points of Interest…" at bounding box center [481, 233] width 962 height 374
click at [592, 247] on div "Directory Layout Neighborhoods Layout Add space Resize Desks Points of Interest…" at bounding box center [481, 233] width 962 height 374
click at [544, 231] on div "Directory Layout Neighborhoods Layout Add space Resize Desks Points of Interest…" at bounding box center [481, 233] width 962 height 374
click at [547, 248] on div "Directory Layout Neighborhoods Layout Add space Resize Desks Points of Interest…" at bounding box center [481, 233] width 962 height 374
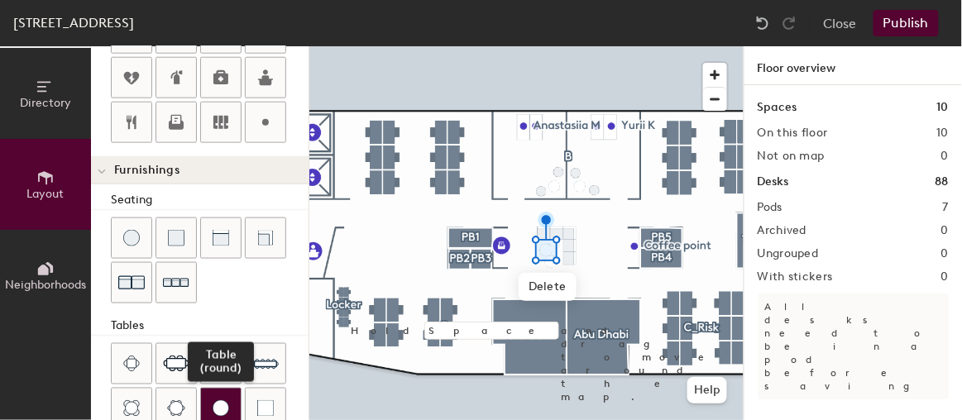
drag, startPoint x: 217, startPoint y: 404, endPoint x: 222, endPoint y: 396, distance: 10.1
click at [216, 400] on img at bounding box center [220, 408] width 17 height 17
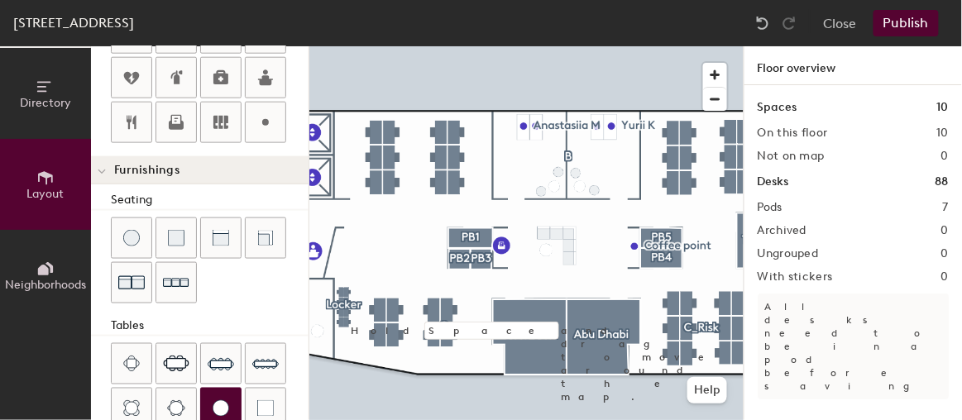
click at [164, 308] on div "Seating Tables Booths" at bounding box center [199, 374] width 217 height 367
click at [217, 402] on img at bounding box center [220, 408] width 17 height 17
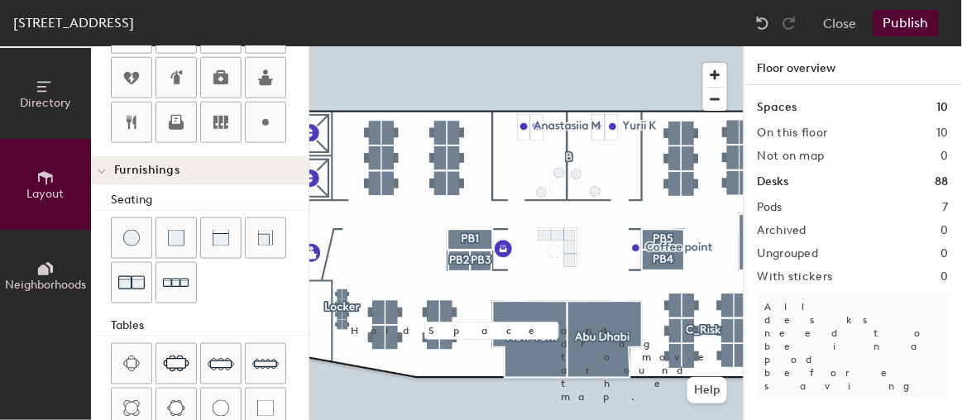
click at [902, 19] on button "Publish" at bounding box center [905, 23] width 65 height 26
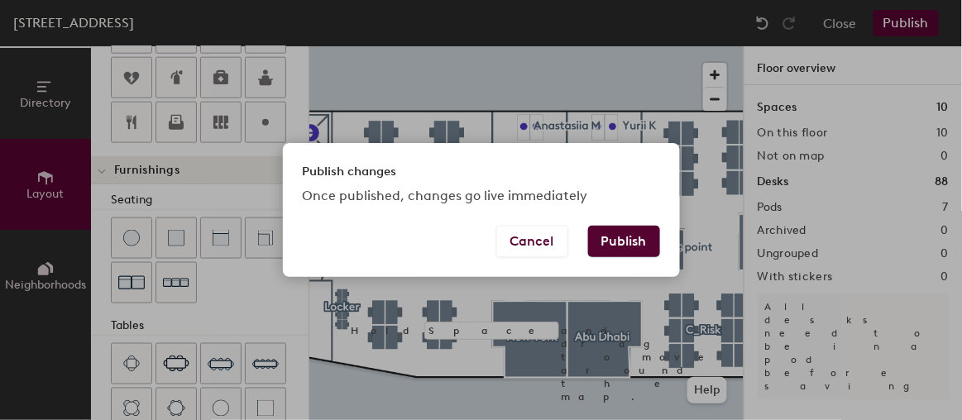
drag, startPoint x: 643, startPoint y: 246, endPoint x: 651, endPoint y: 343, distance: 97.8
click at [642, 246] on button "Publish" at bounding box center [624, 241] width 72 height 31
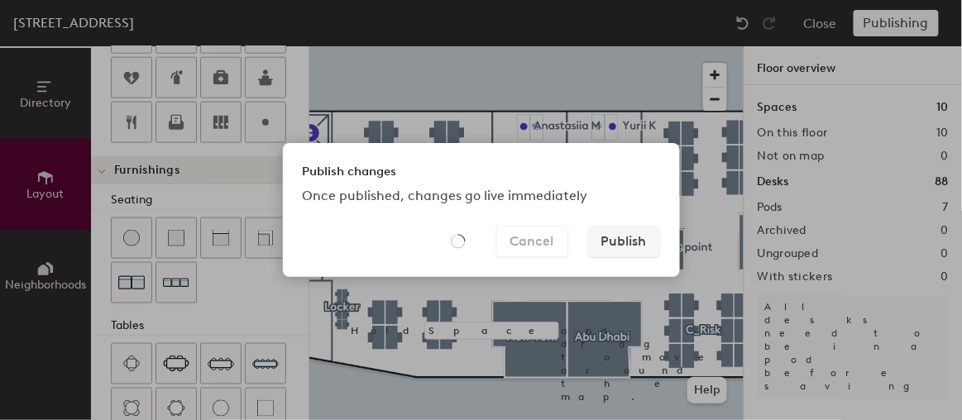
type input "20"
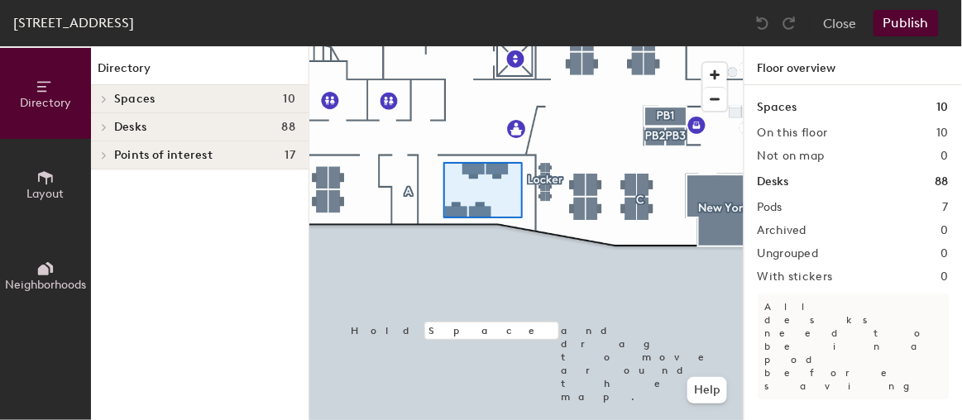
click at [442, 46] on div at bounding box center [526, 46] width 434 height 0
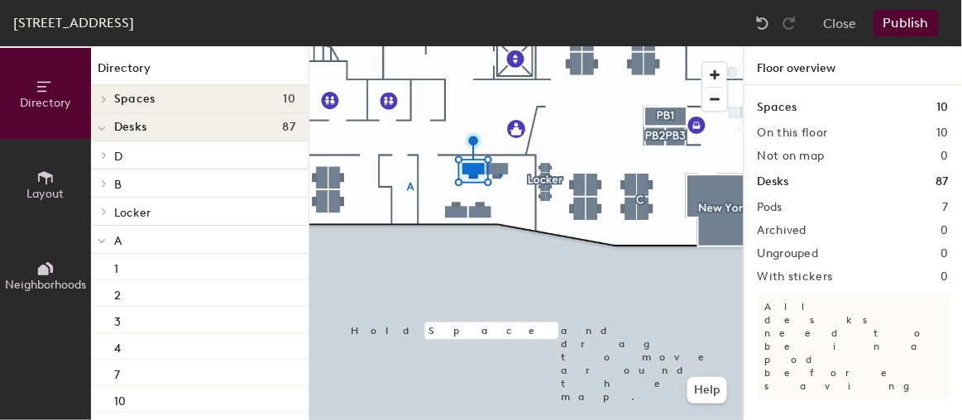
click at [499, 46] on div at bounding box center [526, 46] width 434 height 0
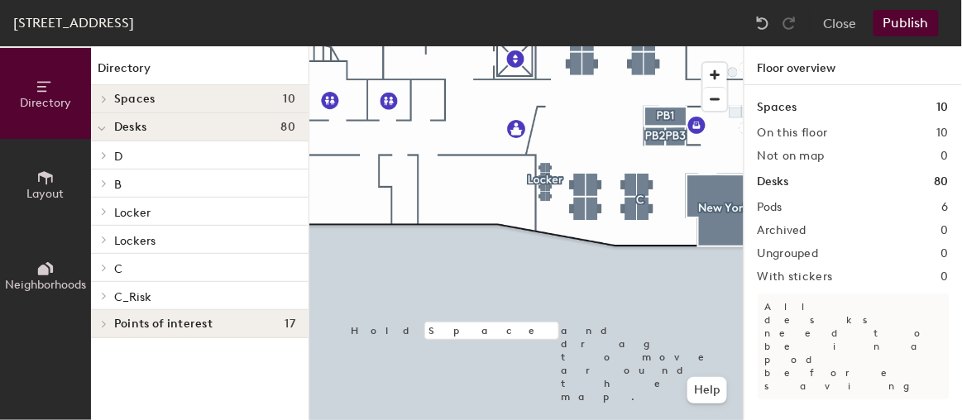
click at [34, 179] on button "Layout" at bounding box center [45, 184] width 91 height 91
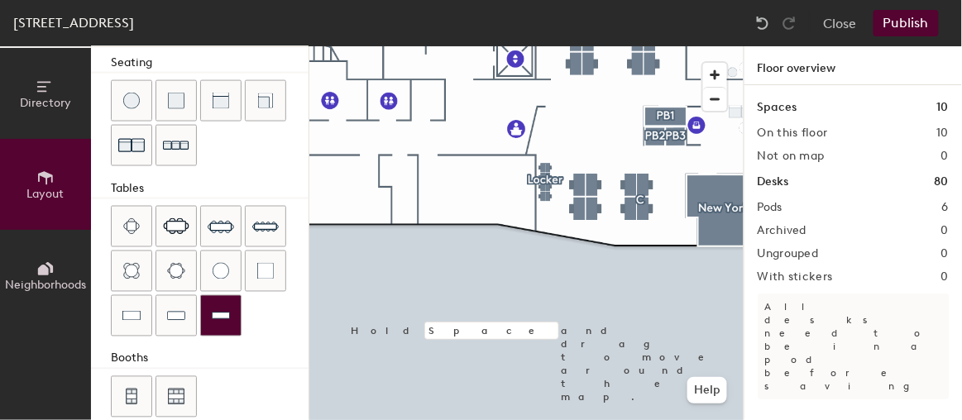
scroll to position [601, 0]
click at [473, 191] on div "Directory Layout Neighborhoods Layout Add space Resize Desks Points of Interest…" at bounding box center [481, 233] width 962 height 374
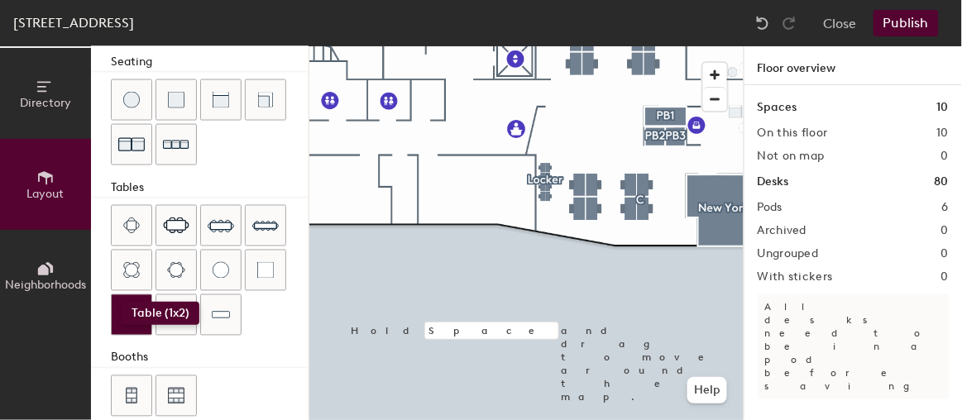
click at [122, 307] on img at bounding box center [131, 315] width 18 height 17
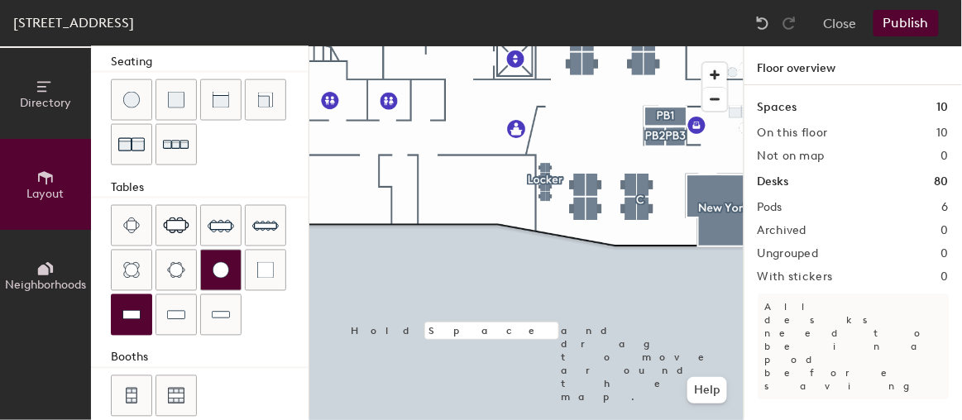
click at [475, 169] on div "Directory Layout Neighborhoods Layout Add space Resize Desks Points of Interest…" at bounding box center [481, 233] width 962 height 374
click at [475, 181] on div "Directory Layout Neighborhoods Layout Add space Resize Desks Points of Interest…" at bounding box center [481, 233] width 962 height 374
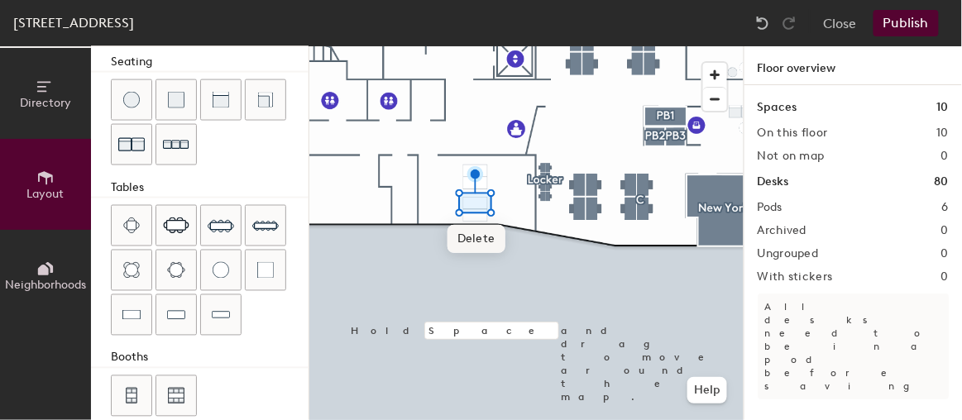
click at [475, 213] on div "Directory Layout Neighborhoods Layout Add space Resize Desks Points of Interest…" at bounding box center [481, 233] width 962 height 374
drag, startPoint x: 251, startPoint y: 297, endPoint x: 480, endPoint y: 181, distance: 256.6
click at [459, 46] on div at bounding box center [526, 46] width 434 height 0
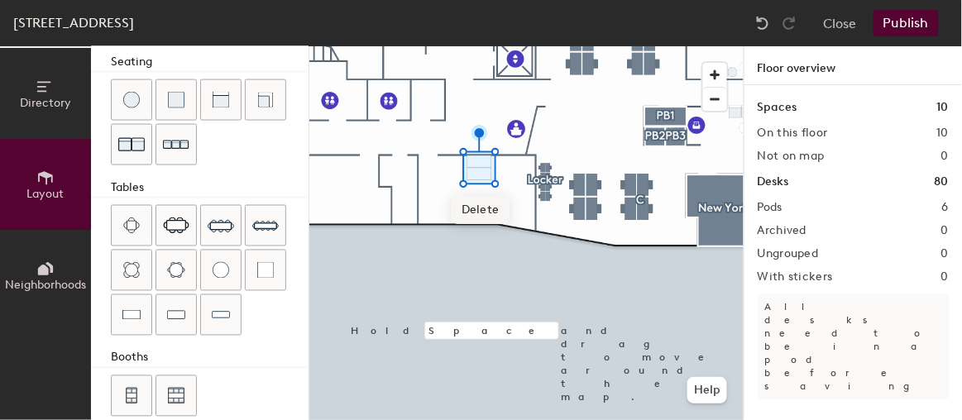
click at [424, 46] on div at bounding box center [526, 46] width 434 height 0
click at [469, 46] on div at bounding box center [526, 46] width 434 height 0
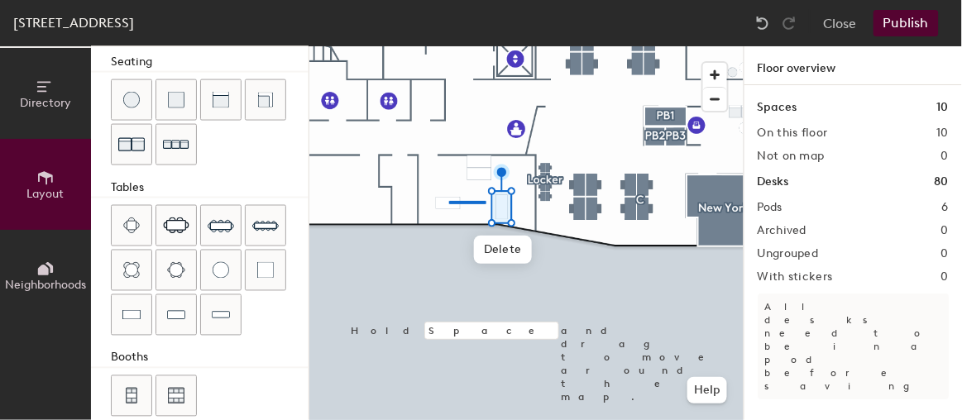
click at [485, 46] on div at bounding box center [526, 46] width 434 height 0
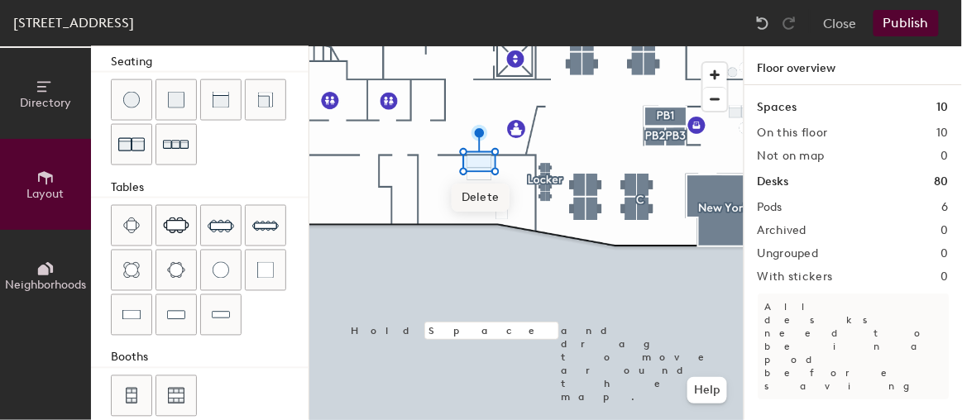
click at [427, 46] on div at bounding box center [526, 46] width 434 height 0
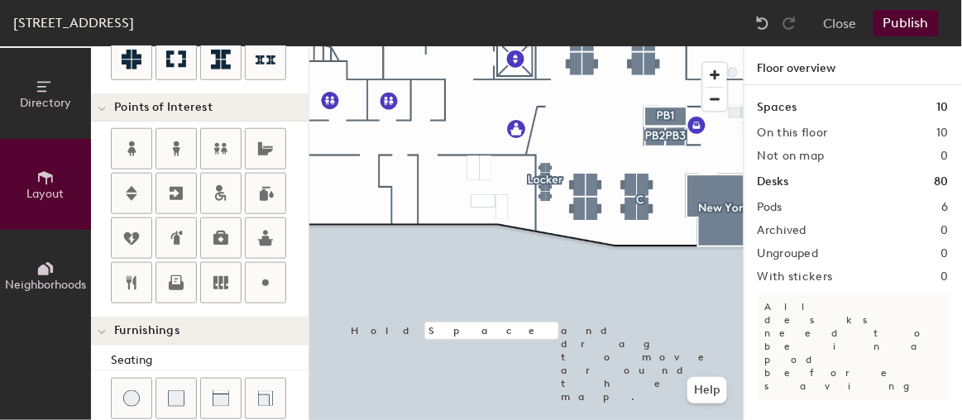
scroll to position [300, 0]
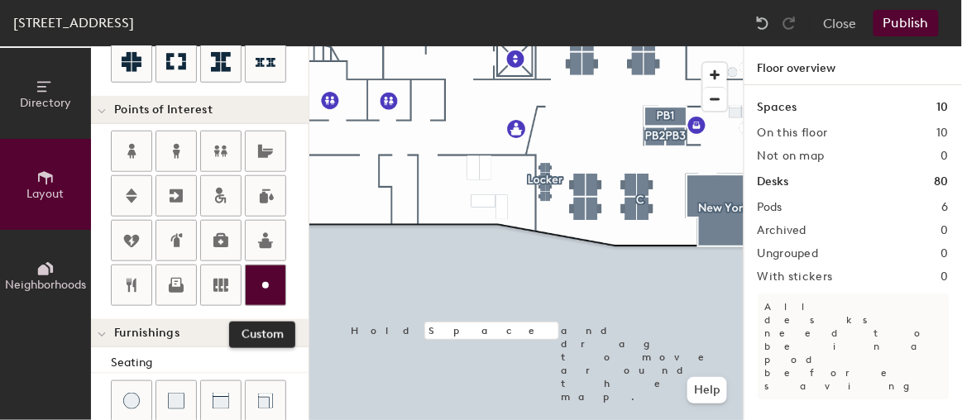
click at [258, 286] on icon at bounding box center [265, 285] width 20 height 20
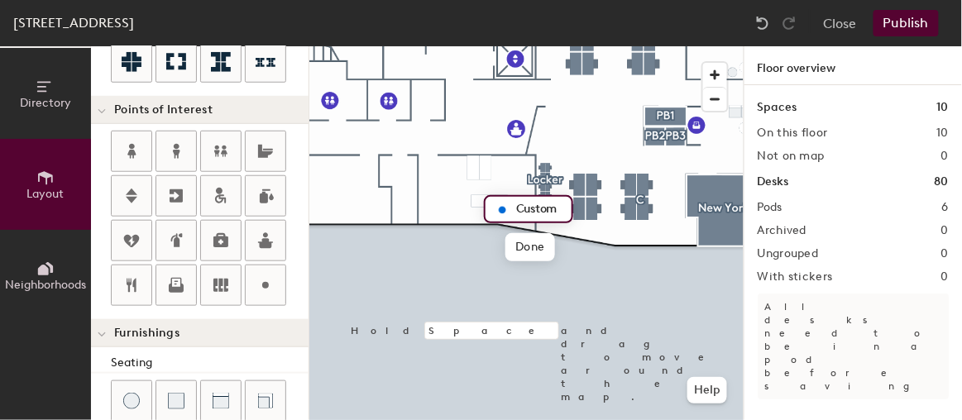
type input "20"
type input "[PERSON_NAME]"
click at [437, 46] on div at bounding box center [526, 46] width 434 height 0
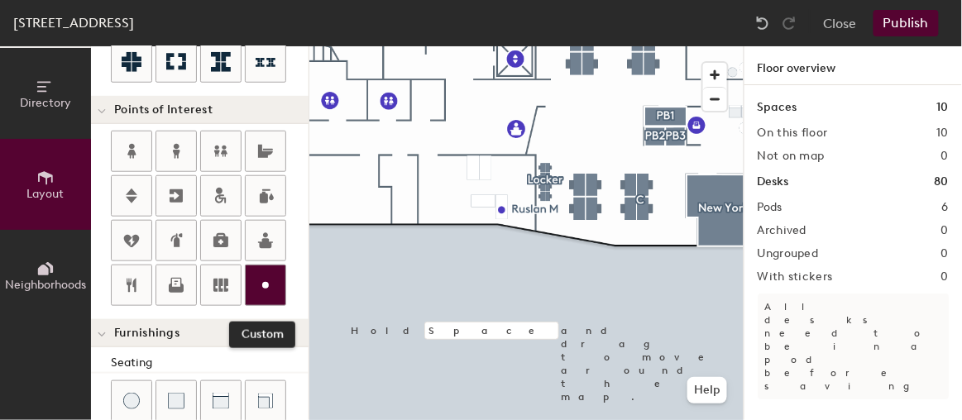
click at [270, 275] on icon at bounding box center [265, 285] width 20 height 20
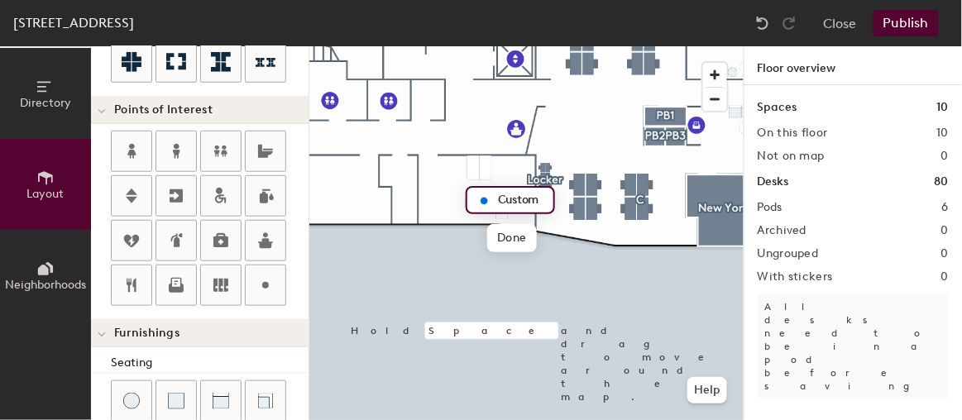
type input "20"
type input "y"
type input "[PERSON_NAME]"
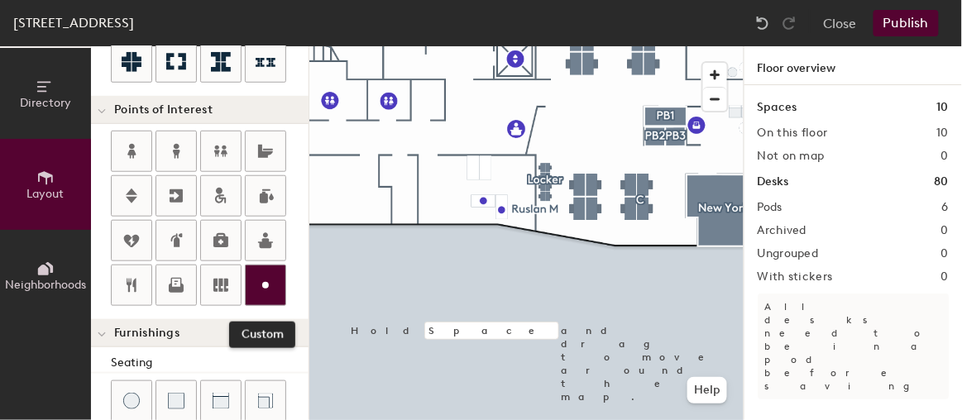
drag, startPoint x: 269, startPoint y: 279, endPoint x: 280, endPoint y: 270, distance: 14.2
click at [269, 278] on icon at bounding box center [265, 285] width 20 height 20
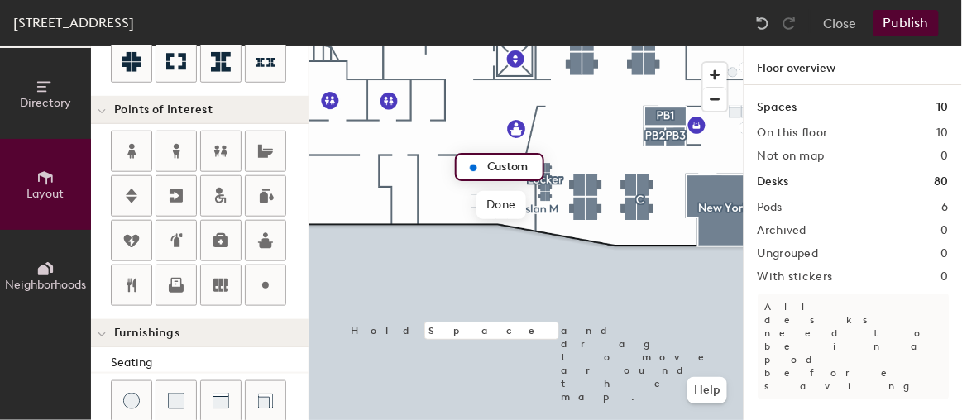
type input "20"
type input "[PERSON_NAME]"
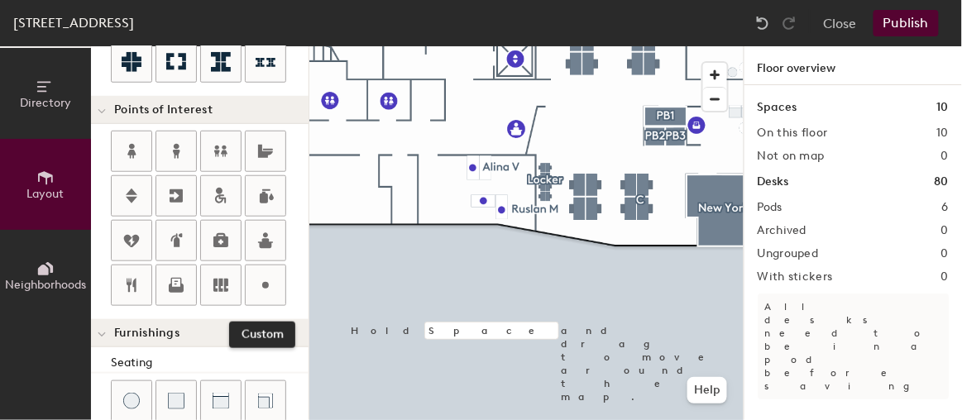
drag, startPoint x: 270, startPoint y: 279, endPoint x: 303, endPoint y: 256, distance: 39.9
click at [270, 278] on icon at bounding box center [265, 285] width 20 height 20
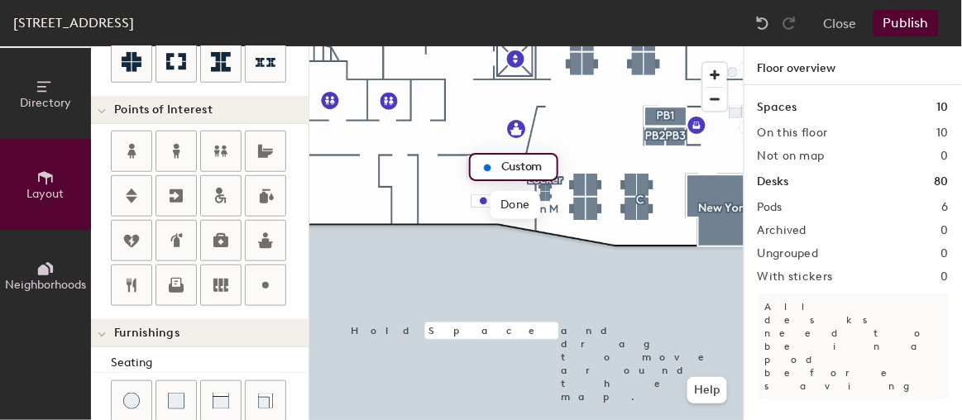
type input "20"
type input "a"
type input "[PERSON_NAME]"
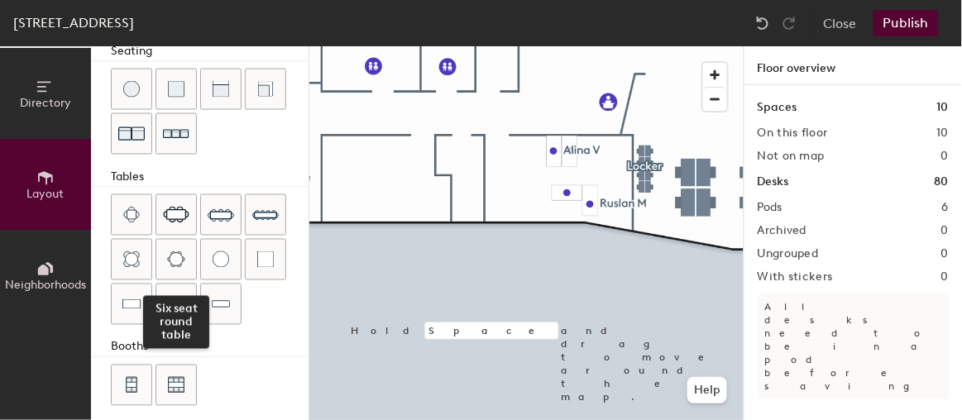
scroll to position [613, 0]
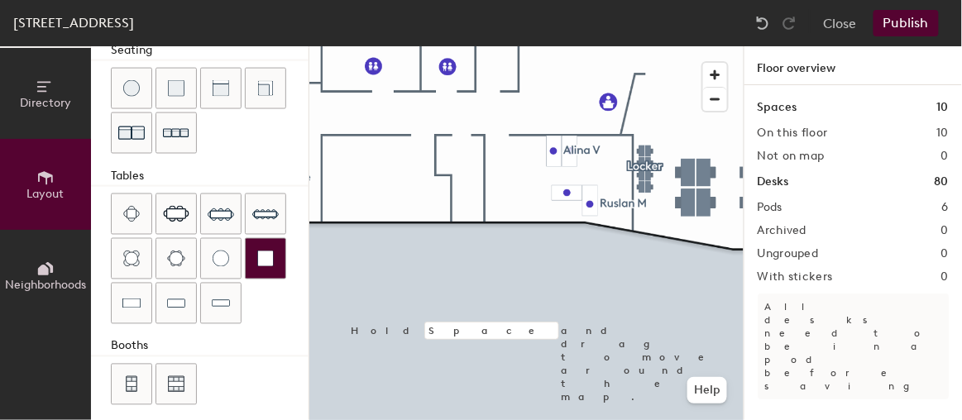
click at [355, 169] on div "Directory Layout Neighborhoods Layout Add space Resize Desks Points of Interest…" at bounding box center [481, 233] width 962 height 374
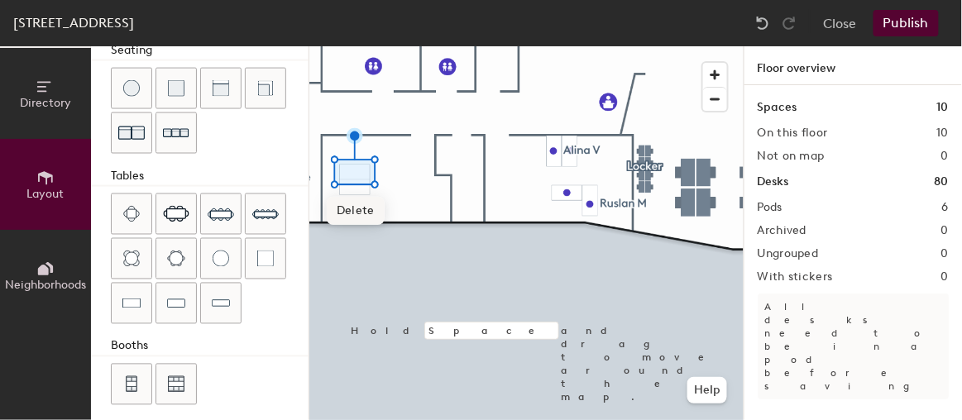
click at [355, 184] on div "Directory Layout Neighborhoods Layout Add space Resize Desks Points of Interest…" at bounding box center [481, 233] width 962 height 374
click at [408, 167] on div "Directory Layout Neighborhoods Layout Add space Resize Desks Points of Interest…" at bounding box center [481, 233] width 962 height 374
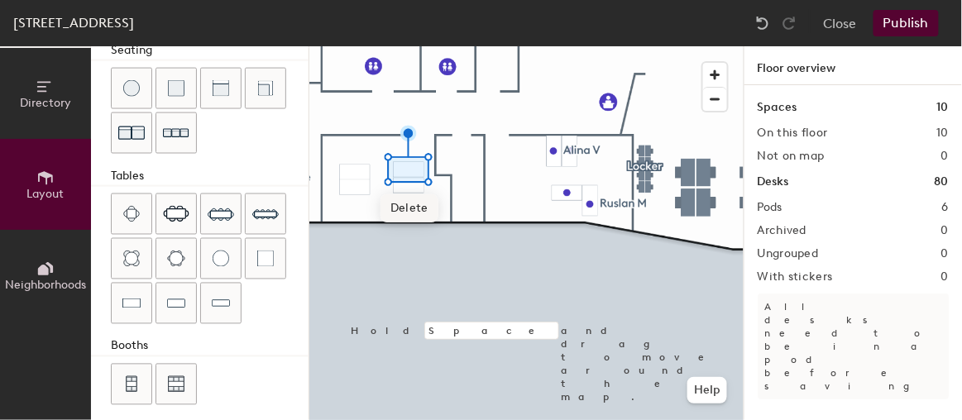
click at [408, 183] on div "Directory Layout Neighborhoods Layout Add space Resize Desks Points of Interest…" at bounding box center [481, 233] width 962 height 374
drag, startPoint x: 127, startPoint y: 290, endPoint x: 413, endPoint y: 167, distance: 310.7
click at [412, 46] on div at bounding box center [526, 46] width 434 height 0
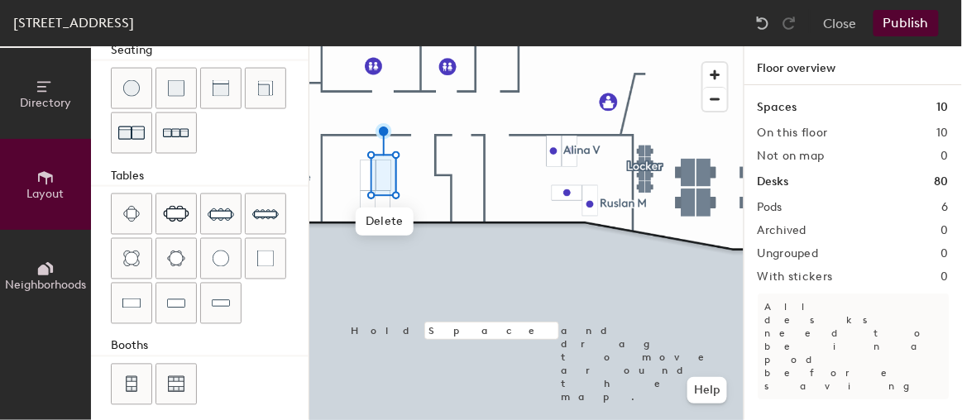
click at [418, 46] on div at bounding box center [526, 46] width 434 height 0
click at [346, 46] on div at bounding box center [526, 46] width 434 height 0
click at [378, 46] on div at bounding box center [526, 46] width 434 height 0
click at [351, 46] on div at bounding box center [526, 46] width 434 height 0
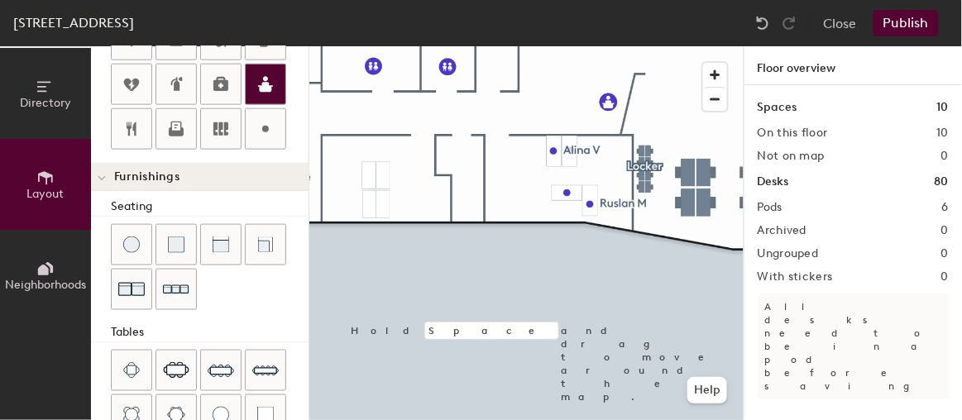
scroll to position [313, 0]
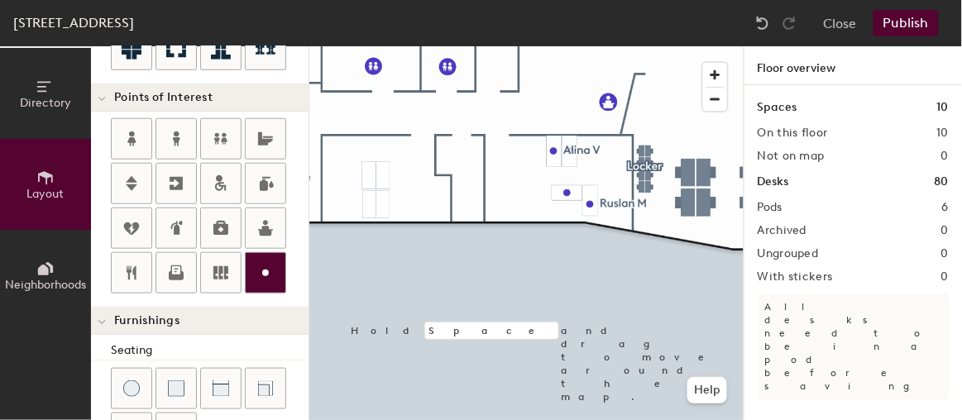
click at [257, 270] on icon at bounding box center [265, 273] width 20 height 20
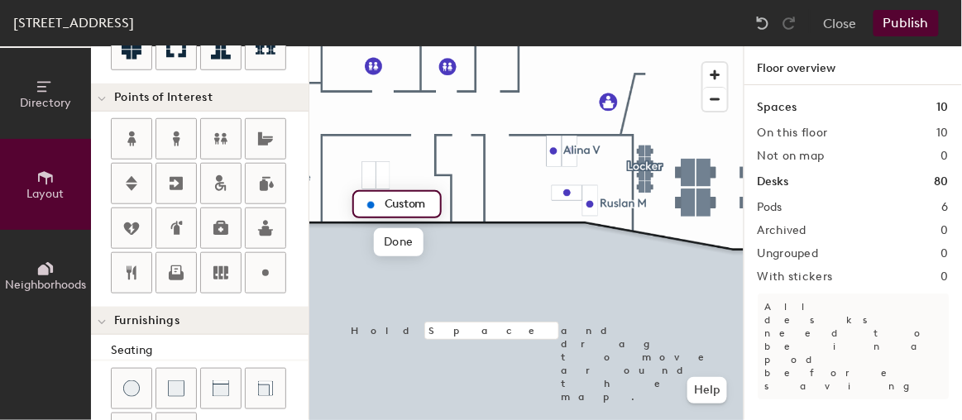
type input "20"
type input "s"
type input "[PERSON_NAME]"
click at [418, 46] on div at bounding box center [526, 46] width 434 height 0
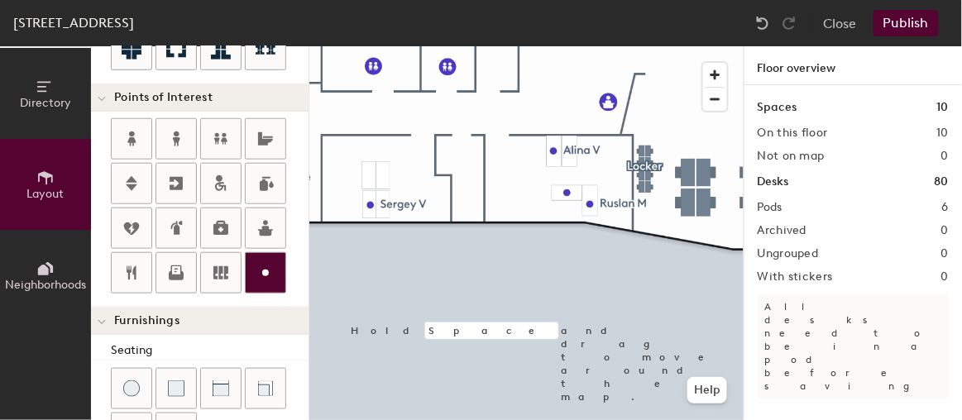
click at [270, 266] on icon at bounding box center [265, 273] width 20 height 20
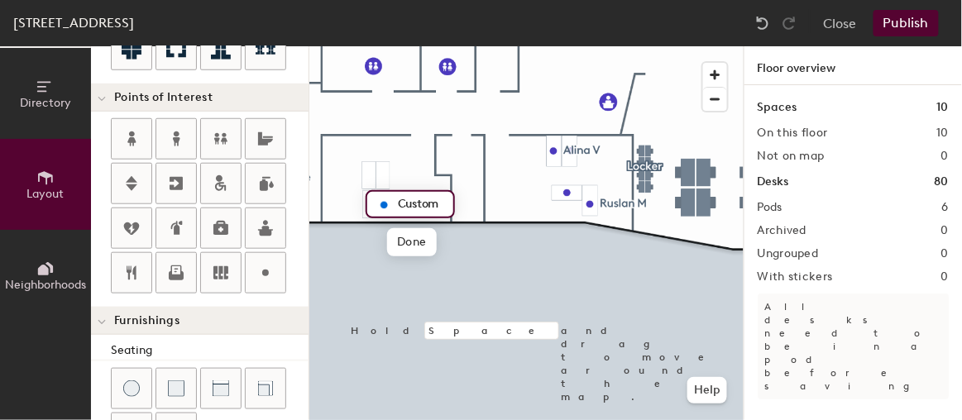
type input "20"
type input "[PERSON_NAME]"
click at [416, 46] on div at bounding box center [526, 46] width 434 height 0
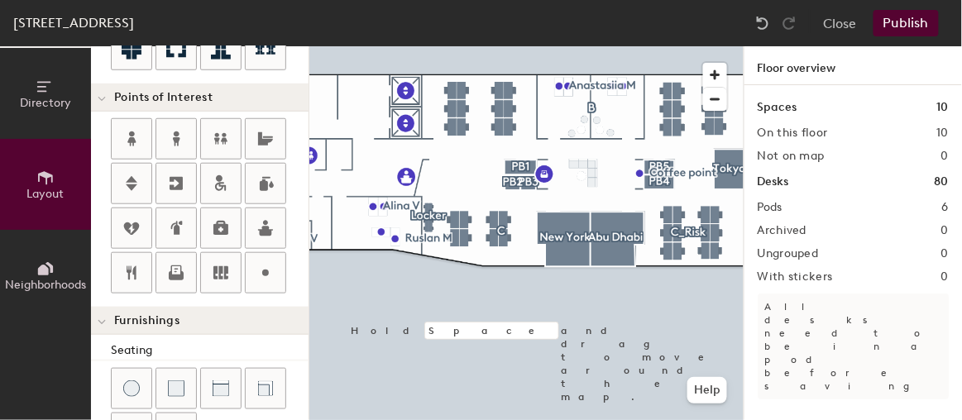
click at [926, 13] on button "Publish" at bounding box center [905, 23] width 65 height 26
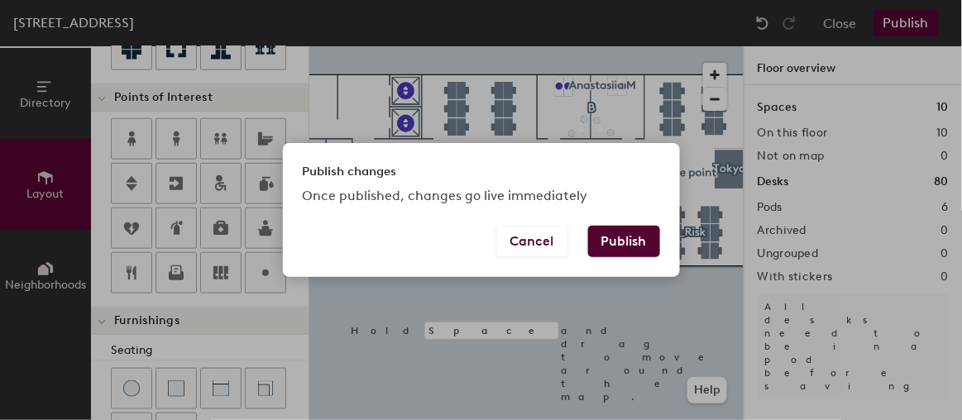
click at [647, 244] on button "Publish" at bounding box center [624, 241] width 72 height 31
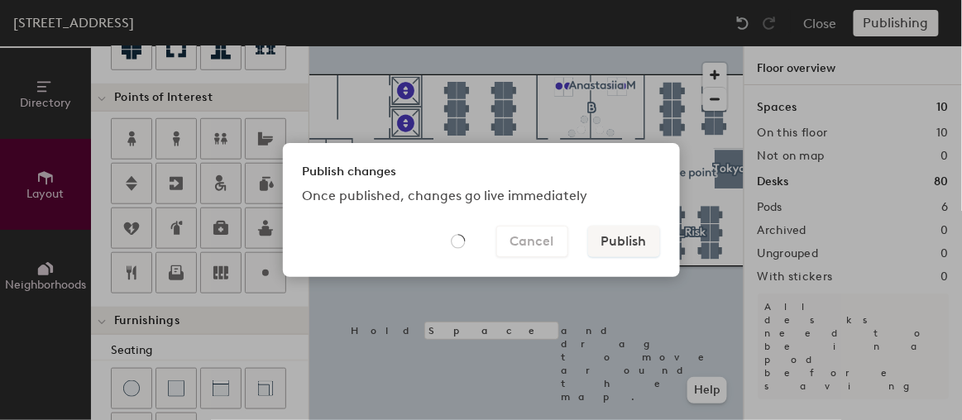
type input "20"
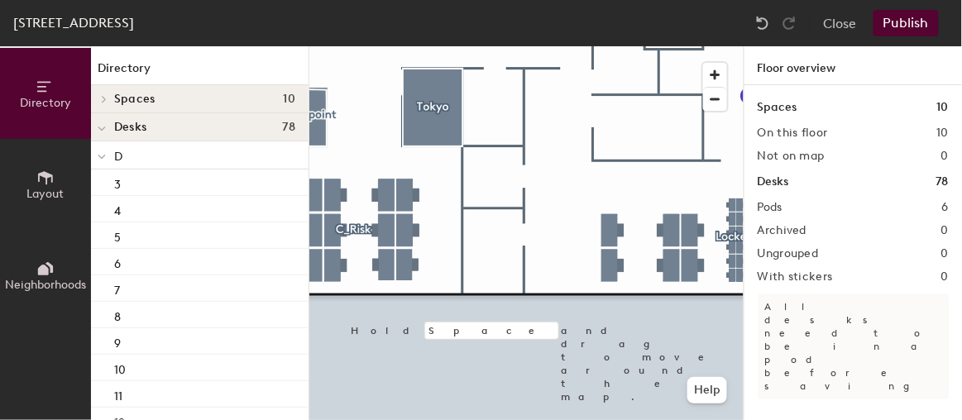
click at [29, 170] on button "Layout" at bounding box center [45, 184] width 91 height 91
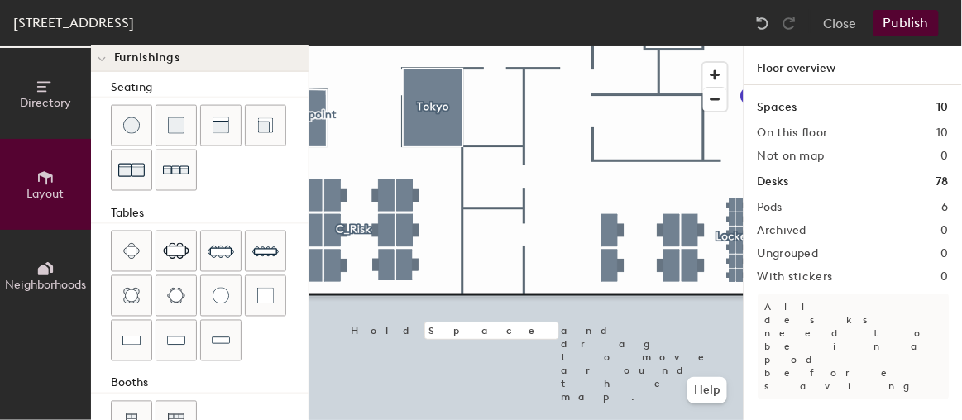
scroll to position [613, 0]
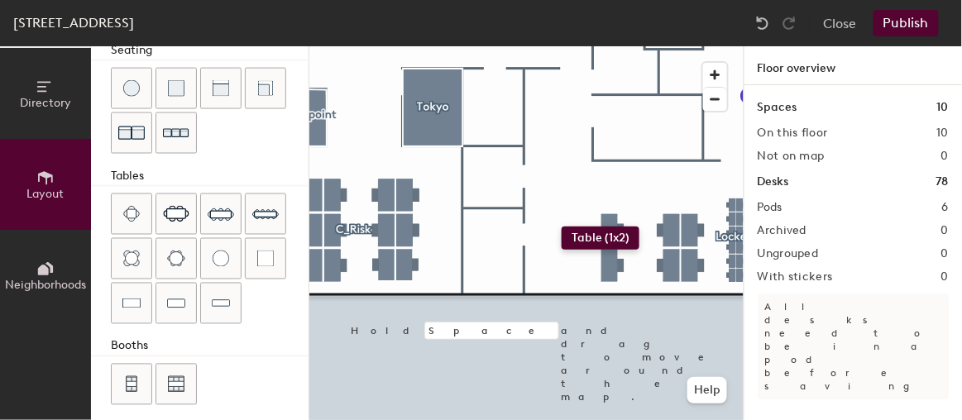
click at [561, 227] on div "Directory Layout Neighborhoods Layout Add space Resize Desks Points of Interest…" at bounding box center [481, 233] width 962 height 374
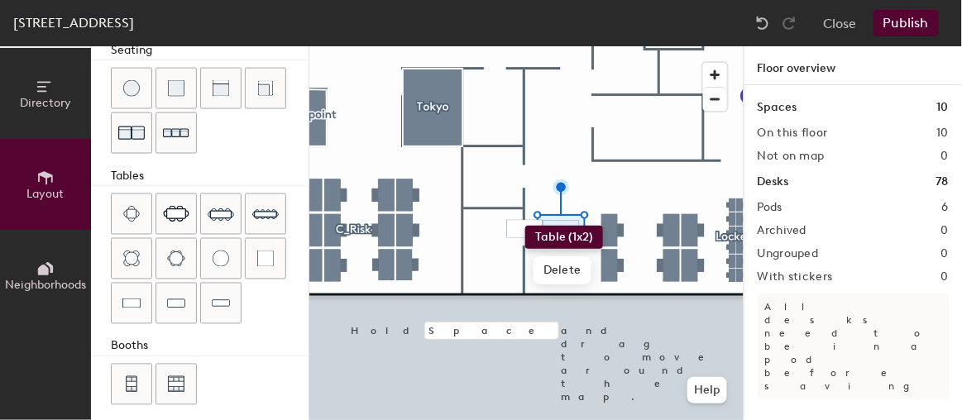
click at [525, 226] on div "Directory Layout Neighborhoods Layout Add space Resize Desks Points of Interest…" at bounding box center [481, 233] width 962 height 374
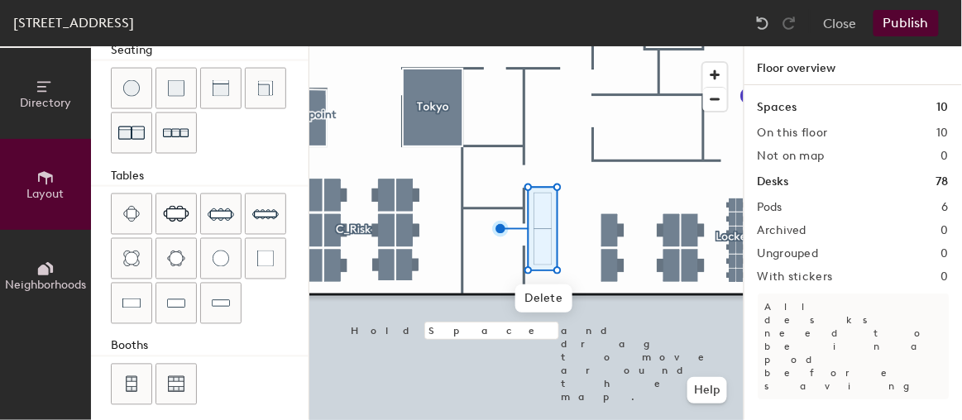
click at [504, 46] on div at bounding box center [526, 46] width 434 height 0
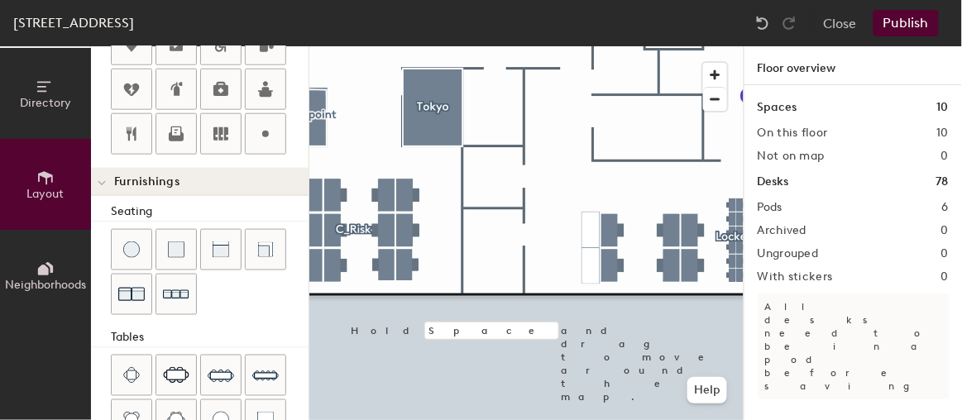
scroll to position [388, 0]
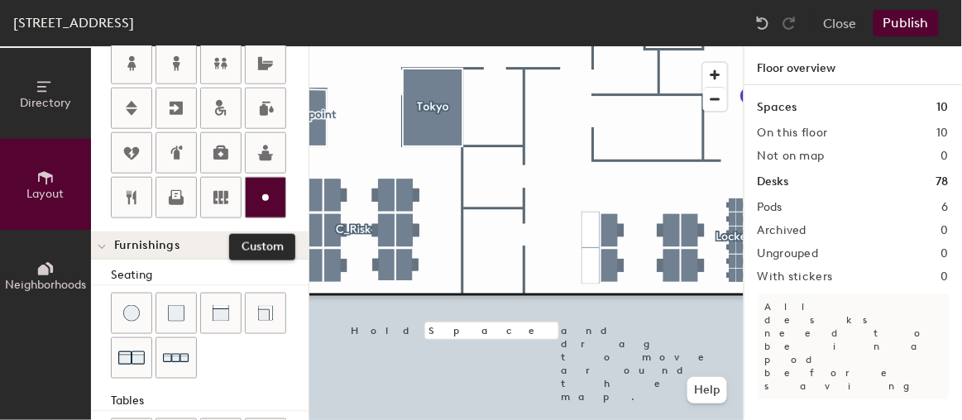
click at [270, 188] on icon at bounding box center [265, 198] width 20 height 20
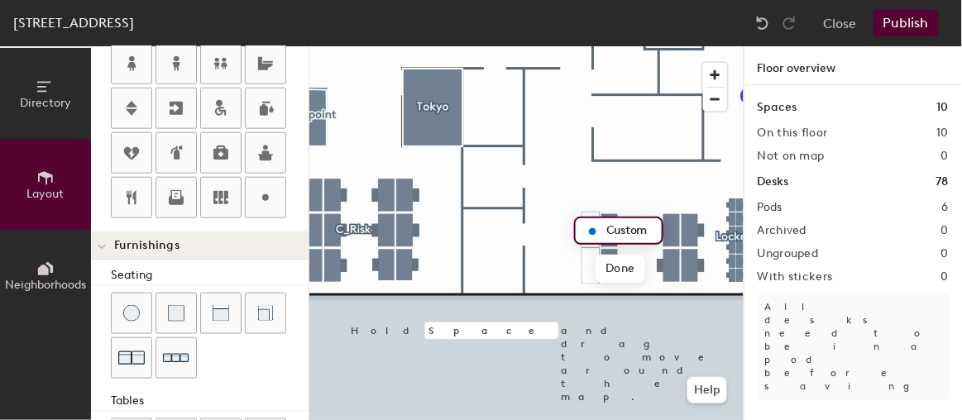
type input "20"
type input "[PERSON_NAME]"
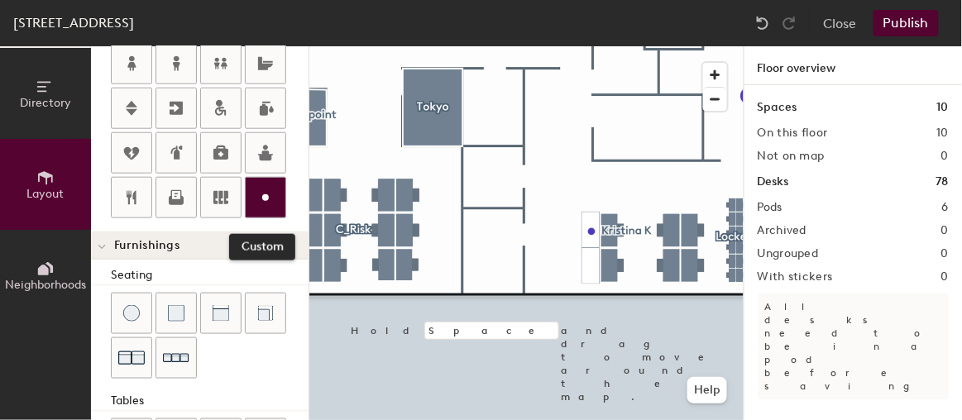
click at [255, 189] on icon at bounding box center [265, 198] width 20 height 20
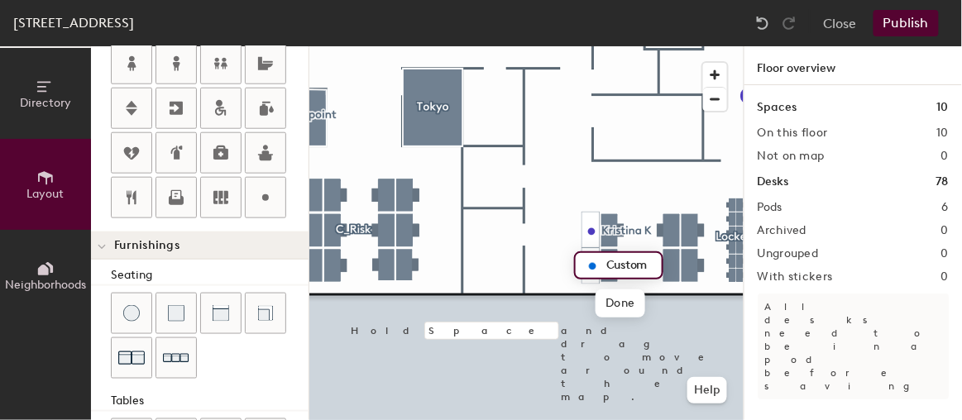
type input "20"
type input "[PERSON_NAME]"
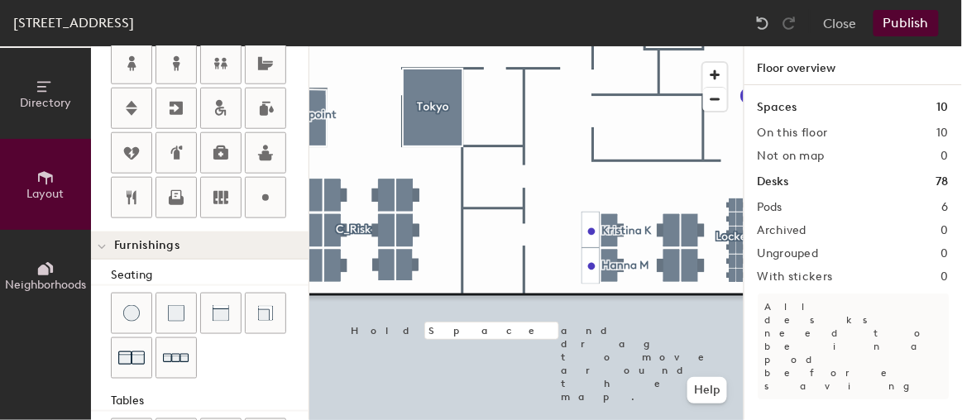
click at [608, 46] on div at bounding box center [526, 46] width 434 height 0
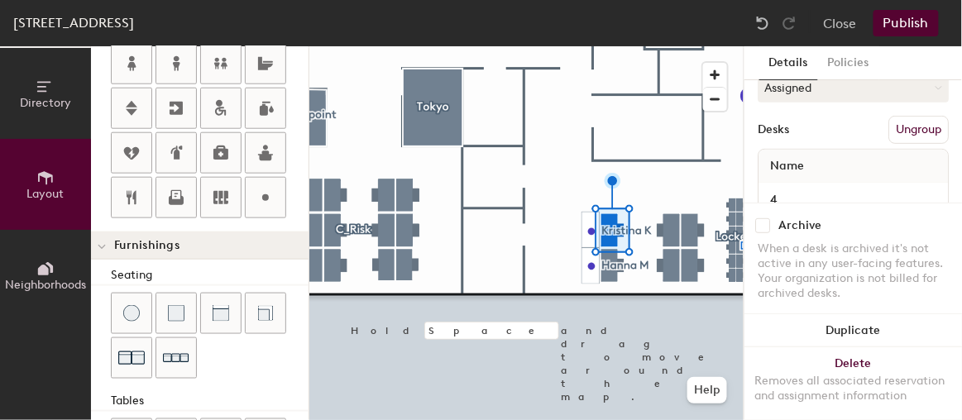
scroll to position [131, 0]
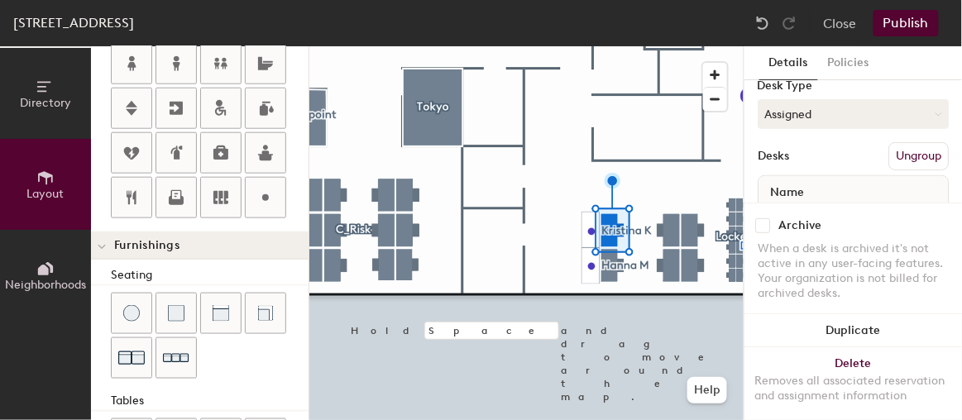
click at [913, 18] on button "Publish" at bounding box center [905, 23] width 65 height 26
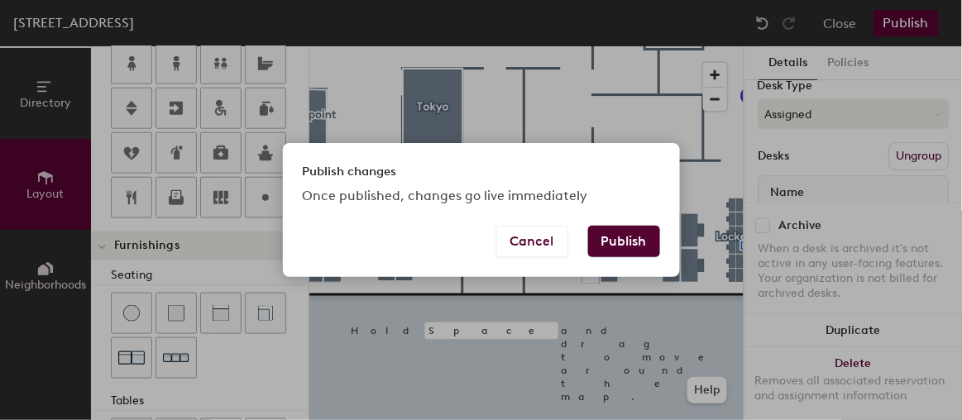
click at [620, 248] on button "Publish" at bounding box center [624, 241] width 72 height 31
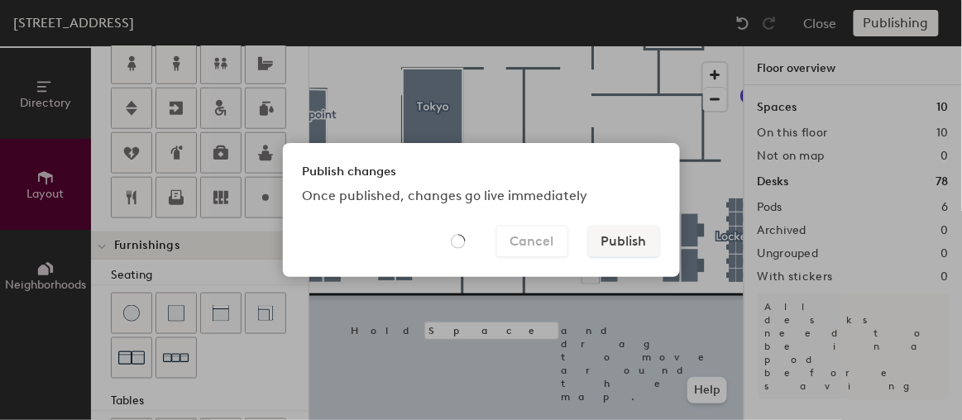
type input "20"
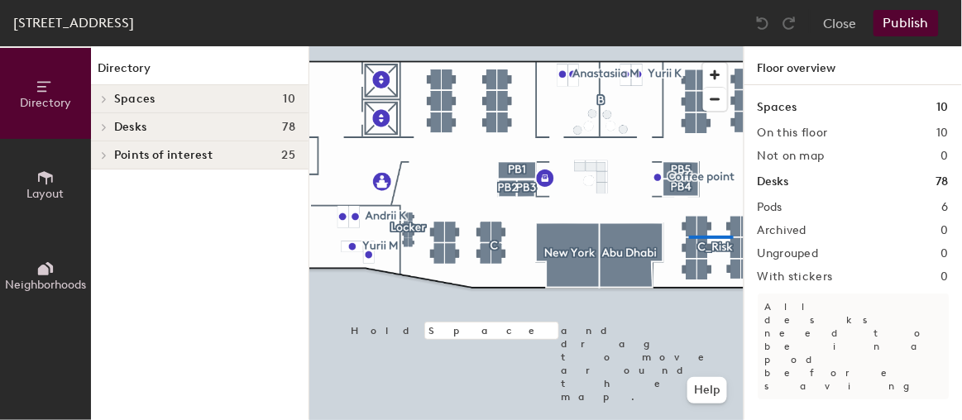
click at [677, 46] on div at bounding box center [526, 46] width 434 height 0
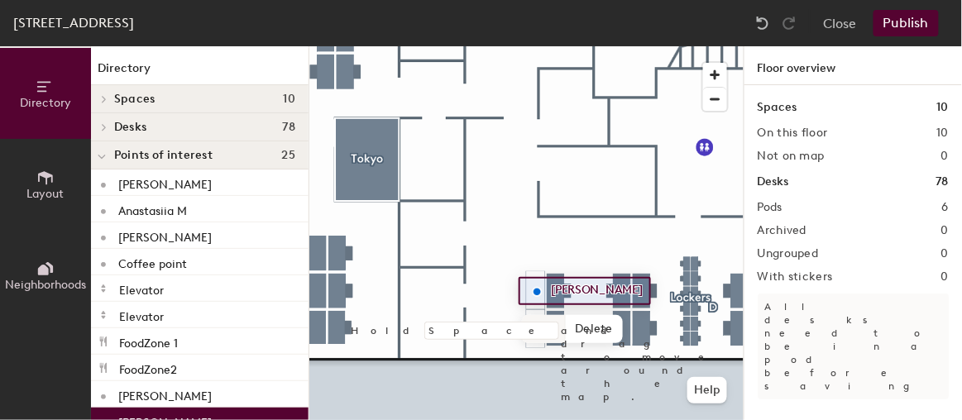
click at [544, 328] on span "Edit" at bounding box center [543, 329] width 43 height 28
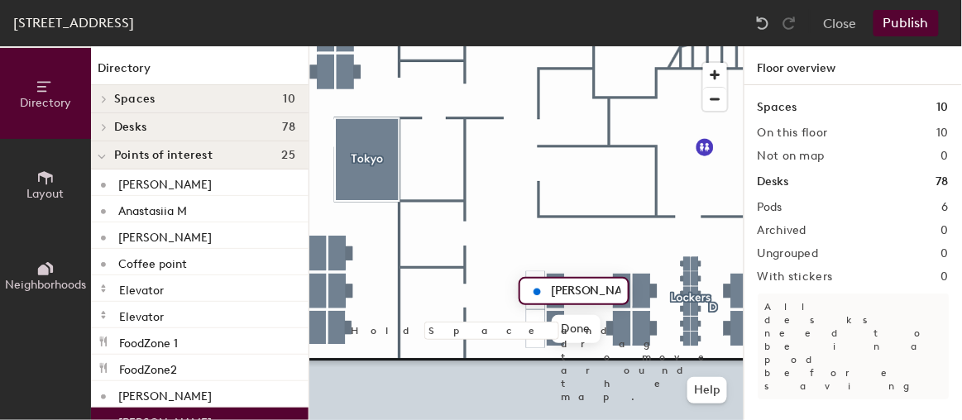
click at [611, 289] on input "[PERSON_NAME]" at bounding box center [584, 290] width 74 height 23
type input "[PERSON_NAME] D1"
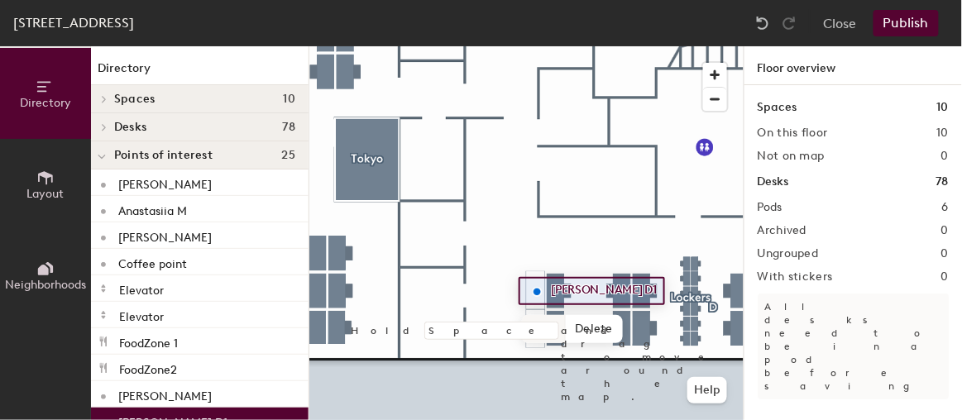
click at [544, 325] on span "Edit" at bounding box center [543, 329] width 43 height 28
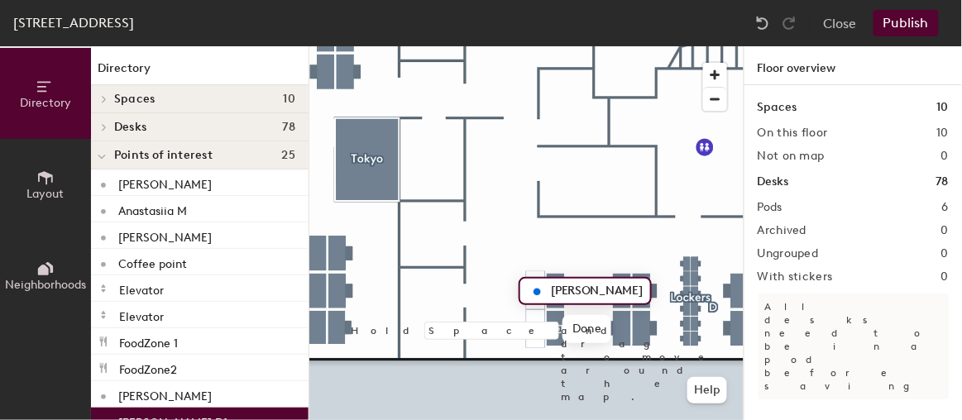
click at [551, 290] on input "[PERSON_NAME] D1" at bounding box center [595, 290] width 97 height 23
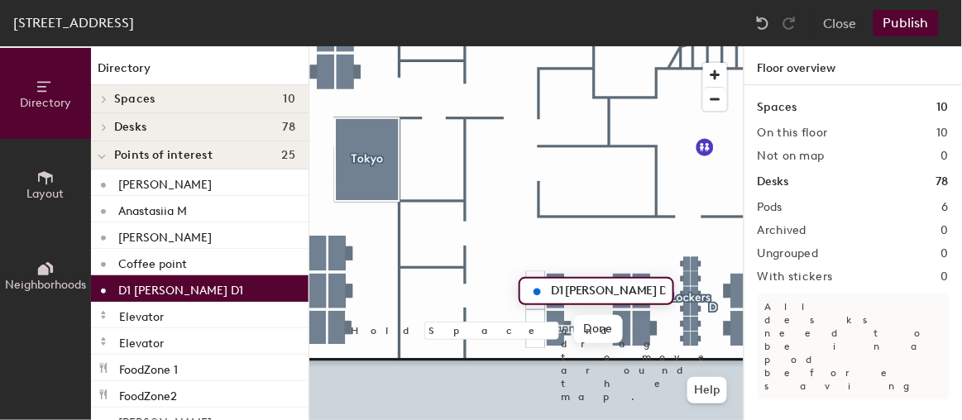
drag, startPoint x: 621, startPoint y: 291, endPoint x: 633, endPoint y: 291, distance: 12.4
click at [633, 291] on input "D1 [PERSON_NAME] D1" at bounding box center [606, 290] width 119 height 23
type input "D1 [PERSON_NAME]"
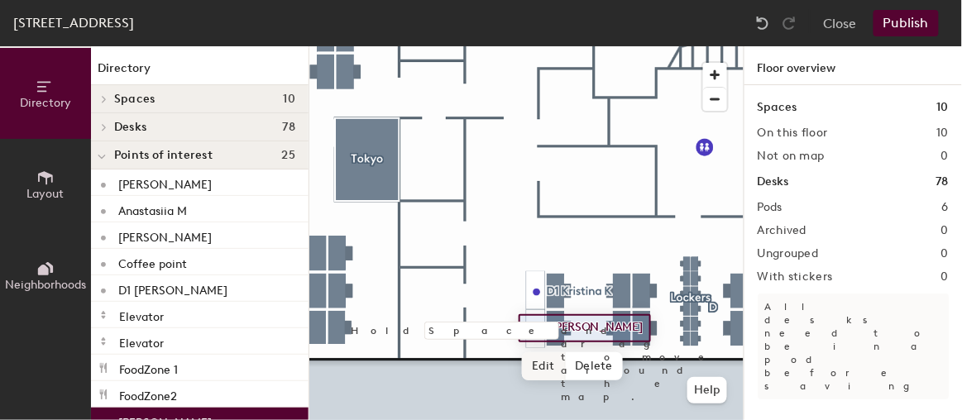
click at [551, 366] on span "Edit" at bounding box center [543, 366] width 43 height 28
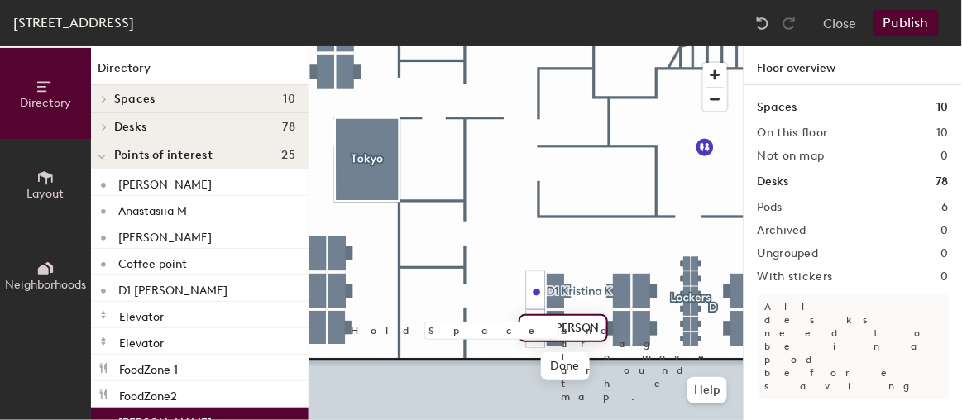
click at [551, 330] on input "[PERSON_NAME]" at bounding box center [573, 328] width 53 height 23
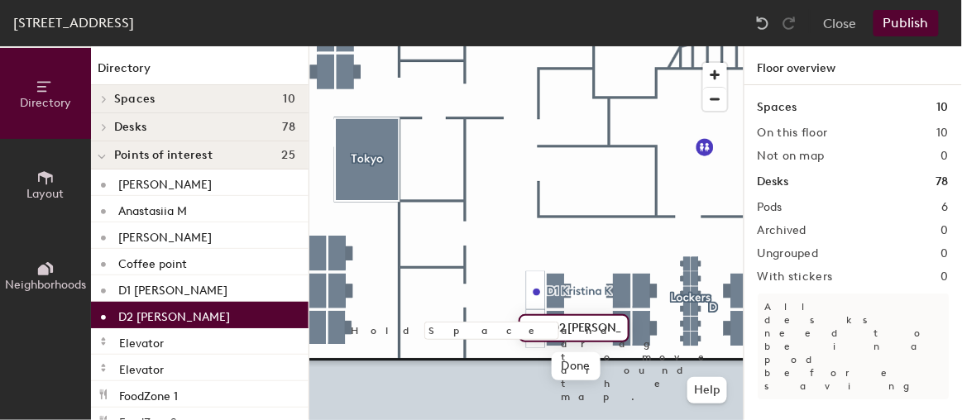
type input "D2 [PERSON_NAME]"
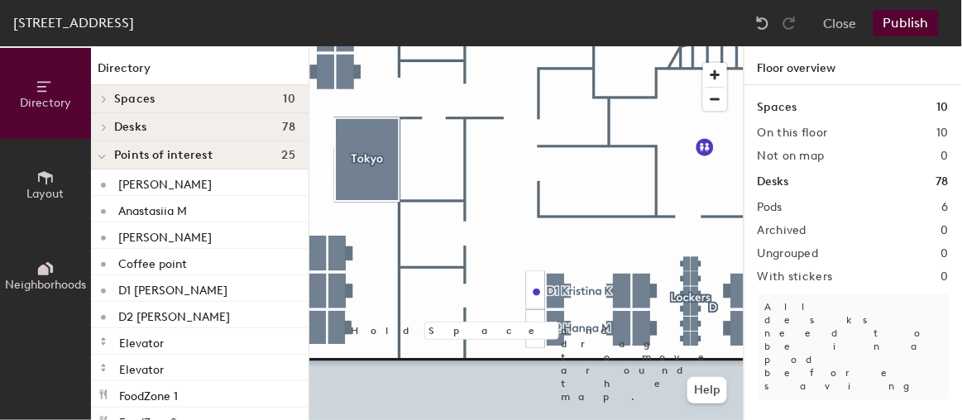
click at [913, 30] on button "Publish" at bounding box center [905, 23] width 65 height 26
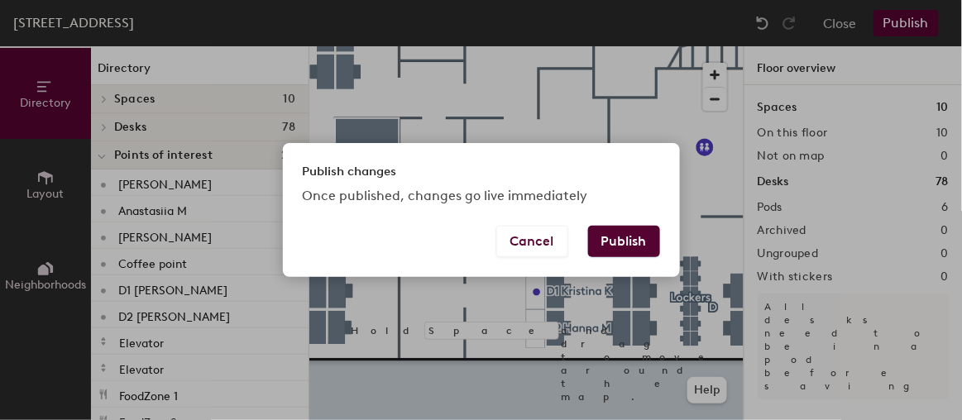
click at [629, 242] on button "Publish" at bounding box center [624, 241] width 72 height 31
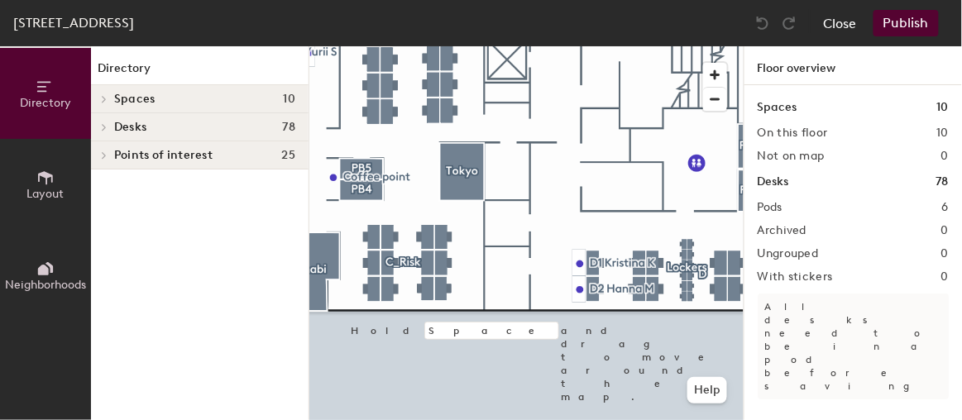
click at [840, 21] on button "Close" at bounding box center [839, 23] width 33 height 26
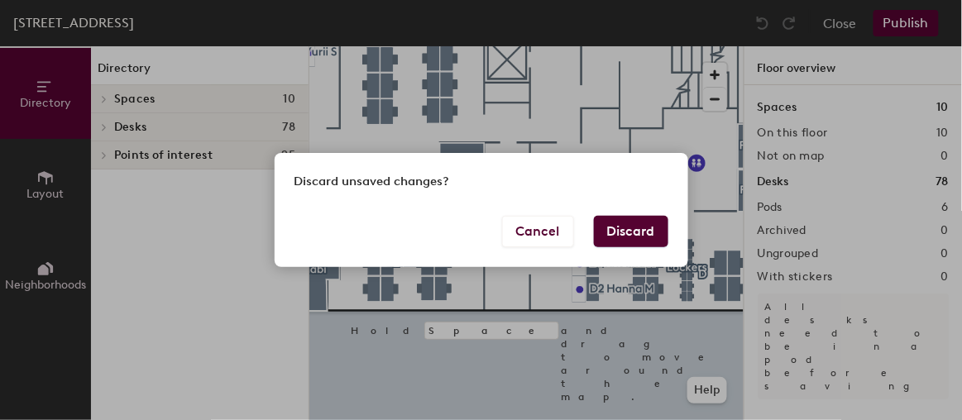
click at [656, 226] on button "Discard" at bounding box center [631, 231] width 74 height 31
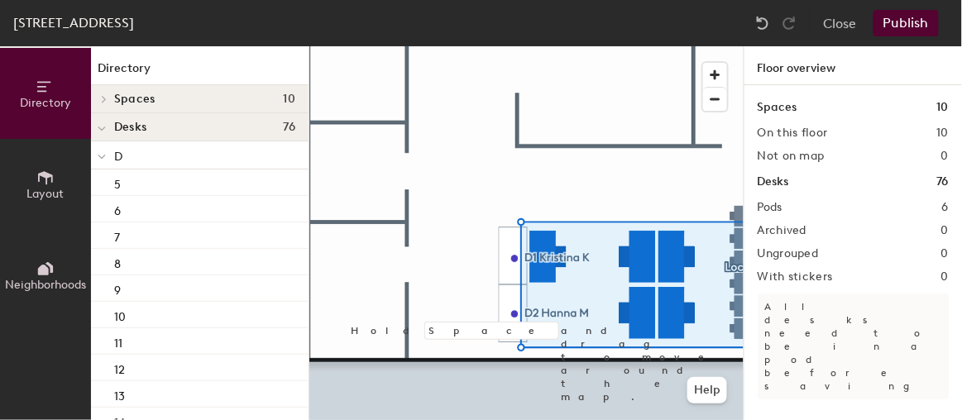
drag, startPoint x: 69, startPoint y: 184, endPoint x: 79, endPoint y: 207, distance: 25.5
click at [69, 184] on button "Layout" at bounding box center [45, 184] width 91 height 91
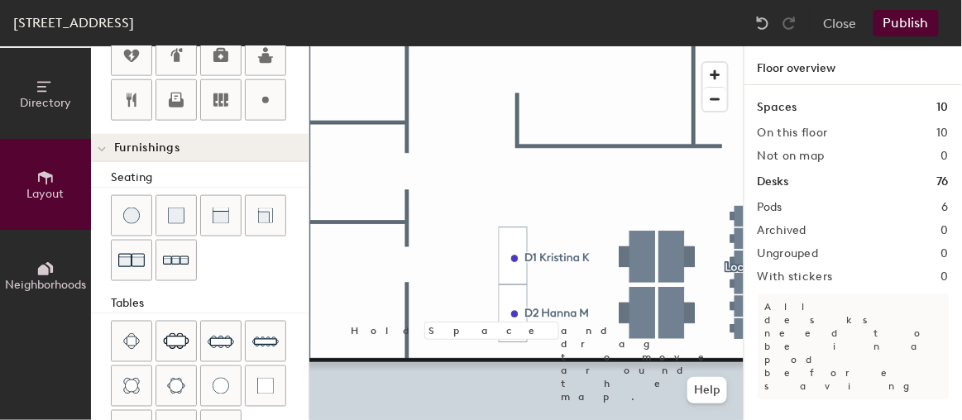
scroll to position [601, 0]
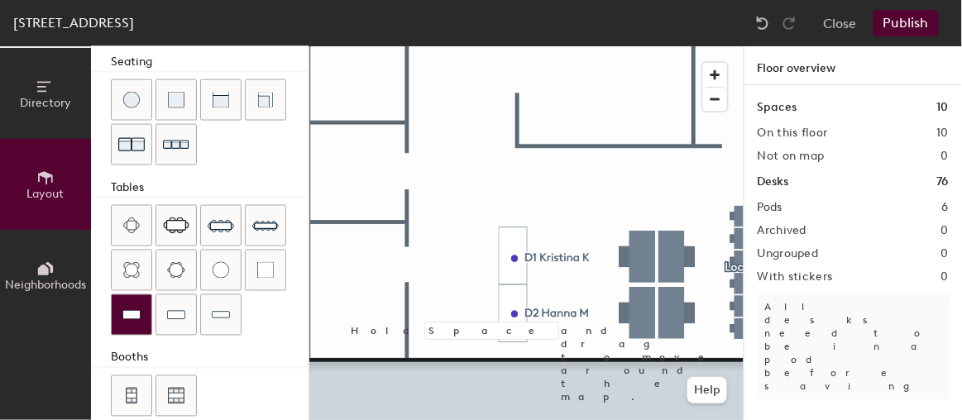
click at [137, 309] on img at bounding box center [131, 315] width 18 height 17
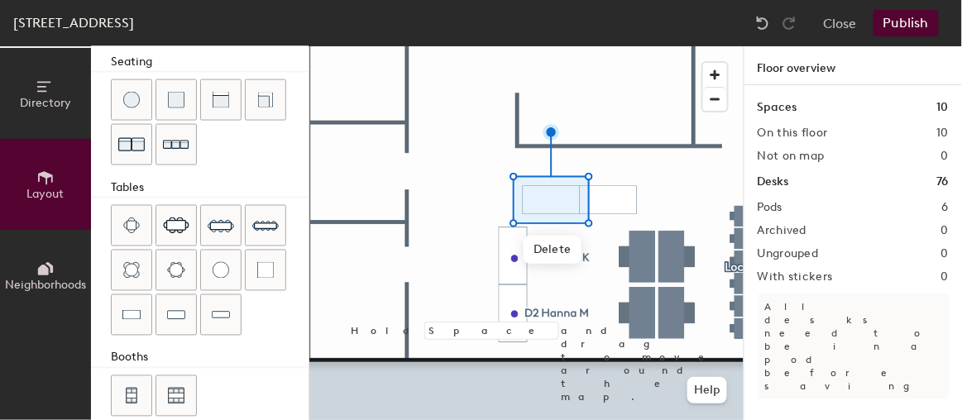
click at [609, 195] on div "Directory Layout Neighborhoods Layout Add space Resize Desks Points of Interest…" at bounding box center [481, 233] width 962 height 374
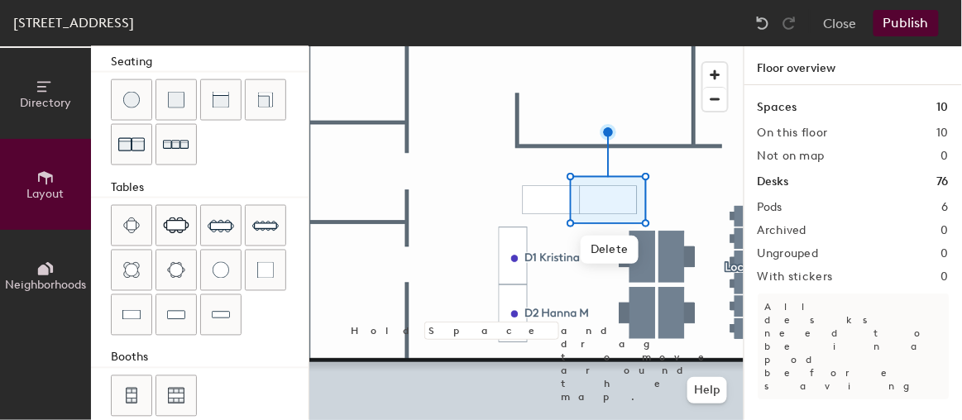
drag, startPoint x: 123, startPoint y: 297, endPoint x: 239, endPoint y: 279, distance: 117.2
click at [686, 46] on div at bounding box center [526, 46] width 434 height 0
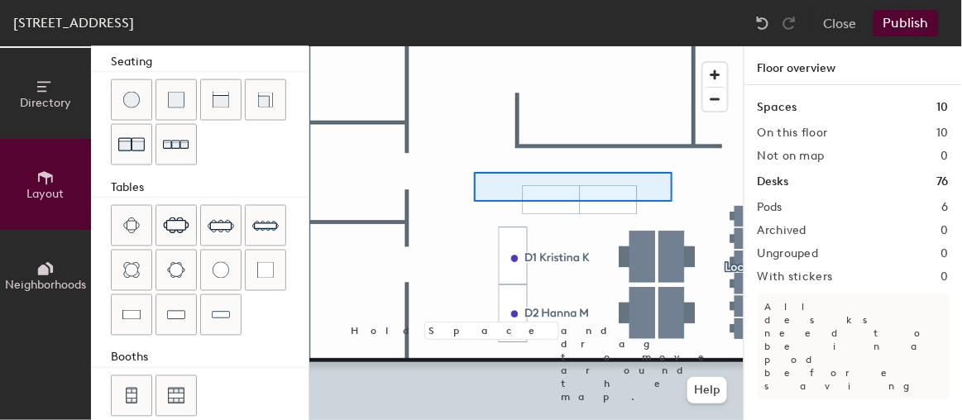
click at [474, 46] on div at bounding box center [526, 46] width 434 height 0
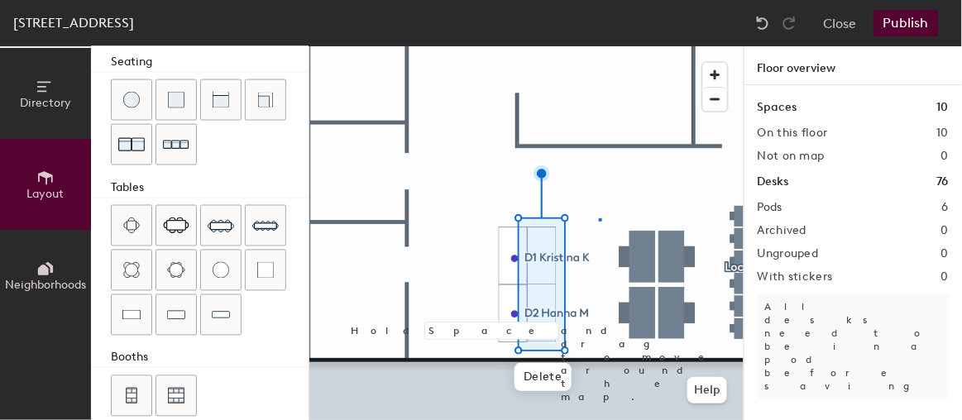
click at [599, 46] on div at bounding box center [526, 46] width 434 height 0
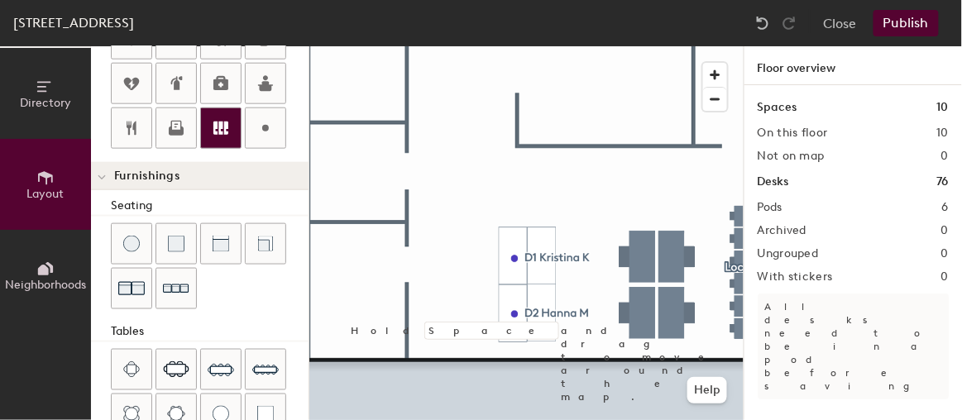
scroll to position [375, 0]
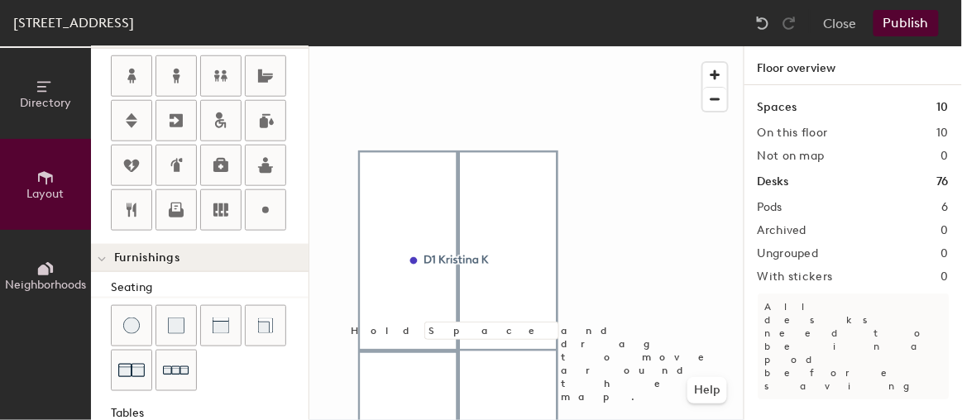
click at [514, 262] on div "Directory Layout Neighborhoods Layout Add space Resize Desks Points of Interest…" at bounding box center [481, 233] width 962 height 374
type input "20"
click at [532, 257] on input "Custom" at bounding box center [550, 261] width 53 height 23
drag, startPoint x: 527, startPoint y: 260, endPoint x: 583, endPoint y: 260, distance: 55.4
click at [583, 260] on div "Custom" at bounding box center [540, 261] width 89 height 28
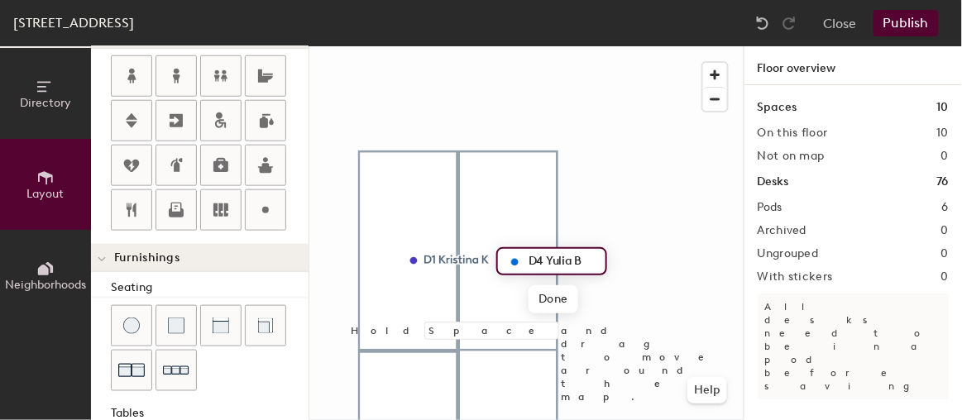
type input "D4 Yulia B"
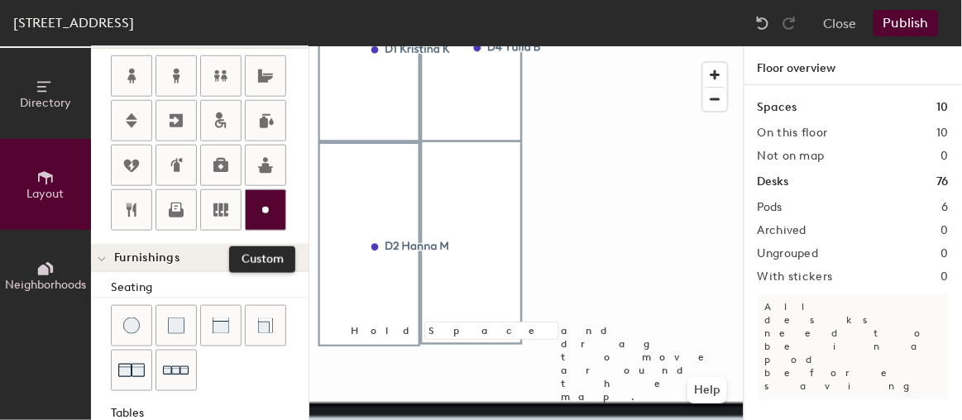
click at [259, 210] on icon at bounding box center [265, 210] width 20 height 20
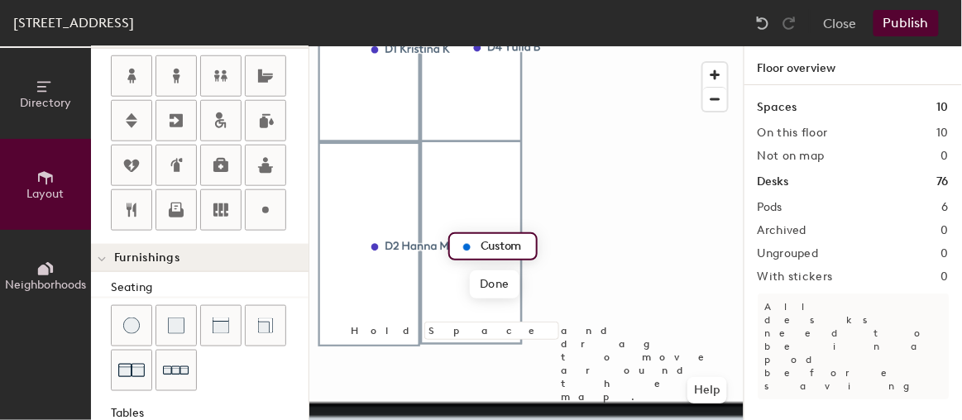
type input "20"
type input "d"
type input "D3 [PERSON_NAME]"
click at [463, 46] on div at bounding box center [526, 46] width 434 height 0
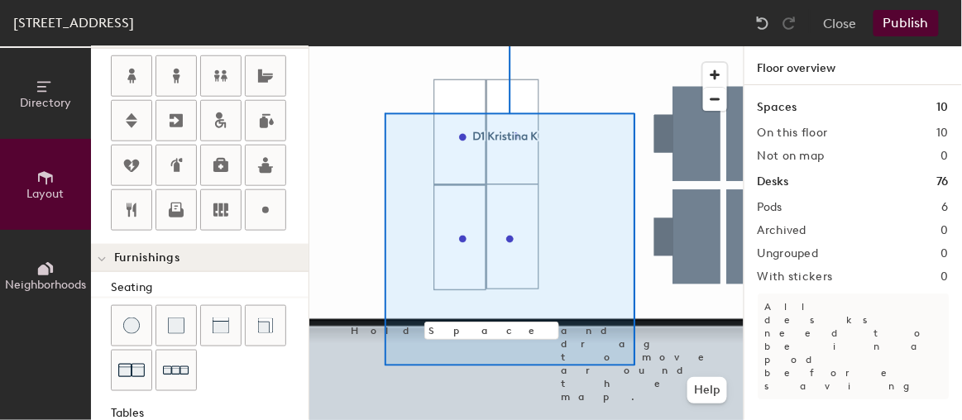
click at [398, 46] on div at bounding box center [526, 46] width 434 height 0
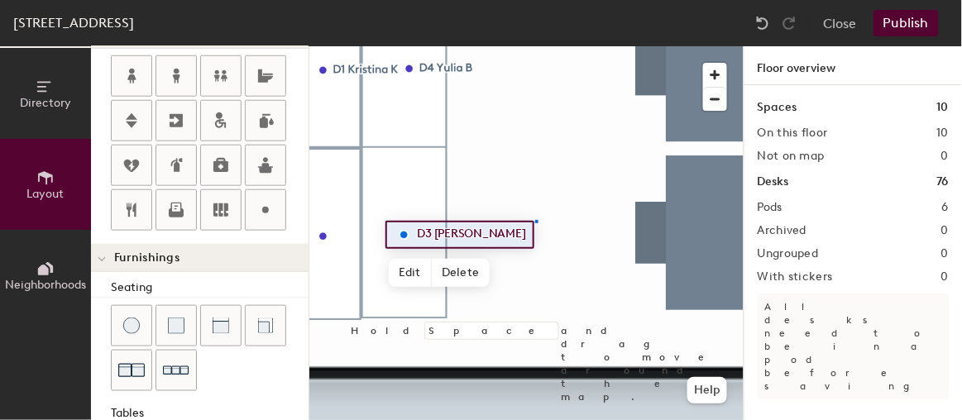
click at [536, 46] on div at bounding box center [526, 46] width 434 height 0
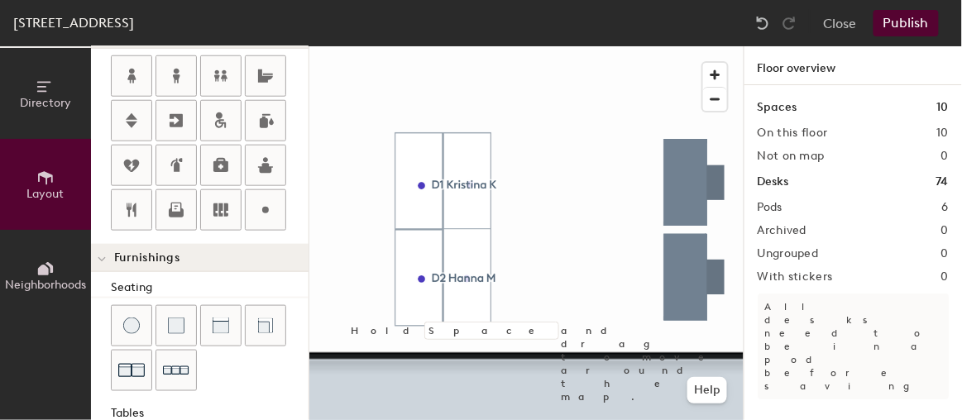
scroll to position [601, 0]
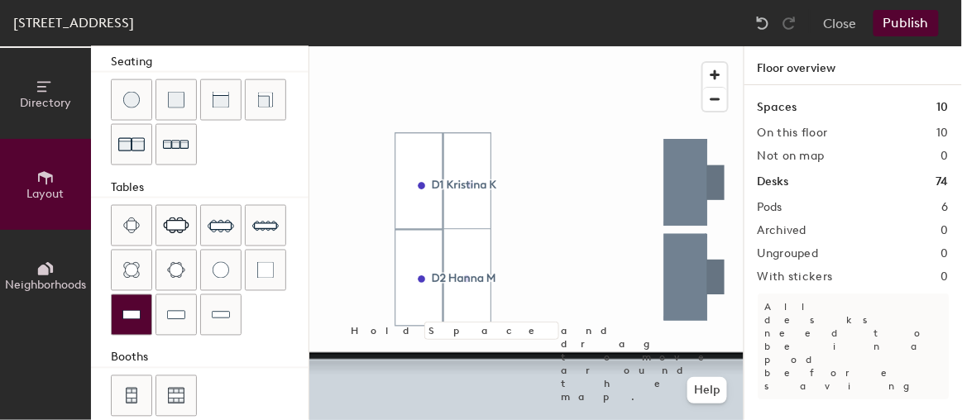
drag, startPoint x: 126, startPoint y: 300, endPoint x: 150, endPoint y: 293, distance: 25.1
click at [126, 307] on img at bounding box center [131, 315] width 18 height 17
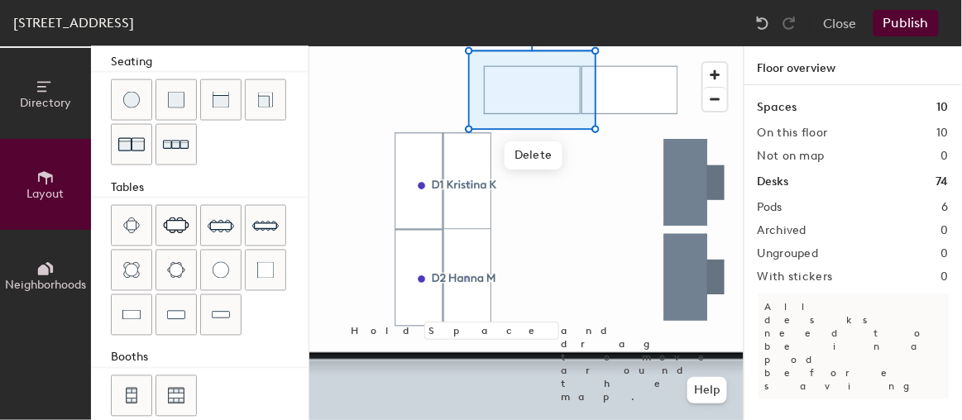
click at [629, 82] on div "Directory Layout Neighborhoods Layout Add space Resize Desks Points of Interest…" at bounding box center [481, 233] width 962 height 374
click at [566, 46] on div at bounding box center [526, 46] width 434 height 0
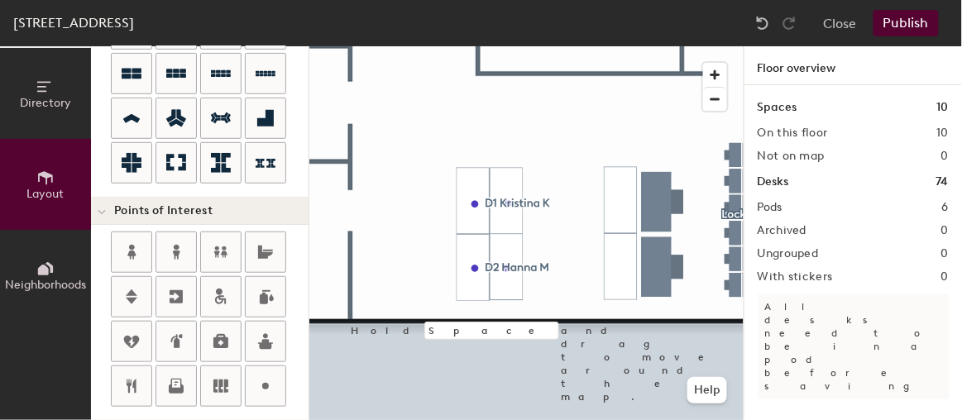
scroll to position [300, 0]
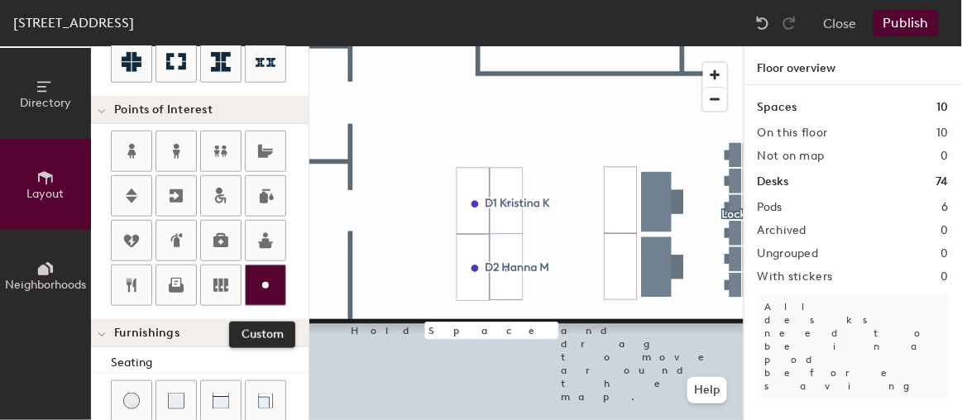
click at [256, 279] on icon at bounding box center [265, 285] width 20 height 20
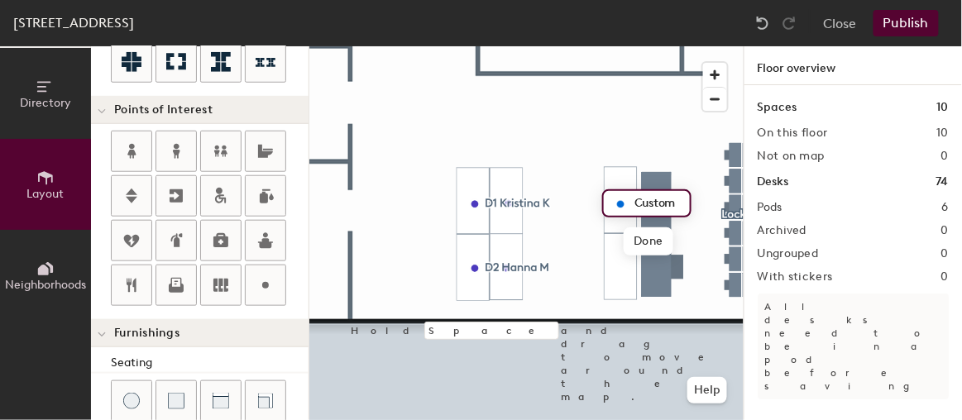
type input "20"
type input "D5 [PERSON_NAME]"
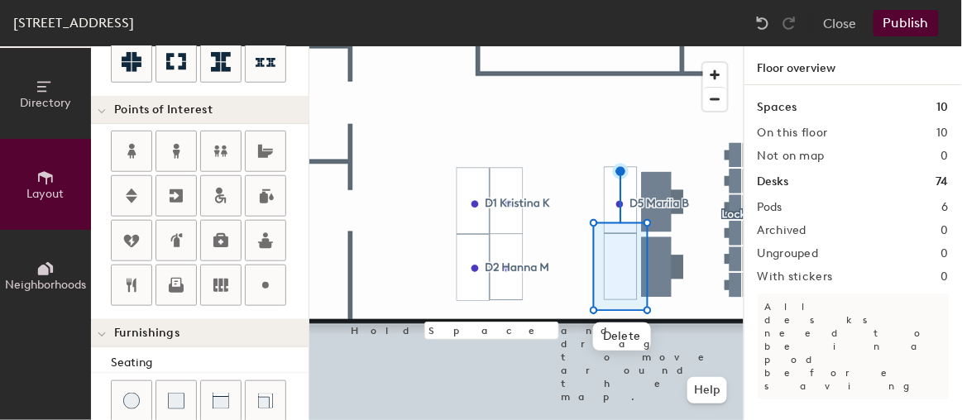
drag, startPoint x: 267, startPoint y: 288, endPoint x: 294, endPoint y: 286, distance: 26.5
click at [267, 288] on icon at bounding box center [265, 285] width 20 height 20
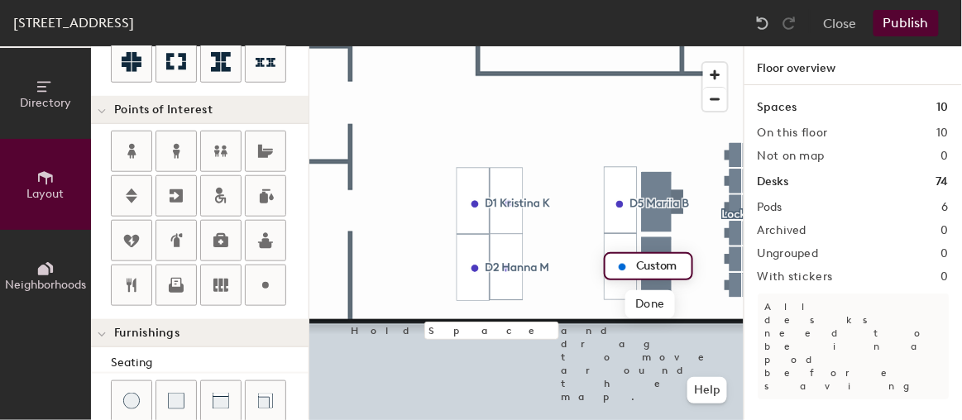
type input "20"
type input "d"
type input "D6 [PERSON_NAME] O"
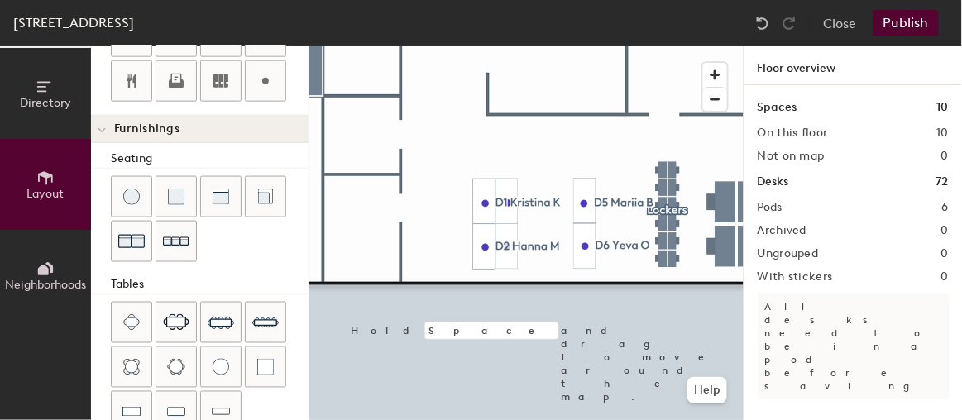
scroll to position [601, 0]
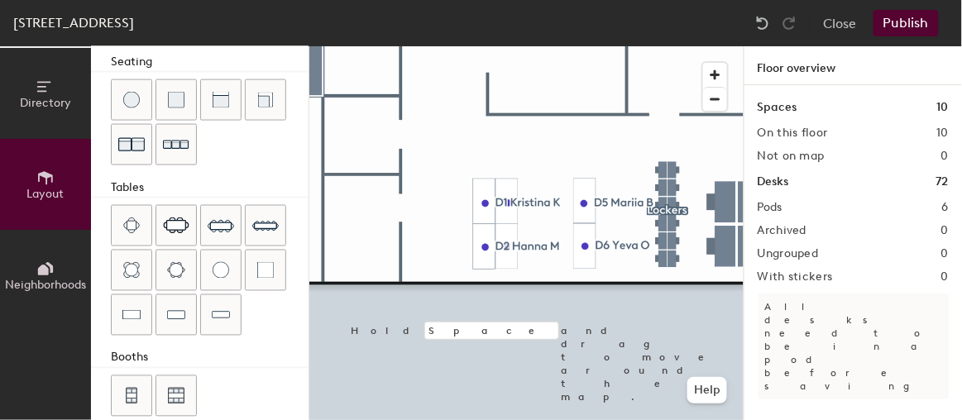
click at [542, 141] on div "Directory Layout Neighborhoods Layout Add space Resize Desks Points of Interest…" at bounding box center [481, 233] width 962 height 374
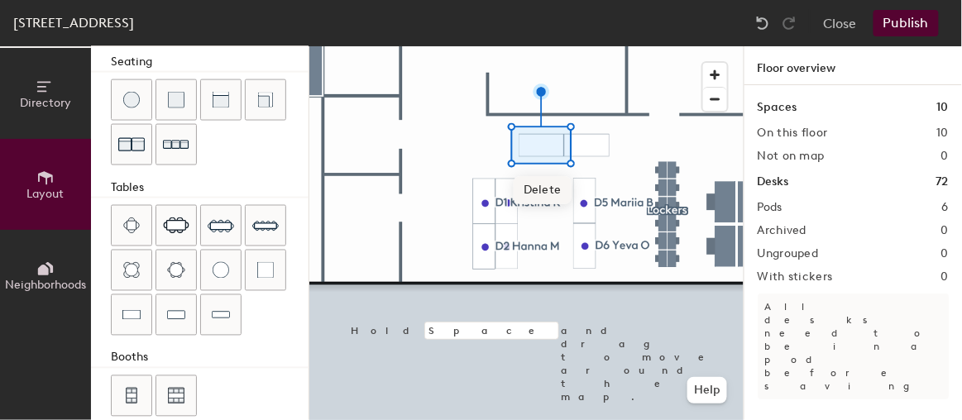
click at [587, 141] on div "Directory Layout Neighborhoods Layout Add space Resize Desks Points of Interest…" at bounding box center [481, 233] width 962 height 374
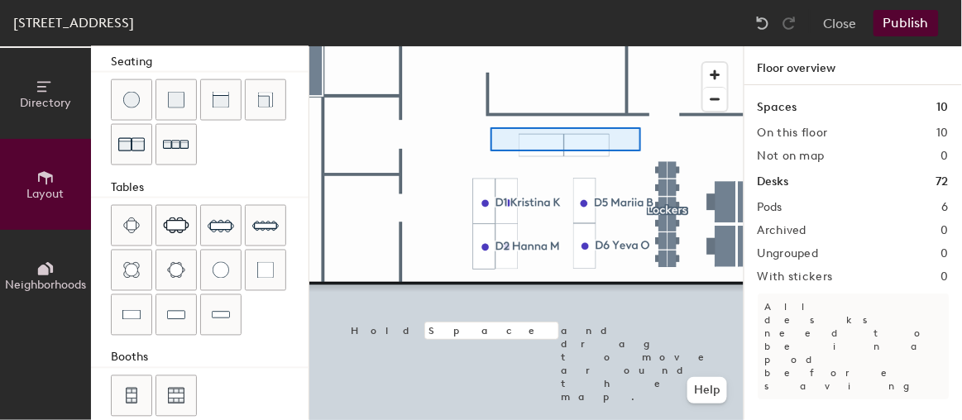
drag, startPoint x: 131, startPoint y: 304, endPoint x: 492, endPoint y: 127, distance: 401.6
click at [492, 46] on div at bounding box center [526, 46] width 434 height 0
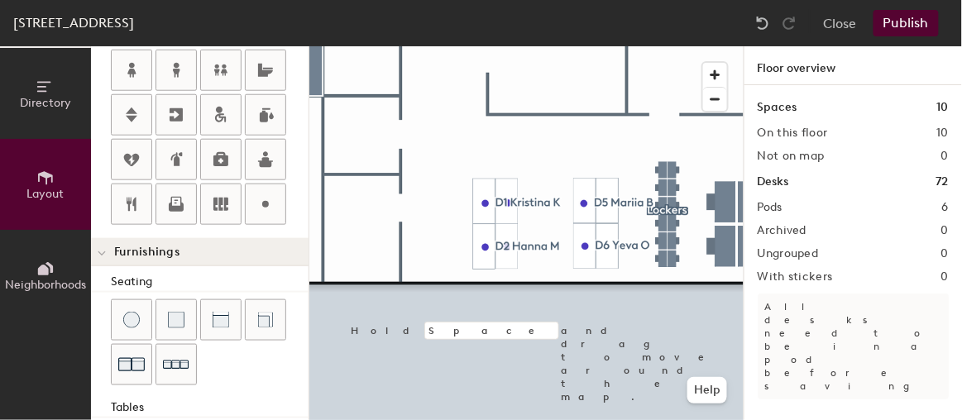
scroll to position [300, 0]
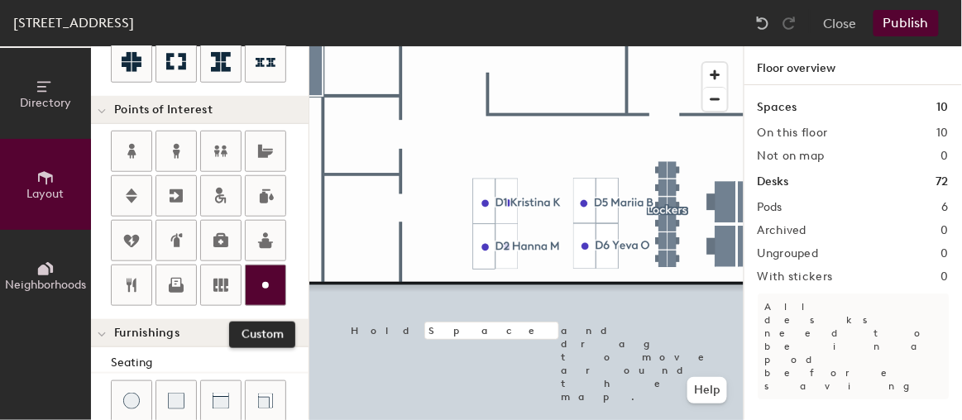
click at [268, 281] on icon at bounding box center [265, 285] width 20 height 20
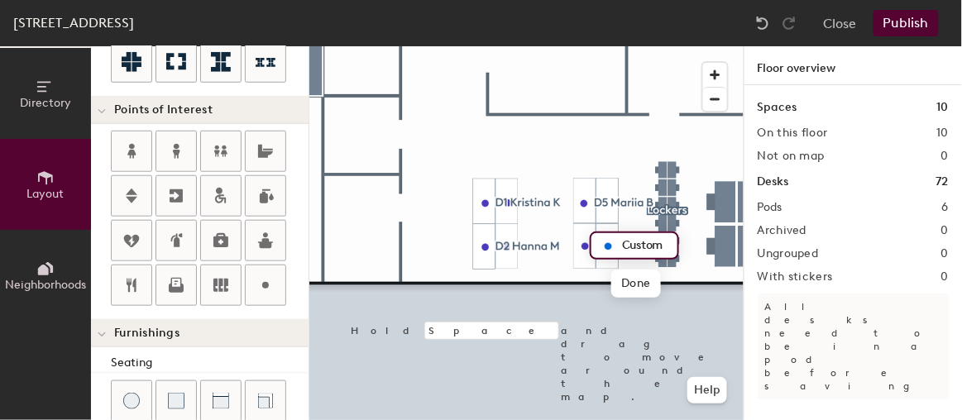
type input "20"
type input "d"
type input "D7 [PERSON_NAME]"
drag, startPoint x: 276, startPoint y: 275, endPoint x: 303, endPoint y: 269, distance: 27.3
click at [276, 276] on div at bounding box center [266, 285] width 40 height 40
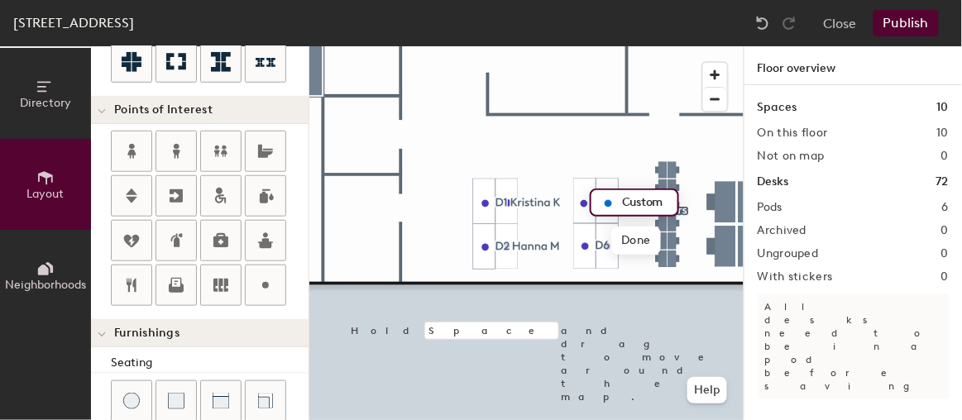
type input "20"
click at [622, 200] on input "Custom" at bounding box center [644, 202] width 53 height 23
type input "m"
type input "d"
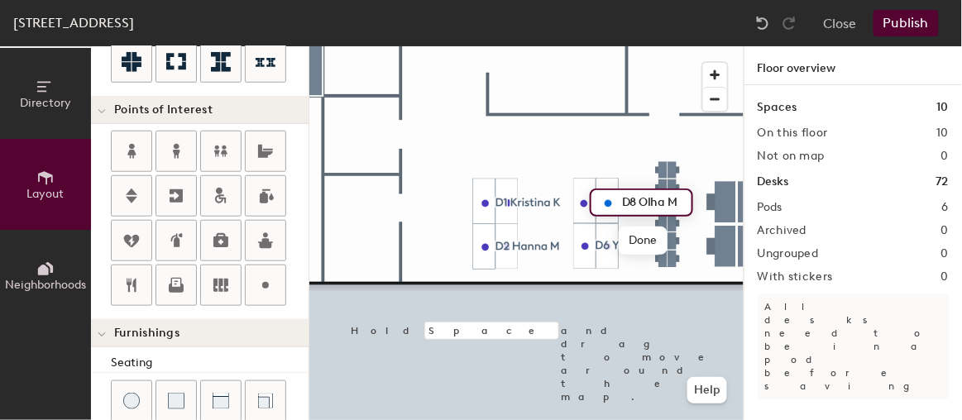
type input "D8 Olha M"
click at [637, 46] on div at bounding box center [526, 46] width 434 height 0
click at [909, 14] on button "Publish" at bounding box center [905, 23] width 65 height 26
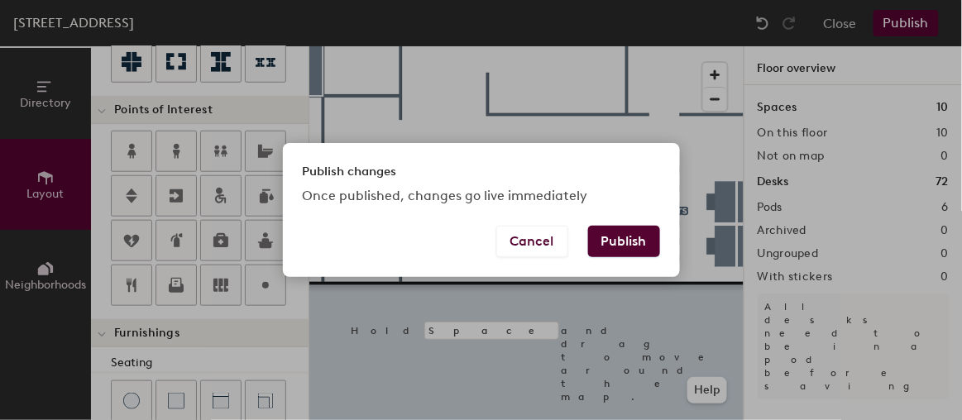
drag, startPoint x: 644, startPoint y: 236, endPoint x: 643, endPoint y: 271, distance: 35.6
click at [643, 236] on button "Publish" at bounding box center [624, 241] width 72 height 31
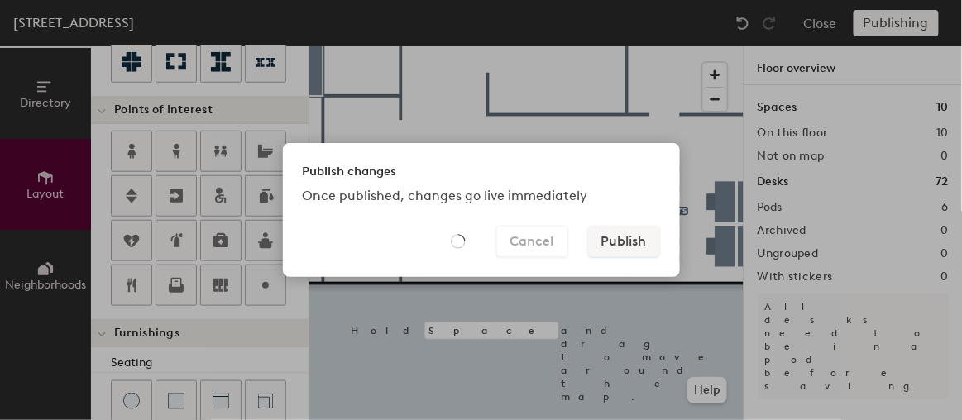
type input "20"
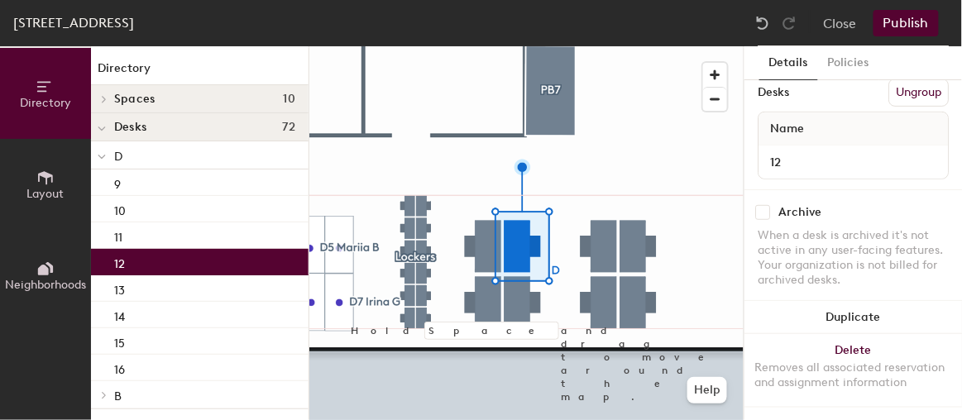
scroll to position [131, 0]
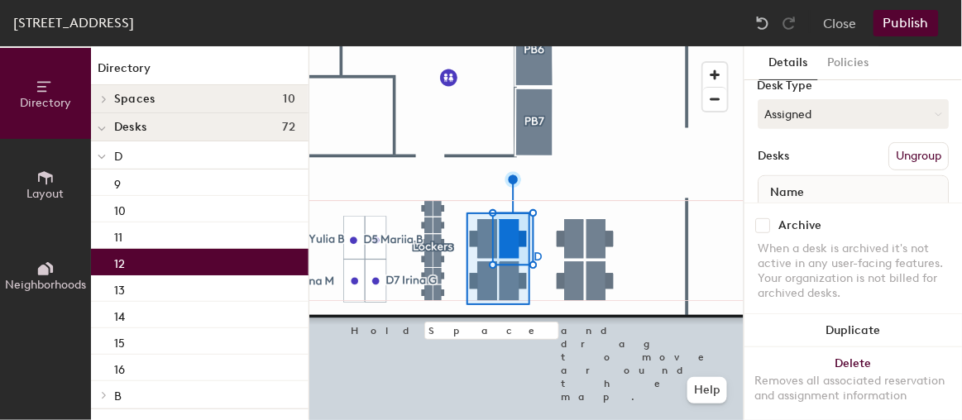
click at [529, 46] on div at bounding box center [526, 46] width 434 height 0
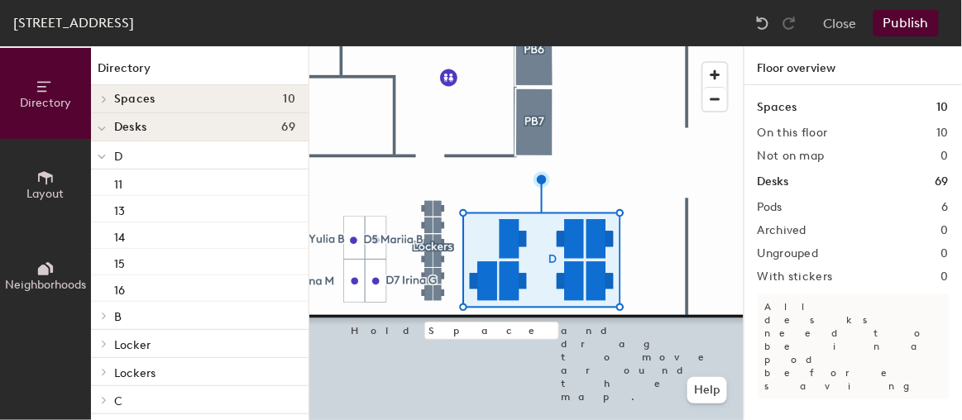
click at [504, 46] on div at bounding box center [526, 46] width 434 height 0
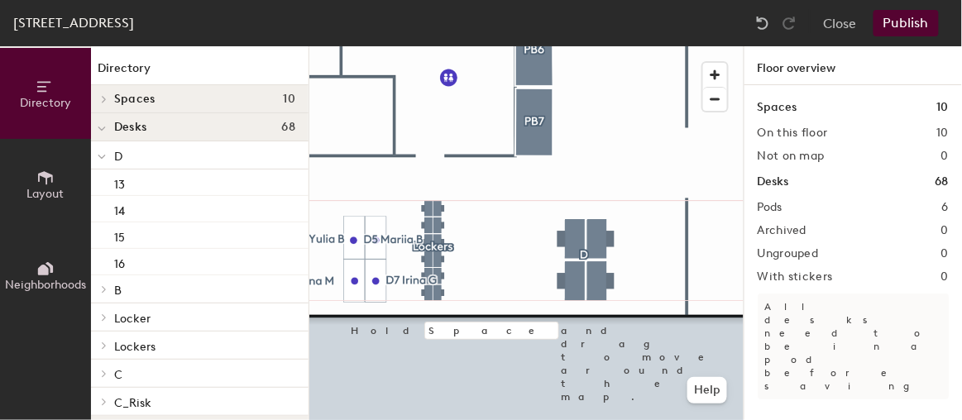
click at [45, 174] on icon at bounding box center [45, 177] width 15 height 13
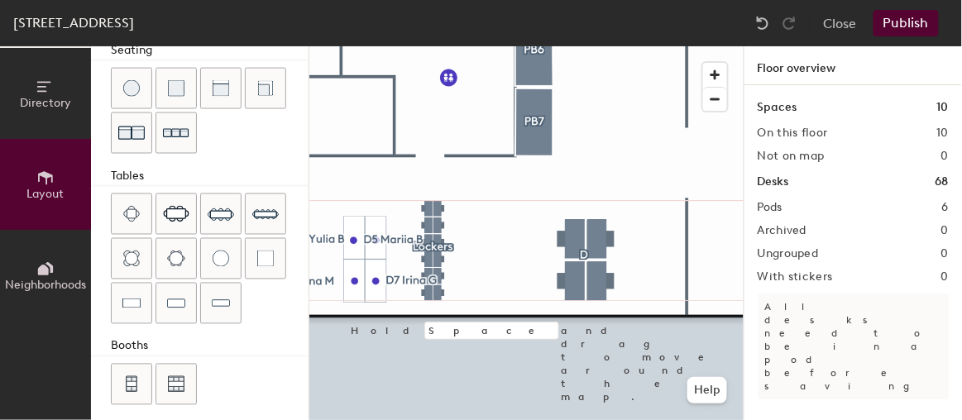
scroll to position [613, 0]
click at [493, 241] on div "Directory Layout Neighborhoods Layout Add space Resize Desks Points of Interest…" at bounding box center [481, 233] width 962 height 374
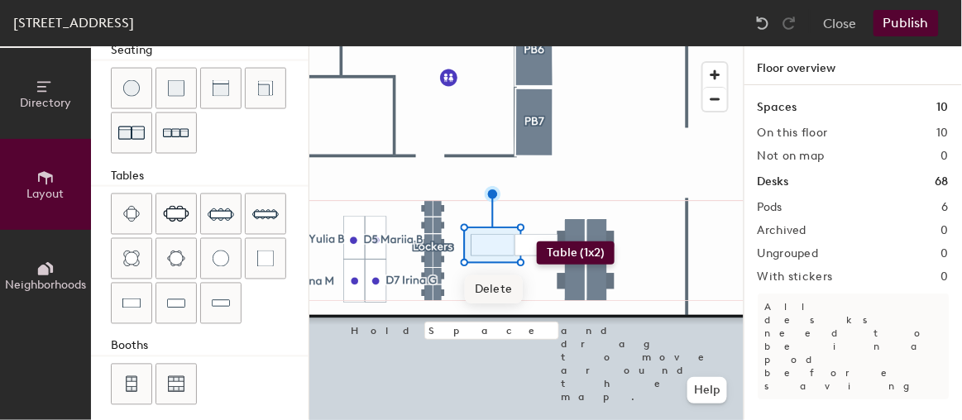
click at [537, 241] on div "Directory Layout Neighborhoods Layout Add space Resize Desks Points of Interest…" at bounding box center [481, 233] width 962 height 374
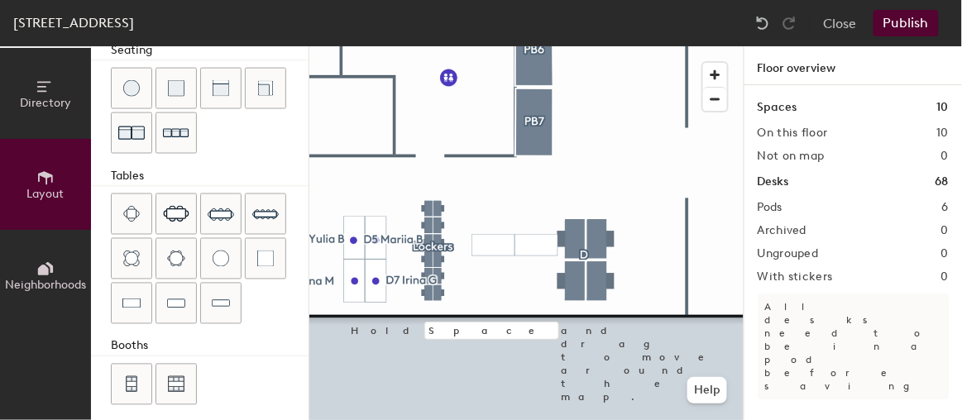
click at [488, 280] on div "Directory Layout Neighborhoods Layout Add space Resize Desks Points of Interest…" at bounding box center [481, 233] width 962 height 374
click at [489, 275] on div "Directory Layout Neighborhoods Layout Add space Resize Desks Points of Interest…" at bounding box center [481, 233] width 962 height 374
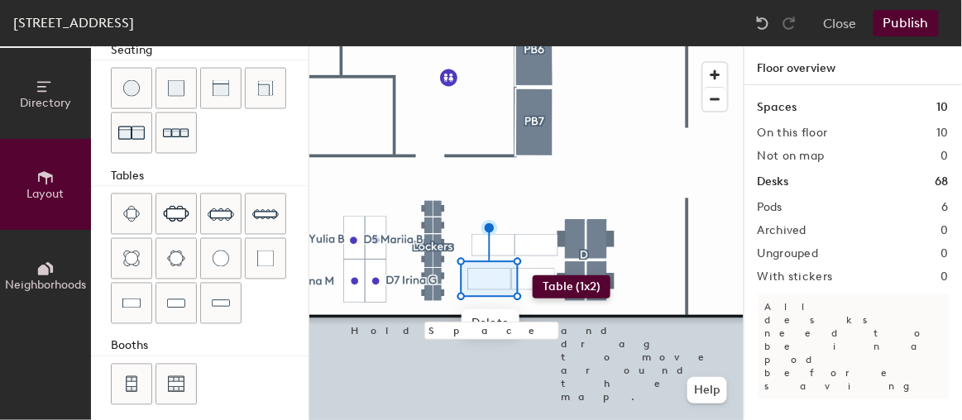
click at [532, 276] on div "Directory Layout Neighborhoods Layout Add space Resize Desks Points of Interest…" at bounding box center [481, 233] width 962 height 374
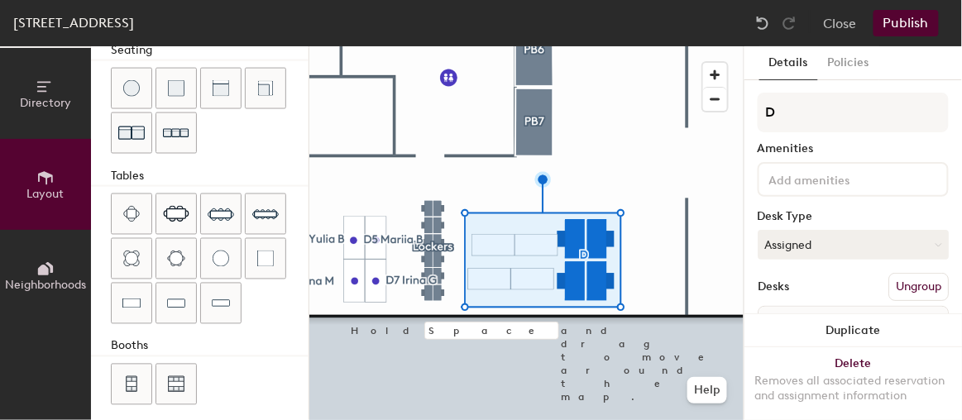
drag, startPoint x: 137, startPoint y: 302, endPoint x: 548, endPoint y: 217, distance: 419.5
click at [520, 46] on div at bounding box center [526, 46] width 434 height 0
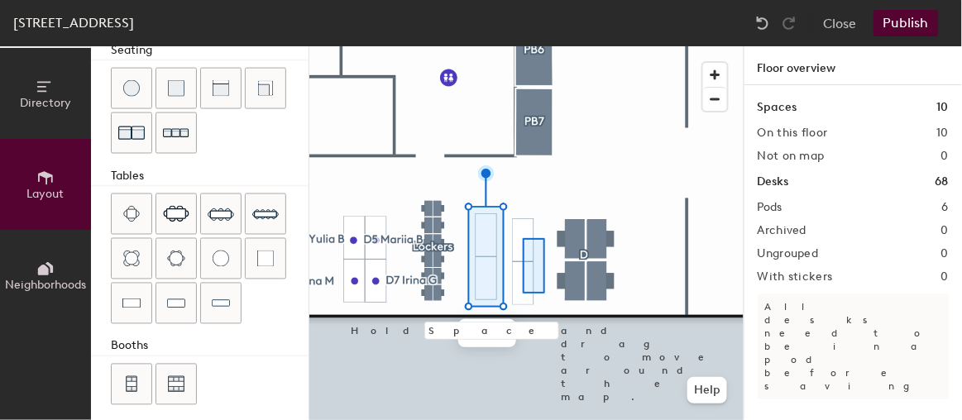
click at [522, 46] on div at bounding box center [526, 46] width 434 height 0
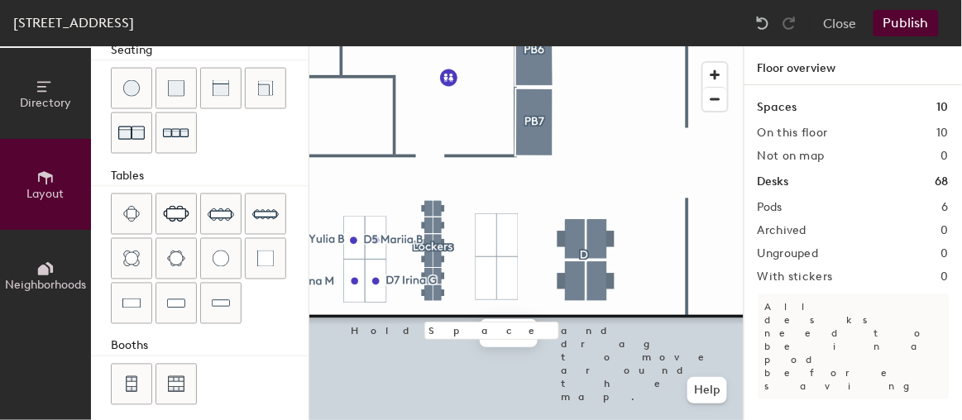
click at [536, 46] on div at bounding box center [526, 46] width 434 height 0
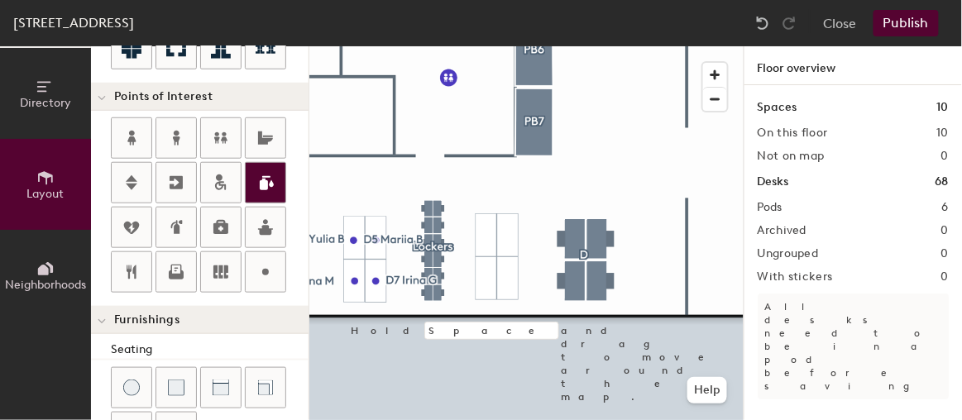
scroll to position [313, 0]
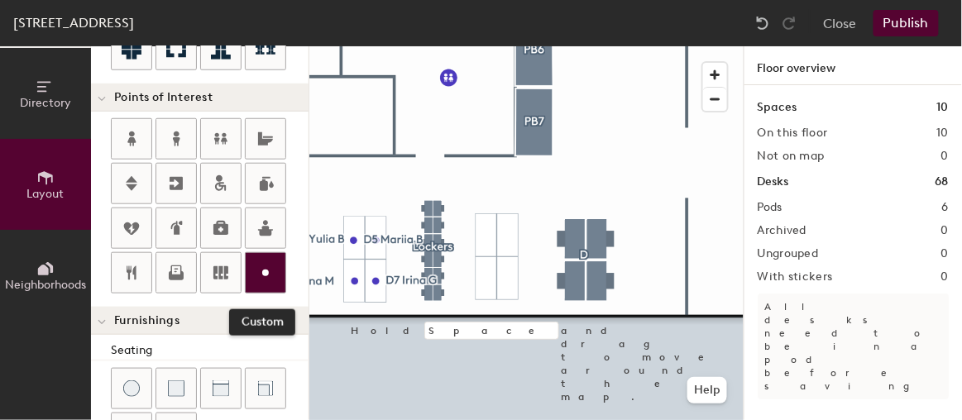
click at [265, 271] on icon at bounding box center [265, 273] width 20 height 20
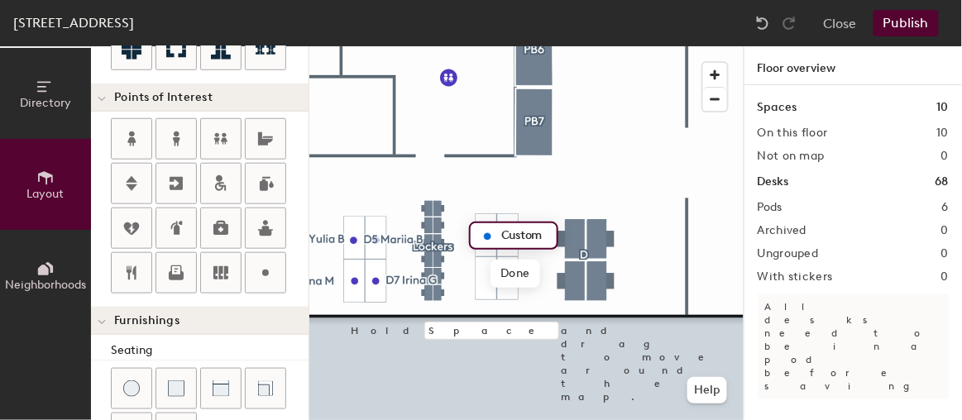
type input "20"
type input "D9"
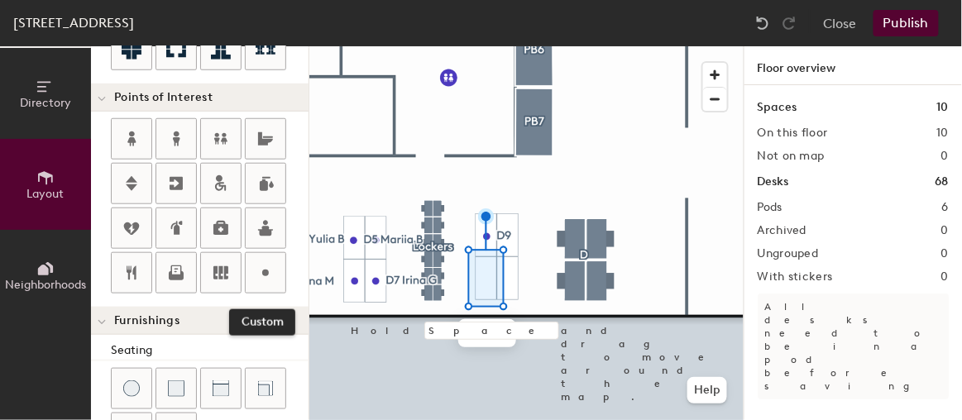
click at [273, 271] on div at bounding box center [266, 273] width 40 height 40
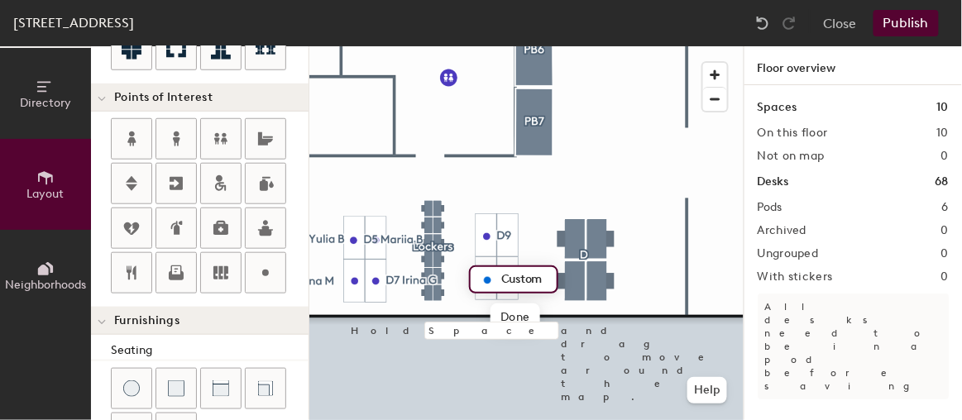
type input "20"
type input "D10 [PERSON_NAME]"
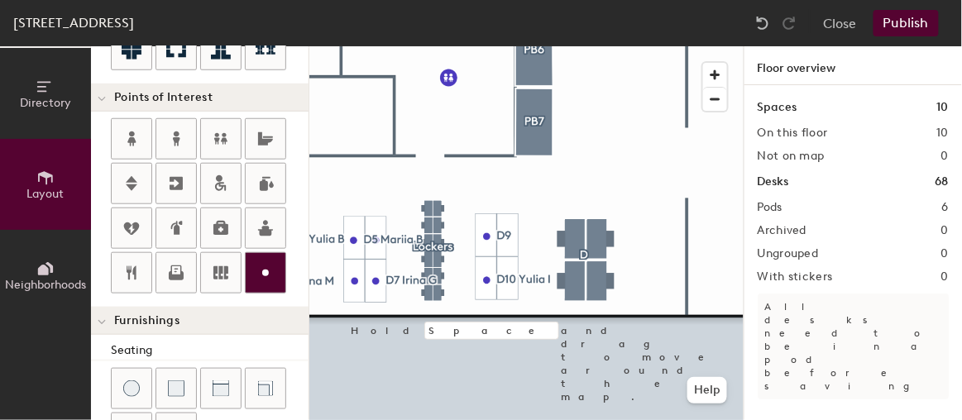
click at [264, 270] on circle at bounding box center [265, 273] width 7 height 7
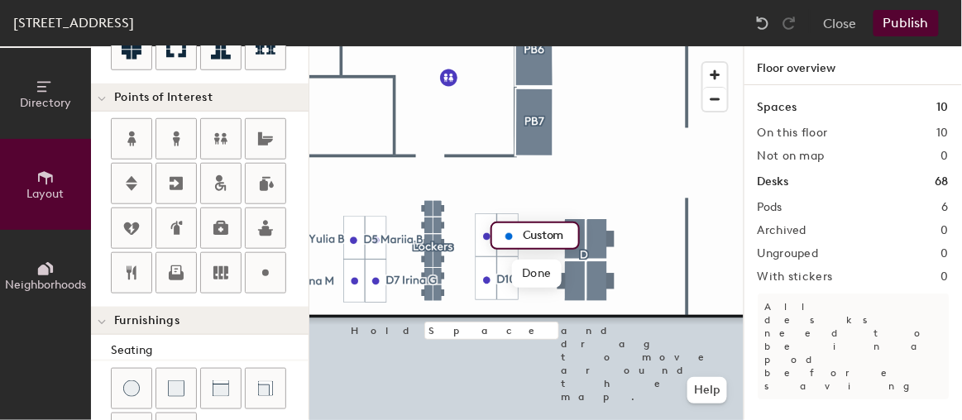
type input "20"
click at [529, 236] on input "Custom" at bounding box center [544, 235] width 53 height 23
drag, startPoint x: 521, startPoint y: 236, endPoint x: 578, endPoint y: 236, distance: 57.1
click at [578, 236] on div "Custom" at bounding box center [534, 236] width 89 height 28
type input "1"
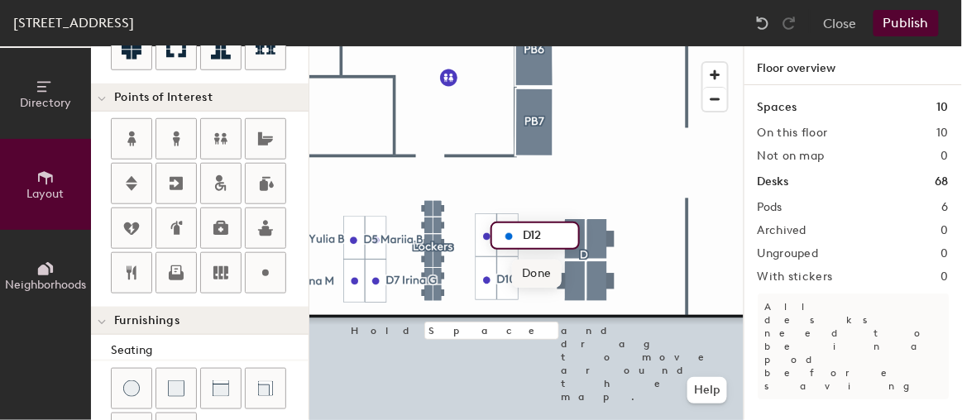
type input "D12"
click at [532, 46] on div at bounding box center [526, 46] width 434 height 0
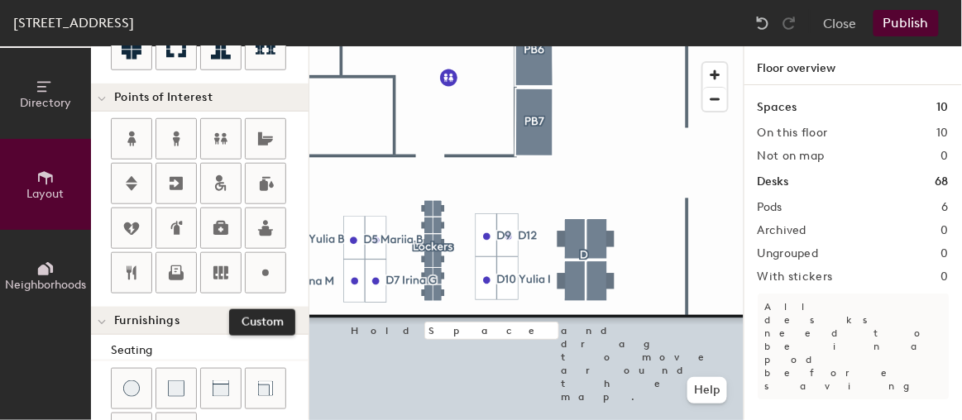
drag, startPoint x: 262, startPoint y: 263, endPoint x: 301, endPoint y: 268, distance: 39.2
click at [263, 263] on icon at bounding box center [265, 273] width 20 height 20
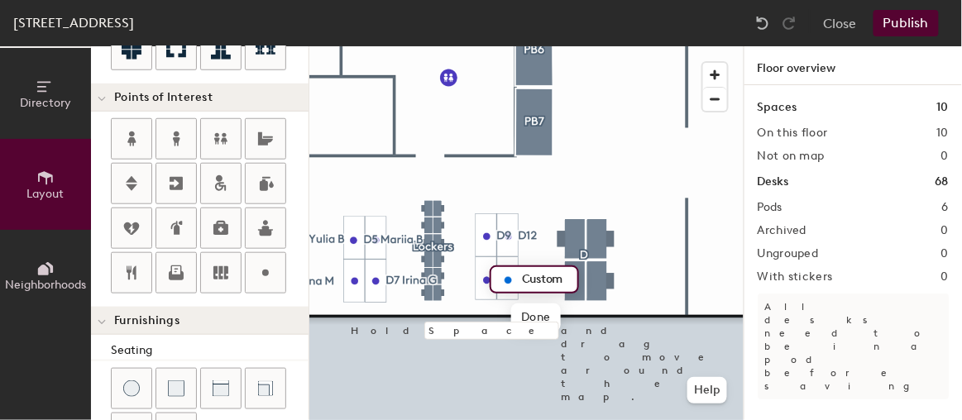
type input "20"
type input "D11 [PERSON_NAME]"
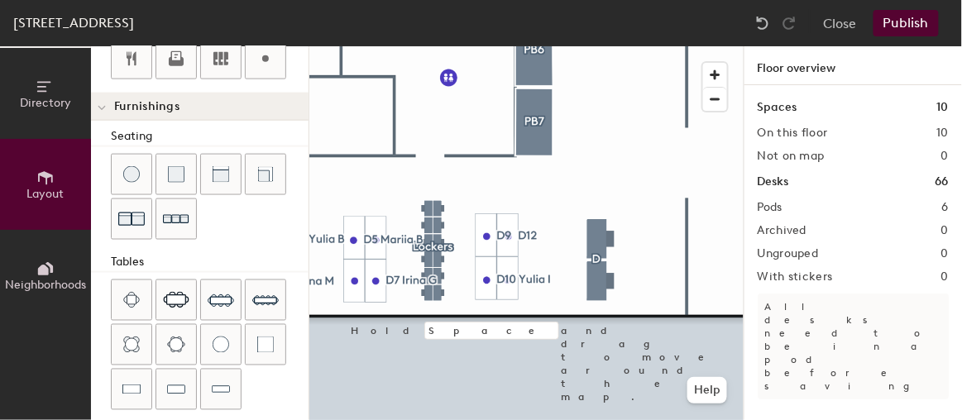
scroll to position [613, 0]
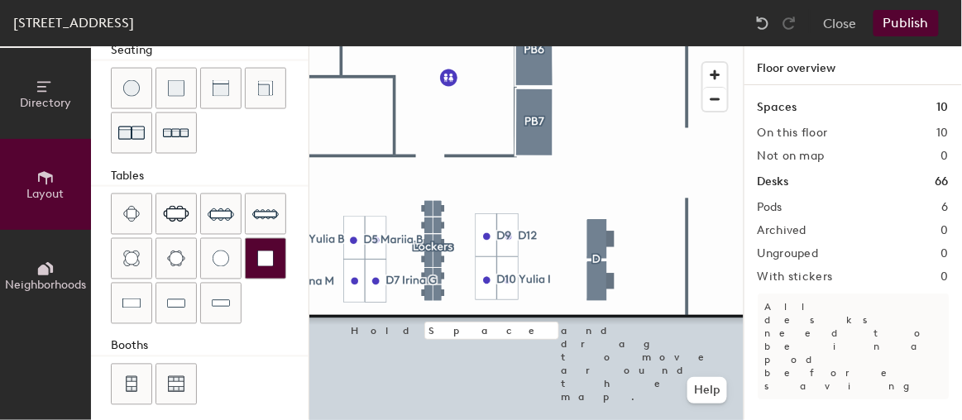
click at [590, 168] on div "Directory Layout Neighborhoods Layout Add space Resize Desks Points of Interest…" at bounding box center [481, 233] width 962 height 374
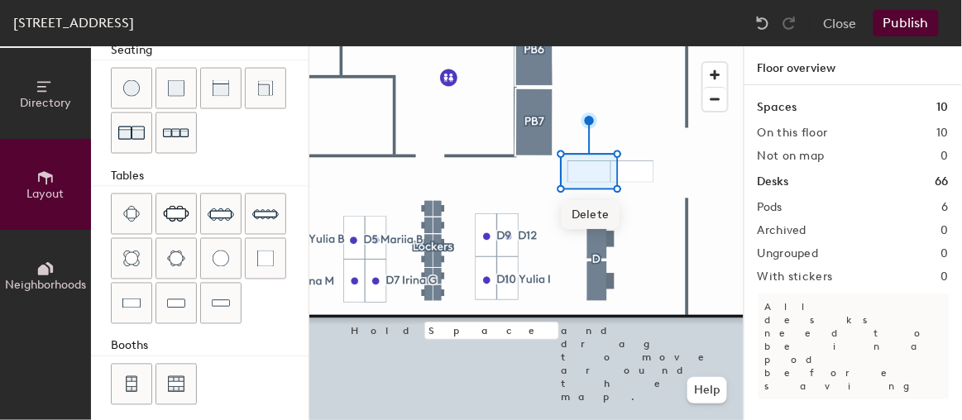
click at [632, 168] on div "Directory Layout Neighborhoods Layout Add space Resize Desks Points of Interest…" at bounding box center [481, 233] width 962 height 374
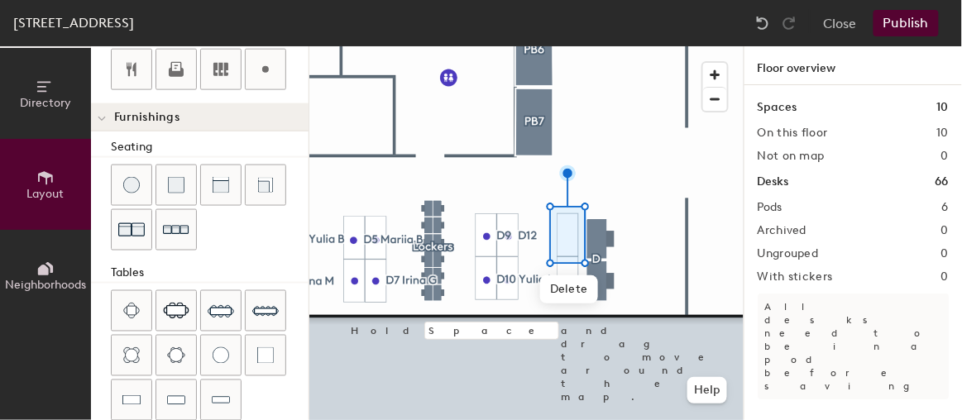
scroll to position [462, 0]
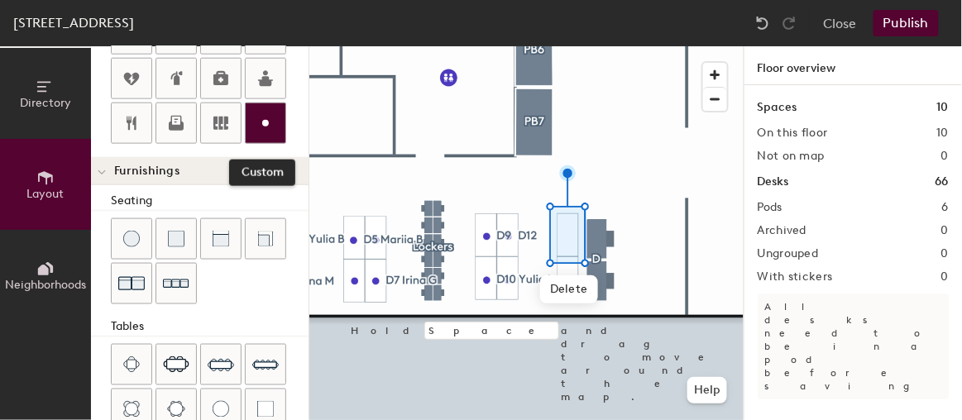
click at [267, 113] on icon at bounding box center [265, 123] width 20 height 20
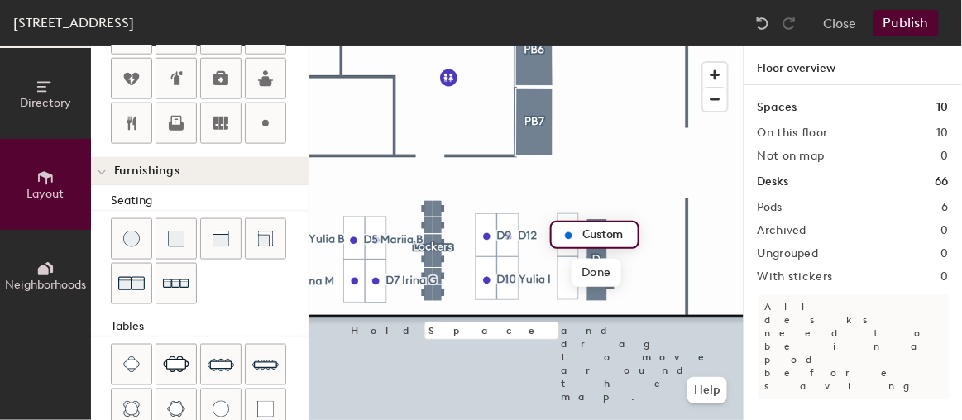
type input "20"
type input "d"
type input "D13"
click at [262, 120] on circle at bounding box center [265, 123] width 7 height 7
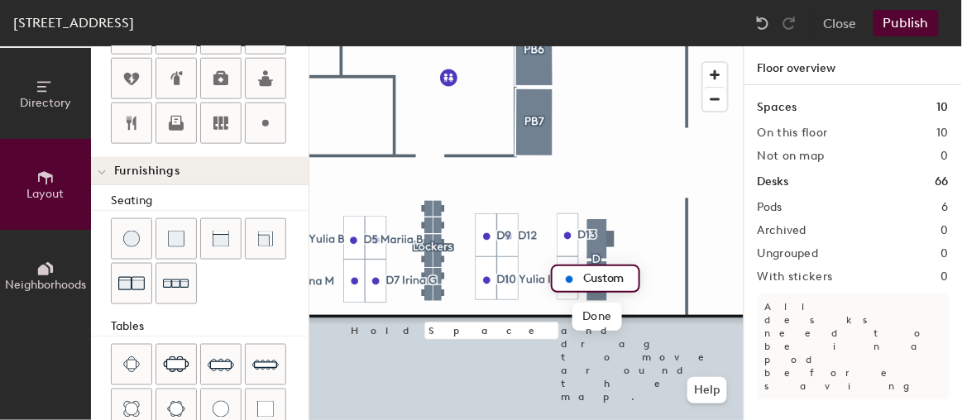
type input "20"
type input "D14 [PERSON_NAME]"
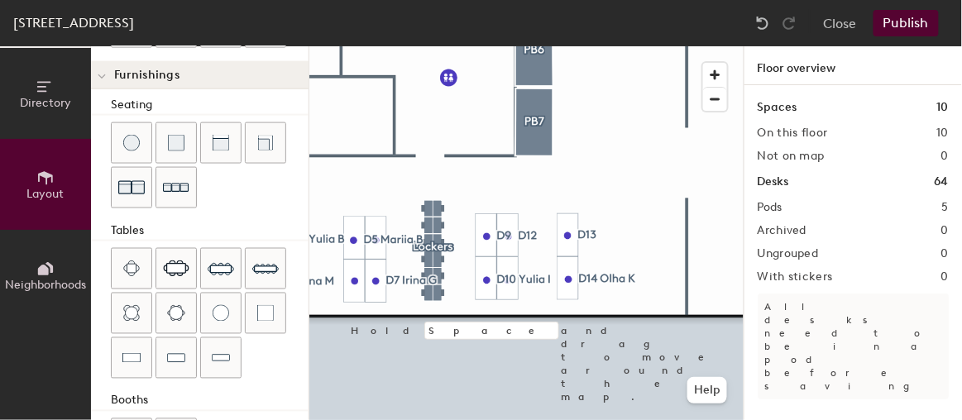
scroll to position [613, 0]
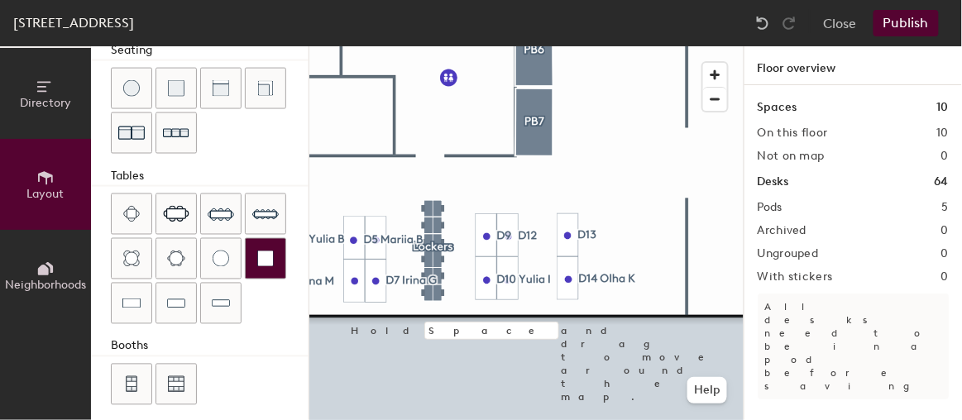
click at [581, 169] on div "Directory Layout Neighborhoods Layout Add space Resize Desks Points of Interest…" at bounding box center [481, 233] width 962 height 374
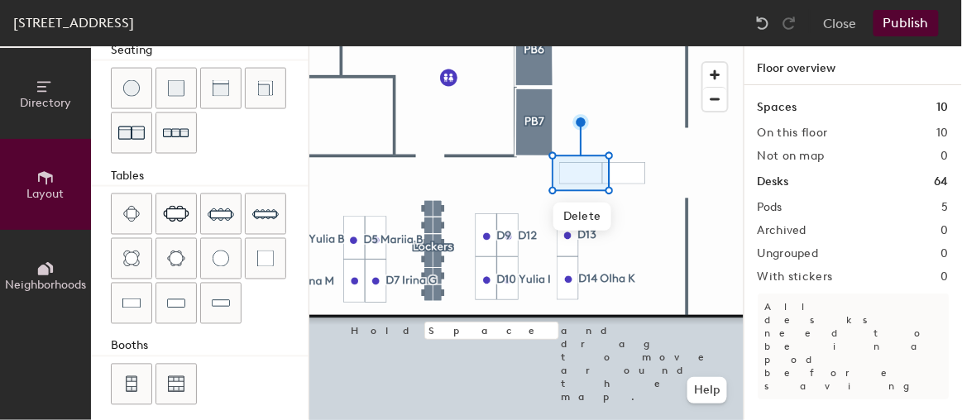
click at [624, 169] on div "Directory Layout Neighborhoods Layout Add space Resize Desks Points of Interest…" at bounding box center [481, 233] width 962 height 374
click at [688, 46] on div at bounding box center [526, 46] width 434 height 0
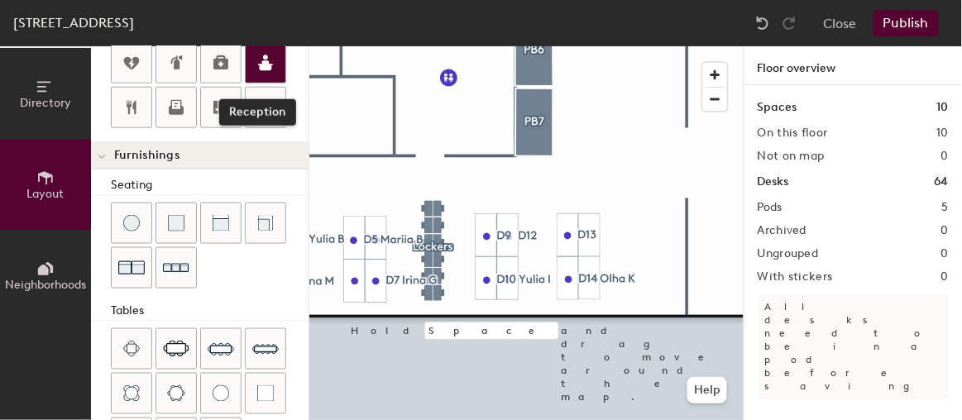
scroll to position [388, 0]
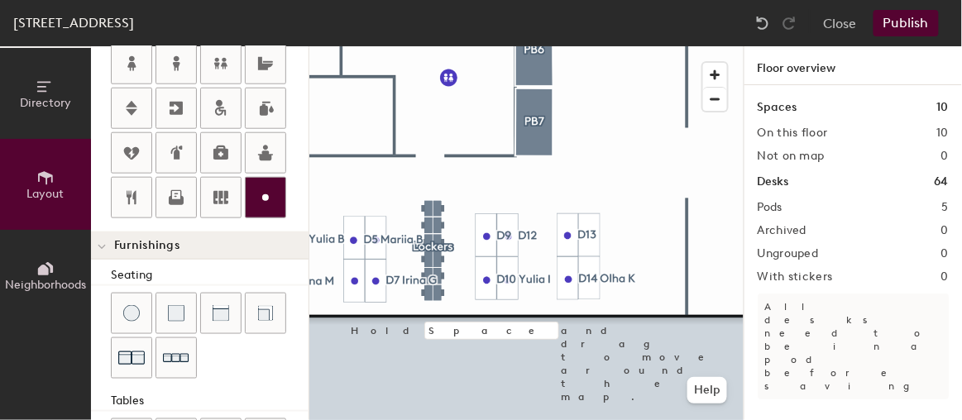
click at [270, 193] on icon at bounding box center [265, 198] width 20 height 20
click at [591, 280] on div "Directory Layout Neighborhoods Layout Add space Resize Desks Points of Interest…" at bounding box center [481, 233] width 962 height 374
type input "20"
click at [262, 194] on circle at bounding box center [265, 197] width 7 height 7
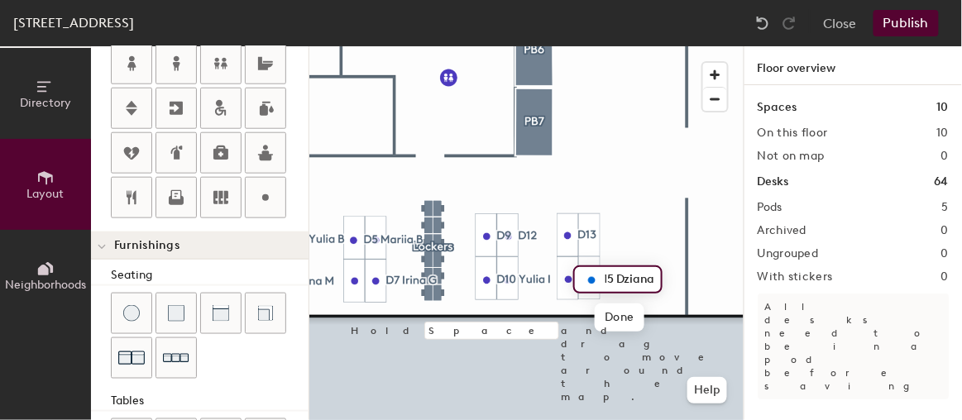
scroll to position [0, 0]
type input "D15 Dziana U"
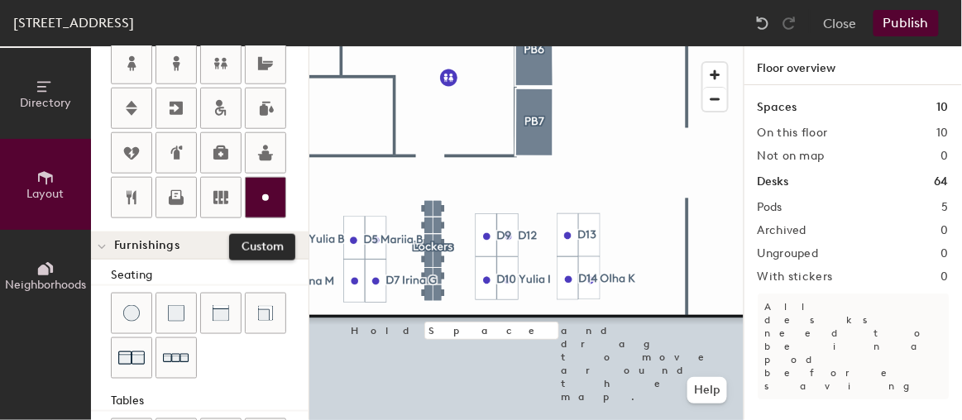
click at [264, 195] on icon at bounding box center [265, 198] width 20 height 20
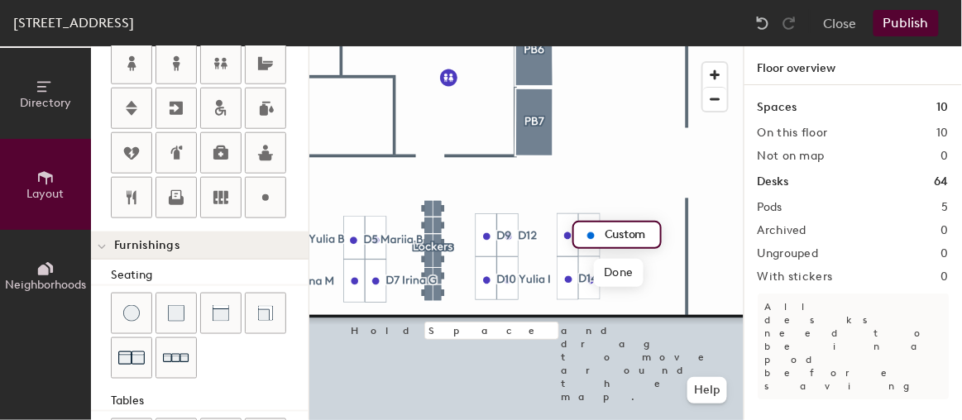
type input "20"
type input "l"
type input "Liudmyla H"
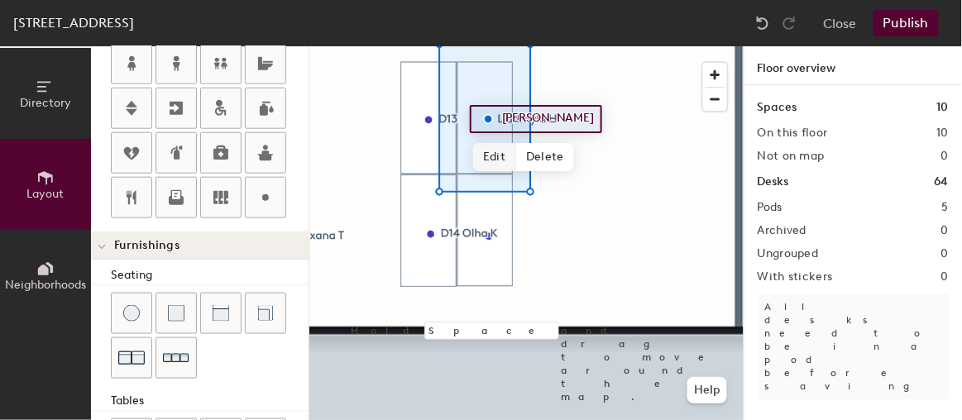
click at [494, 154] on span "Edit" at bounding box center [494, 157] width 43 height 28
type input "20"
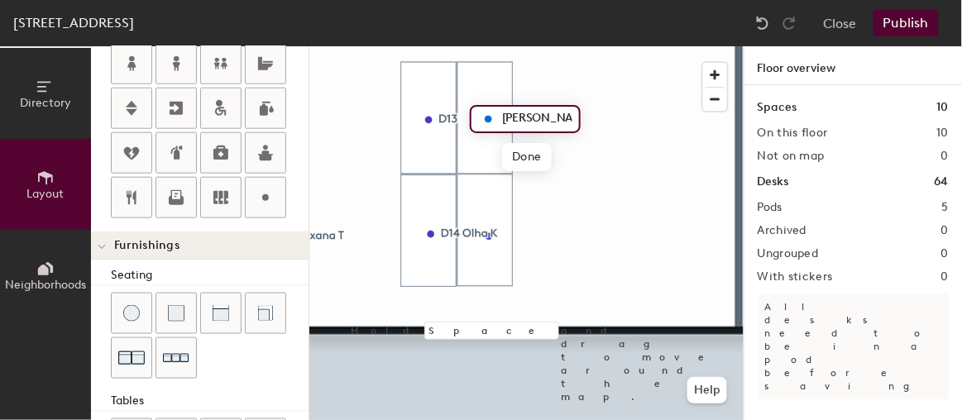
click at [504, 118] on input "Liudmyla H" at bounding box center [535, 118] width 74 height 23
type input "D16 [PERSON_NAME]"
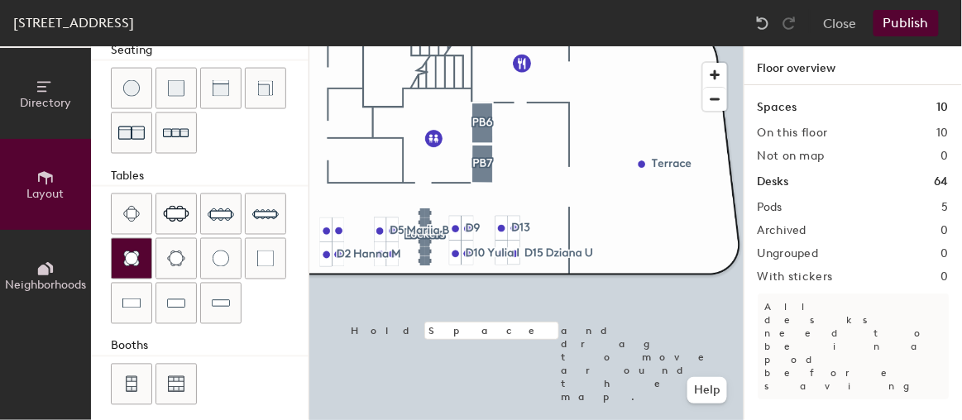
scroll to position [313, 0]
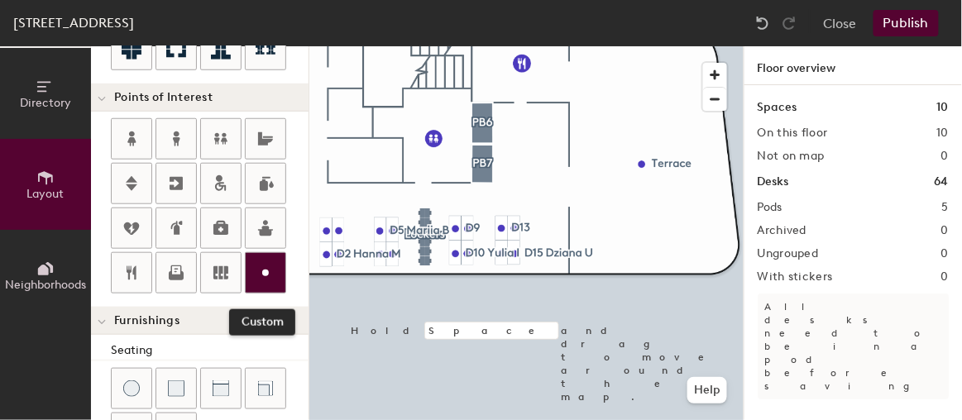
click at [262, 270] on circle at bounding box center [265, 273] width 7 height 7
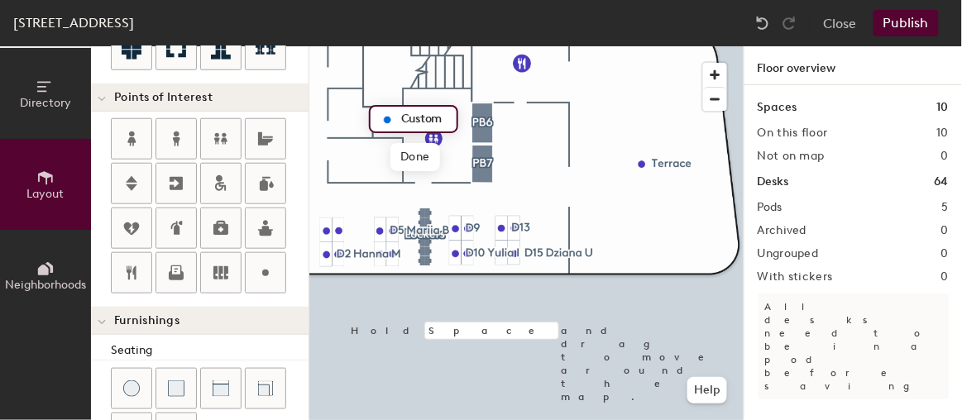
type input "20"
type input "s"
type input "Shower"
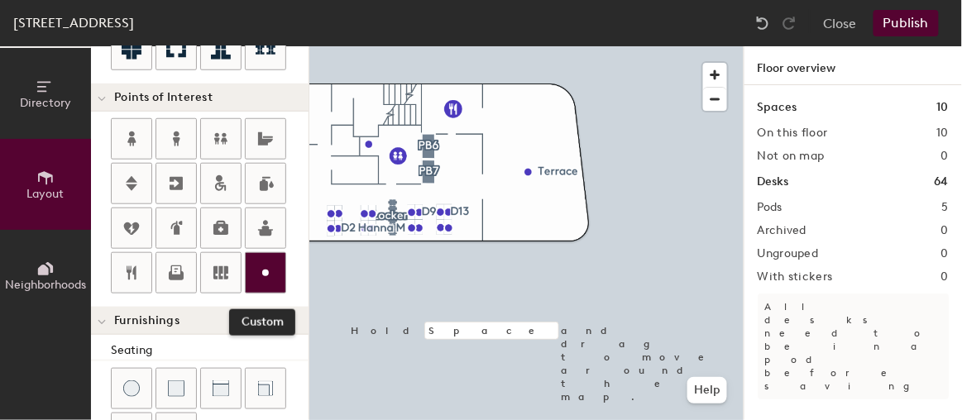
click at [260, 269] on icon at bounding box center [265, 273] width 20 height 20
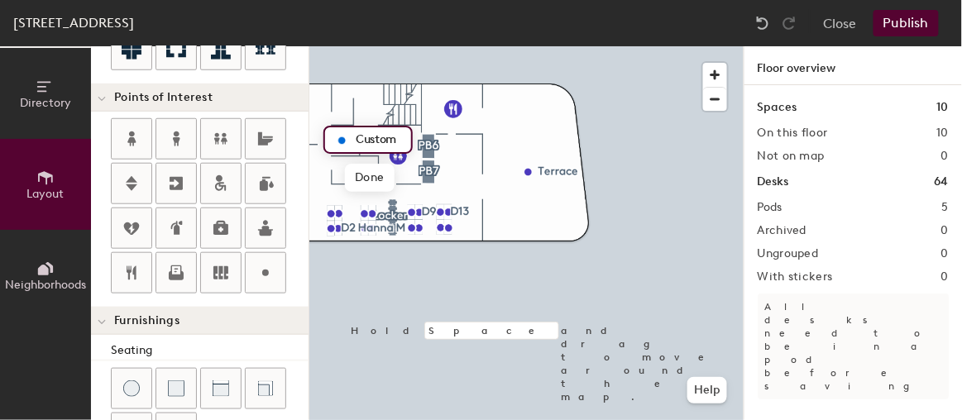
type input "20"
type input "Server room"
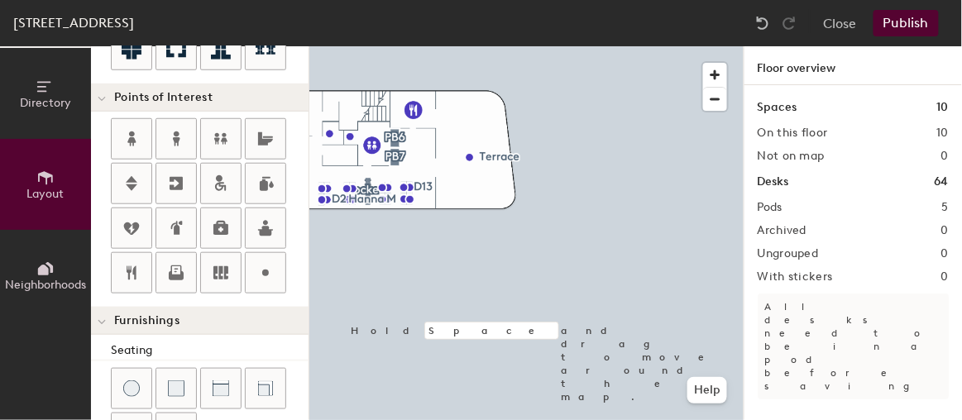
click at [917, 22] on button "Publish" at bounding box center [905, 23] width 65 height 26
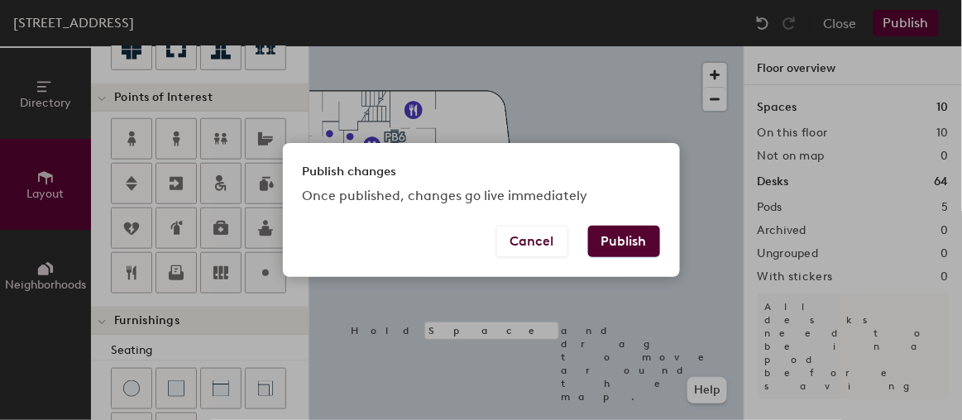
click at [629, 238] on button "Publish" at bounding box center [624, 241] width 72 height 31
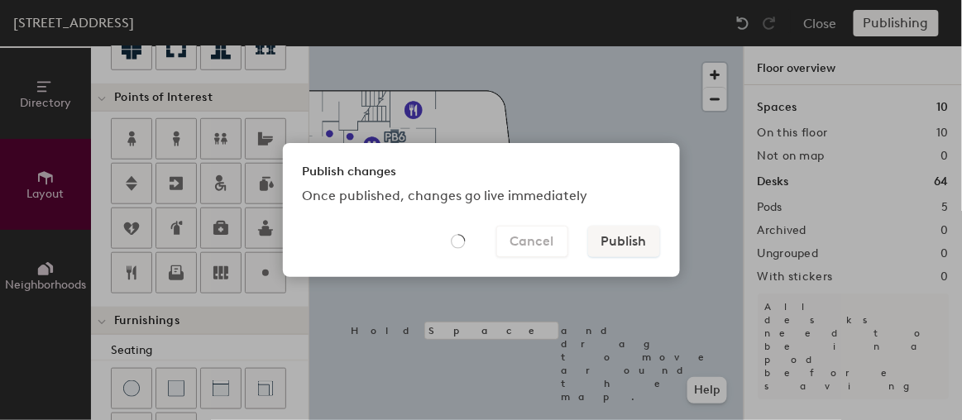
type input "20"
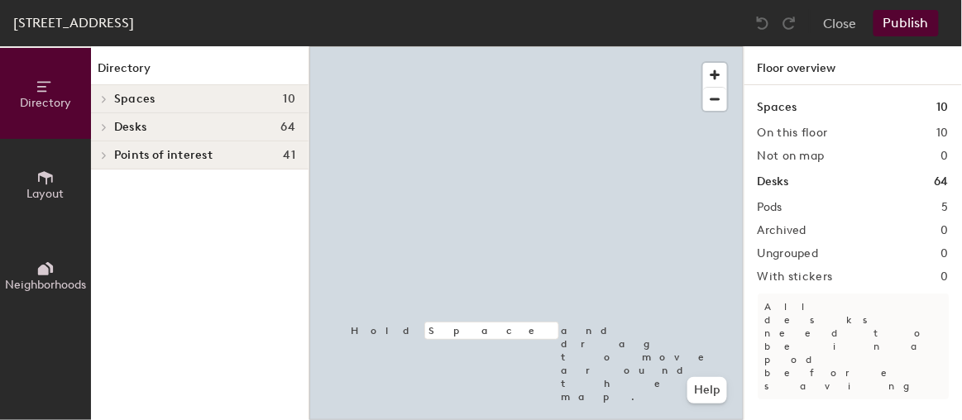
click at [36, 171] on icon at bounding box center [45, 178] width 18 height 18
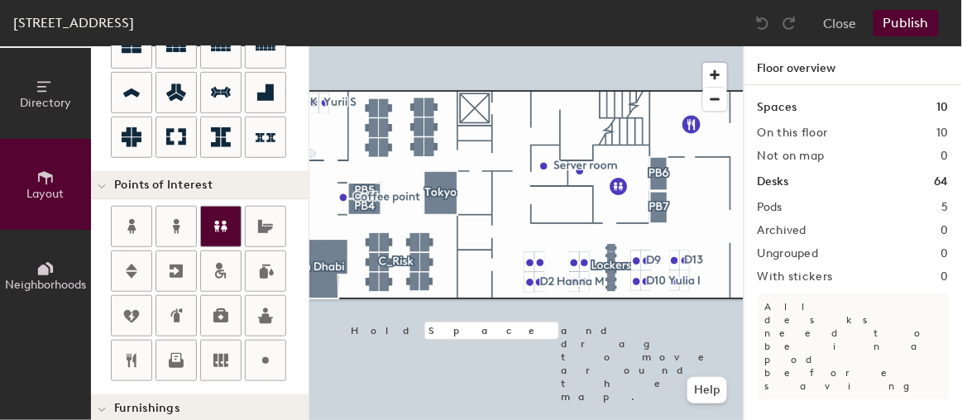
scroll to position [300, 0]
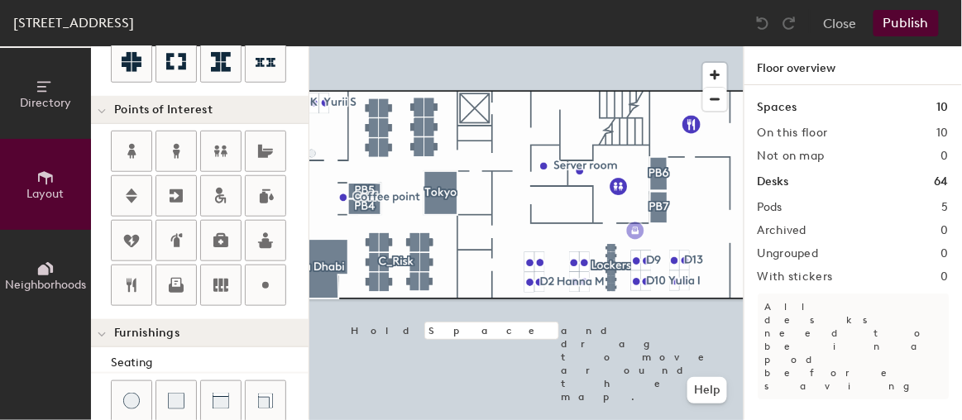
click at [636, 232] on div "Directory Layout Neighborhoods Layout Add space Resize Desks Points of Interest…" at bounding box center [481, 233] width 962 height 374
click at [905, 28] on button "Publish" at bounding box center [905, 23] width 65 height 26
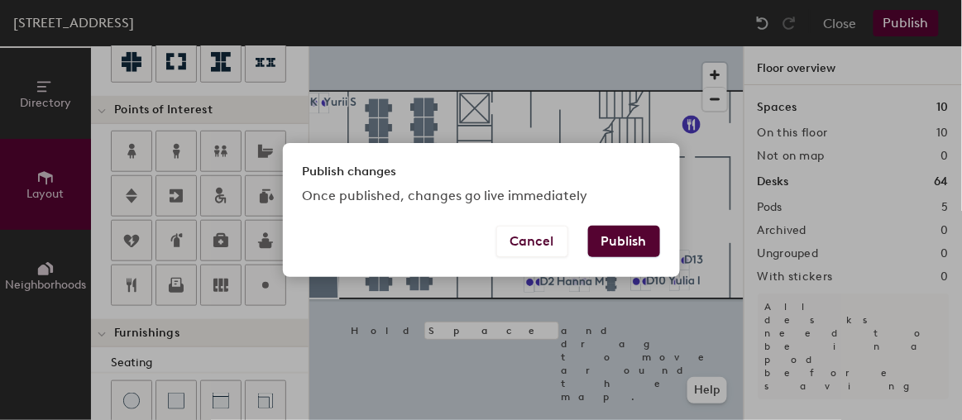
drag, startPoint x: 624, startPoint y: 237, endPoint x: 598, endPoint y: 354, distance: 119.5
click at [624, 239] on button "Publish" at bounding box center [624, 241] width 72 height 31
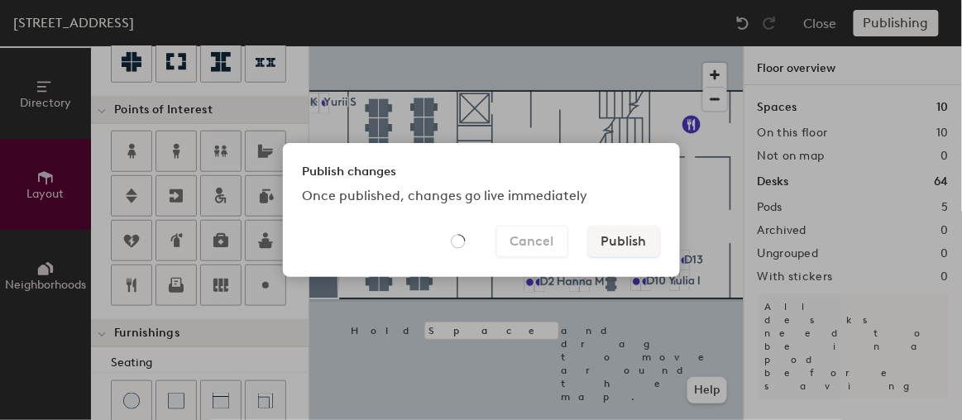
type input "20"
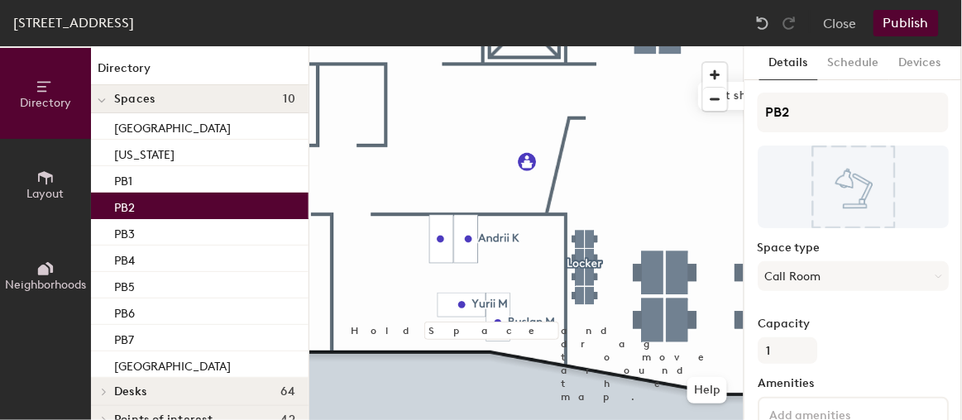
click at [39, 169] on icon at bounding box center [45, 178] width 18 height 18
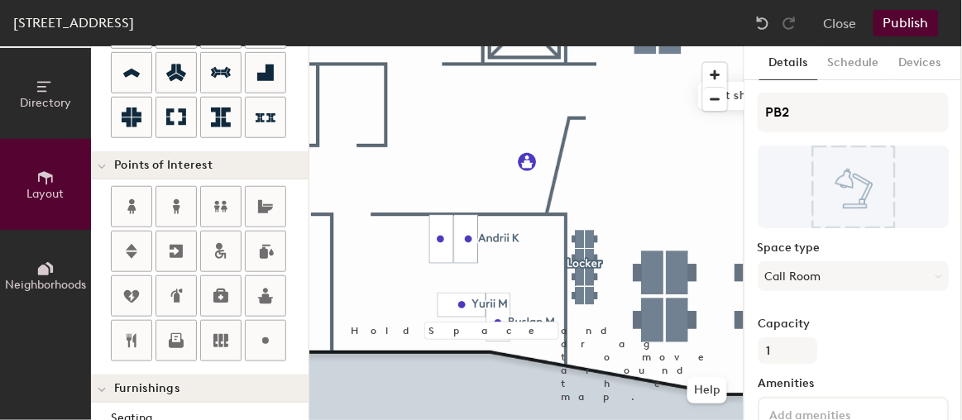
scroll to position [375, 0]
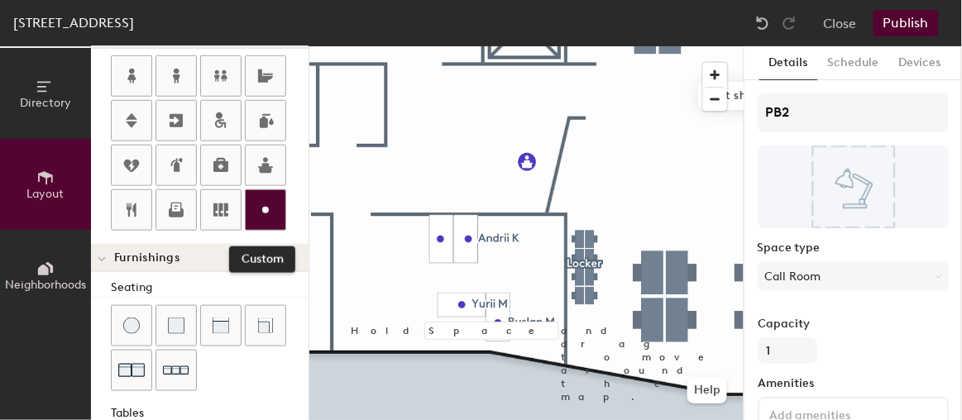
click at [272, 203] on icon at bounding box center [265, 210] width 20 height 20
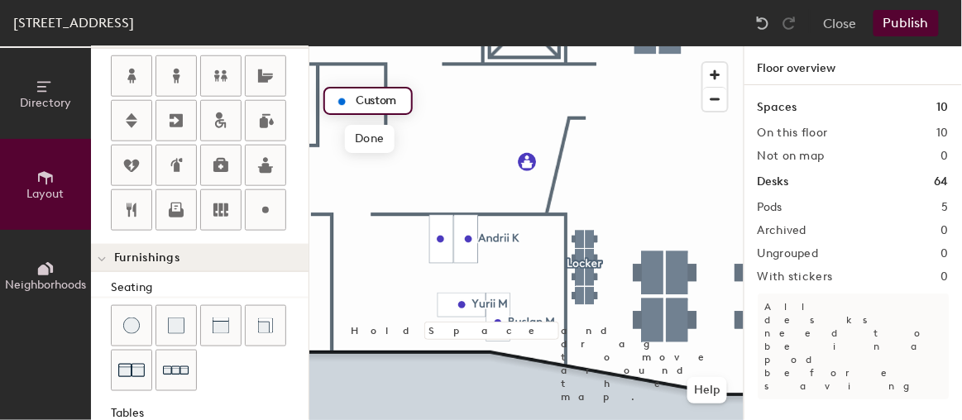
type input "20"
type input "Server room"
click at [918, 27] on button "Publish" at bounding box center [905, 23] width 65 height 26
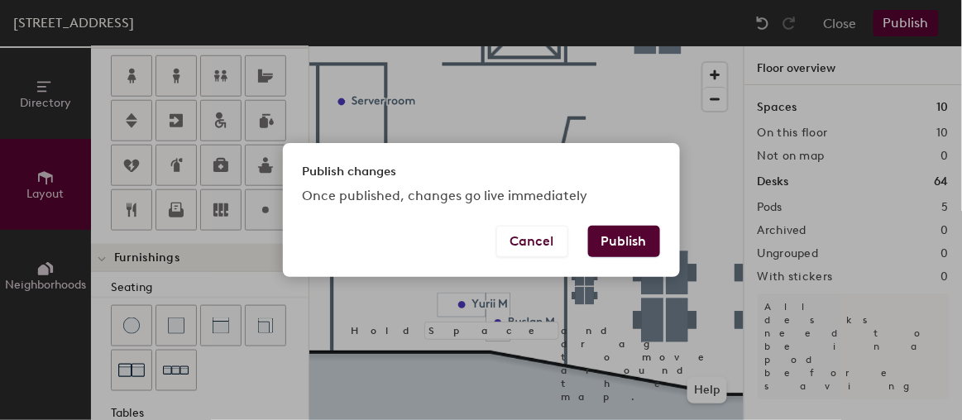
click at [648, 237] on button "Publish" at bounding box center [624, 241] width 72 height 31
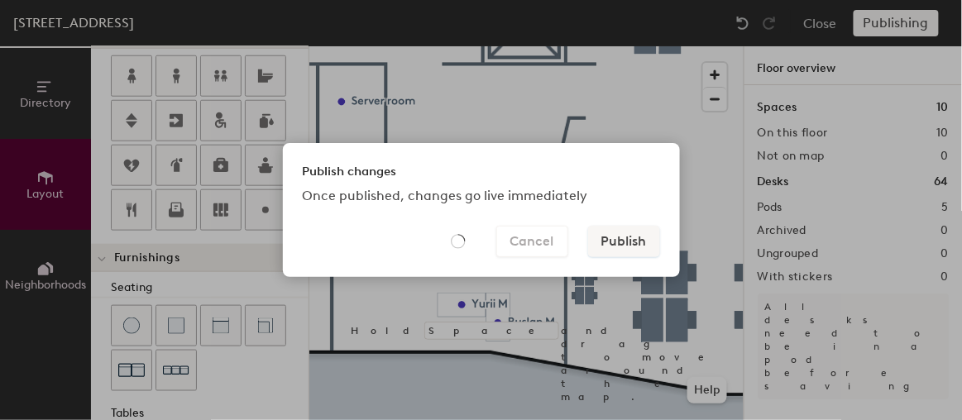
type input "20"
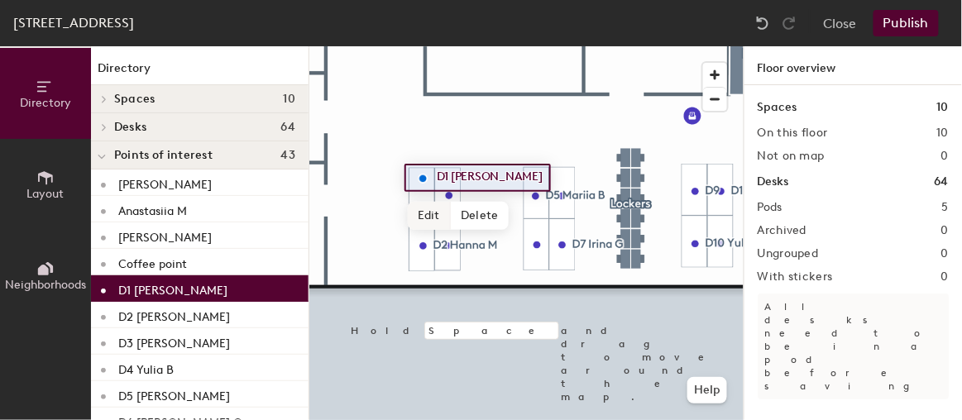
click at [392, 46] on div at bounding box center [526, 46] width 434 height 0
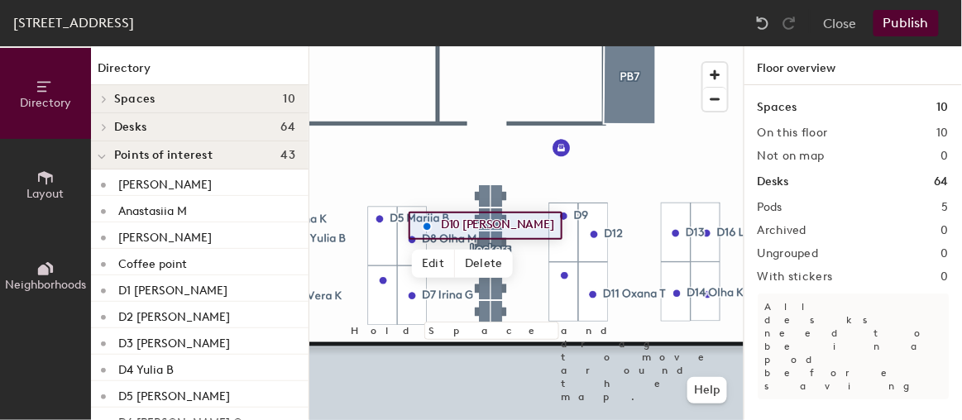
click at [631, 46] on div at bounding box center [526, 46] width 434 height 0
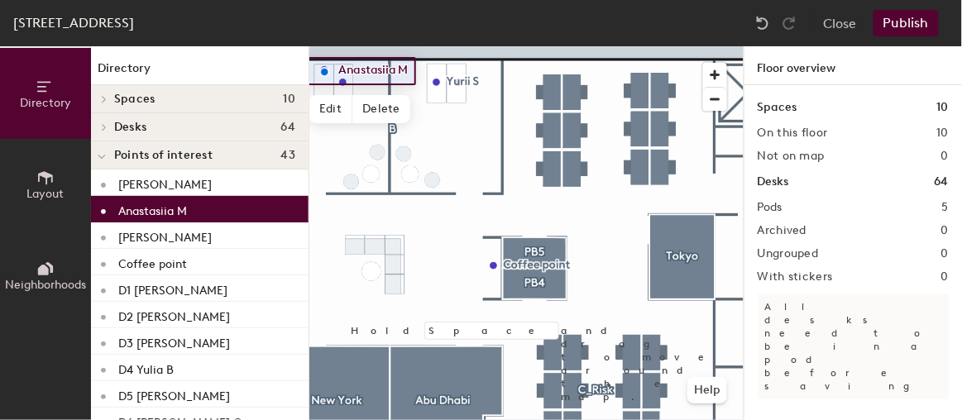
click at [433, 46] on div at bounding box center [526, 46] width 434 height 0
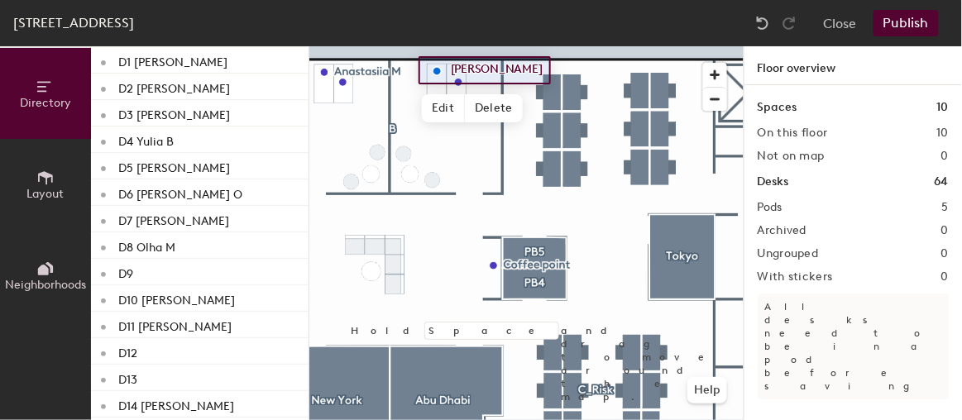
scroll to position [375, 0]
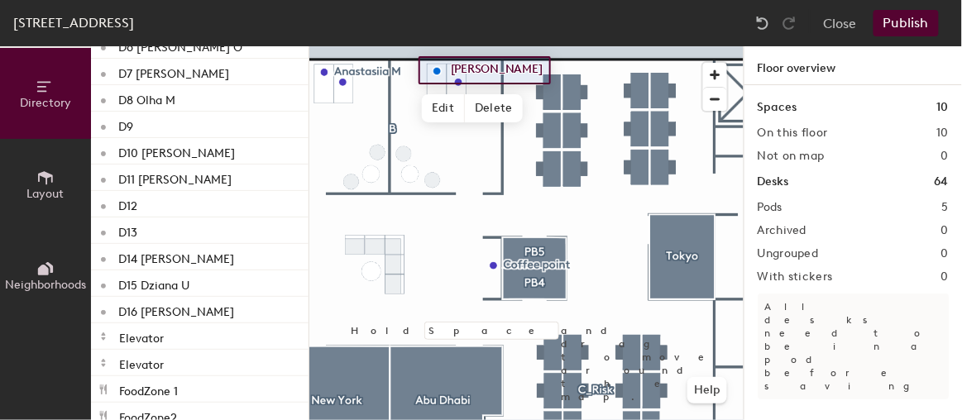
click at [909, 5] on div "[GEOGRAPHIC_DATA], 3 Close Publish" at bounding box center [481, 23] width 962 height 46
click at [905, 23] on button "Publish" at bounding box center [905, 23] width 65 height 26
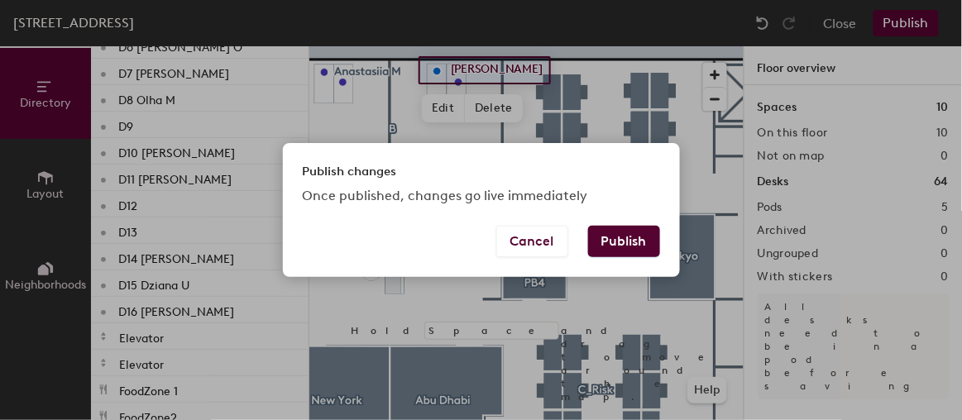
drag, startPoint x: 635, startPoint y: 236, endPoint x: 632, endPoint y: 273, distance: 36.5
click at [636, 236] on button "Publish" at bounding box center [624, 241] width 72 height 31
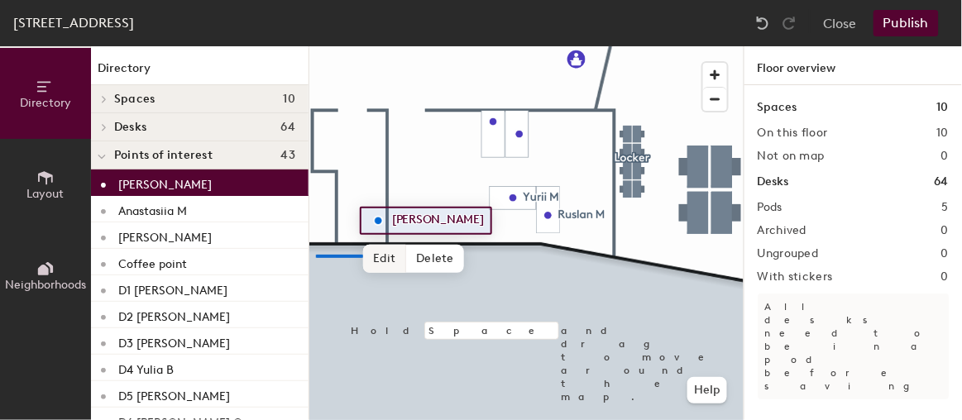
click at [363, 255] on div "[PERSON_NAME] Edit Delete Hold Space and drag to move around the map. Help" at bounding box center [526, 233] width 434 height 374
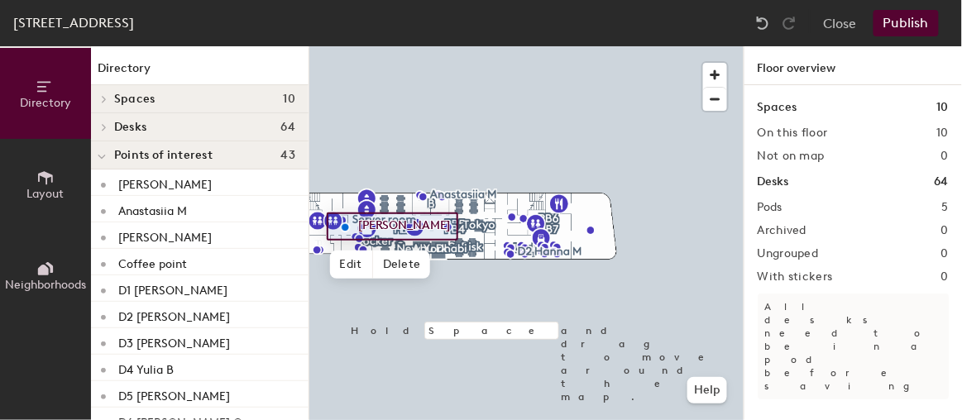
click at [338, 46] on div at bounding box center [526, 46] width 434 height 0
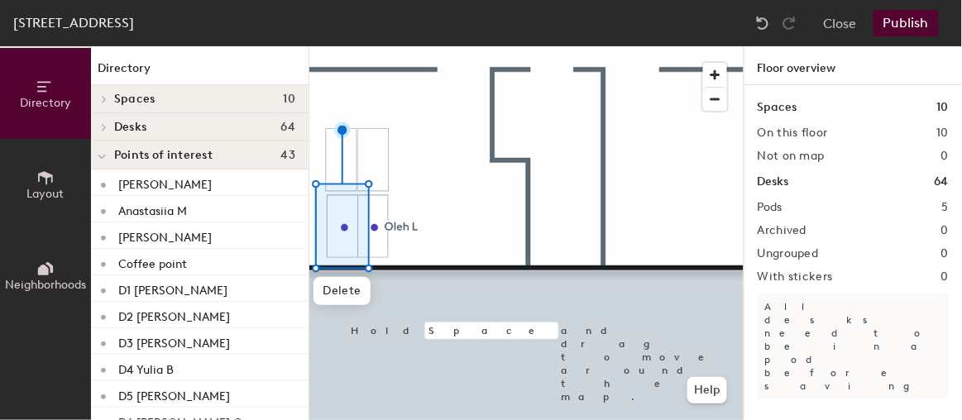
click at [404, 46] on div at bounding box center [526, 46] width 434 height 0
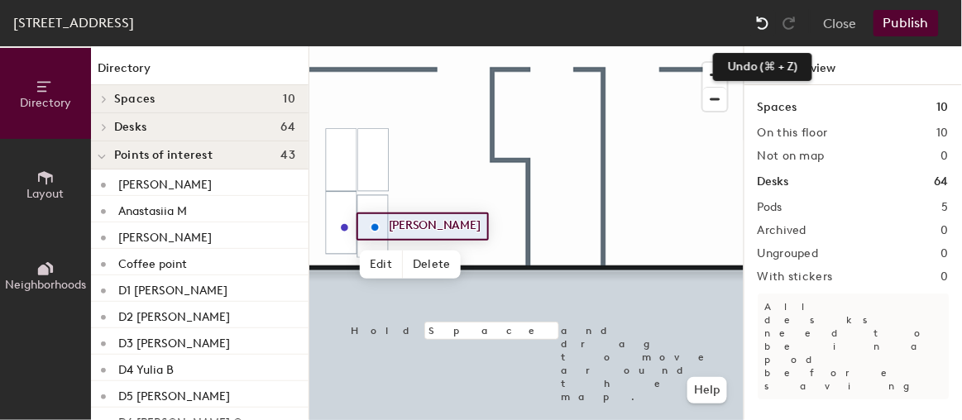
click at [767, 24] on img at bounding box center [762, 23] width 17 height 17
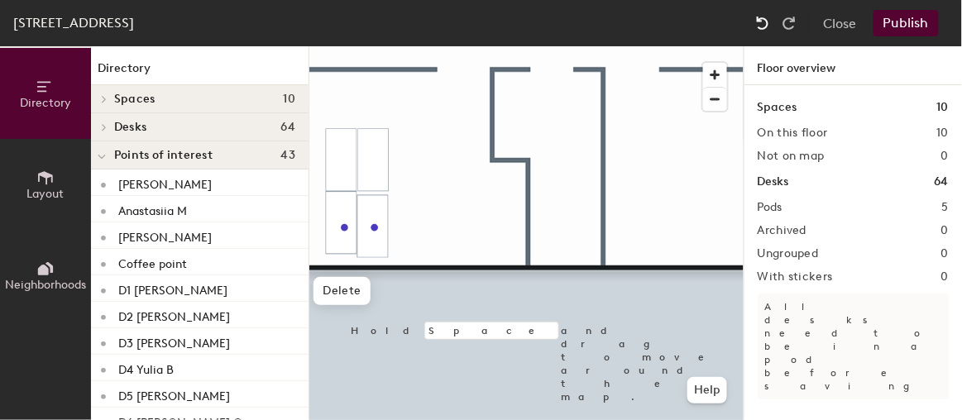
click at [767, 24] on img at bounding box center [762, 23] width 17 height 17
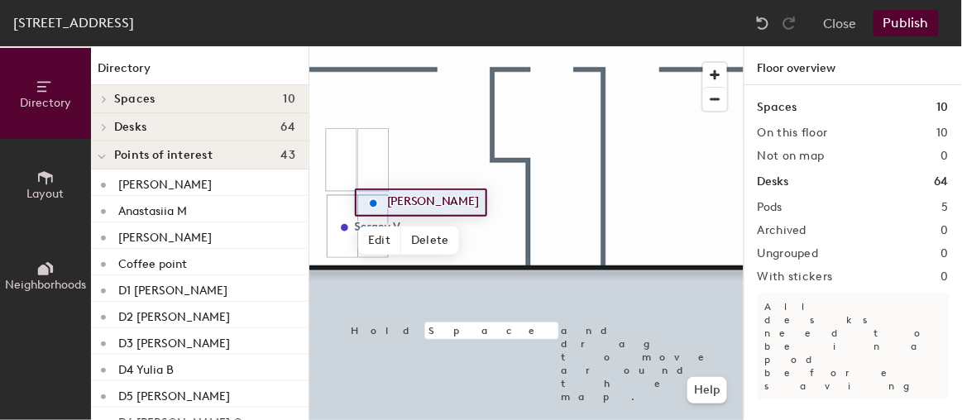
click at [914, 29] on button "Publish" at bounding box center [905, 23] width 65 height 26
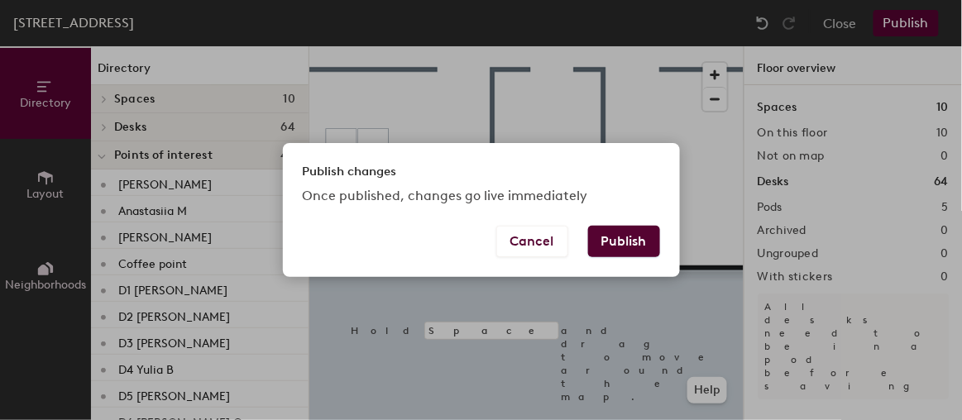
click at [619, 245] on button "Publish" at bounding box center [624, 241] width 72 height 31
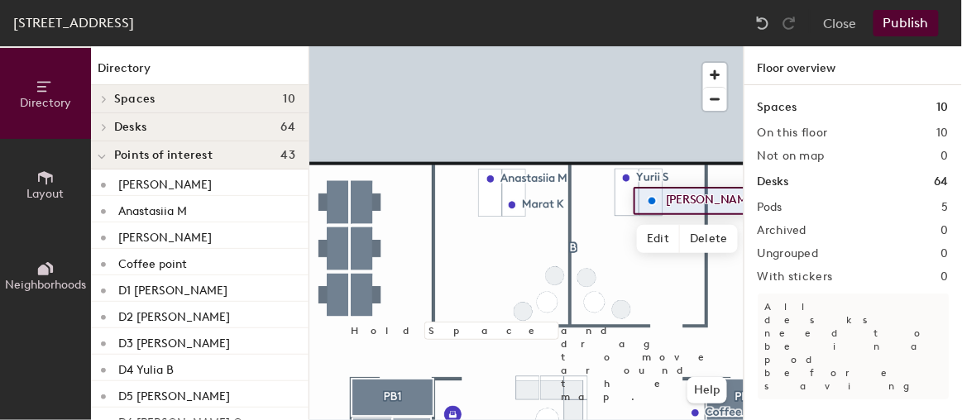
click at [909, 18] on button "Publish" at bounding box center [905, 23] width 65 height 26
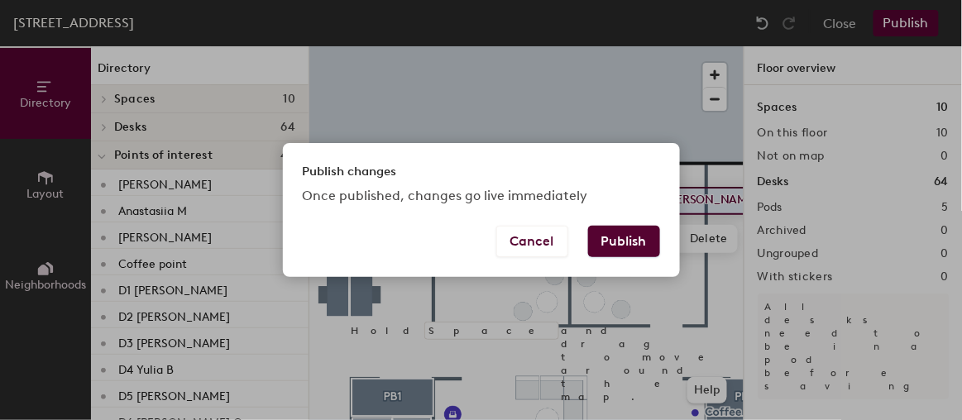
click at [622, 241] on button "Publish" at bounding box center [624, 241] width 72 height 31
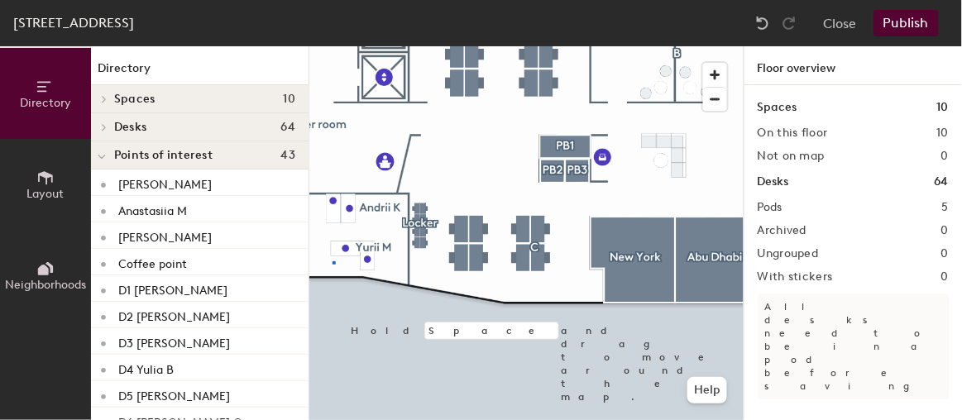
click at [333, 46] on div at bounding box center [526, 46] width 434 height 0
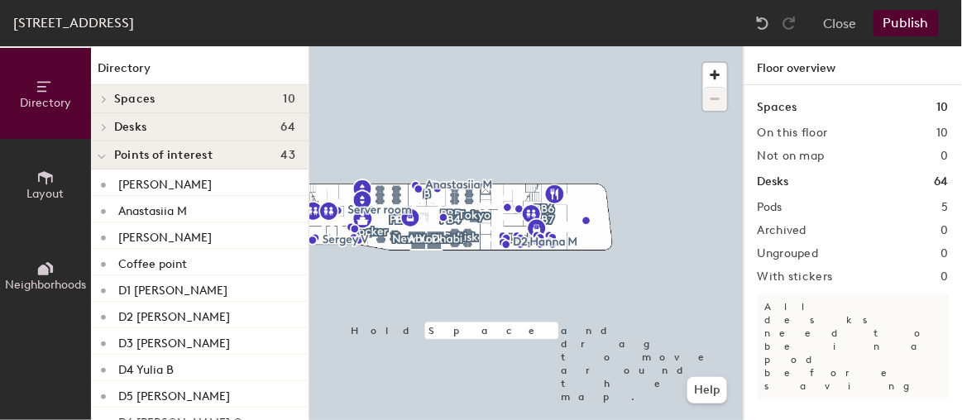
click at [35, 84] on button "Directory" at bounding box center [45, 93] width 91 height 91
click at [55, 180] on button "Layout" at bounding box center [45, 184] width 91 height 91
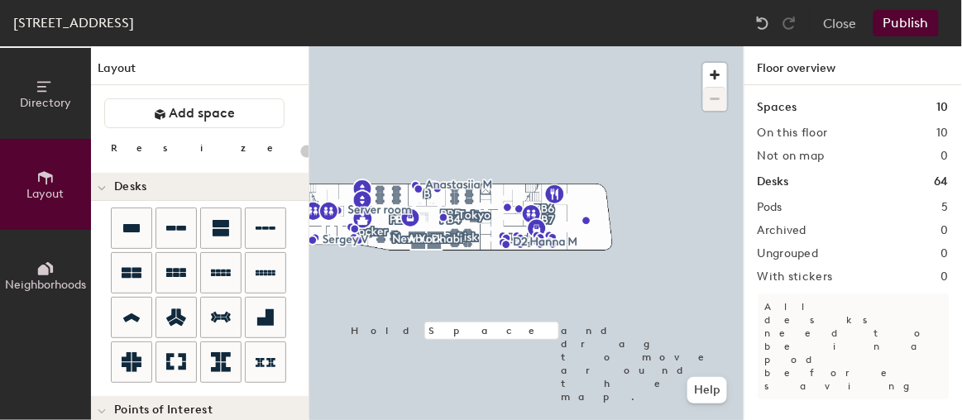
click at [51, 251] on button "Neighborhoods" at bounding box center [45, 275] width 91 height 91
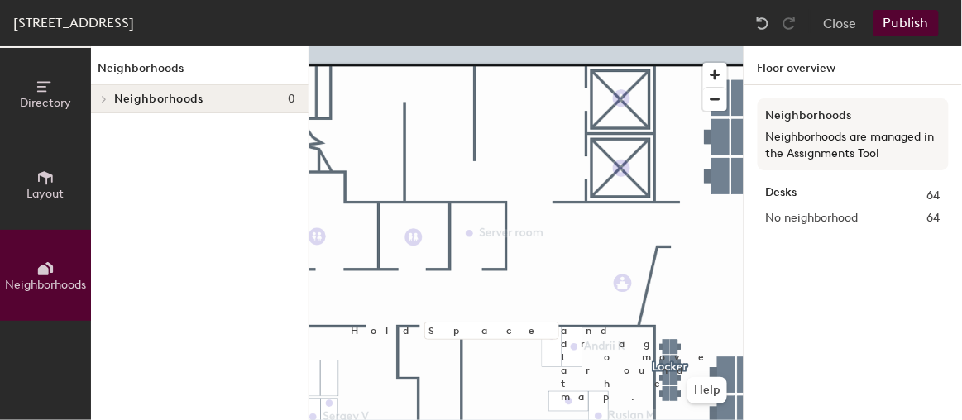
click at [55, 184] on button "Layout" at bounding box center [45, 184] width 91 height 91
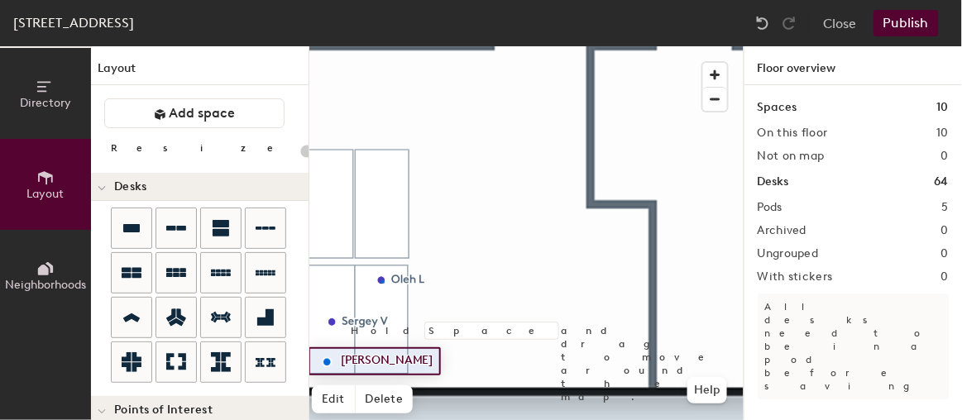
click at [382, 46] on div at bounding box center [526, 46] width 434 height 0
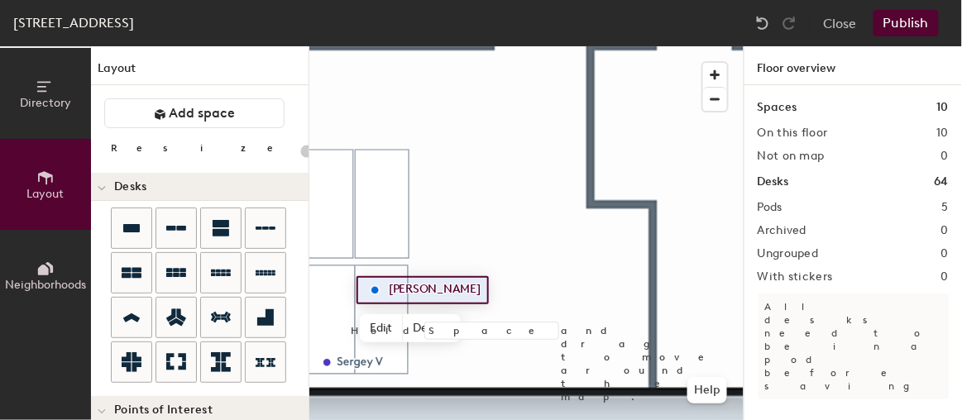
click at [908, 19] on button "Publish" at bounding box center [905, 23] width 65 height 26
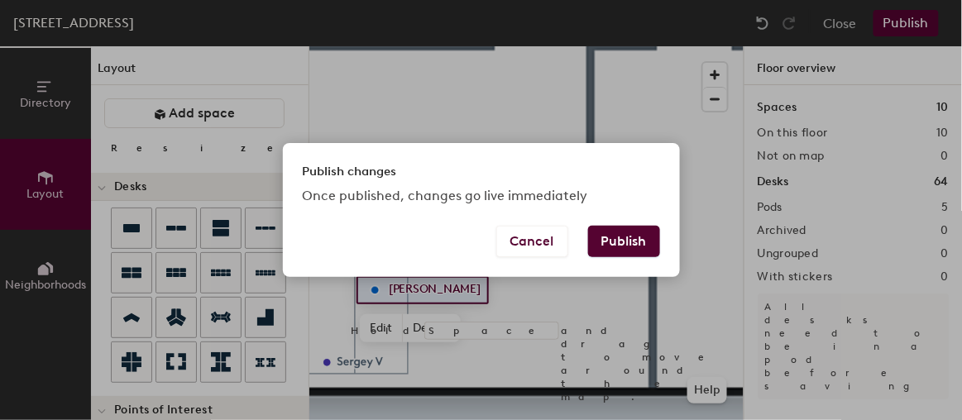
click at [647, 237] on button "Publish" at bounding box center [624, 241] width 72 height 31
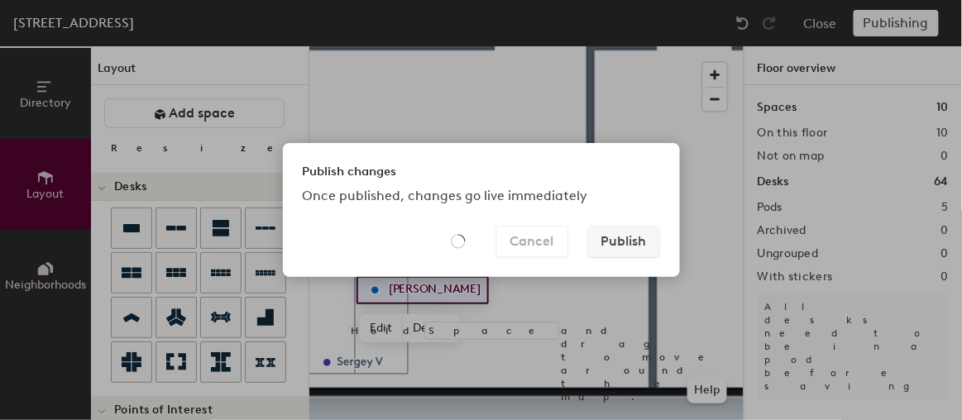
type input "20"
